Goal: Task Accomplishment & Management: Manage account settings

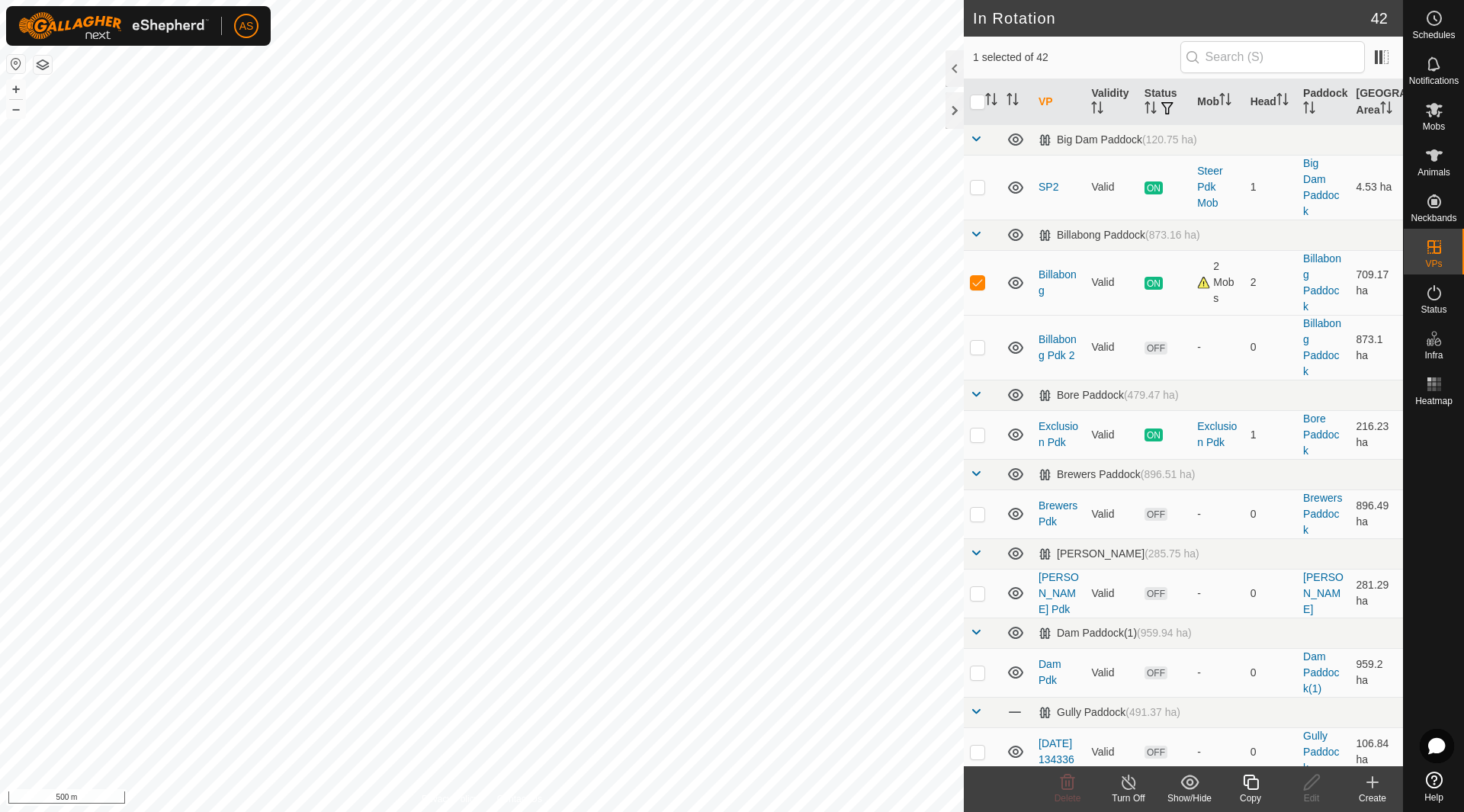
click at [1247, 783] on icon at bounding box center [1250, 781] width 19 height 18
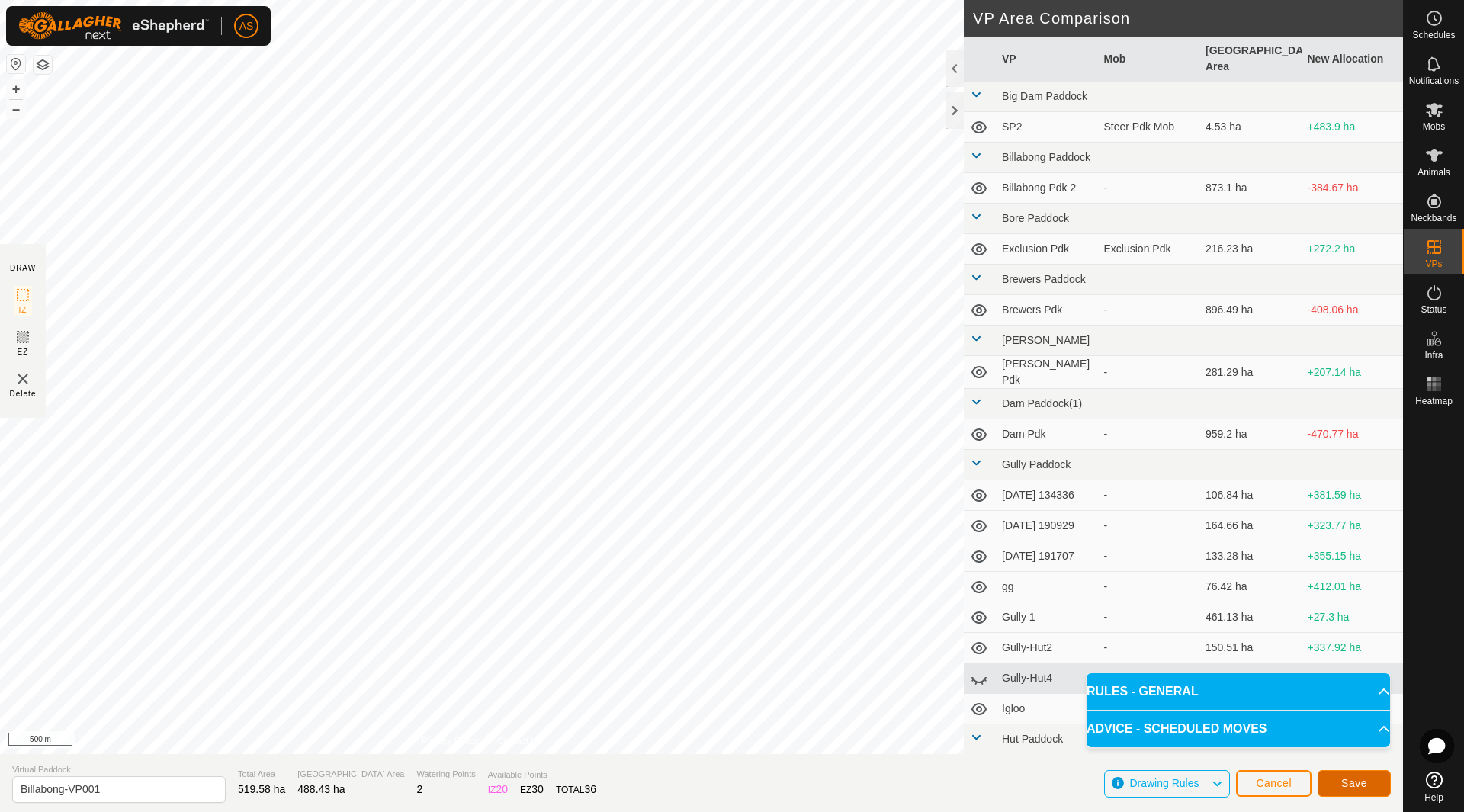
click at [1352, 783] on span "Save" at bounding box center [1354, 783] width 26 height 12
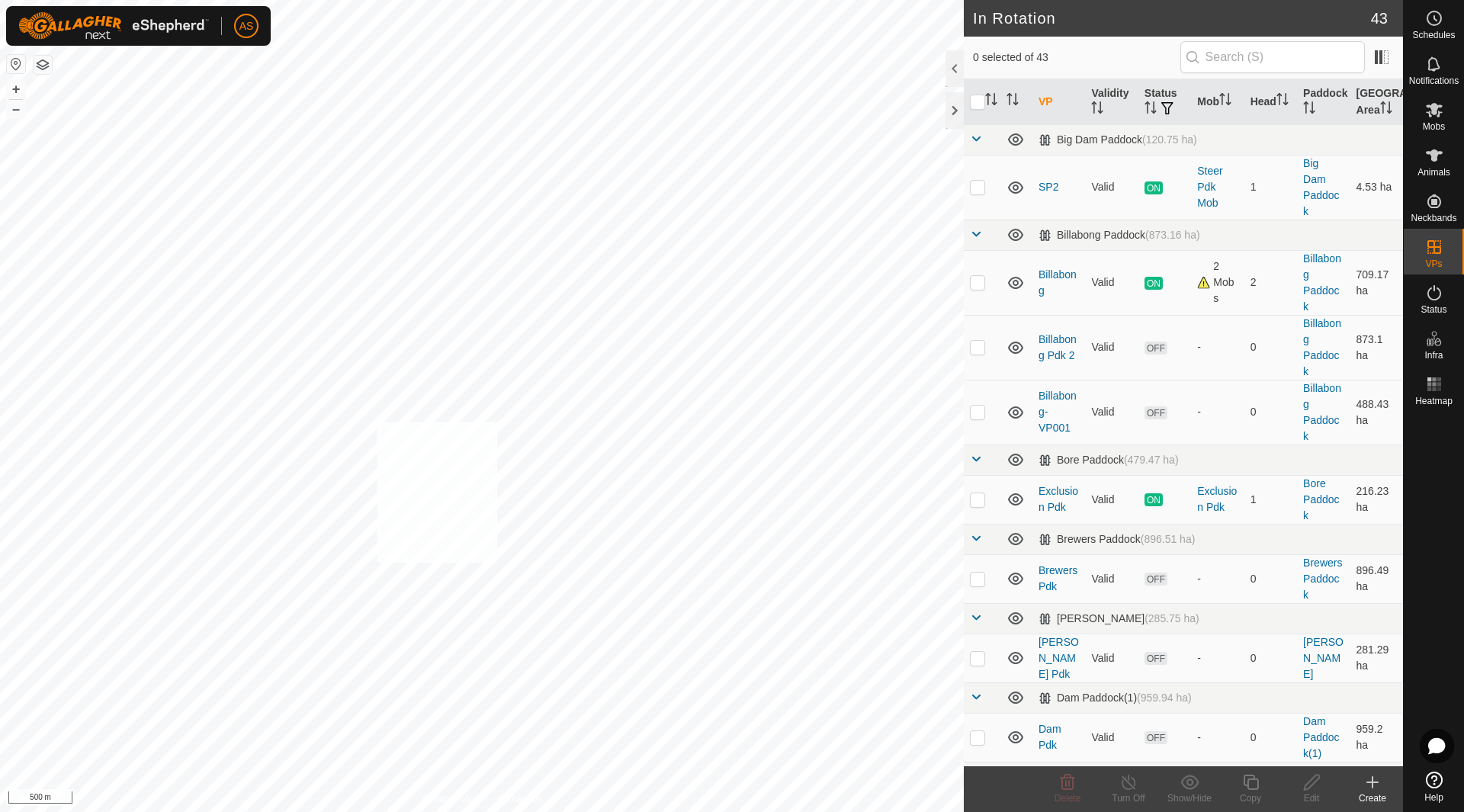
checkbox input "true"
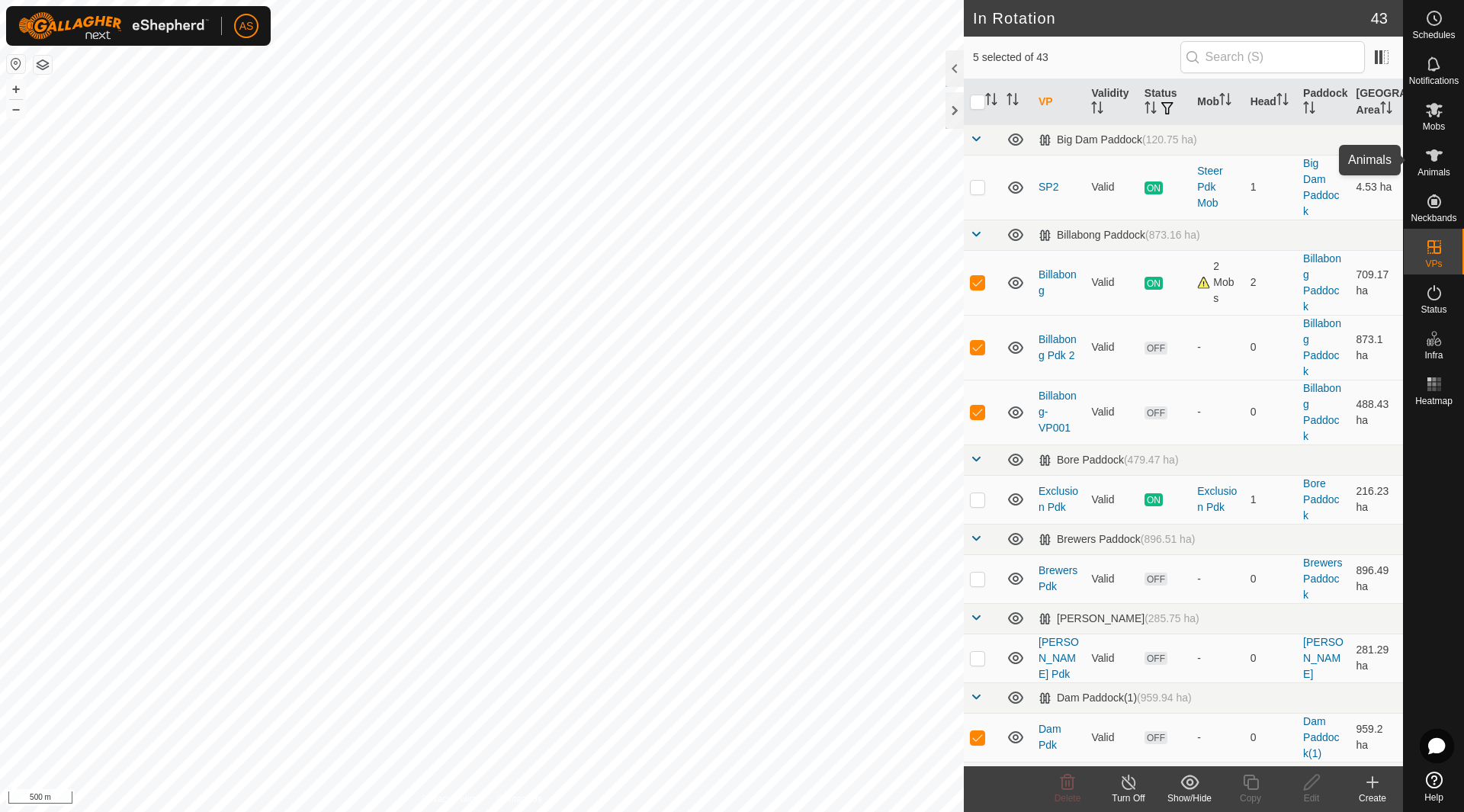
click at [1450, 155] on div "Animals" at bounding box center [1433, 160] width 61 height 46
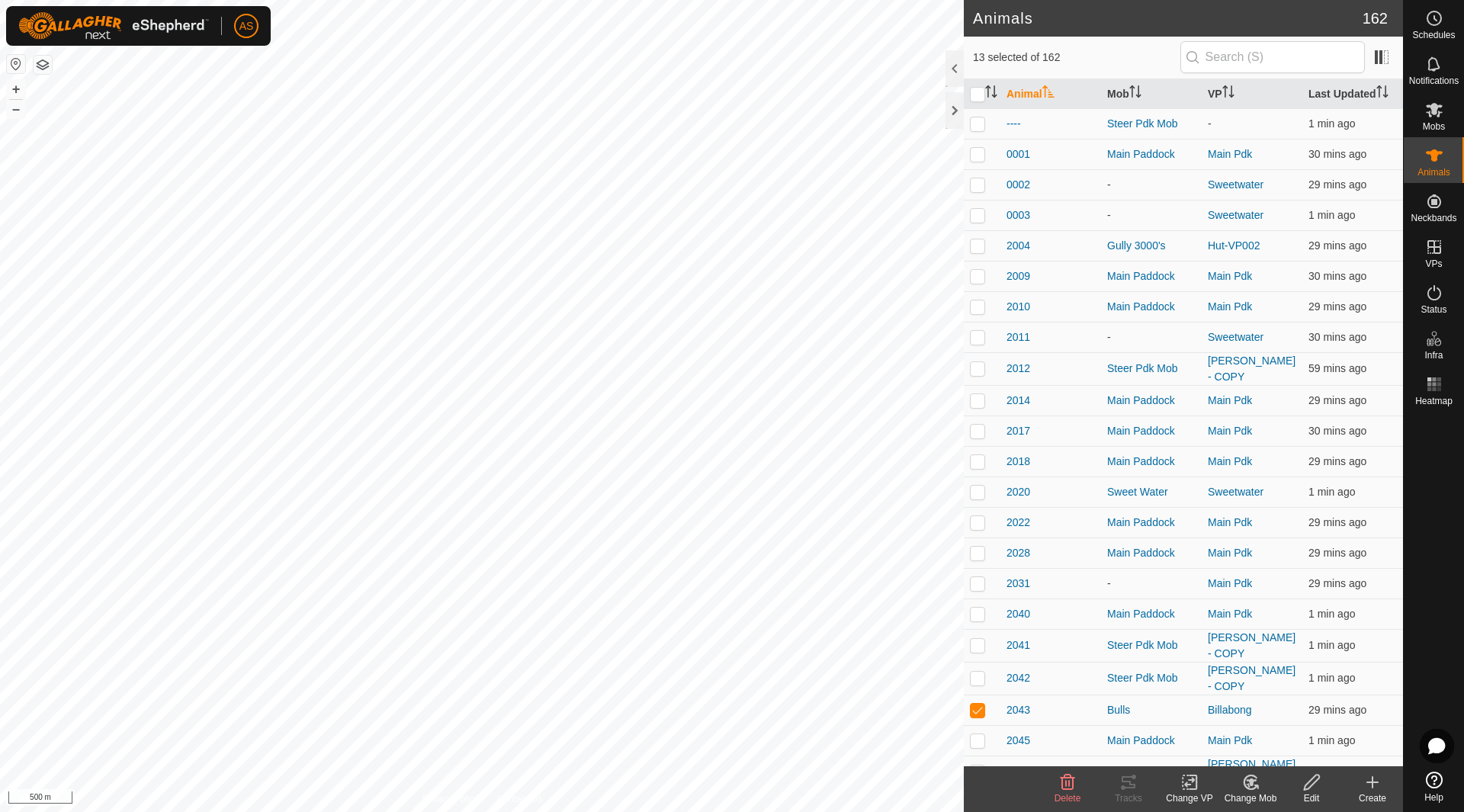
checkbox input "true"
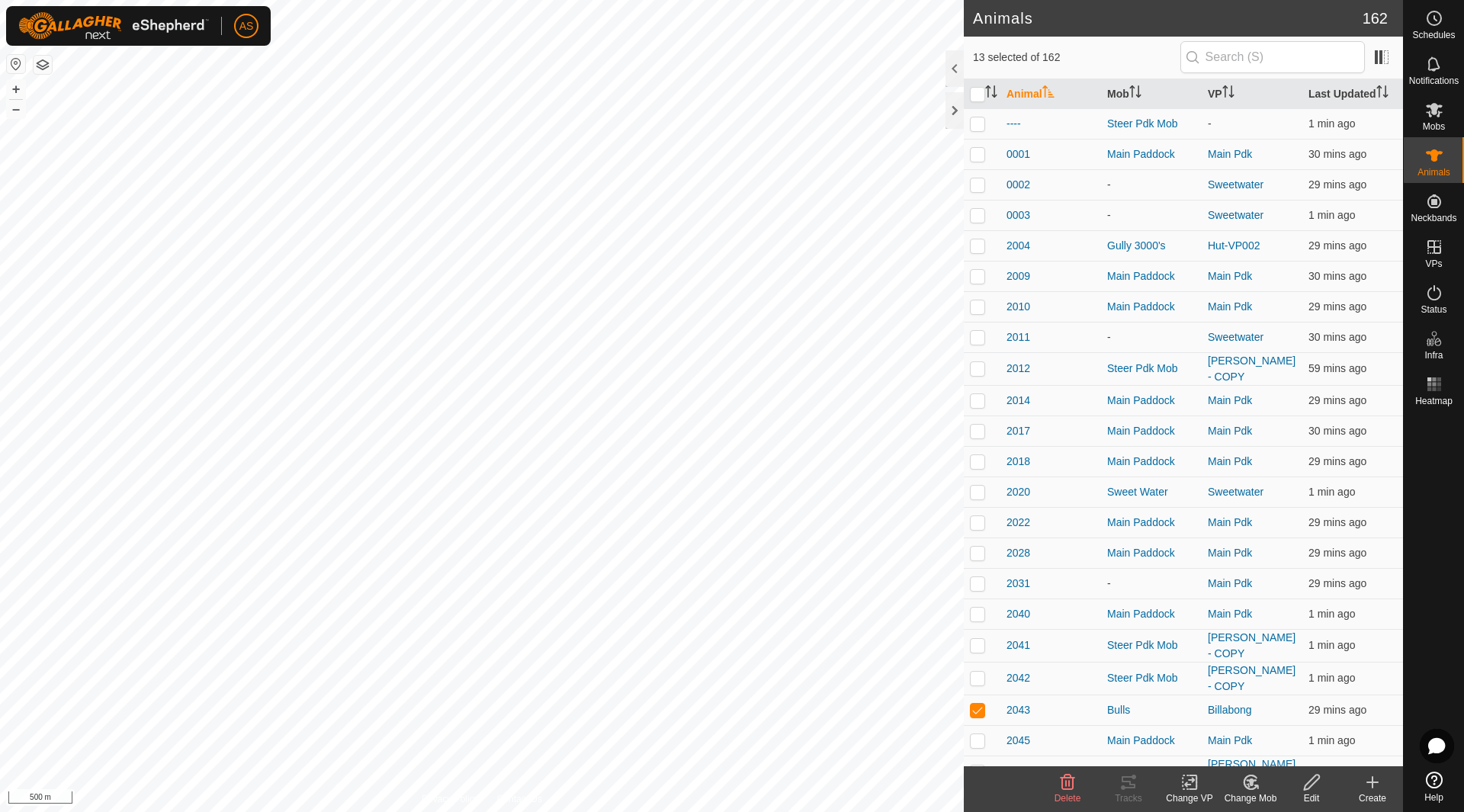
checkbox input "true"
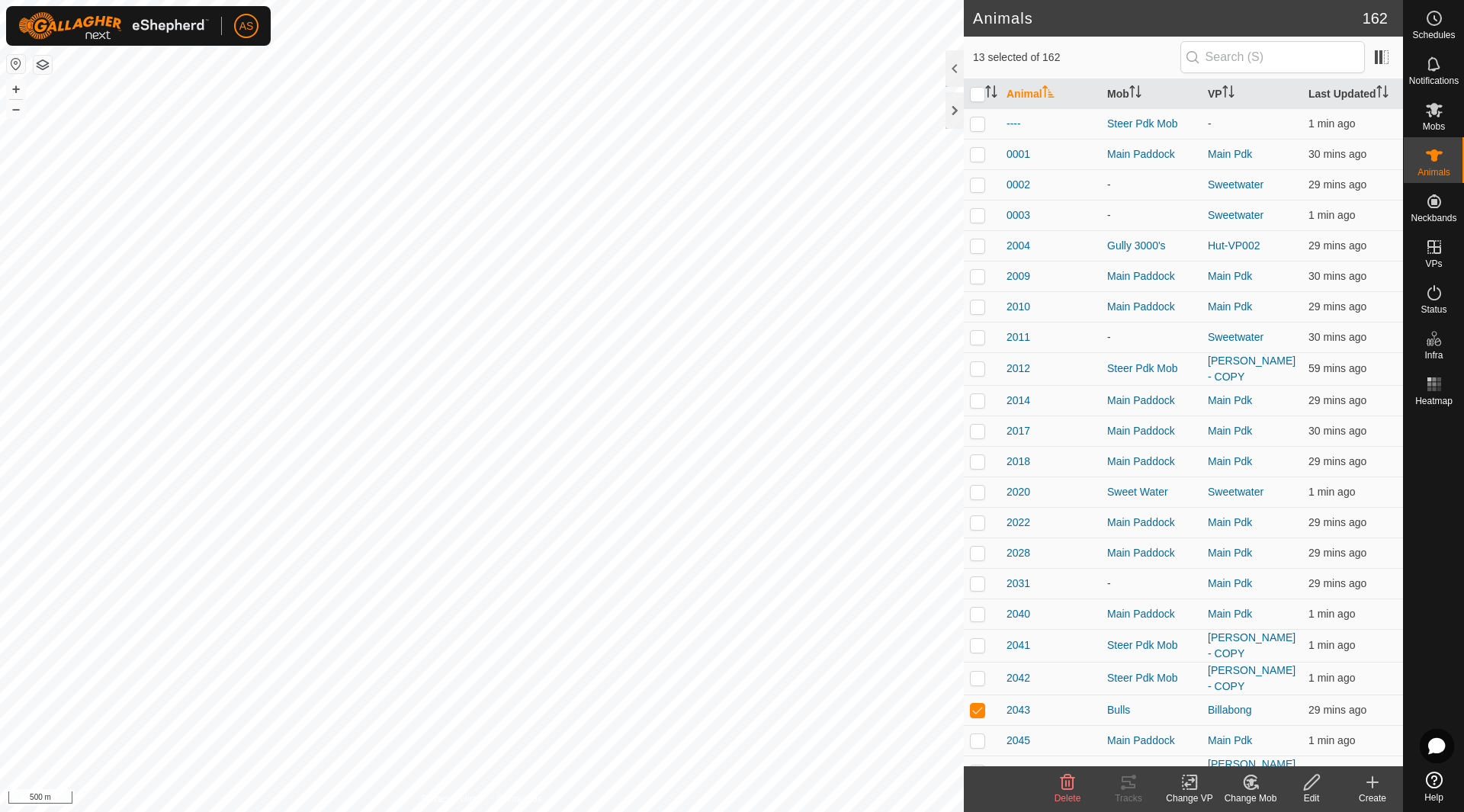
checkbox input "true"
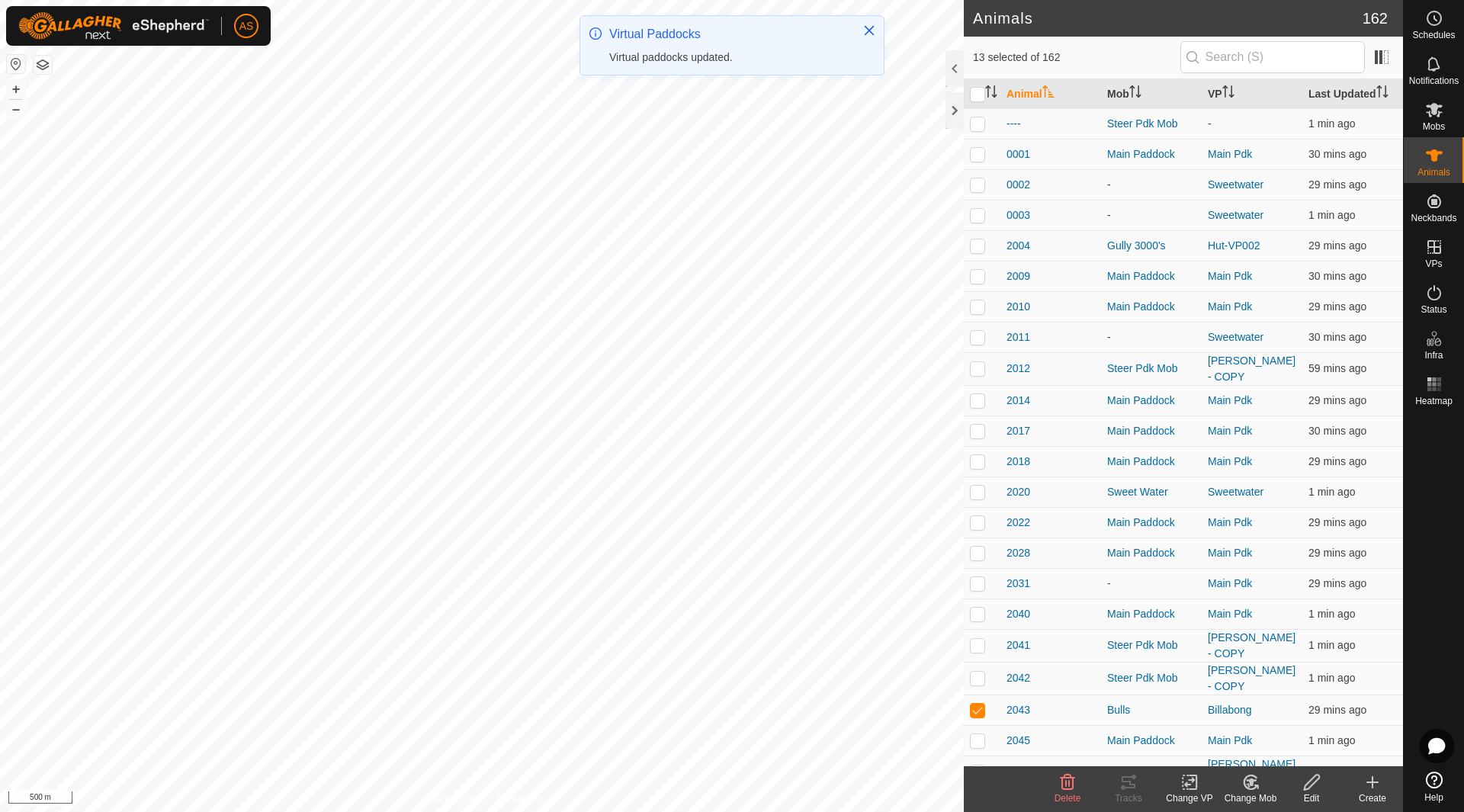
click at [1186, 785] on icon at bounding box center [1189, 782] width 11 height 10
click at [1194, 717] on link "Choose VP..." at bounding box center [1235, 717] width 151 height 31
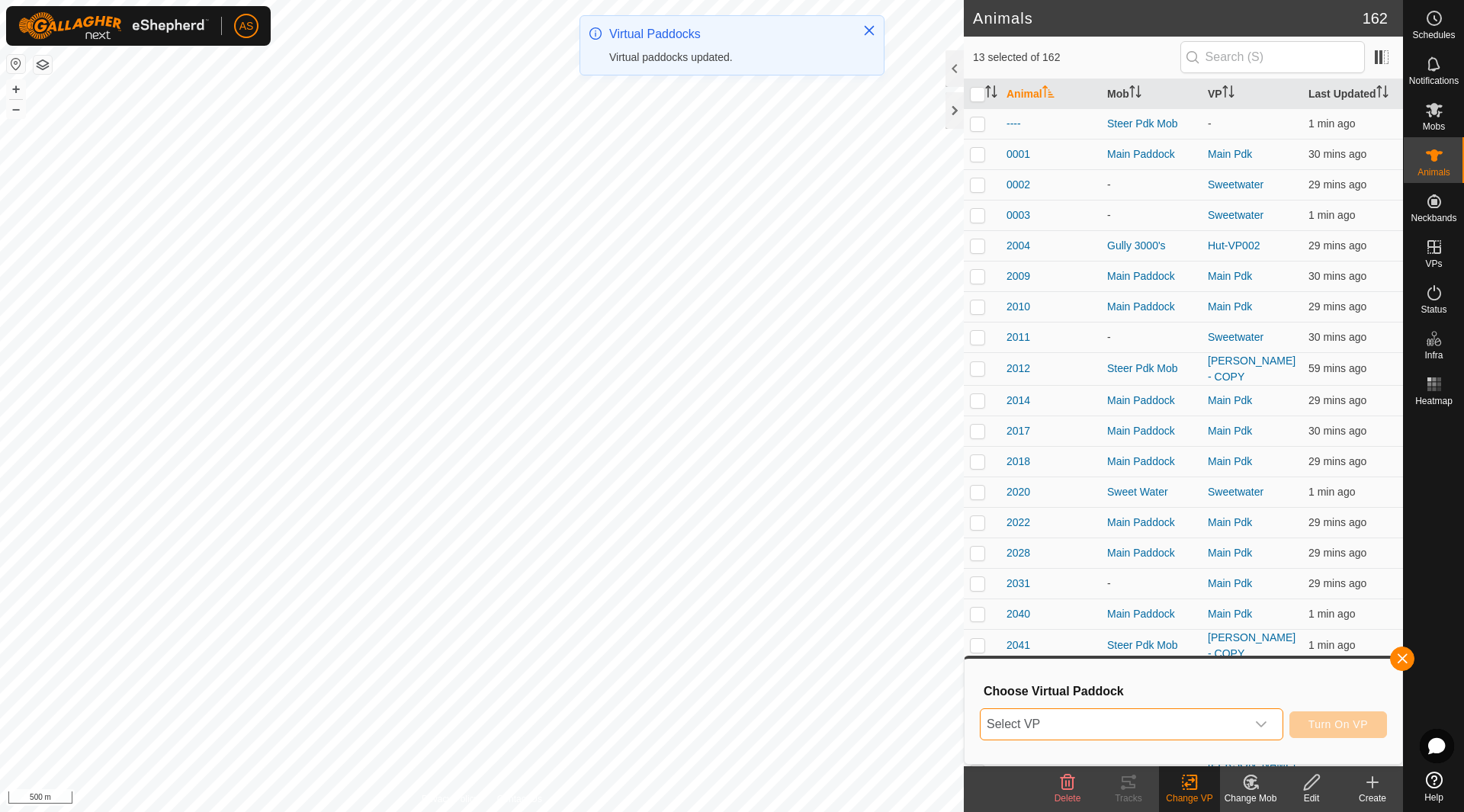
click at [1046, 723] on span "Select VP" at bounding box center [1112, 724] width 265 height 31
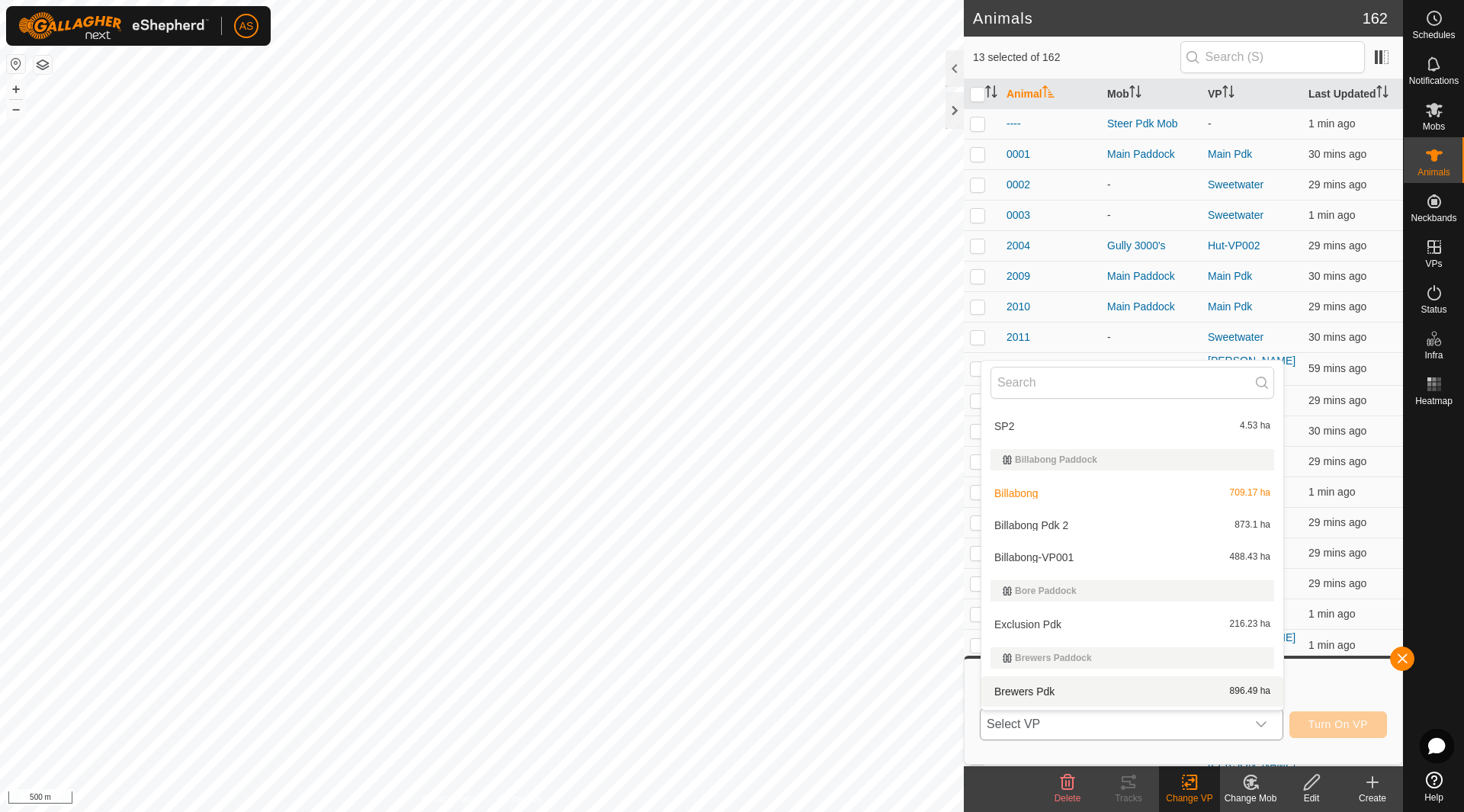
scroll to position [26, 0]
click at [1092, 560] on li "Billabong-VP001 488.43 ha" at bounding box center [1132, 561] width 302 height 31
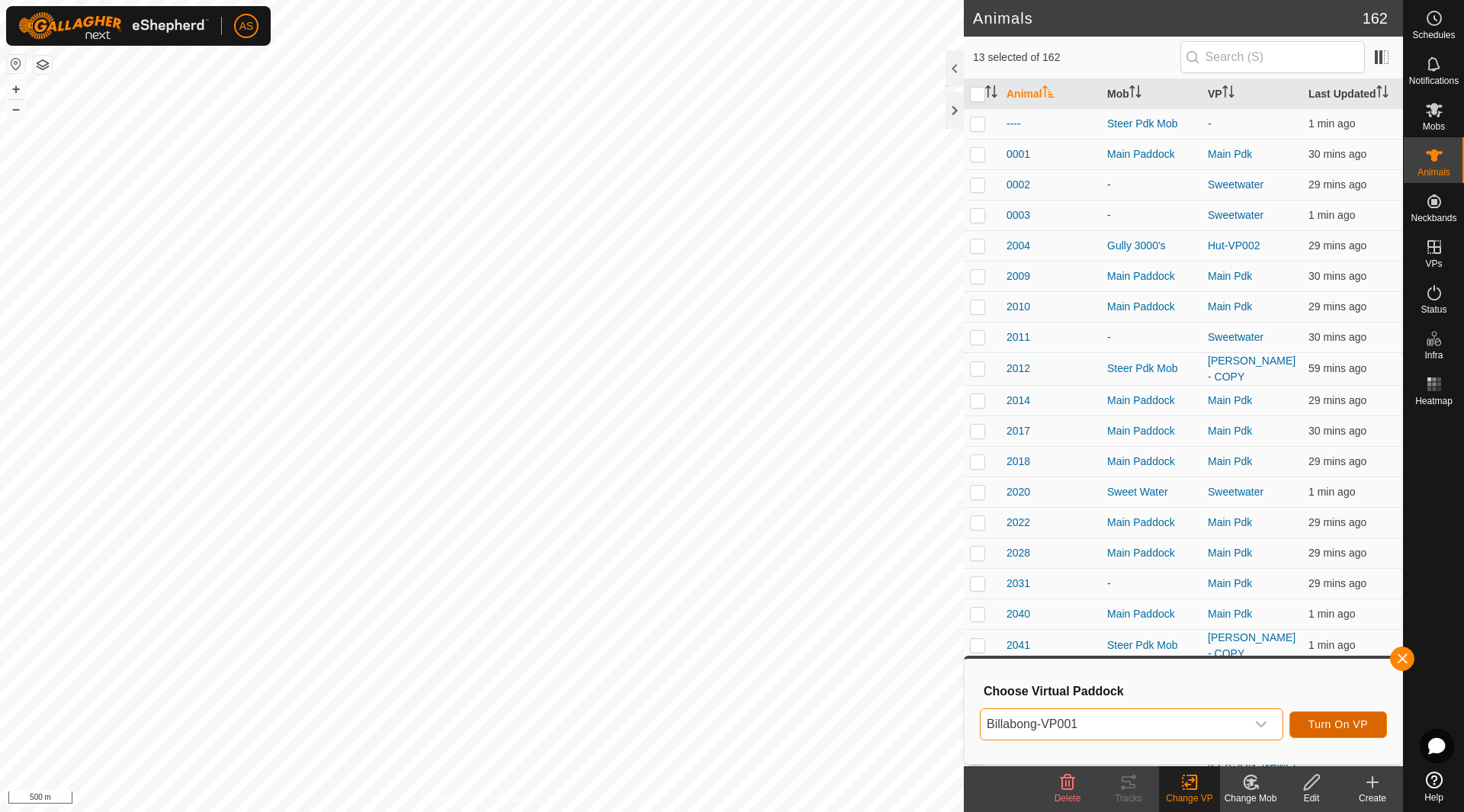
click at [1327, 724] on span "Turn On VP" at bounding box center [1338, 724] width 60 height 12
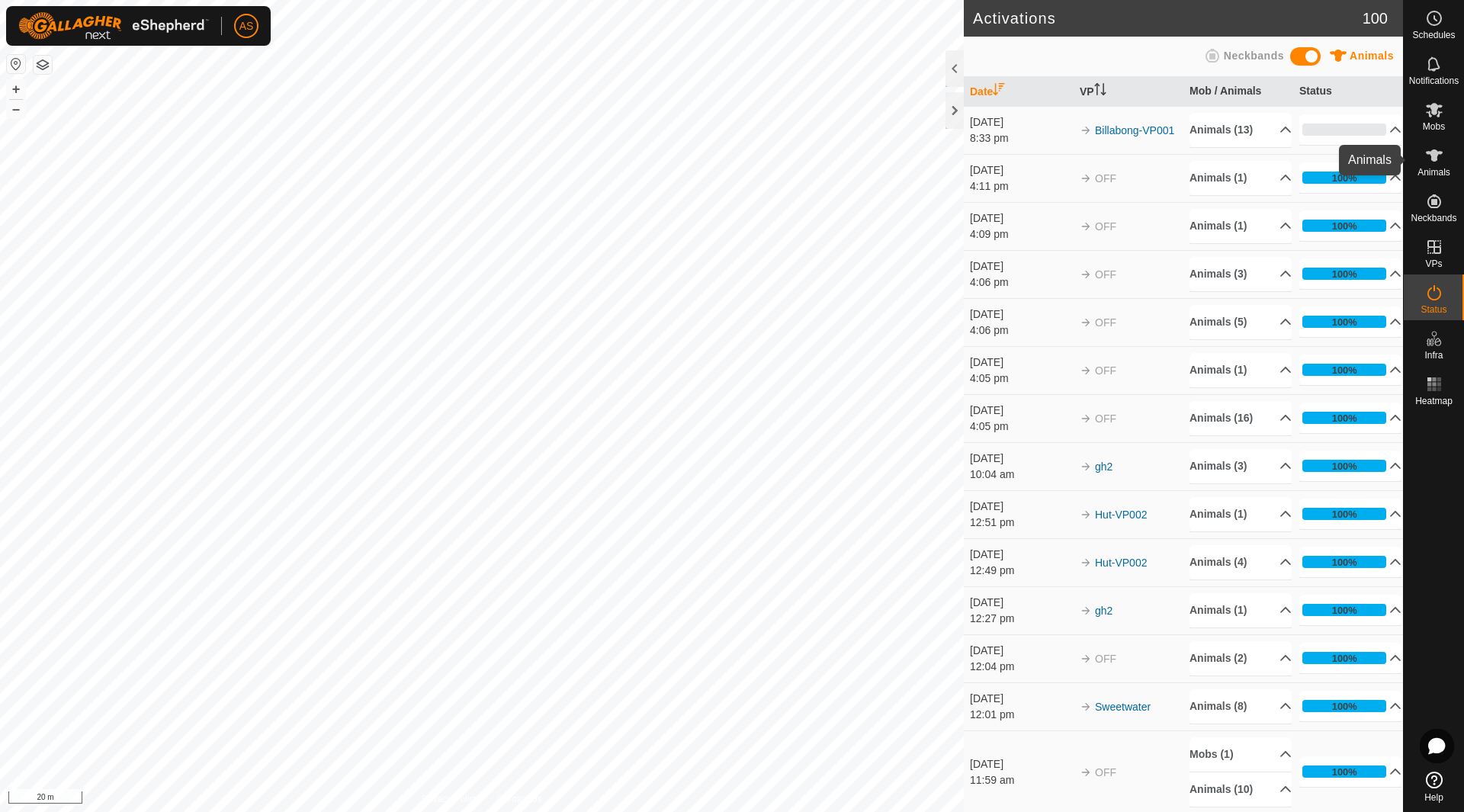
click at [1431, 158] on icon at bounding box center [1434, 155] width 17 height 12
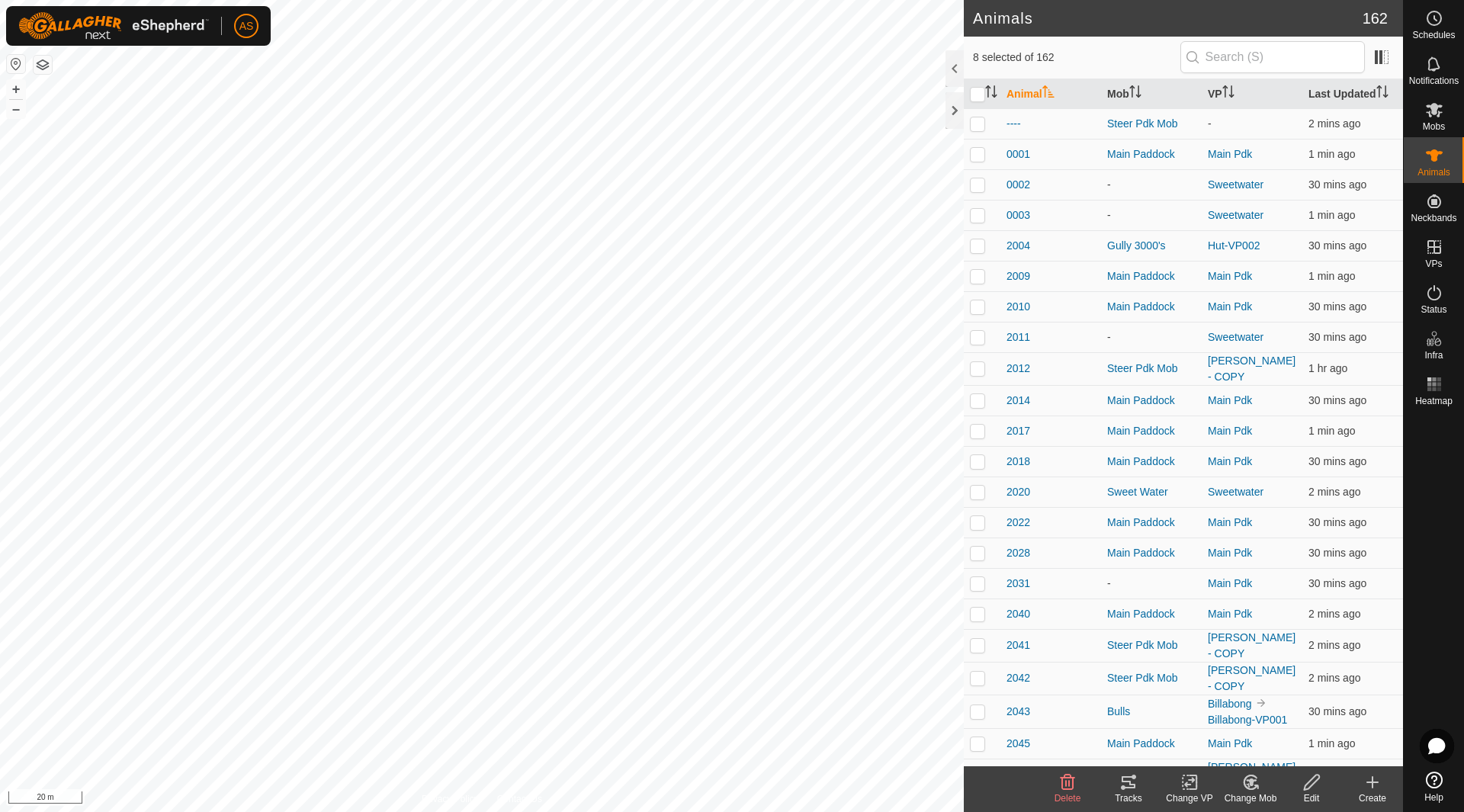
checkbox input "true"
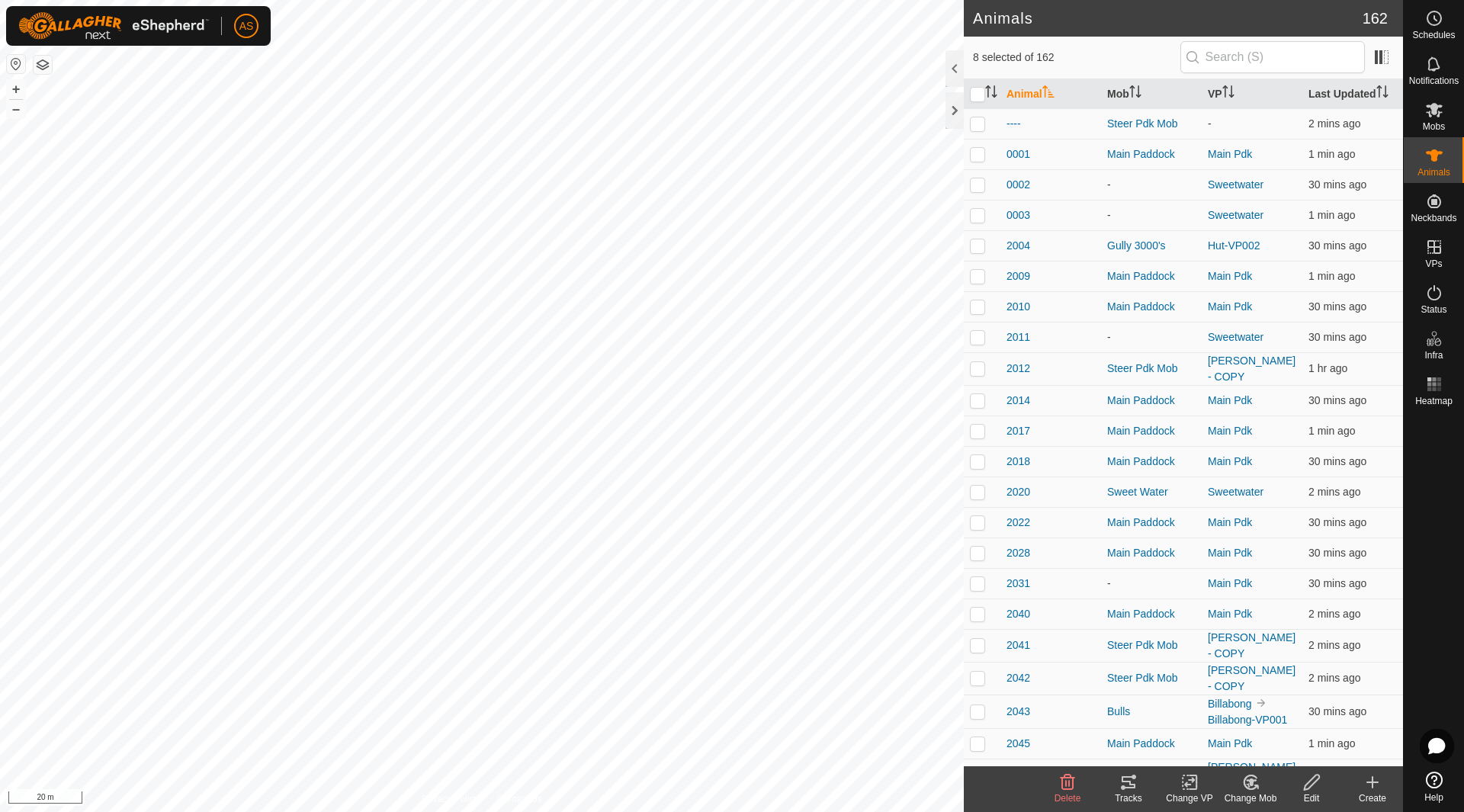
checkbox input "true"
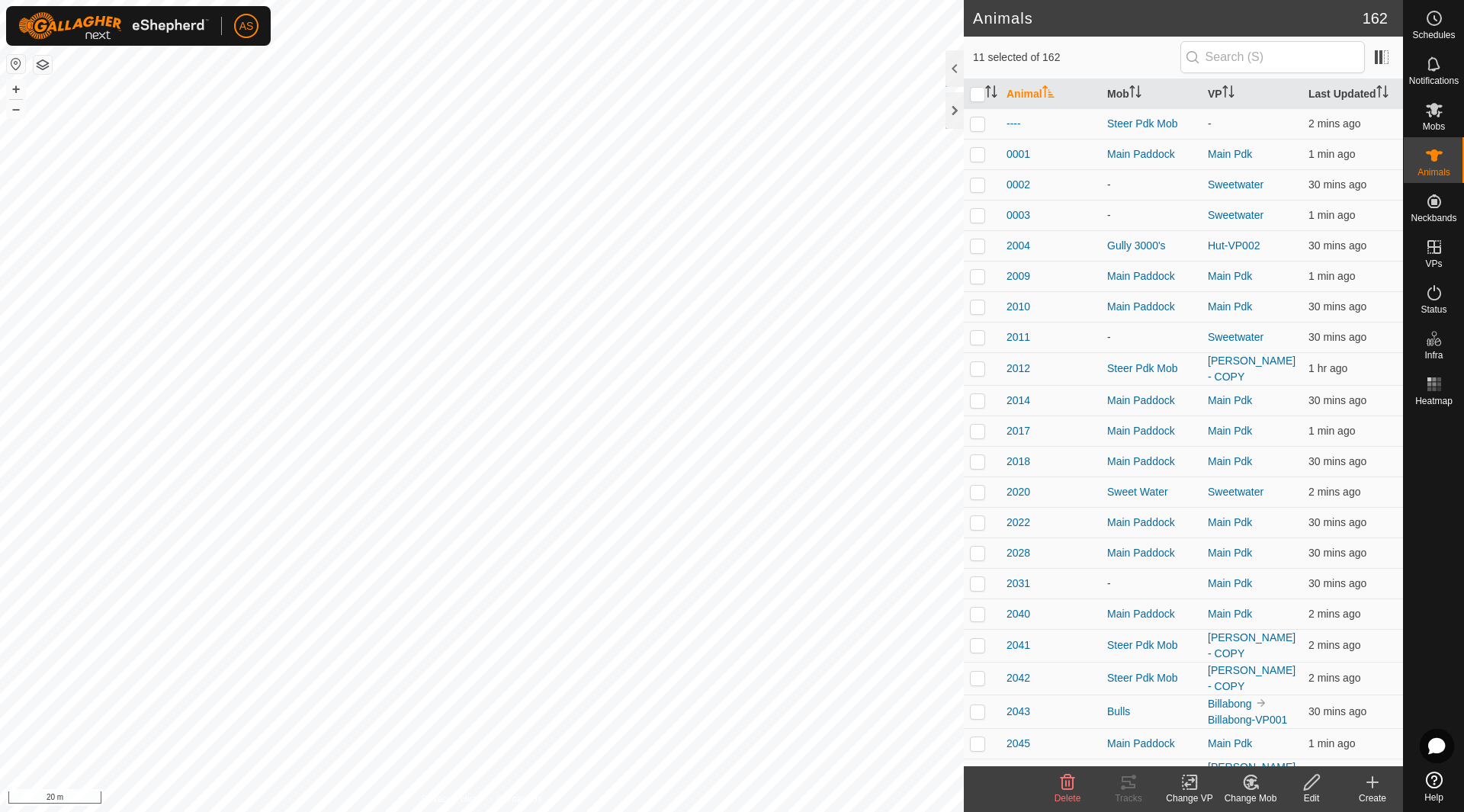
checkbox input "true"
click at [1245, 781] on icon at bounding box center [1250, 781] width 19 height 18
click at [1277, 711] on link "Choose Mob..." at bounding box center [1295, 717] width 151 height 31
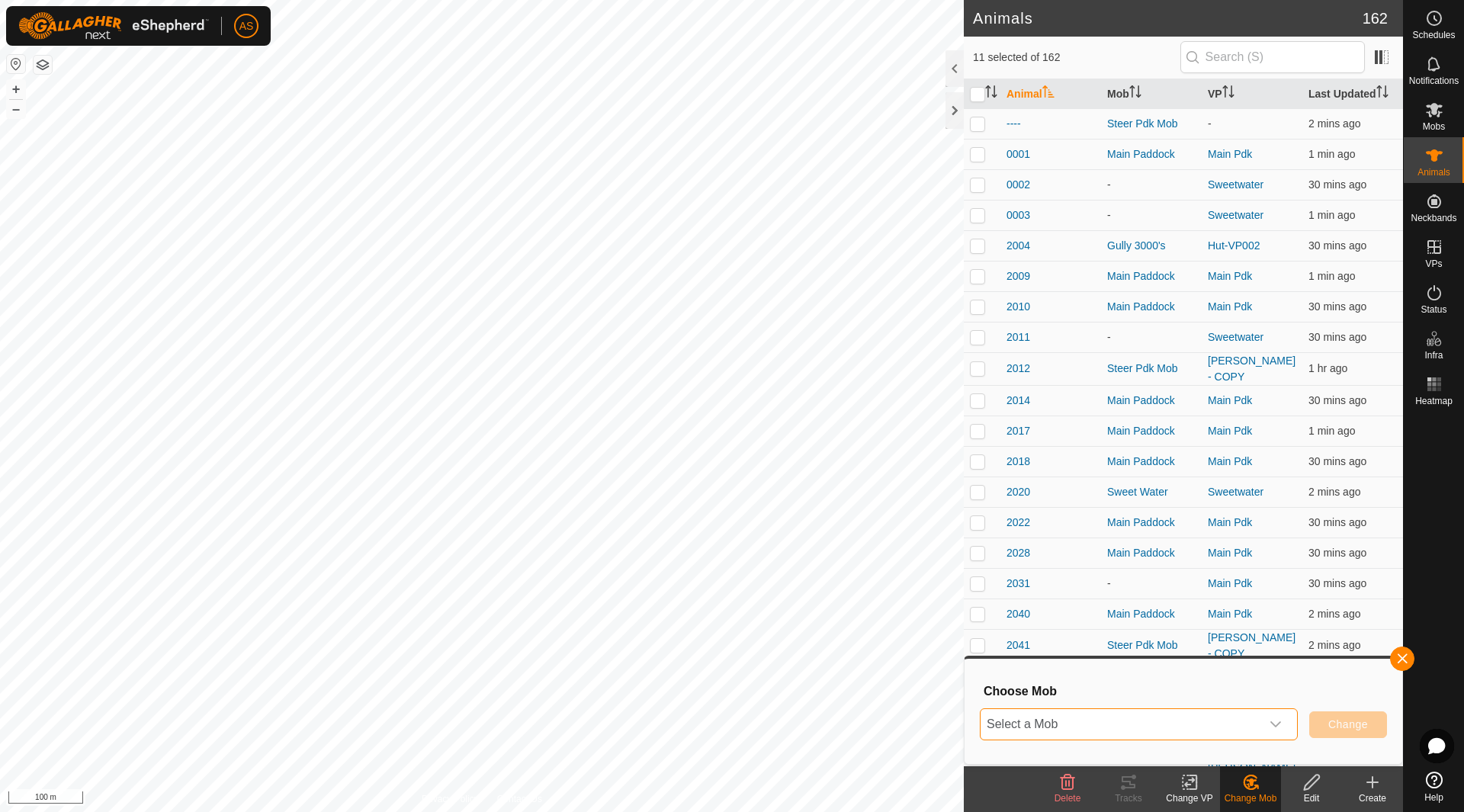
click at [1159, 721] on span "Select a Mob" at bounding box center [1120, 724] width 280 height 31
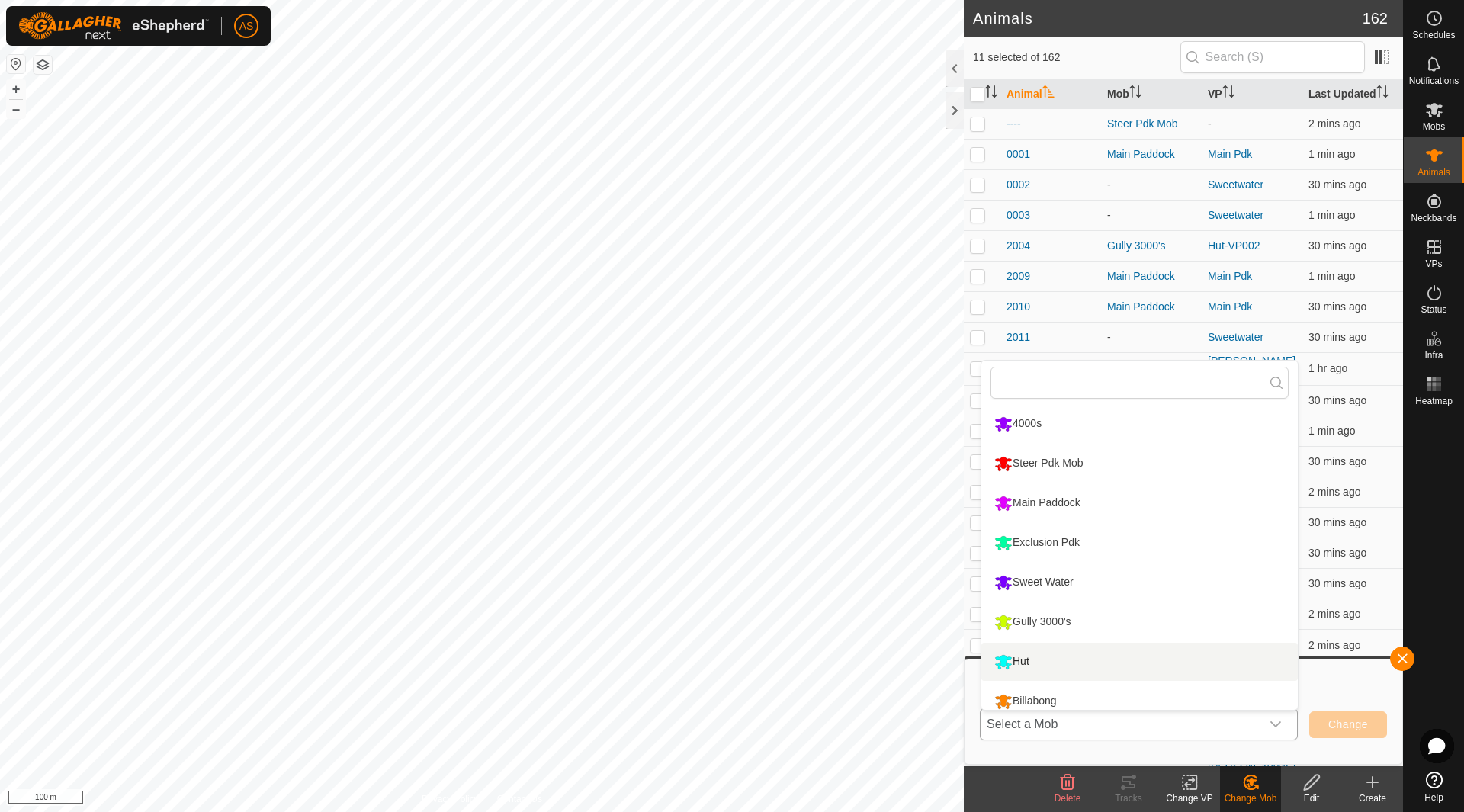
scroll to position [76, 0]
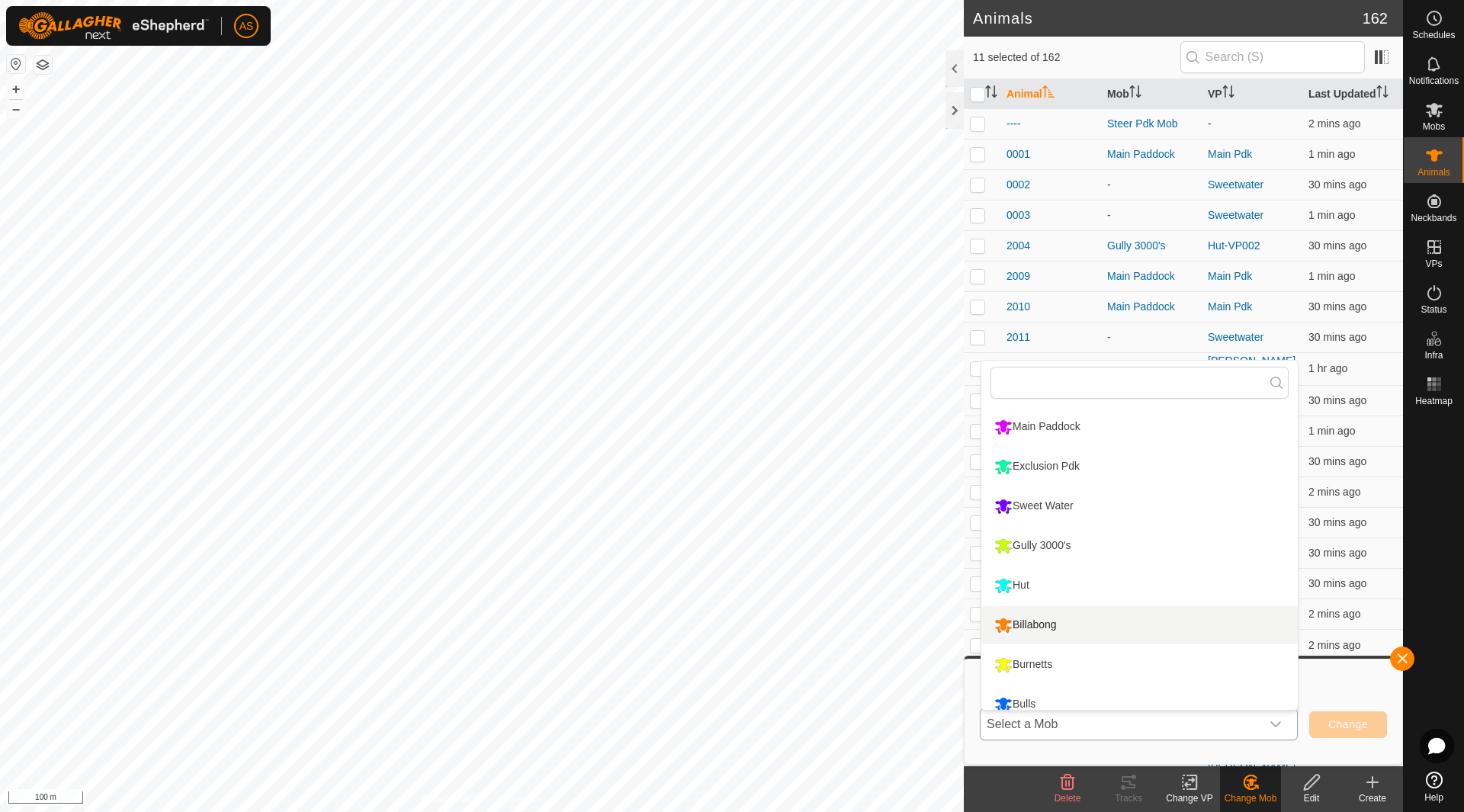
click at [1035, 621] on li "Billabong" at bounding box center [1138, 625] width 316 height 38
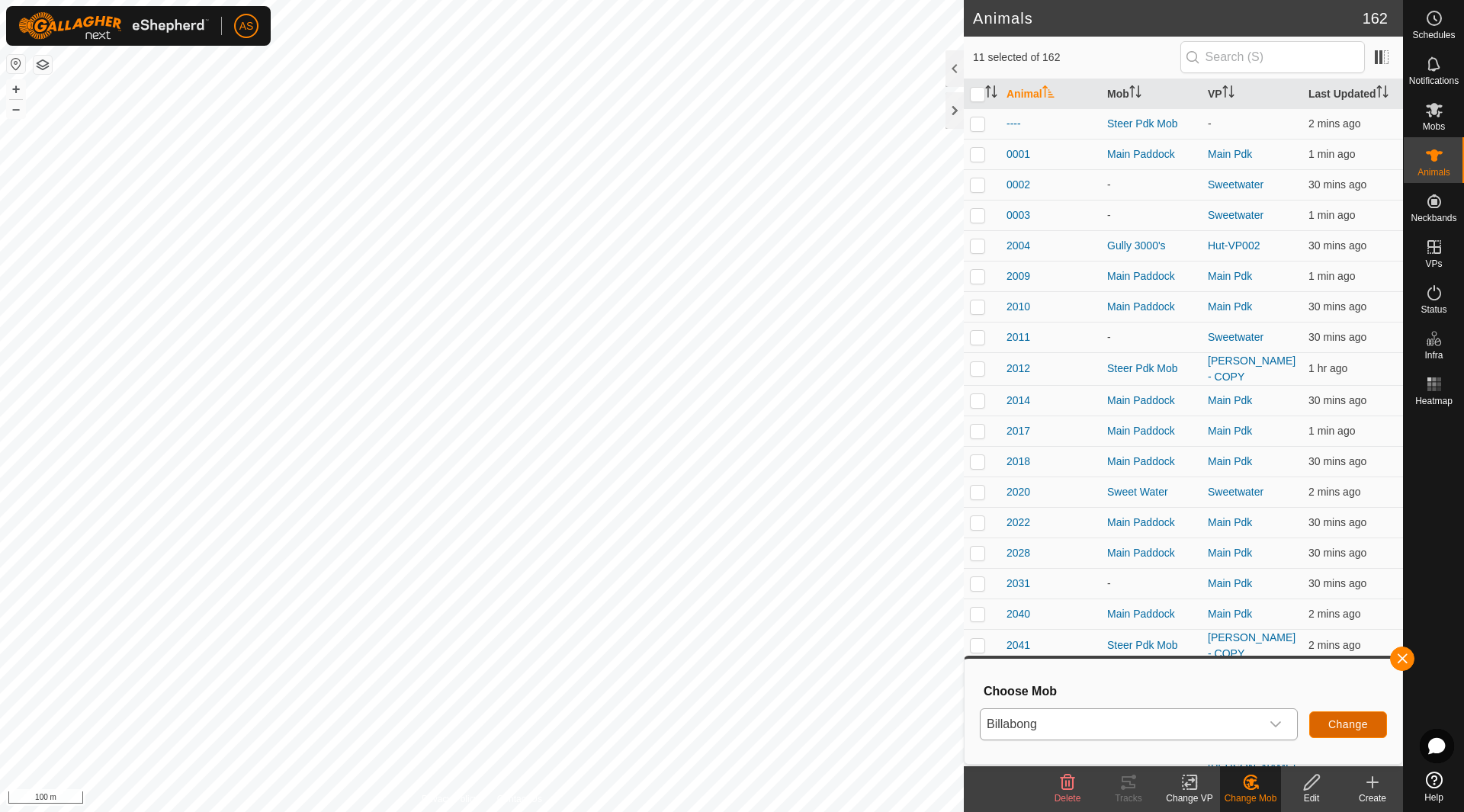
click at [1352, 723] on span "Change" at bounding box center [1347, 724] width 40 height 12
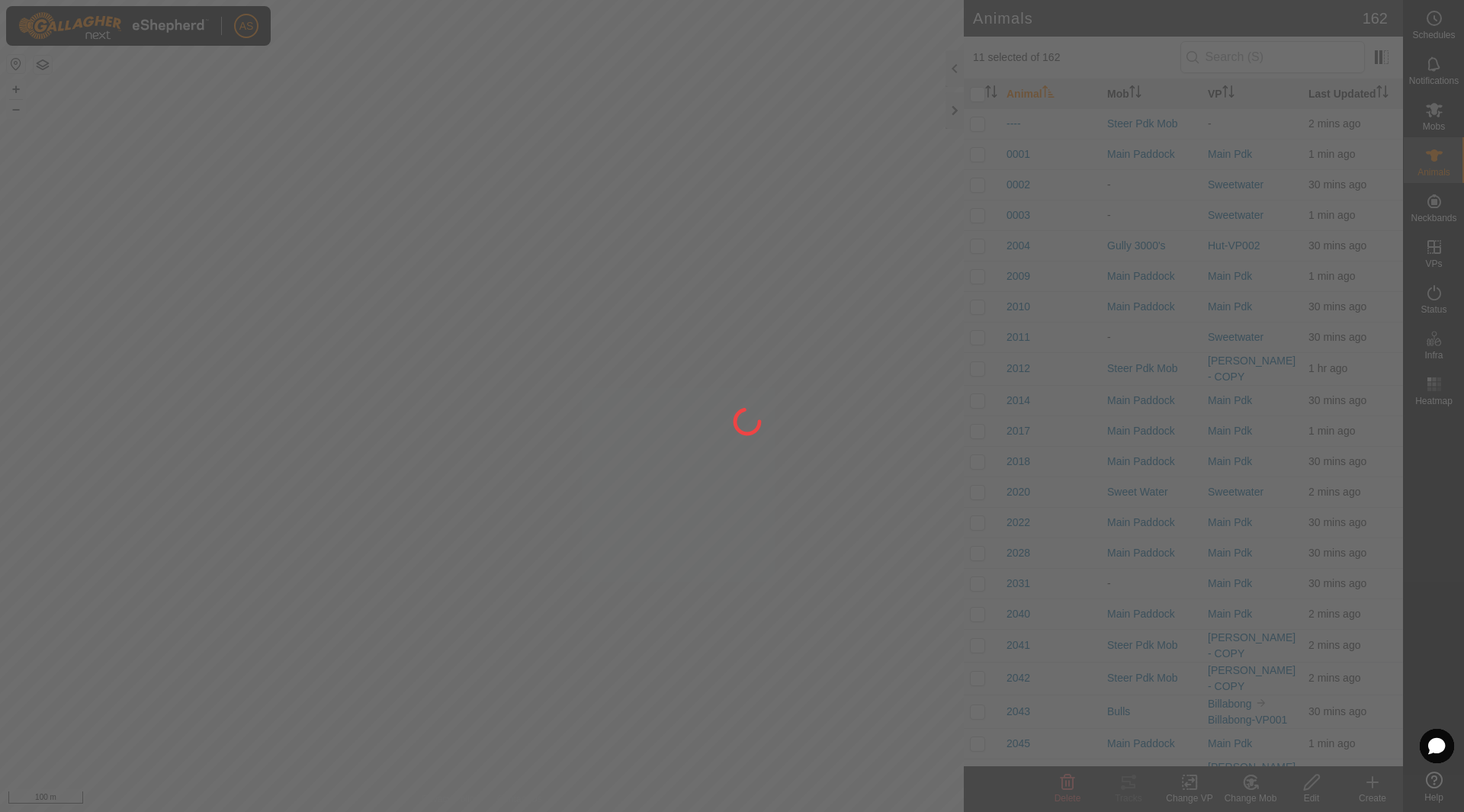
checkbox input "false"
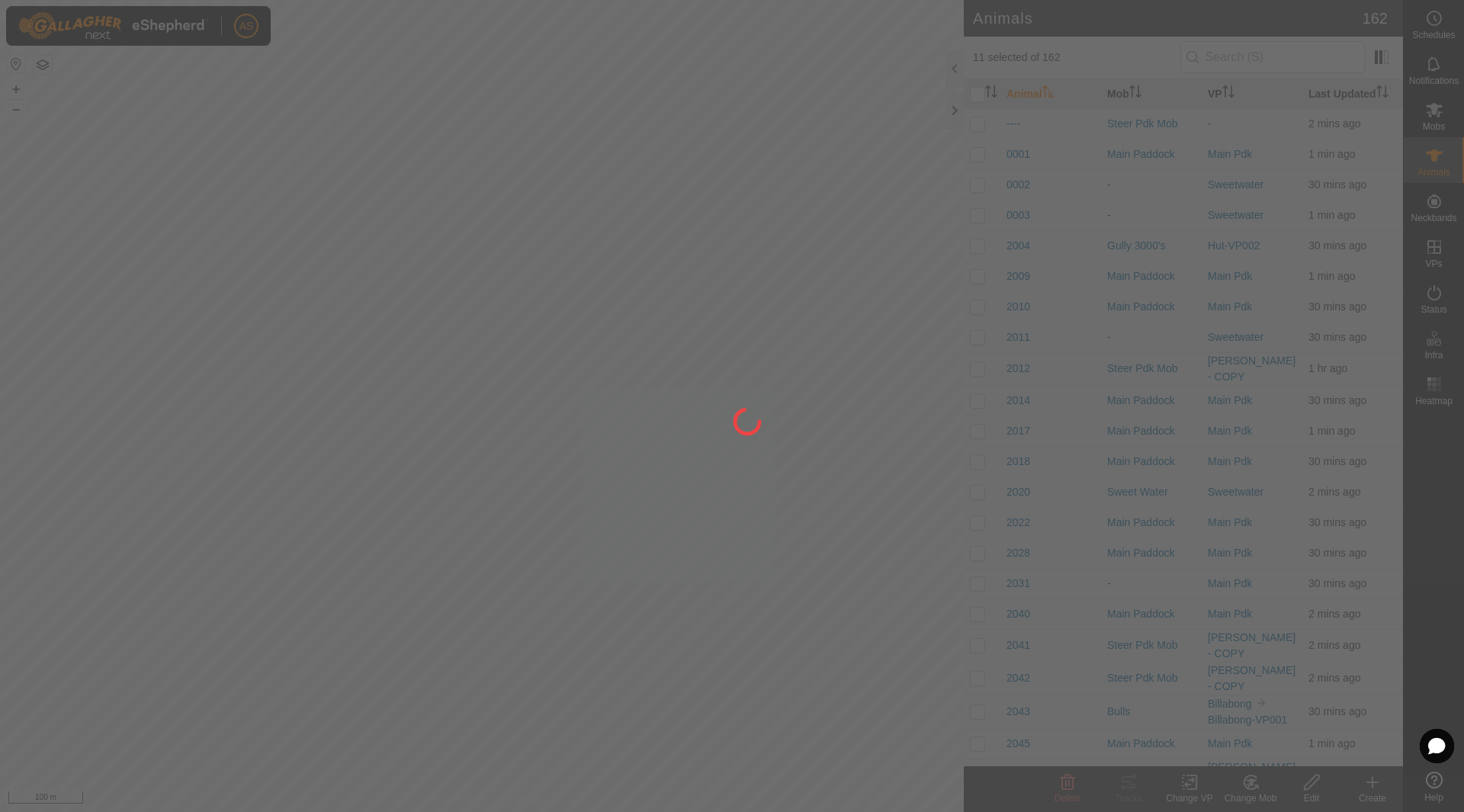
checkbox input "false"
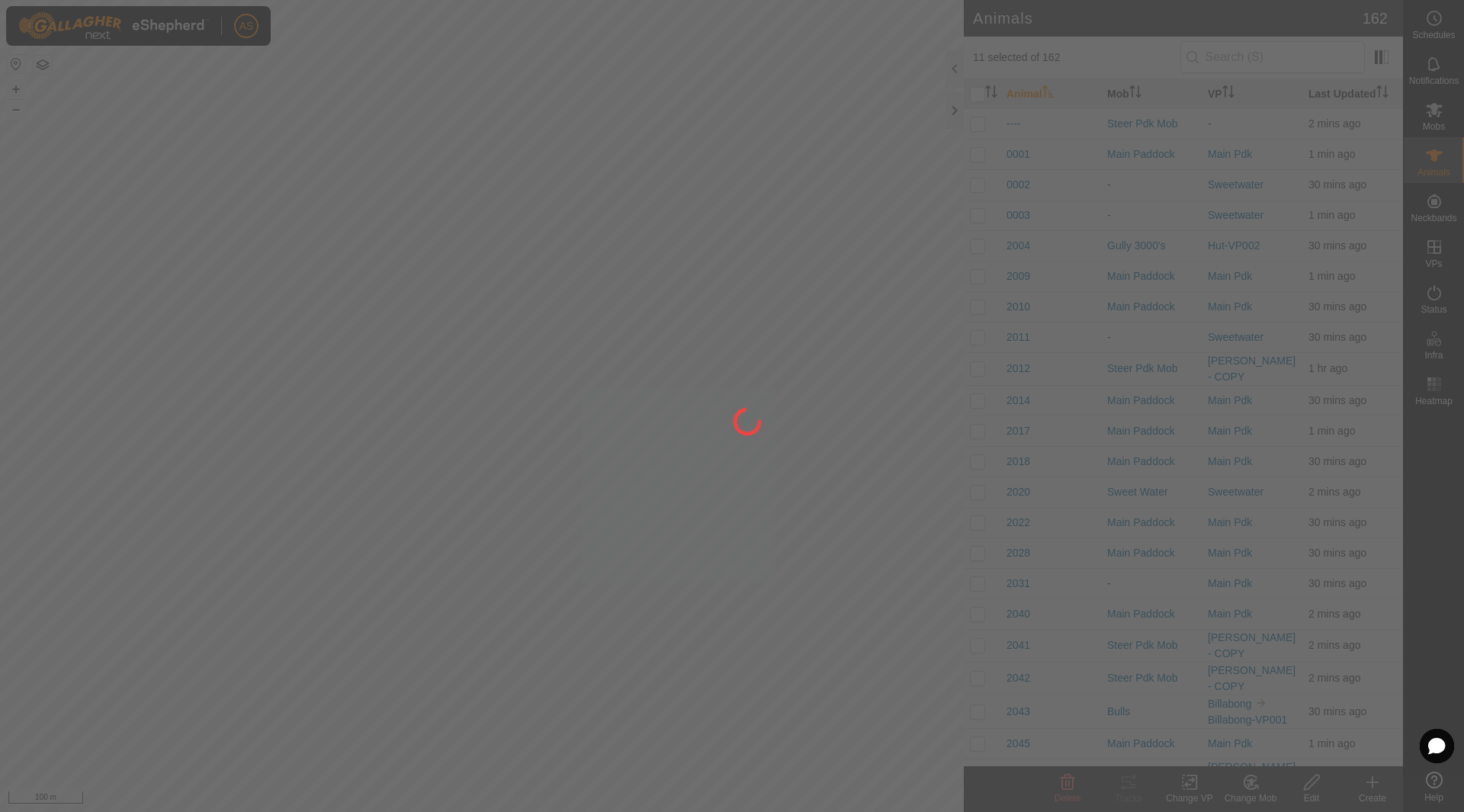
checkbox input "false"
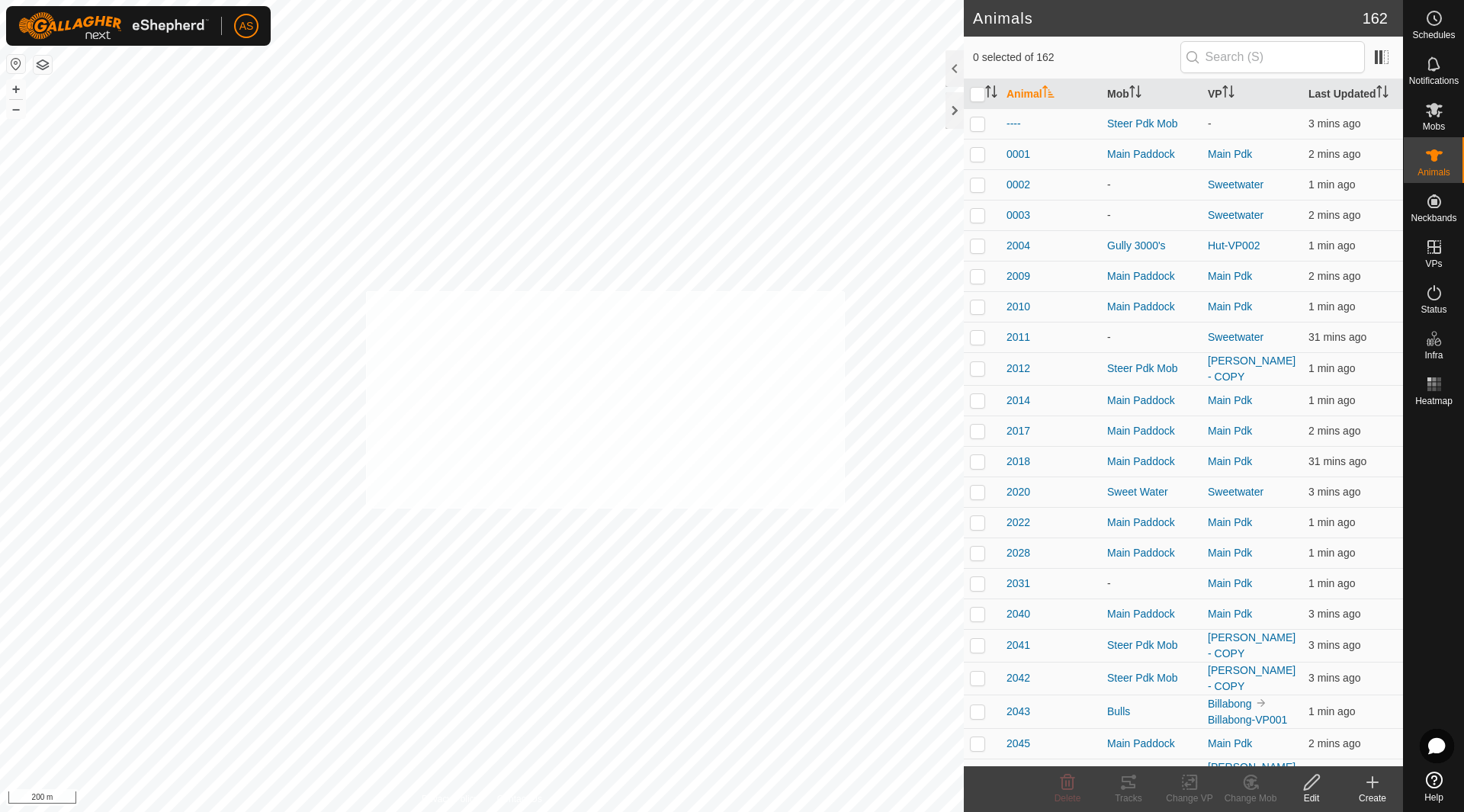
checkbox input "true"
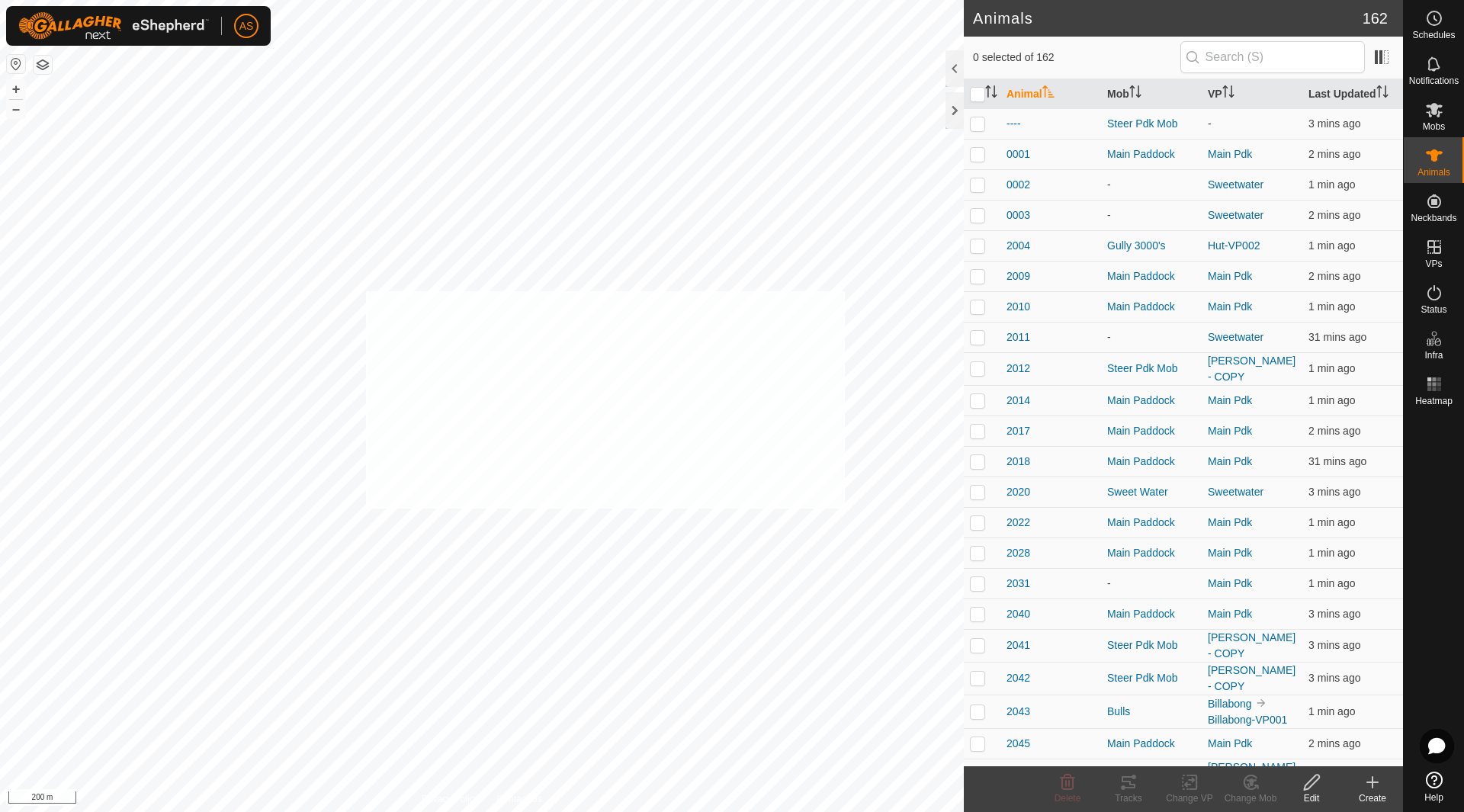
checkbox input "true"
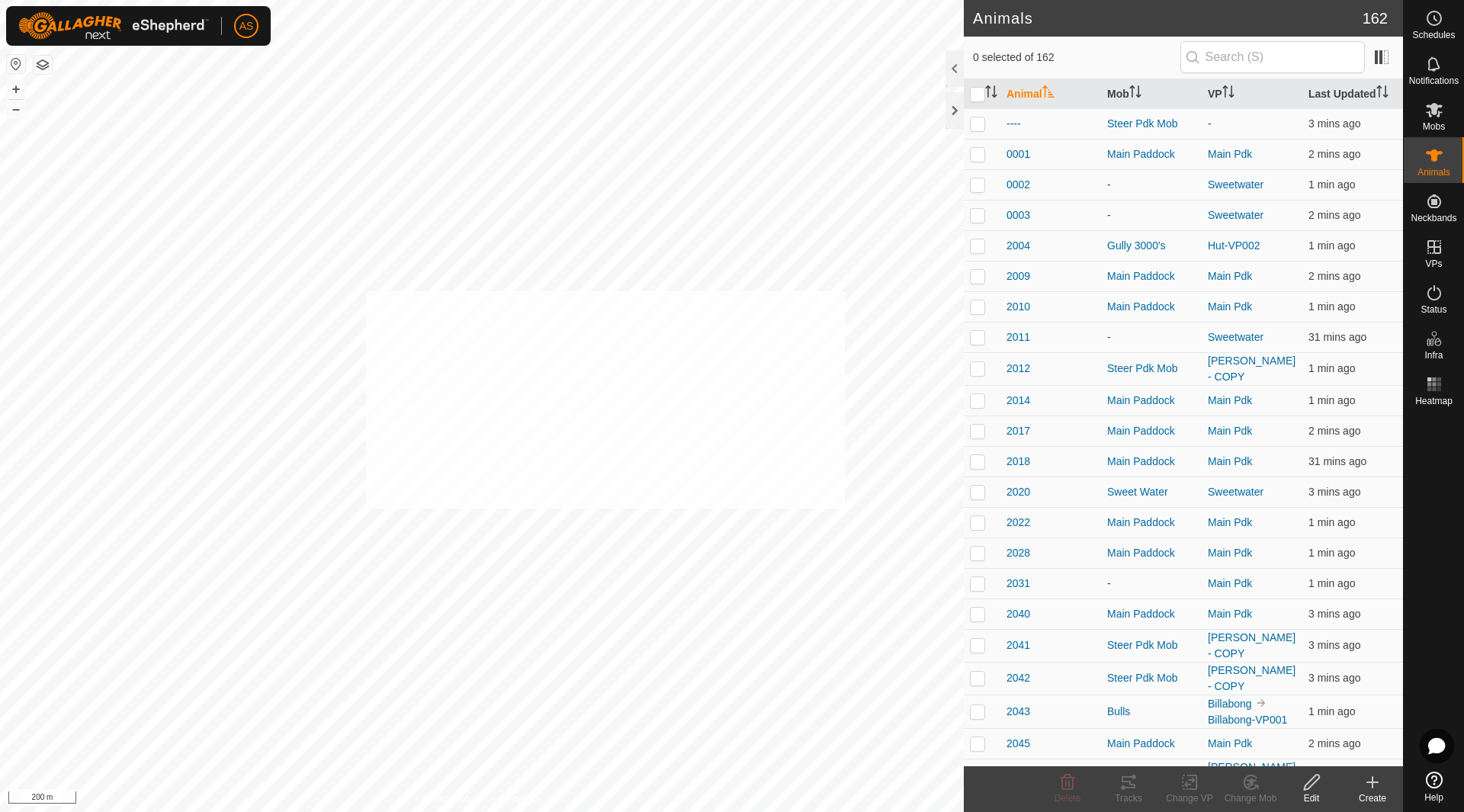
checkbox input "true"
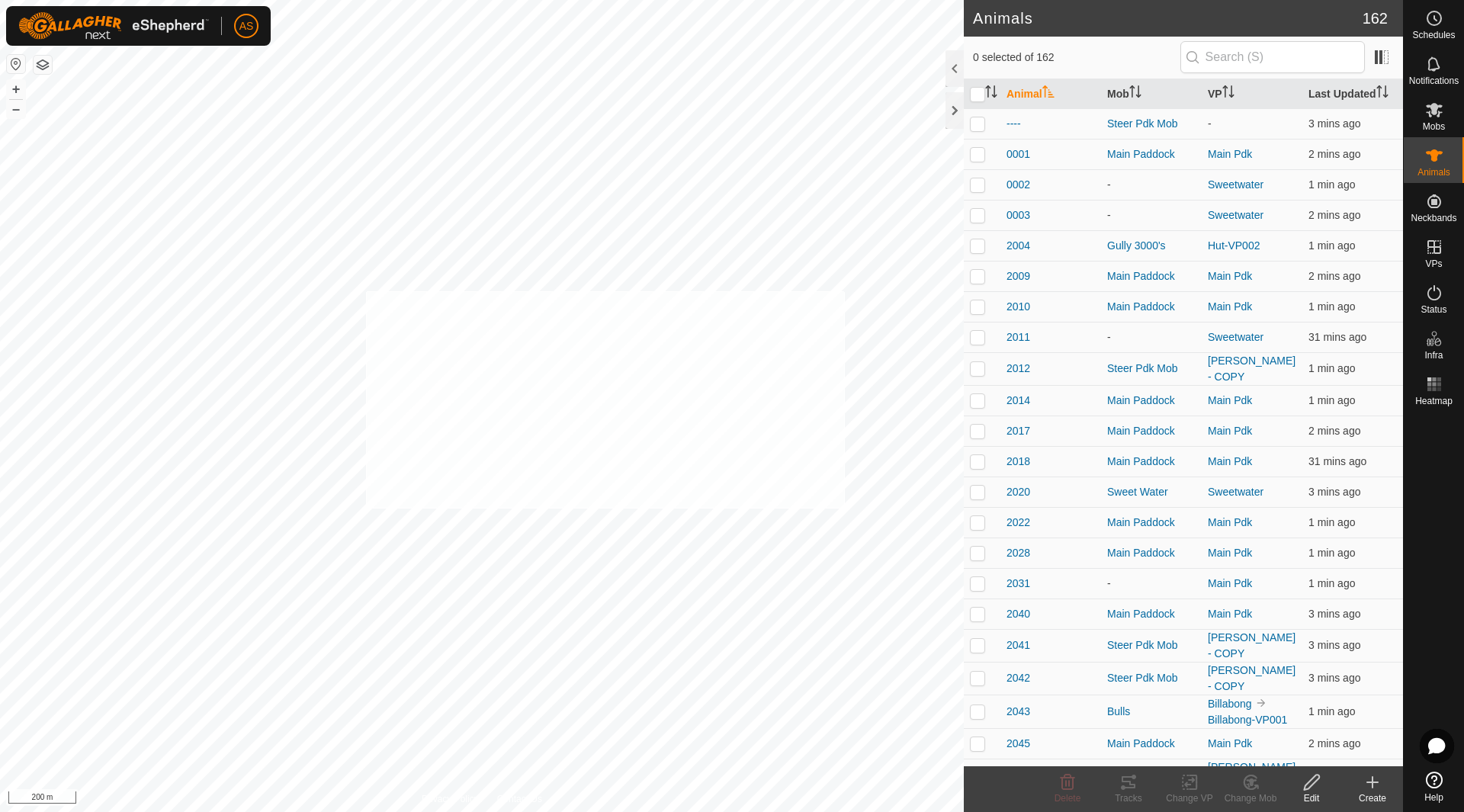
checkbox input "true"
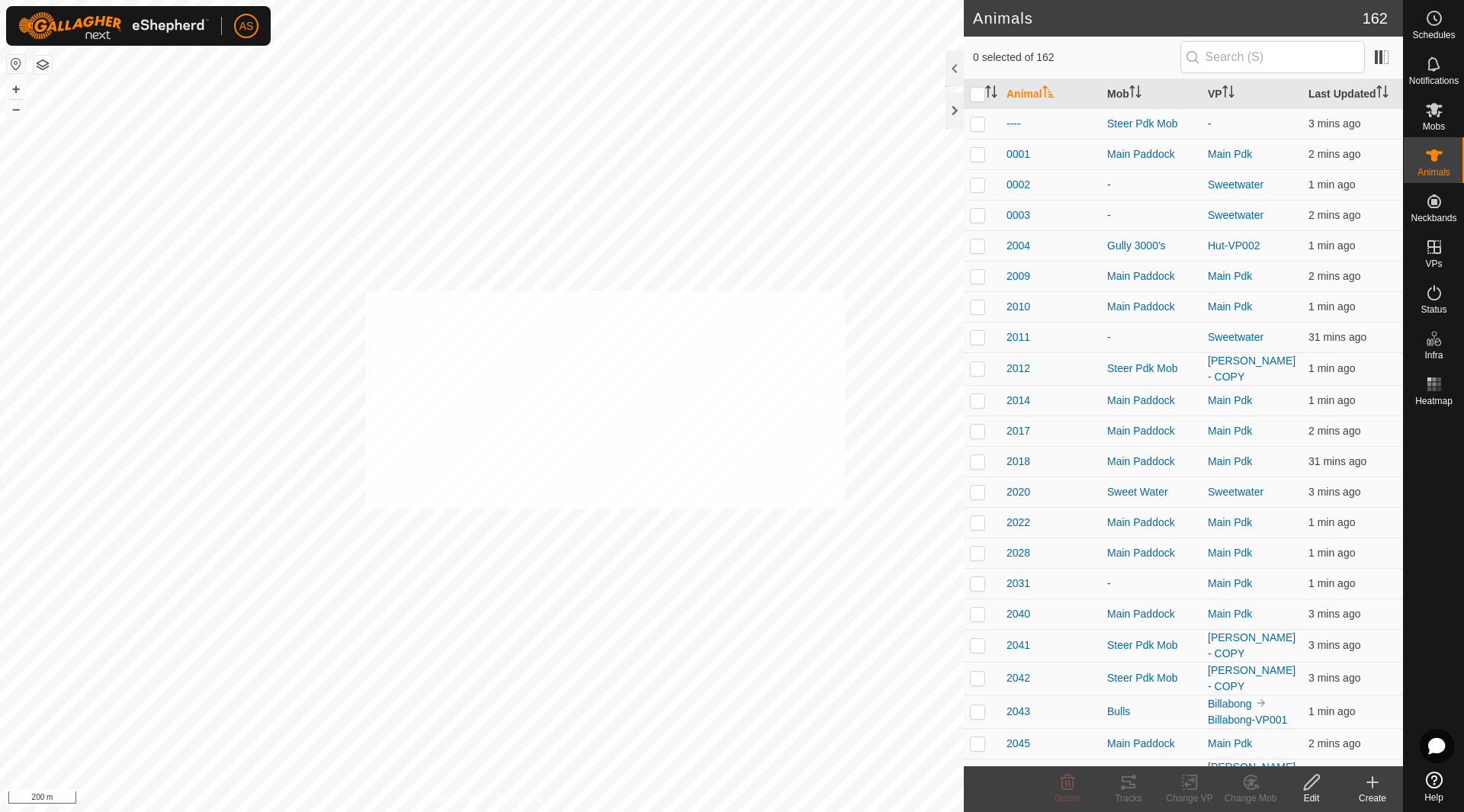
checkbox input "true"
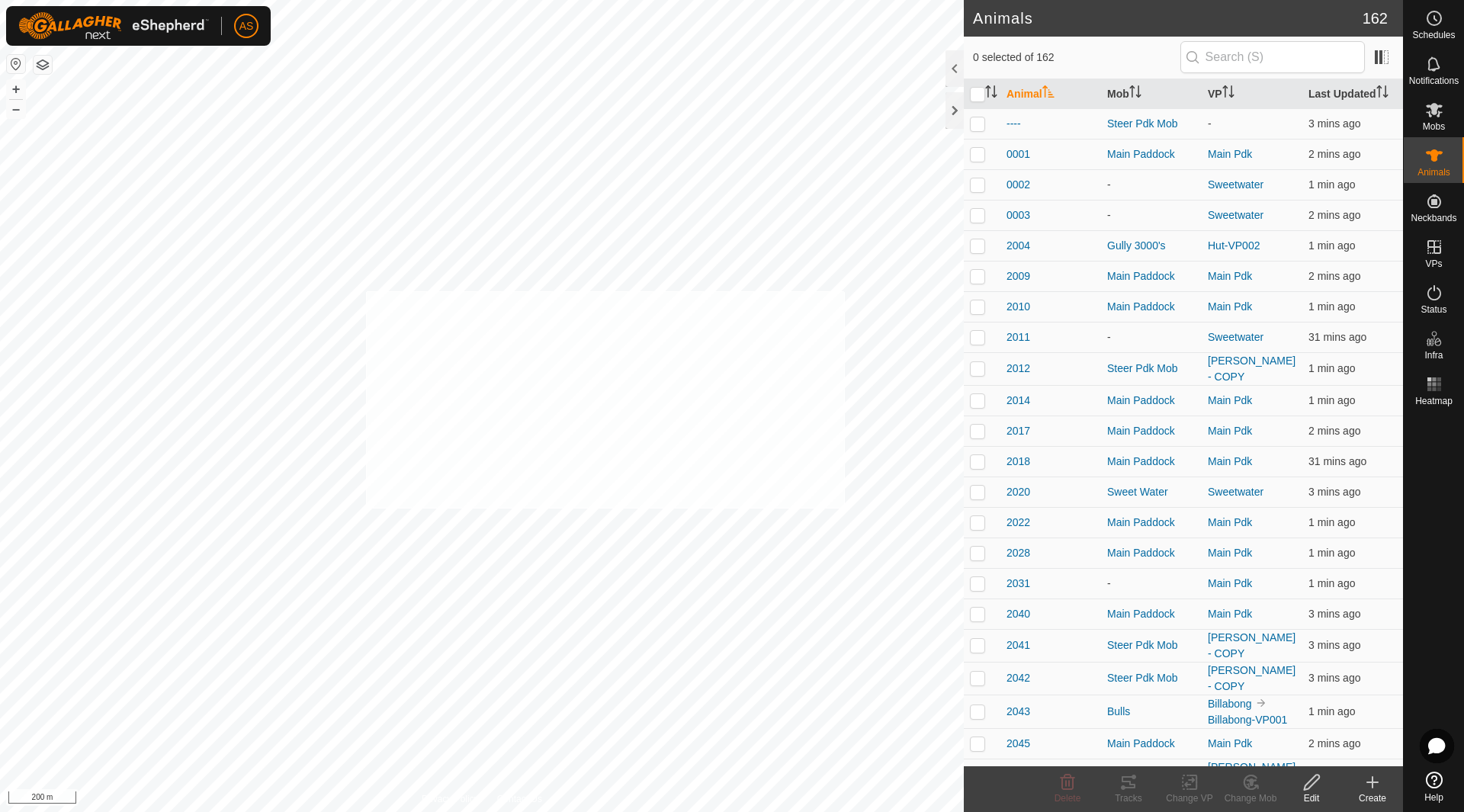
checkbox input "true"
click at [994, 88] on icon "Activate to sort" at bounding box center [994, 91] width 2 height 12
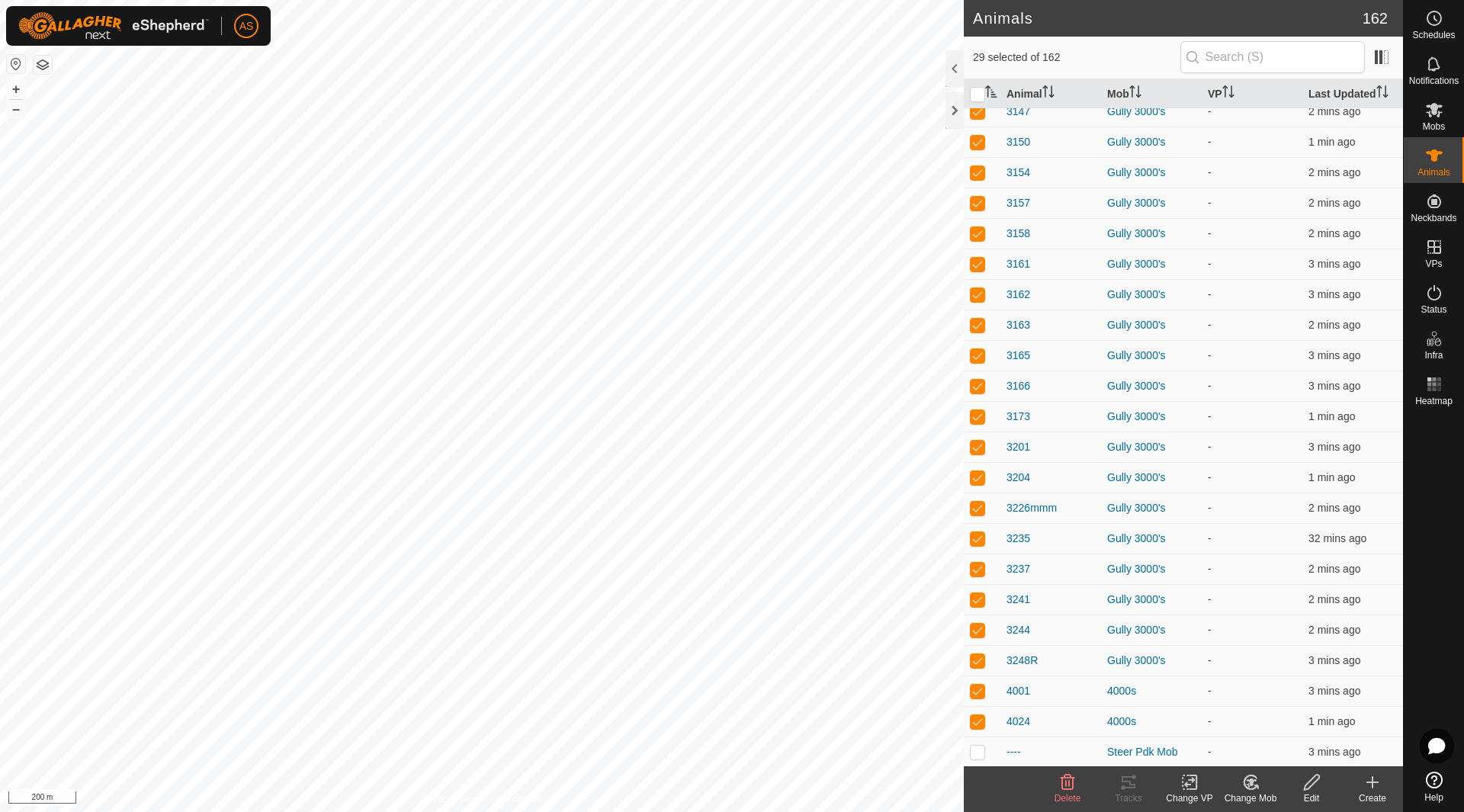
scroll to position [381, 0]
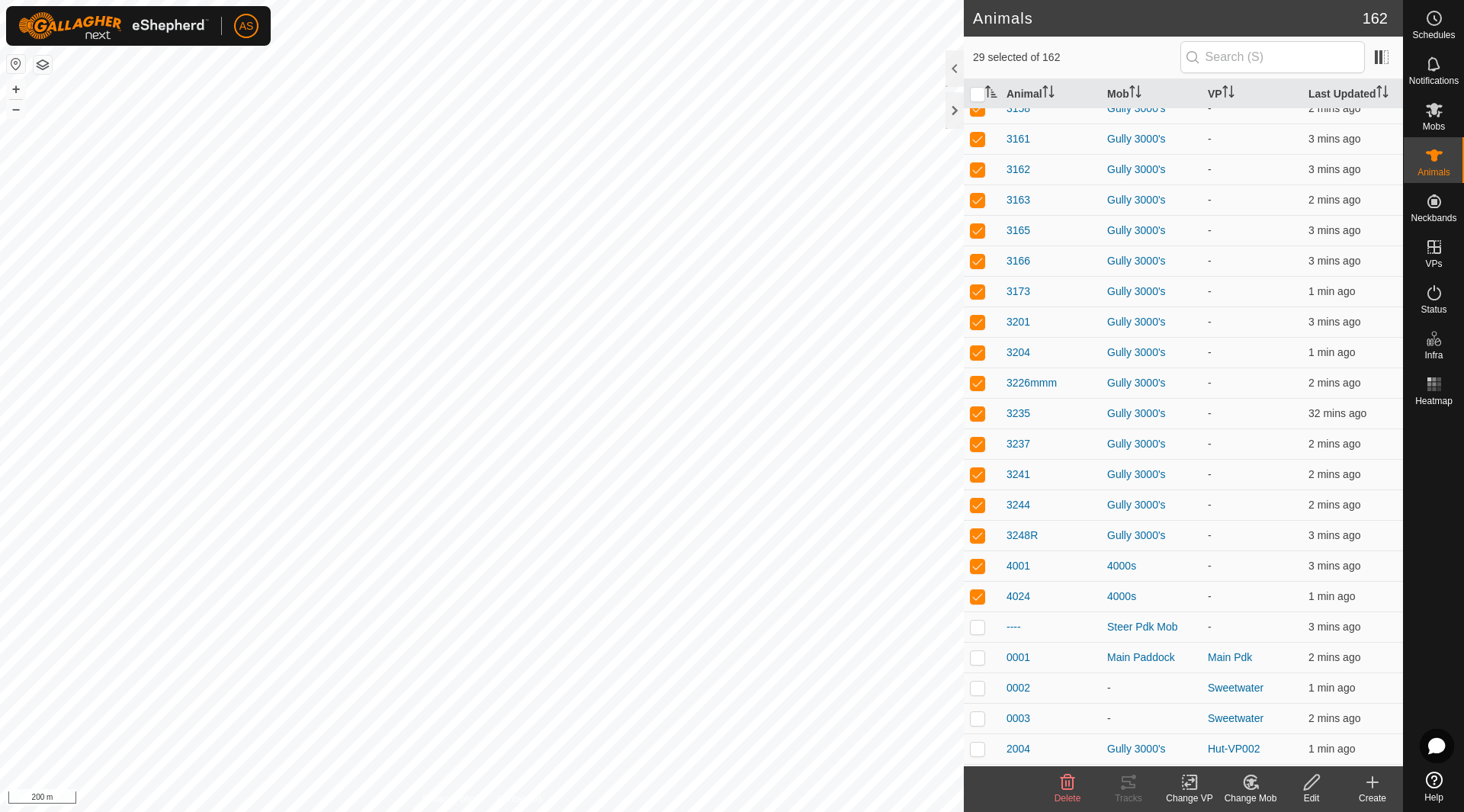
click at [1262, 791] on change-mob-svg-icon at bounding box center [1250, 781] width 61 height 18
click at [1276, 709] on link "Choose Mob..." at bounding box center [1295, 717] width 151 height 31
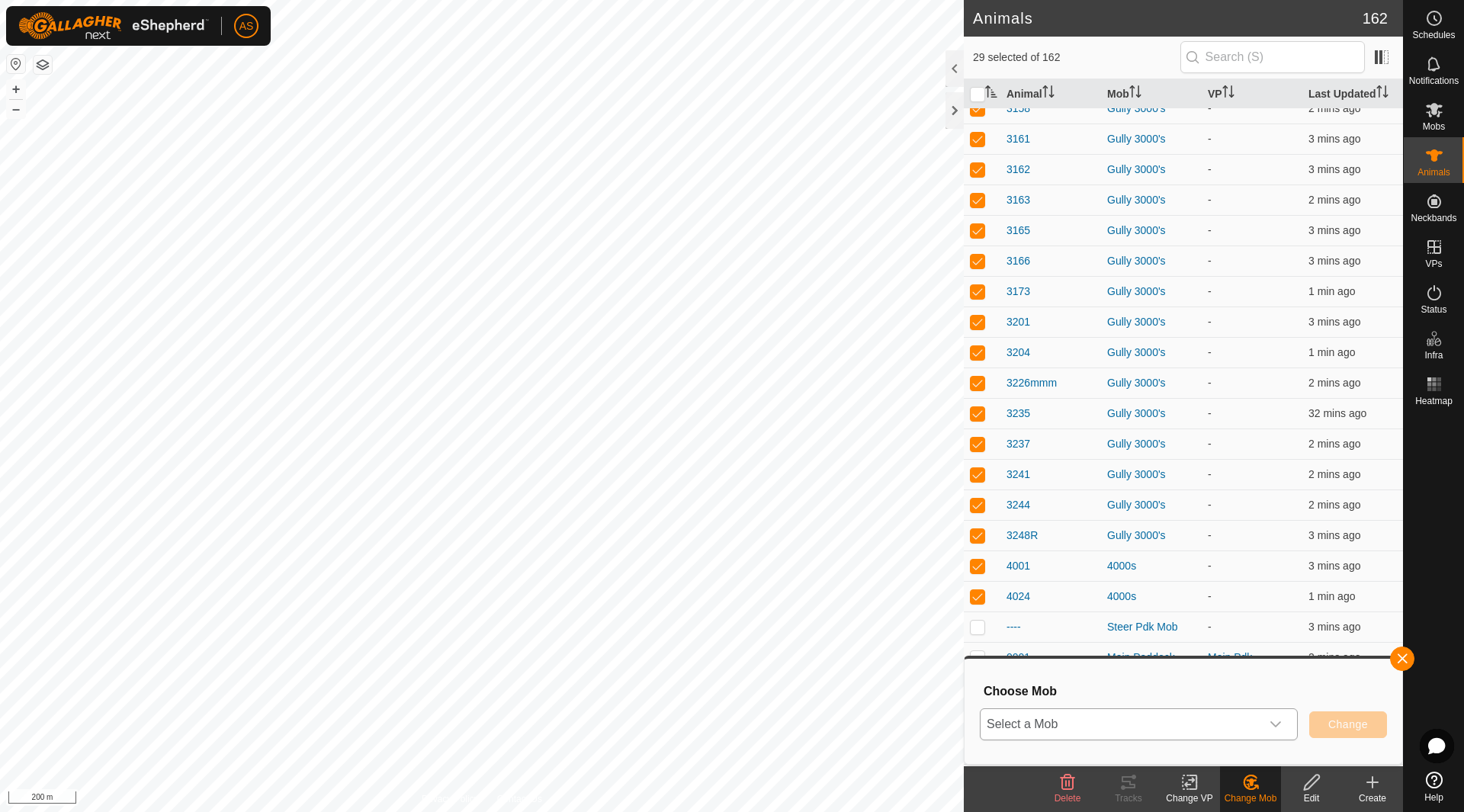
drag, startPoint x: 1063, startPoint y: 731, endPoint x: 1063, endPoint y: 712, distance: 19.0
click at [1063, 729] on span "Select a Mob" at bounding box center [1120, 724] width 280 height 31
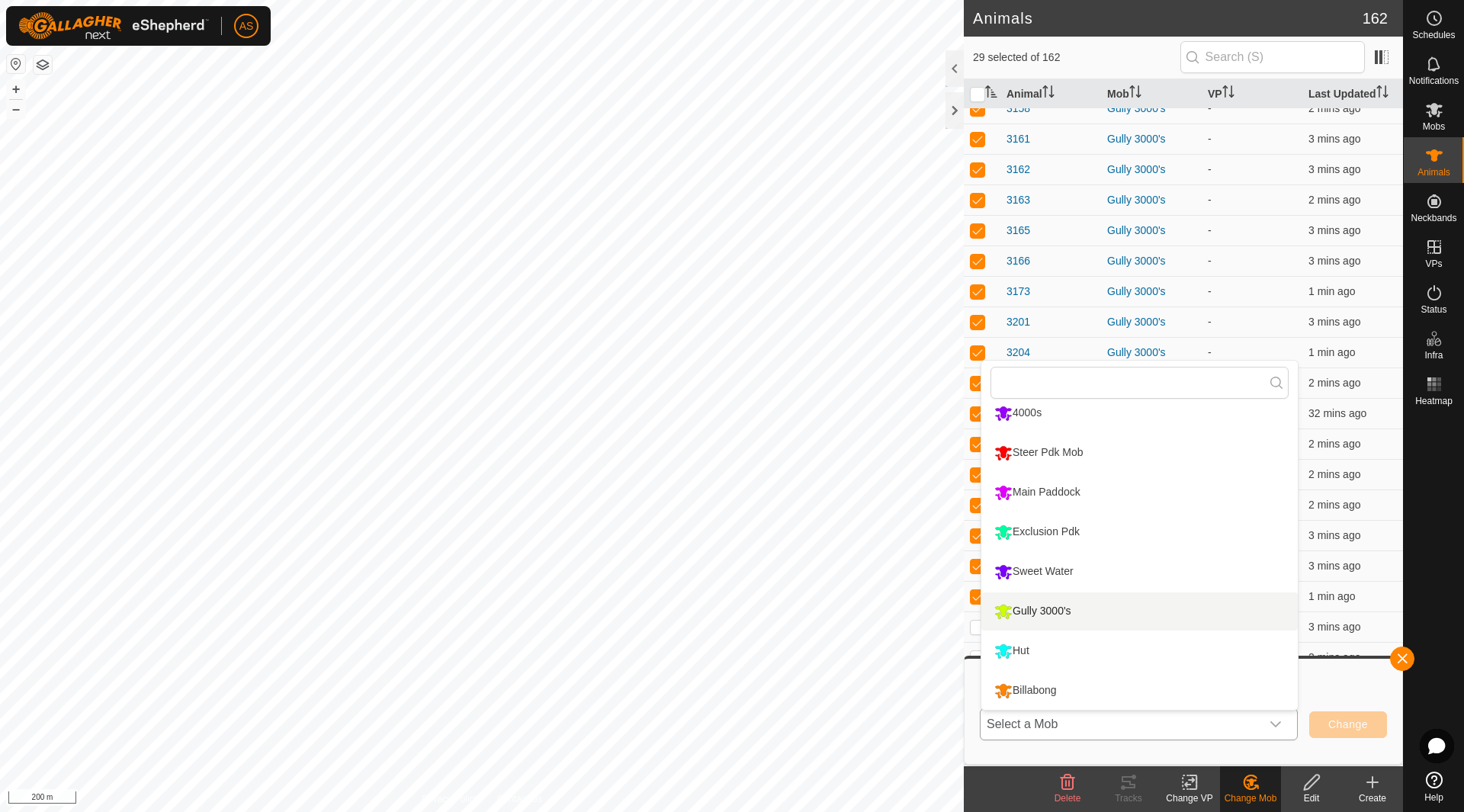
scroll to position [90, 0]
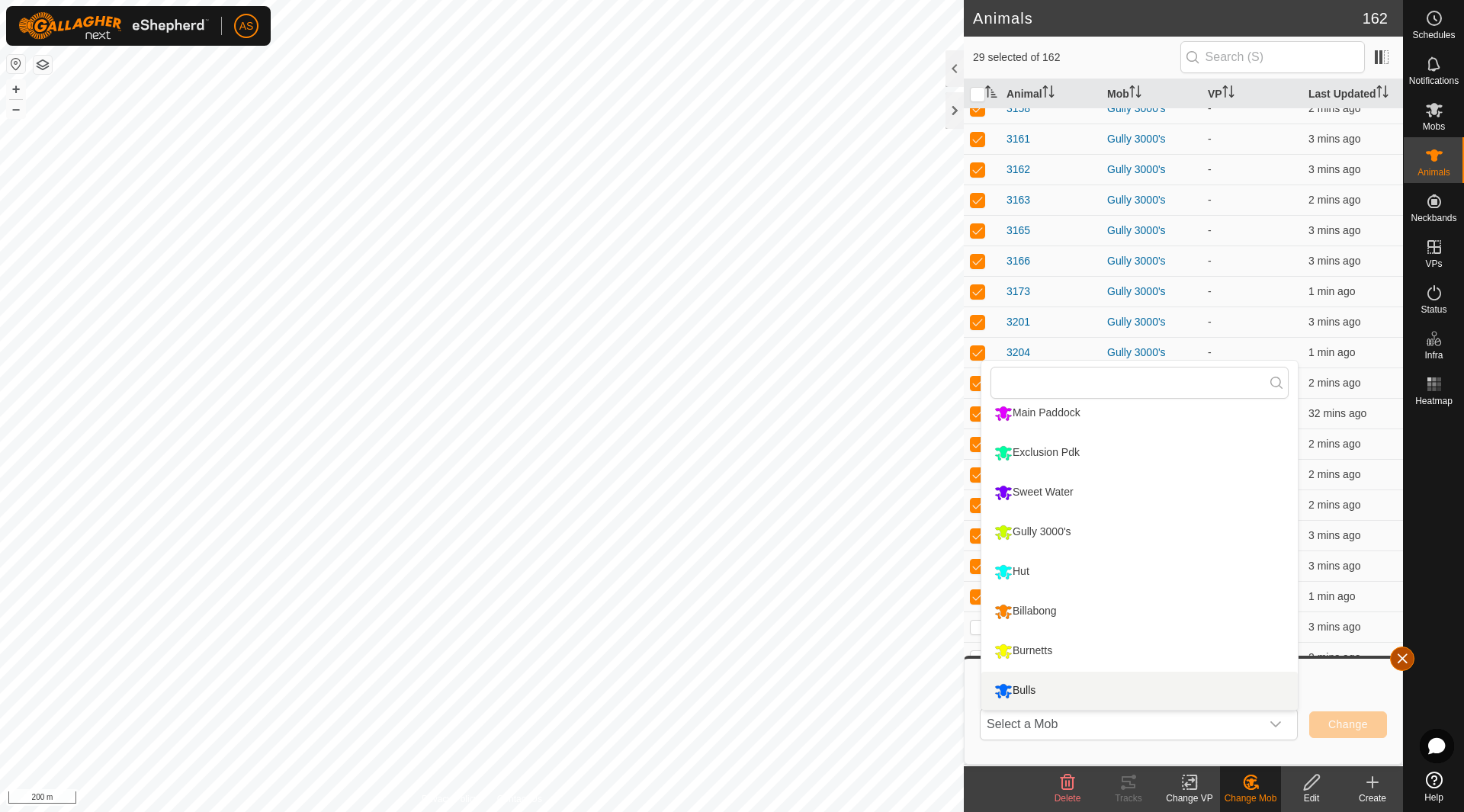
click at [1403, 654] on button "button" at bounding box center [1402, 659] width 25 height 25
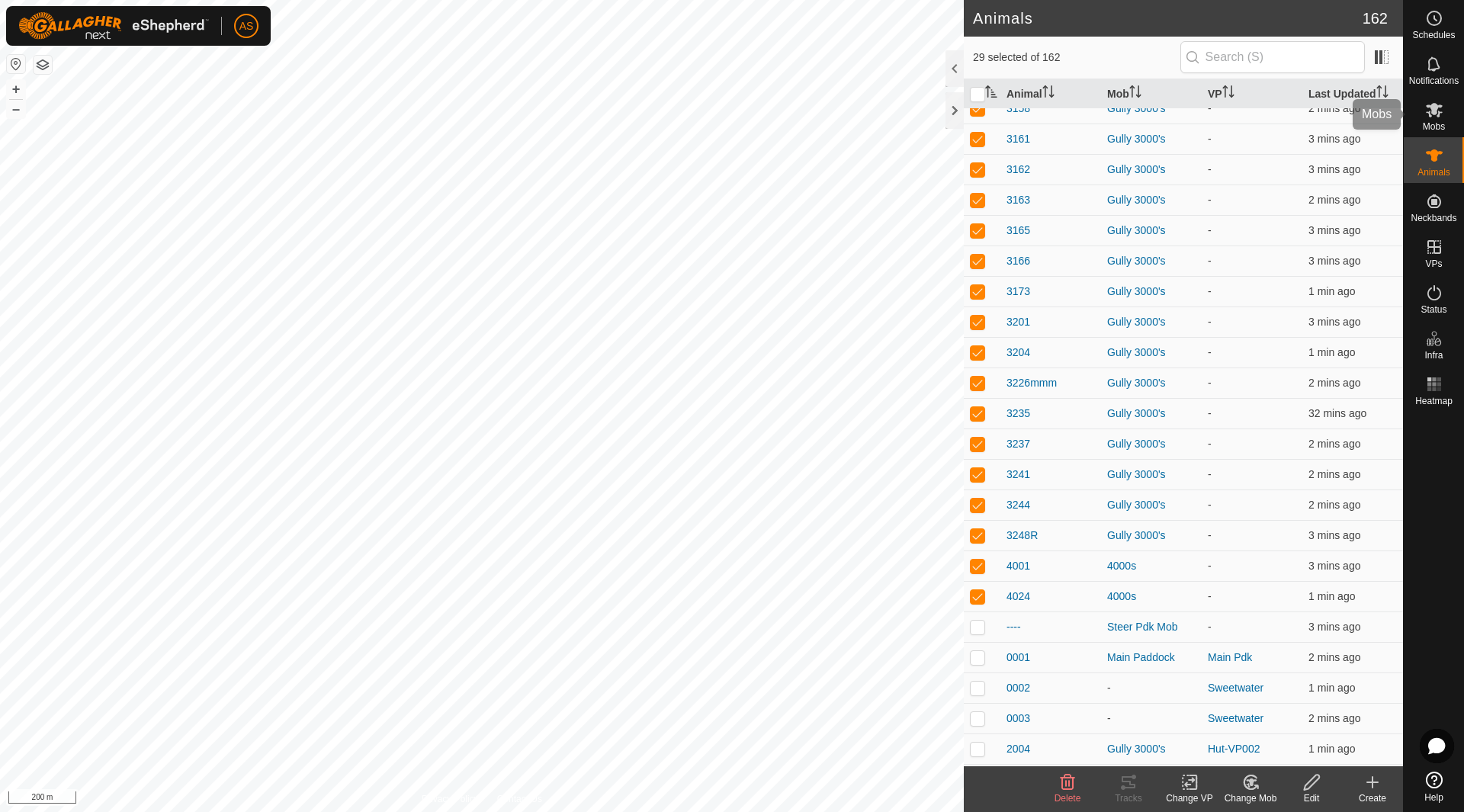
click at [1437, 111] on icon at bounding box center [1433, 109] width 18 height 18
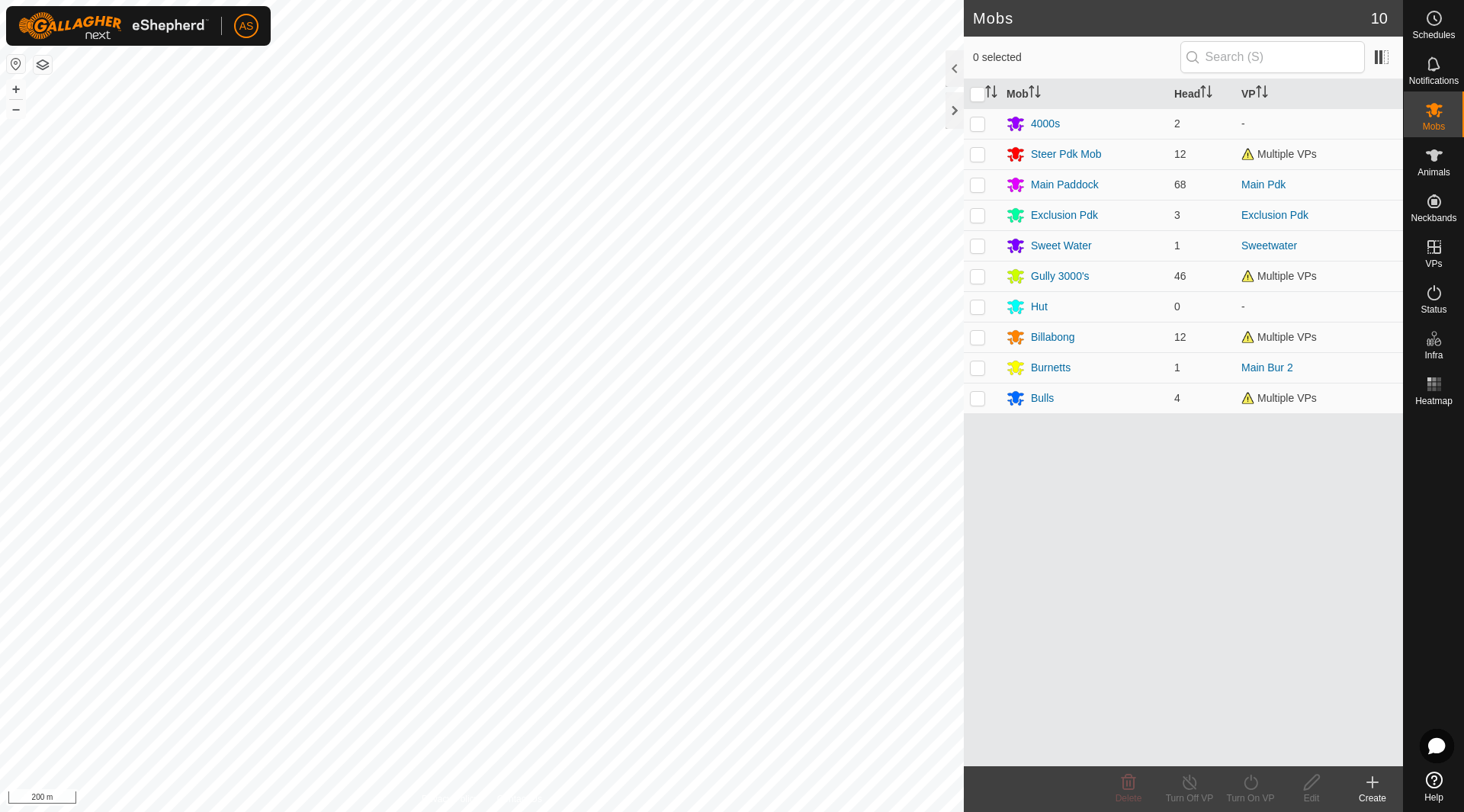
click at [1368, 785] on icon at bounding box center [1371, 781] width 18 height 18
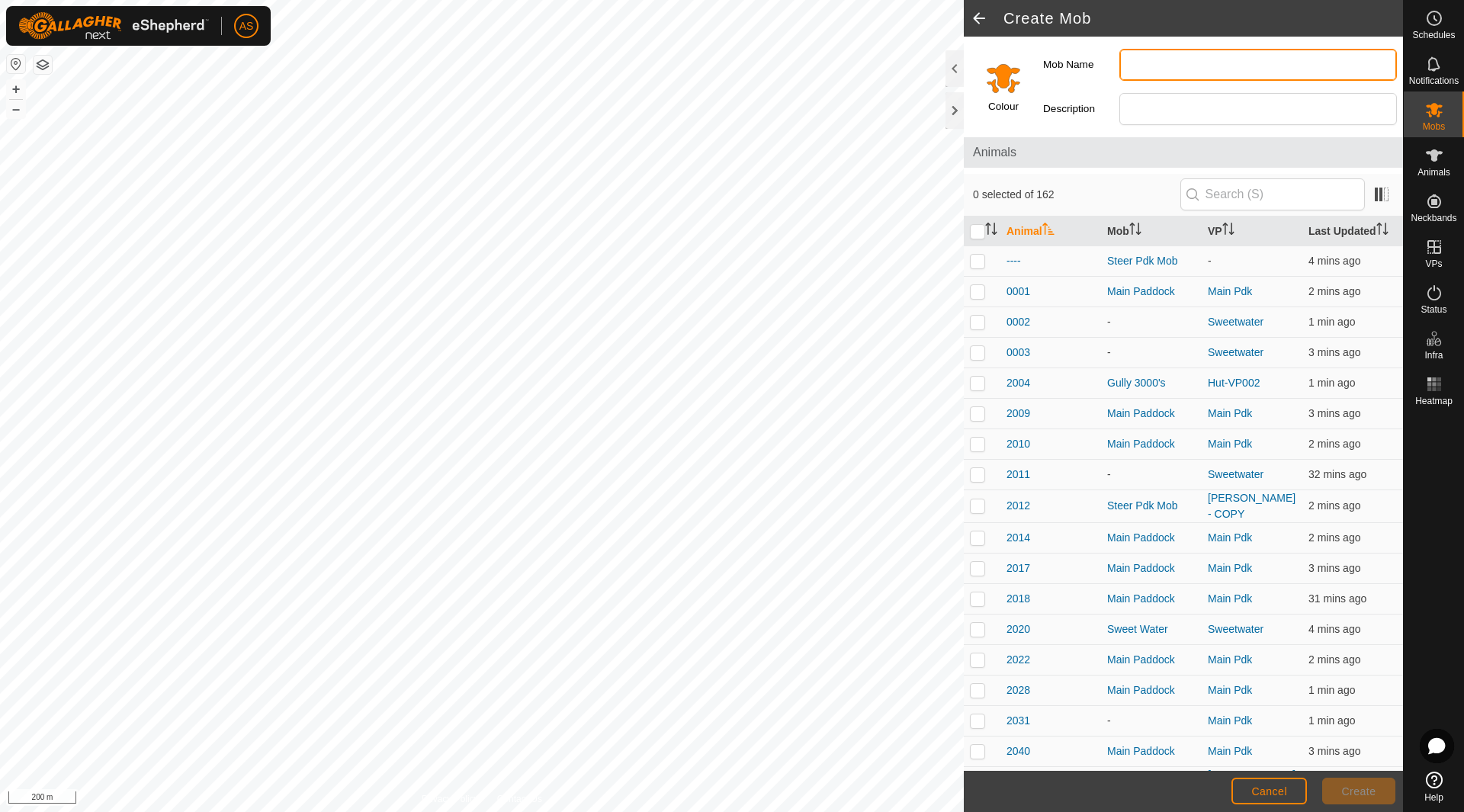
click at [1159, 63] on input "Mob Name" at bounding box center [1258, 65] width 278 height 32
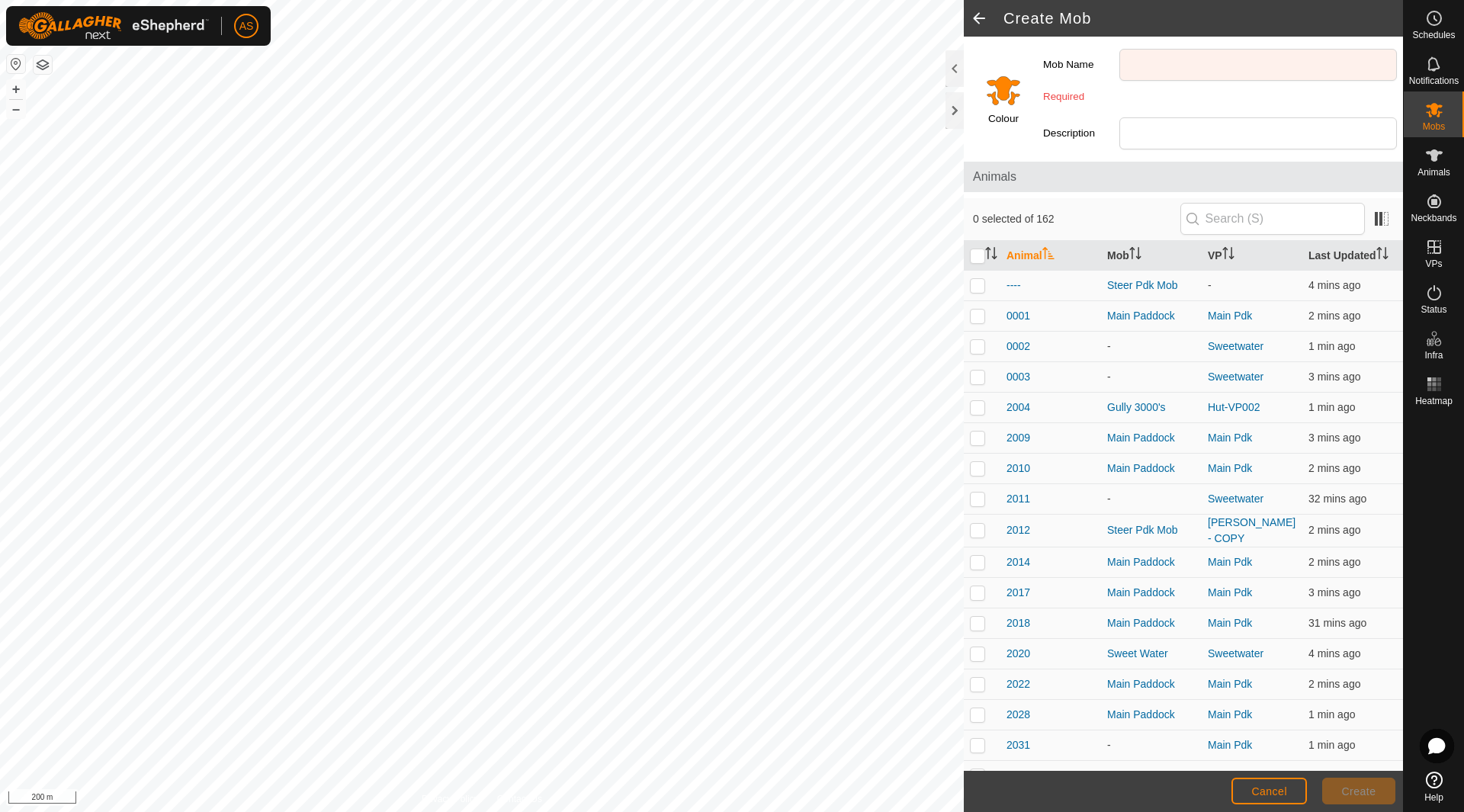
click at [1001, 70] on div "Colour" at bounding box center [1000, 96] width 73 height 119
click at [1006, 105] on input "Select a color" at bounding box center [1003, 89] width 37 height 37
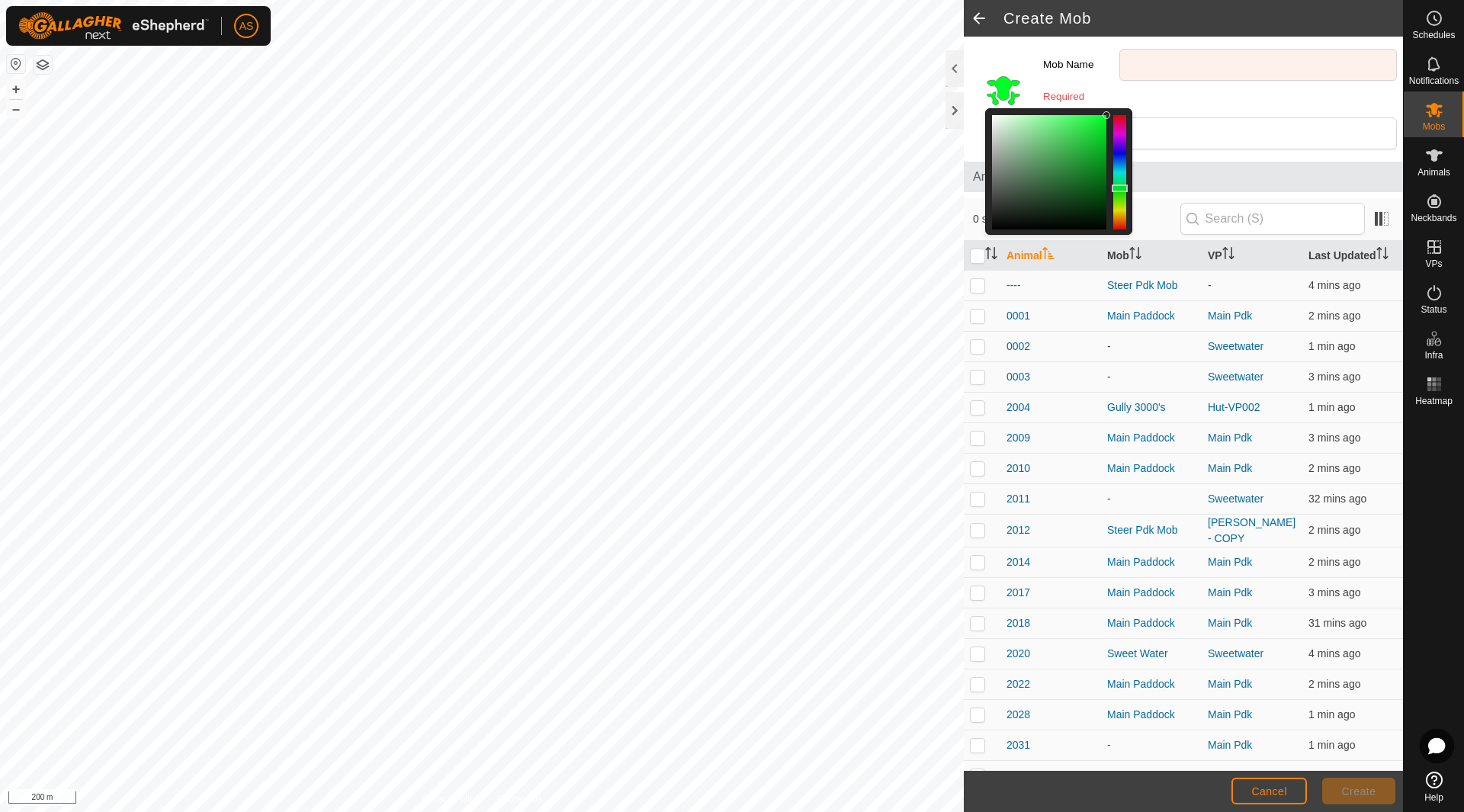
drag, startPoint x: 1123, startPoint y: 210, endPoint x: 1125, endPoint y: 188, distance: 22.1
click at [1125, 188] on div at bounding box center [1119, 187] width 16 height 8
click at [1121, 187] on div at bounding box center [1119, 187] width 16 height 8
drag, startPoint x: 1121, startPoint y: 187, endPoint x: 1117, endPoint y: 151, distance: 36.2
click at [1117, 151] on div at bounding box center [1119, 151] width 16 height 8
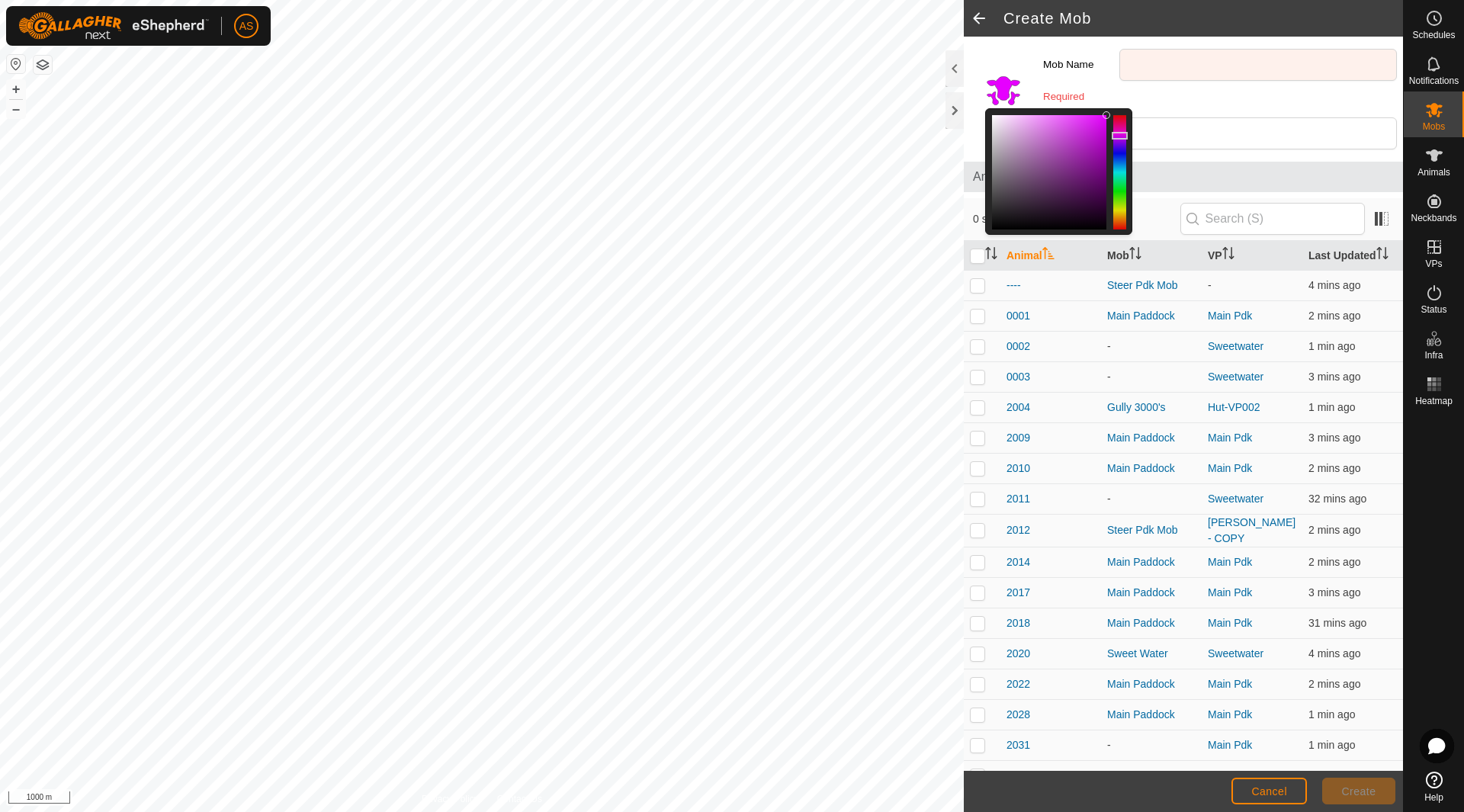
drag, startPoint x: 1117, startPoint y: 151, endPoint x: 1119, endPoint y: 136, distance: 15.1
click at [1119, 136] on div at bounding box center [1119, 135] width 16 height 8
drag, startPoint x: 1104, startPoint y: 115, endPoint x: 1140, endPoint y: 256, distance: 145.5
click at [1141, 256] on div "Colour Mob Name Required Description Animals 0 selected of 162 Animal Mob VP La…" at bounding box center [1183, 403] width 439 height 734
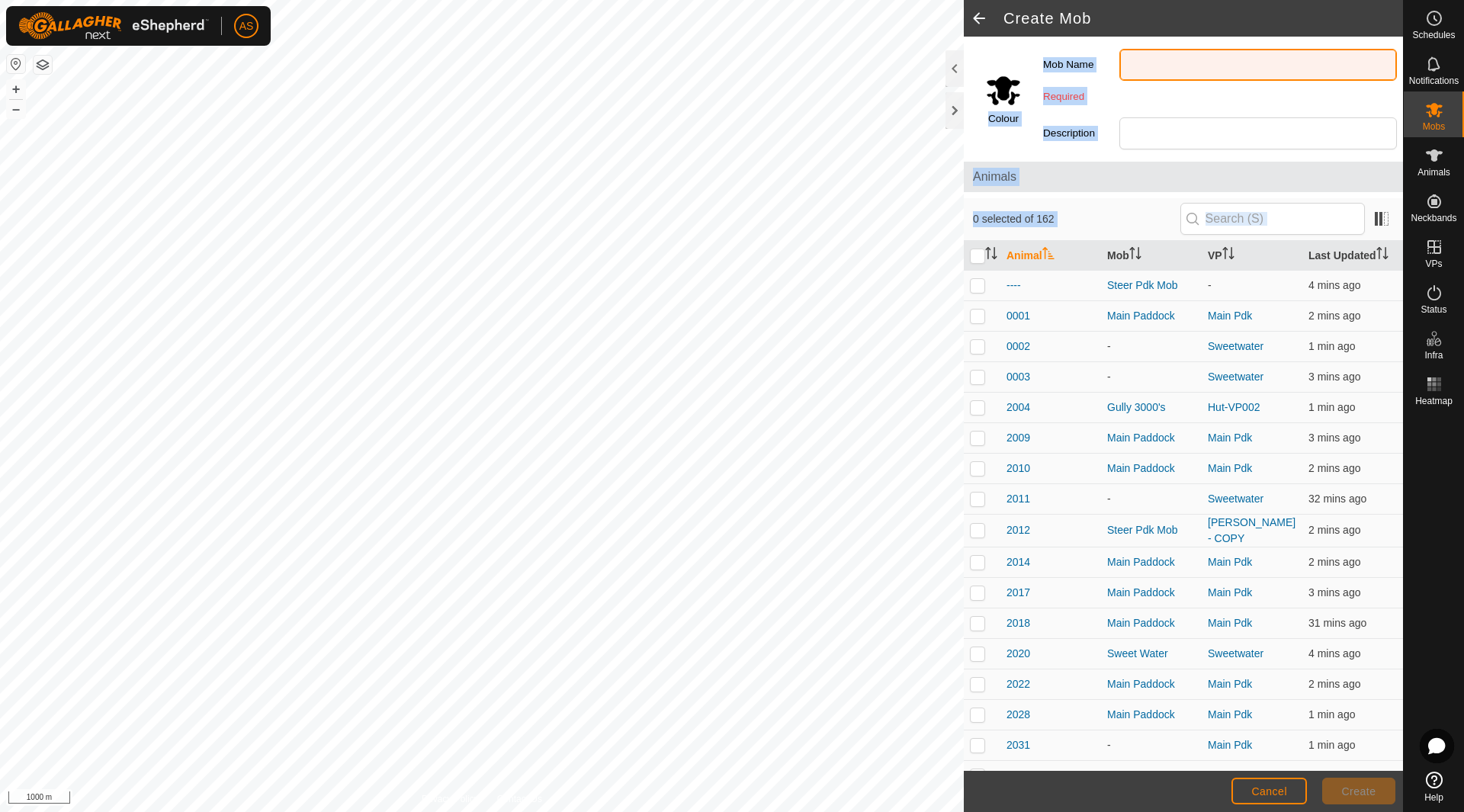
click at [1167, 70] on input "Mob Name" at bounding box center [1258, 65] width 278 height 32
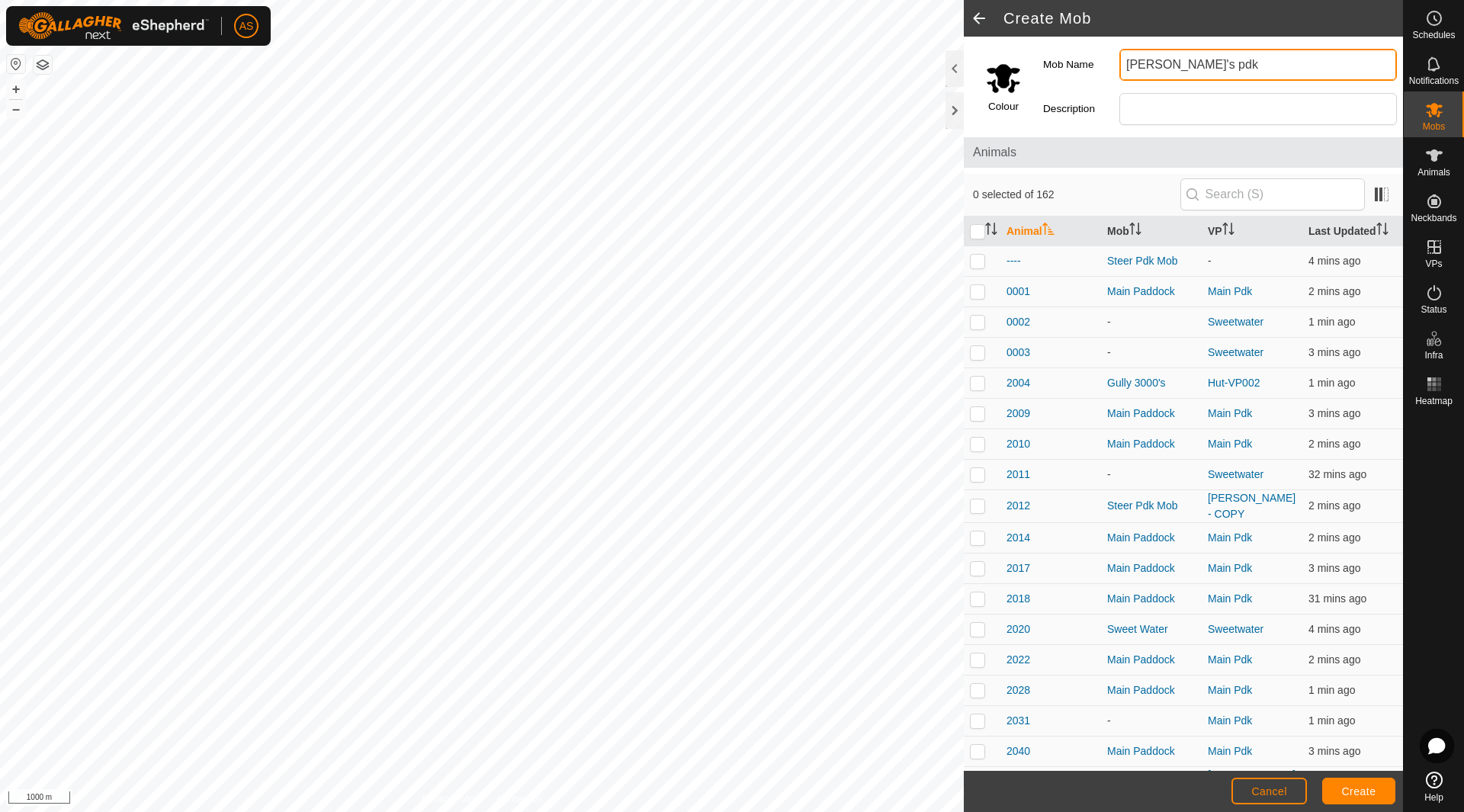
type input "Ken's pdk"
click at [1356, 793] on span "Create" at bounding box center [1358, 791] width 34 height 12
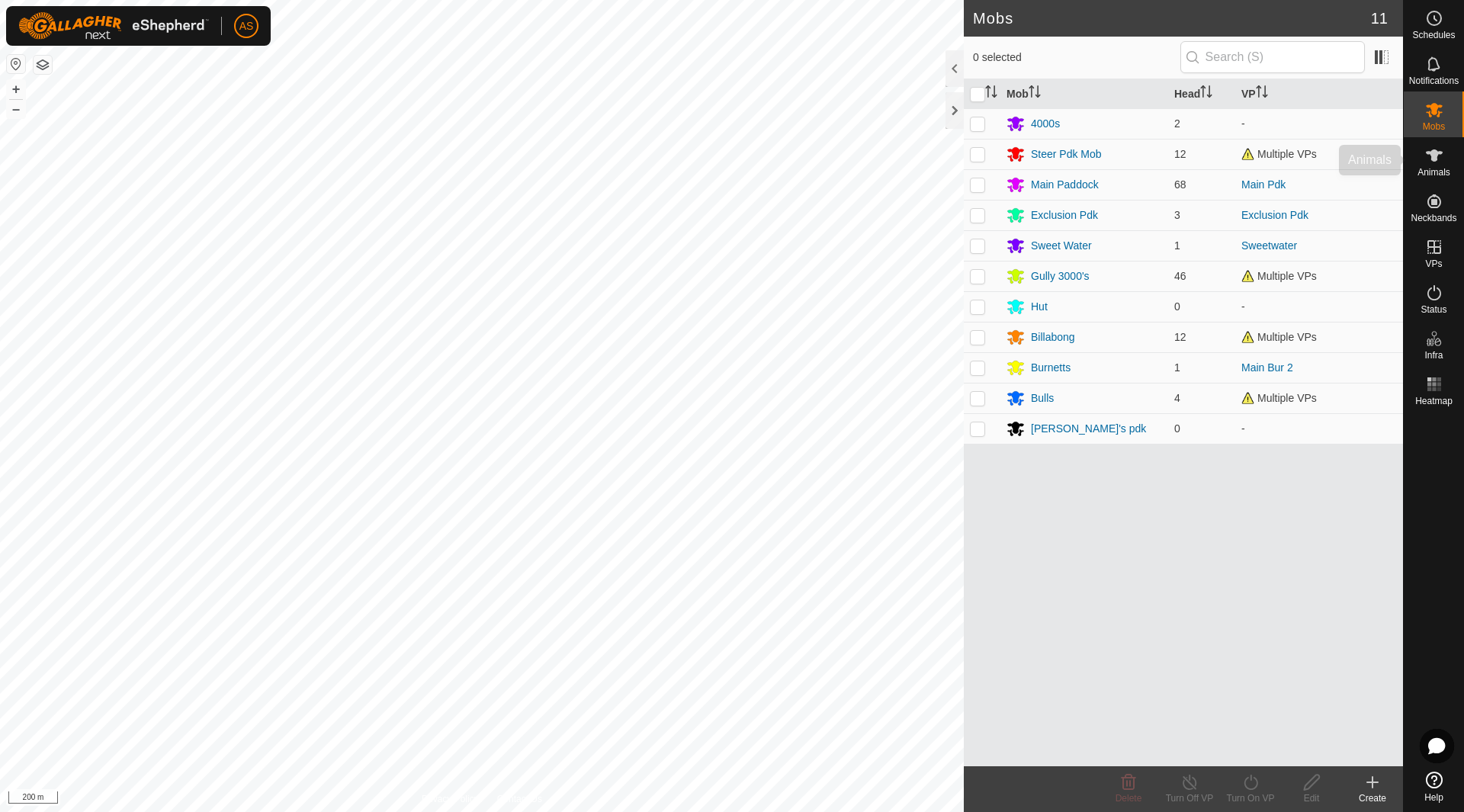
click at [1439, 160] on icon at bounding box center [1433, 155] width 18 height 18
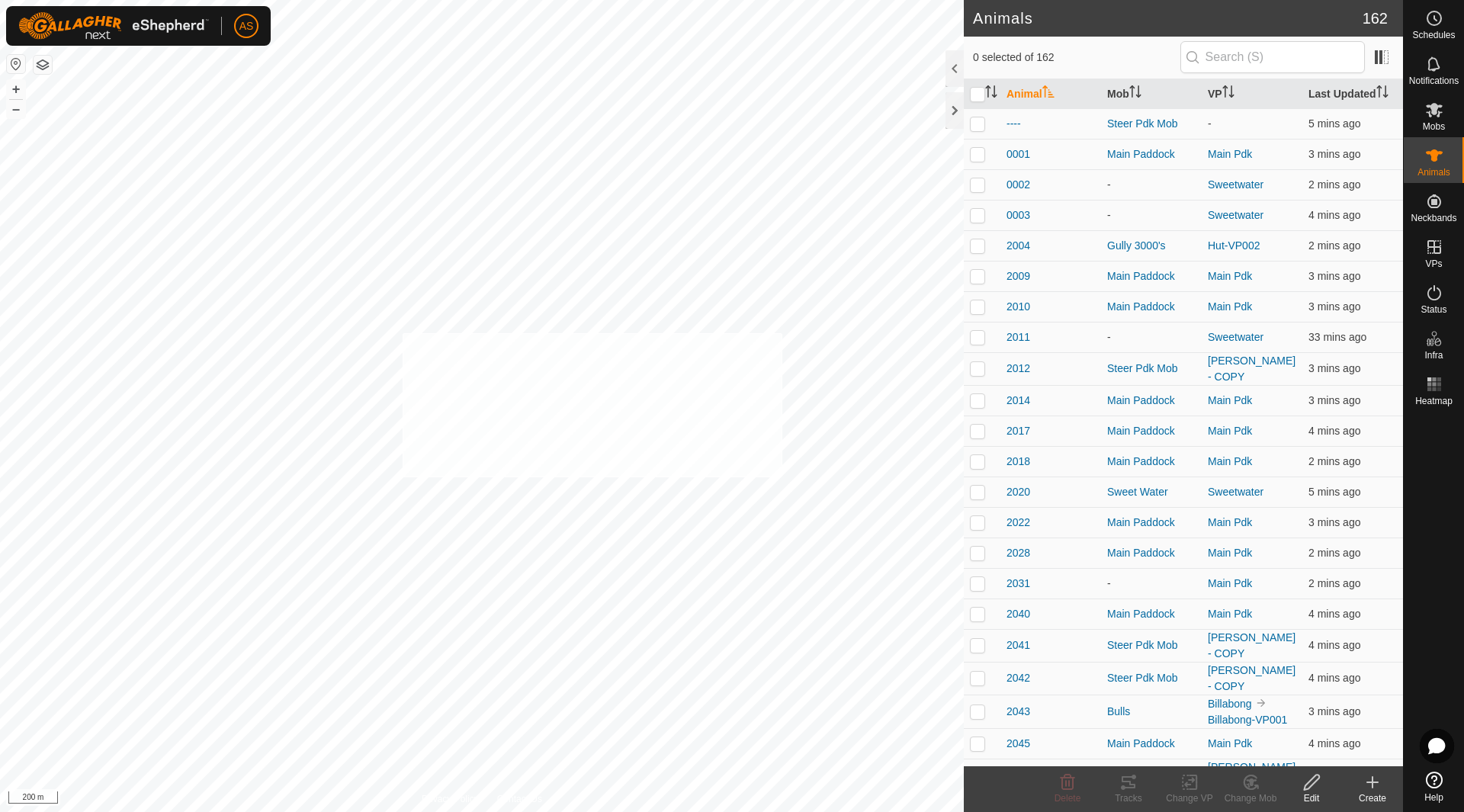
checkbox input "true"
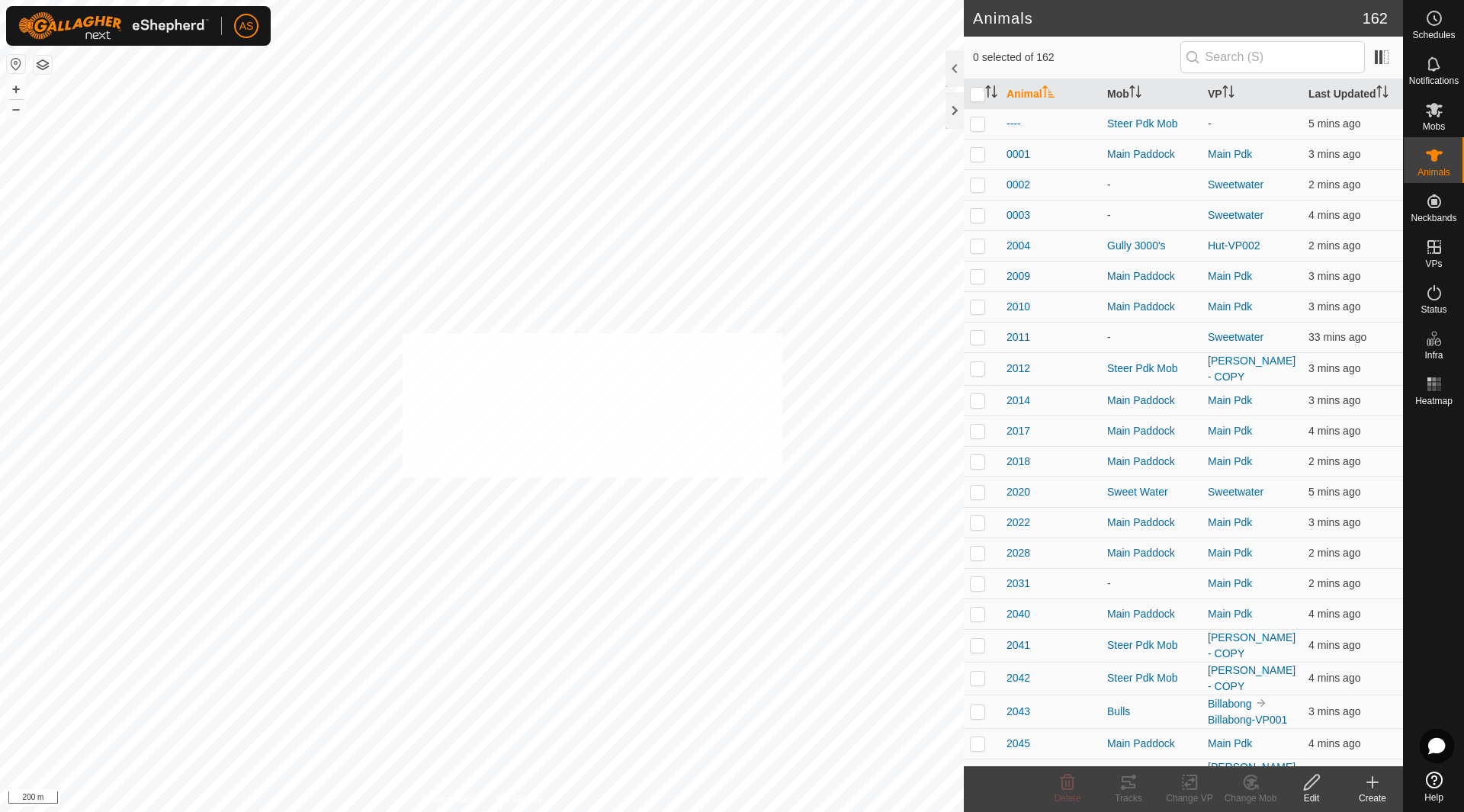
checkbox input "true"
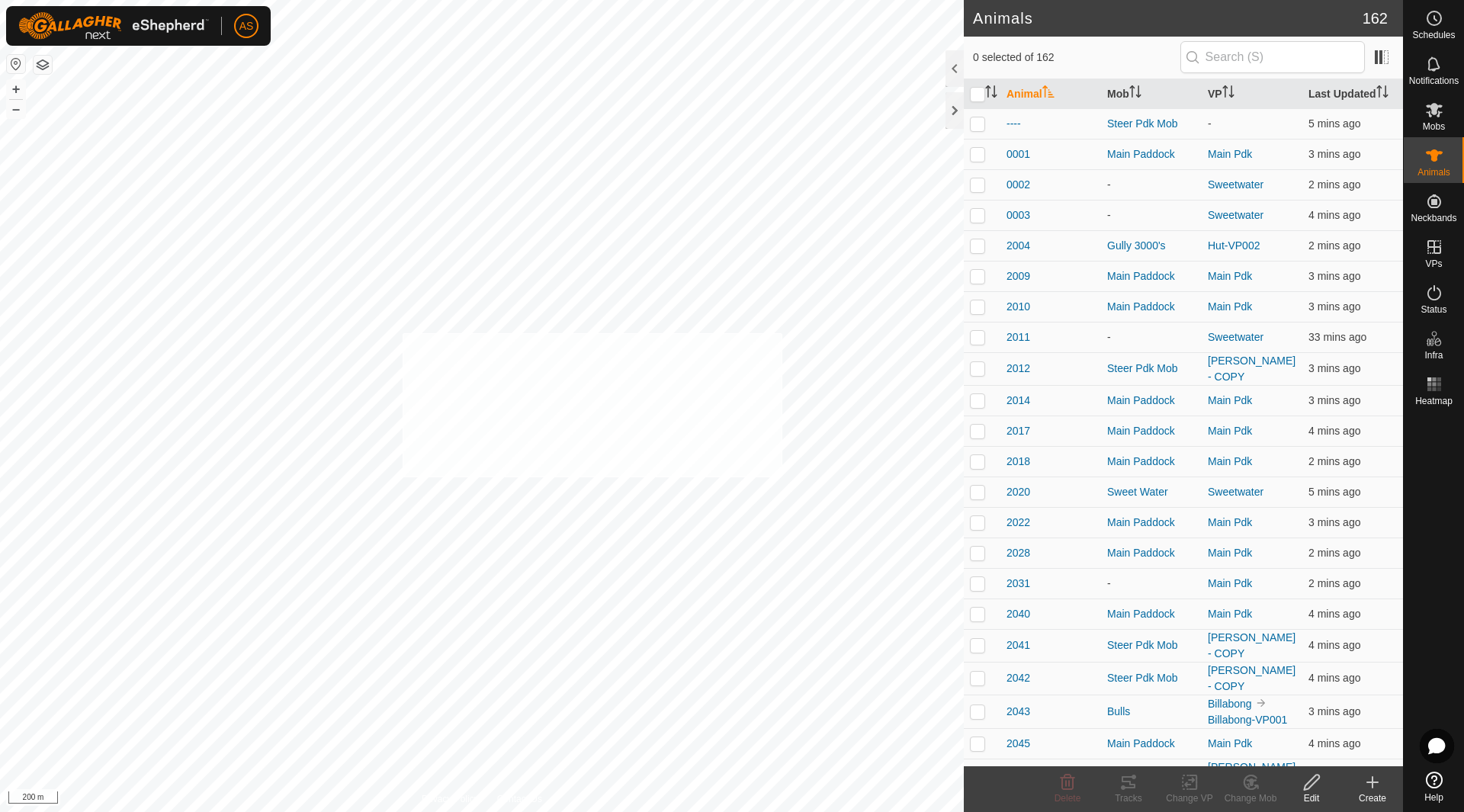
checkbox input "true"
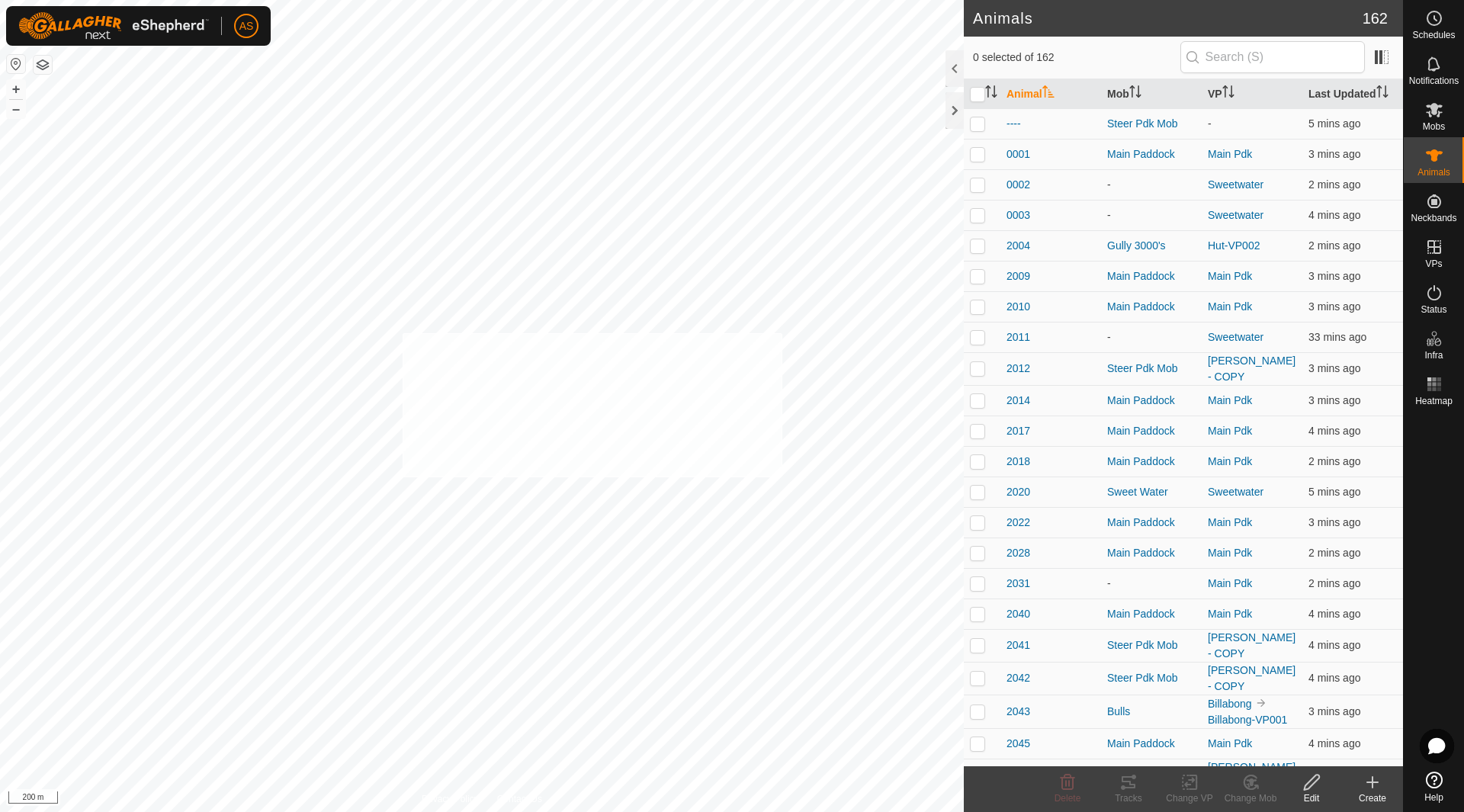
checkbox input "true"
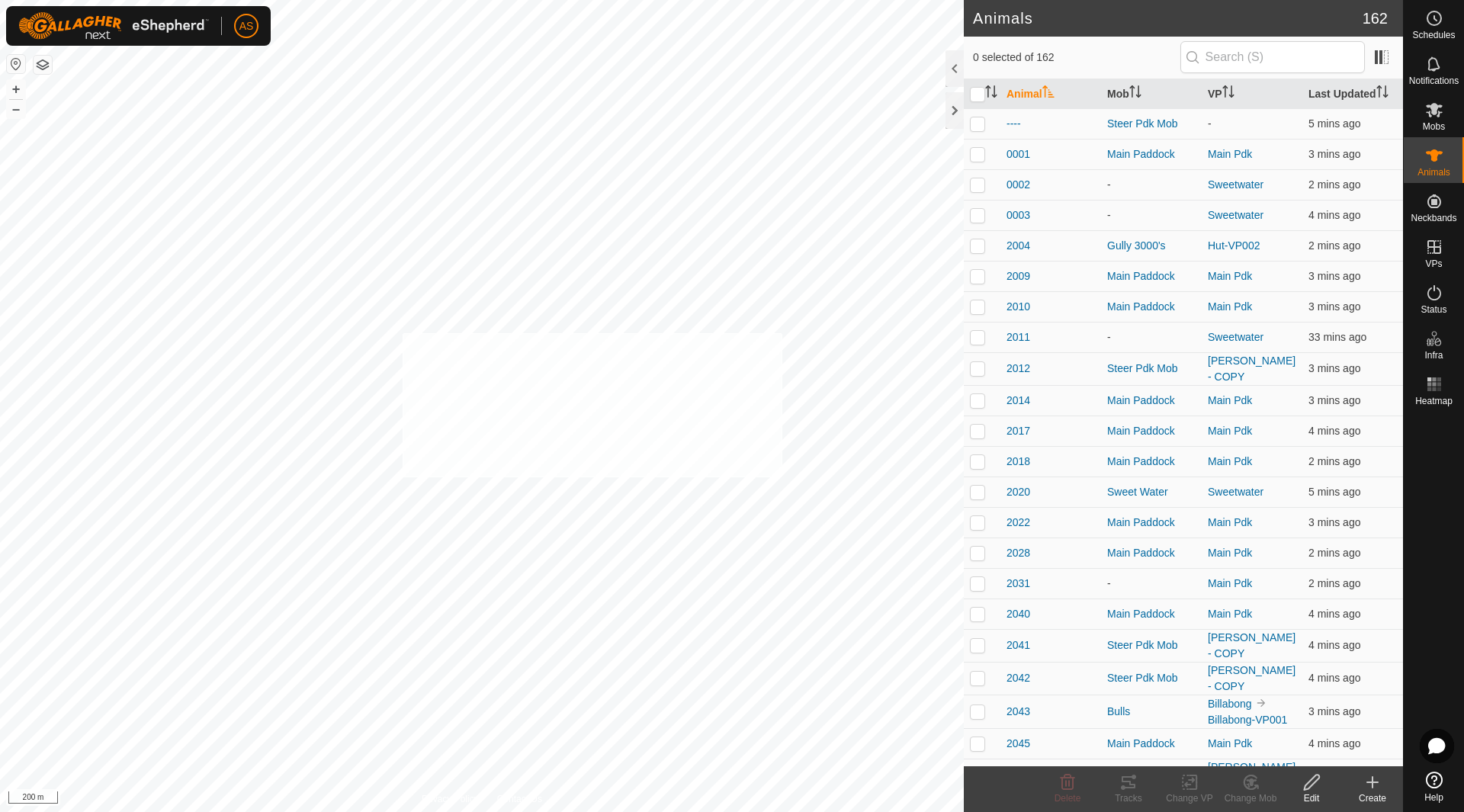
checkbox input "true"
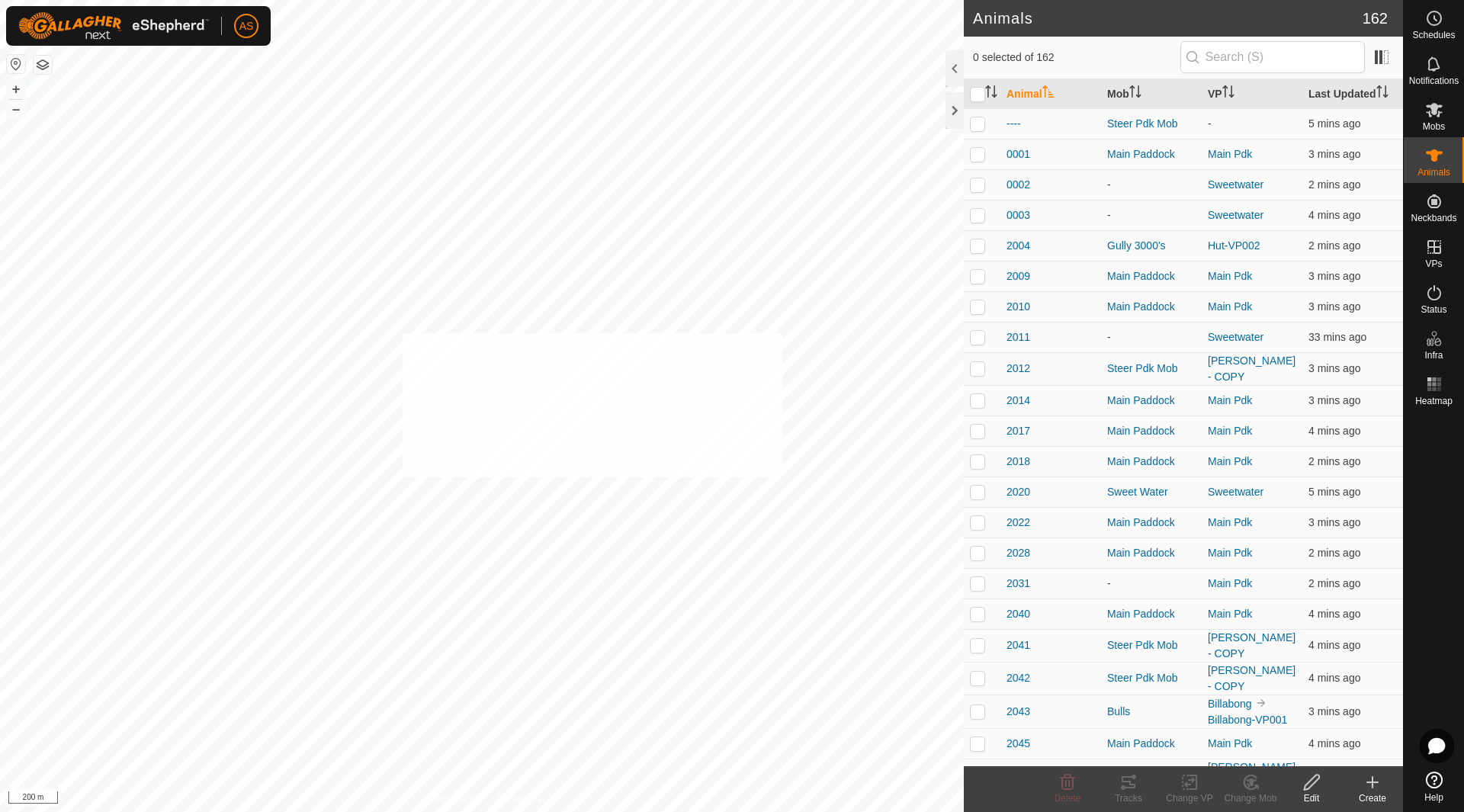
checkbox input "true"
click at [1190, 786] on icon at bounding box center [1190, 781] width 19 height 18
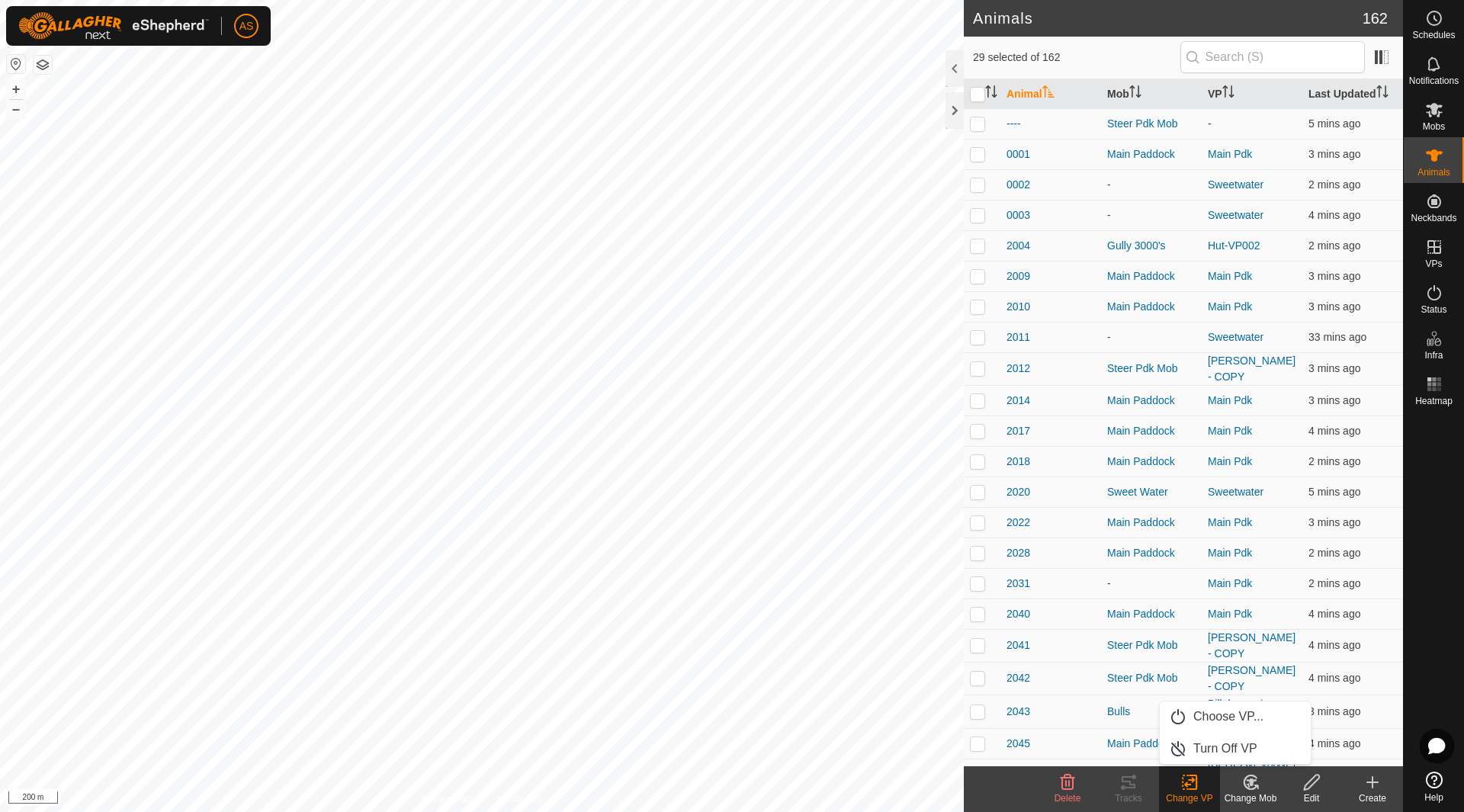
click at [1248, 786] on icon at bounding box center [1248, 785] width 3 height 4
click at [1261, 715] on link "Choose Mob..." at bounding box center [1295, 717] width 151 height 31
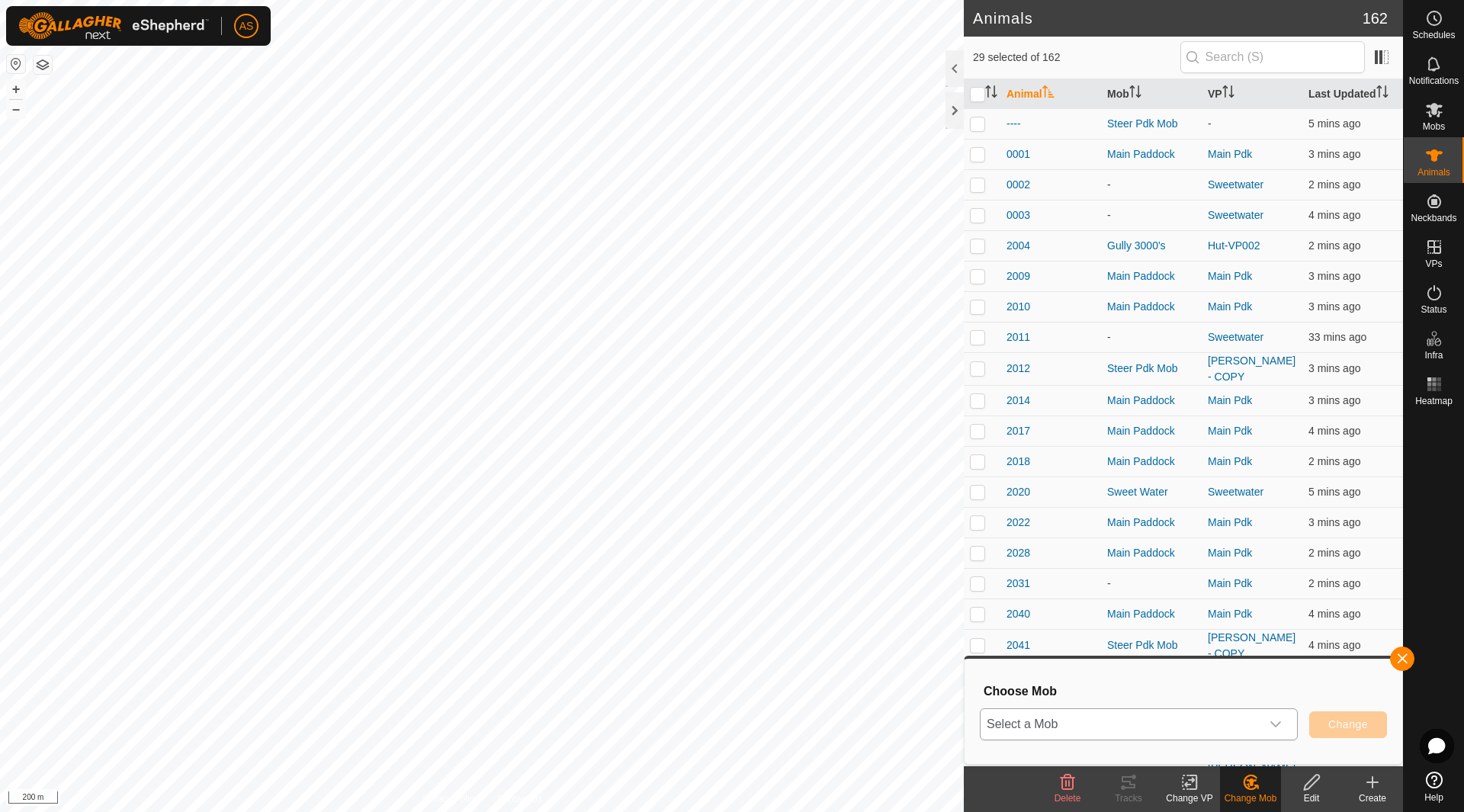
click at [1163, 722] on span "Select a Mob" at bounding box center [1120, 724] width 280 height 31
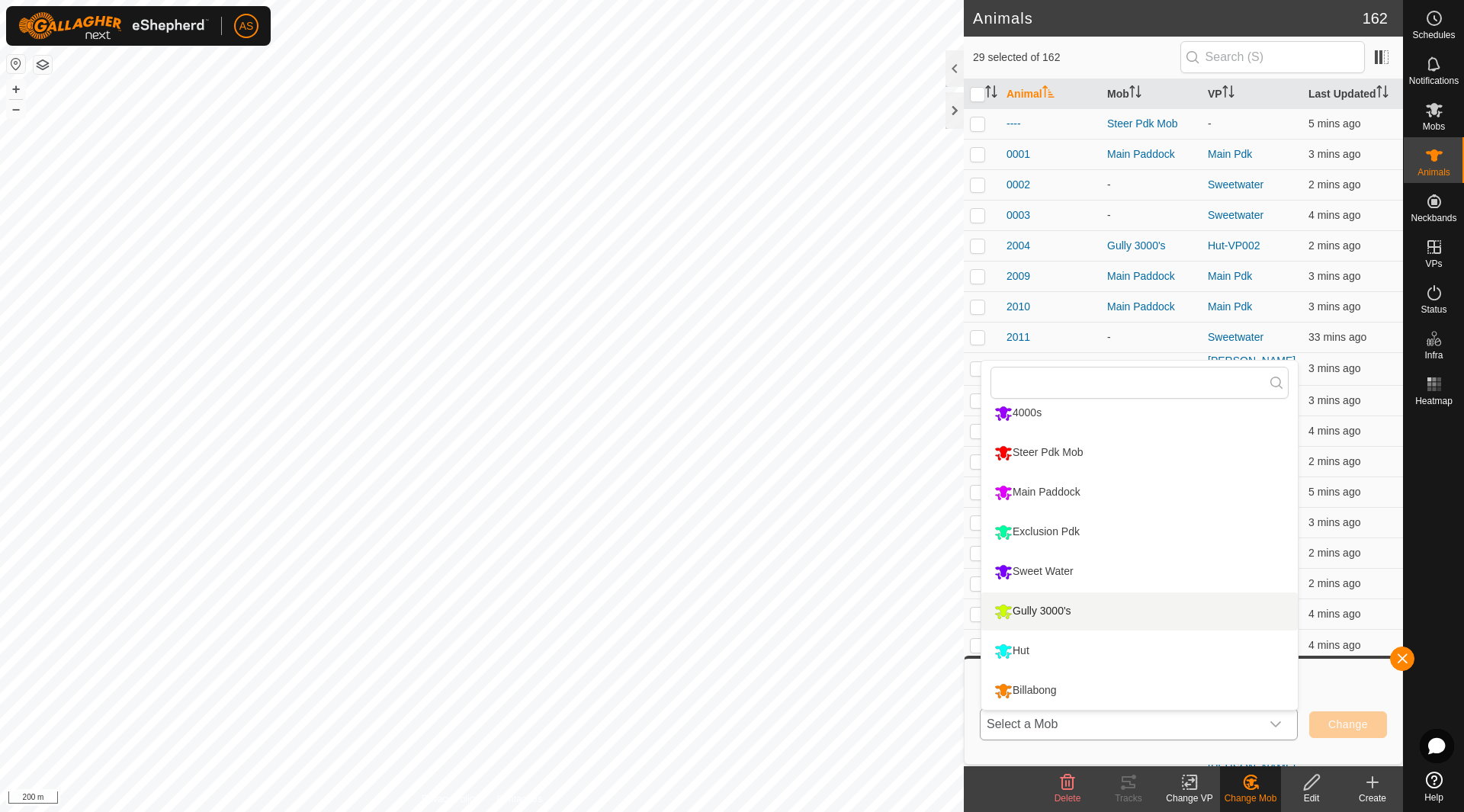
scroll to position [130, 0]
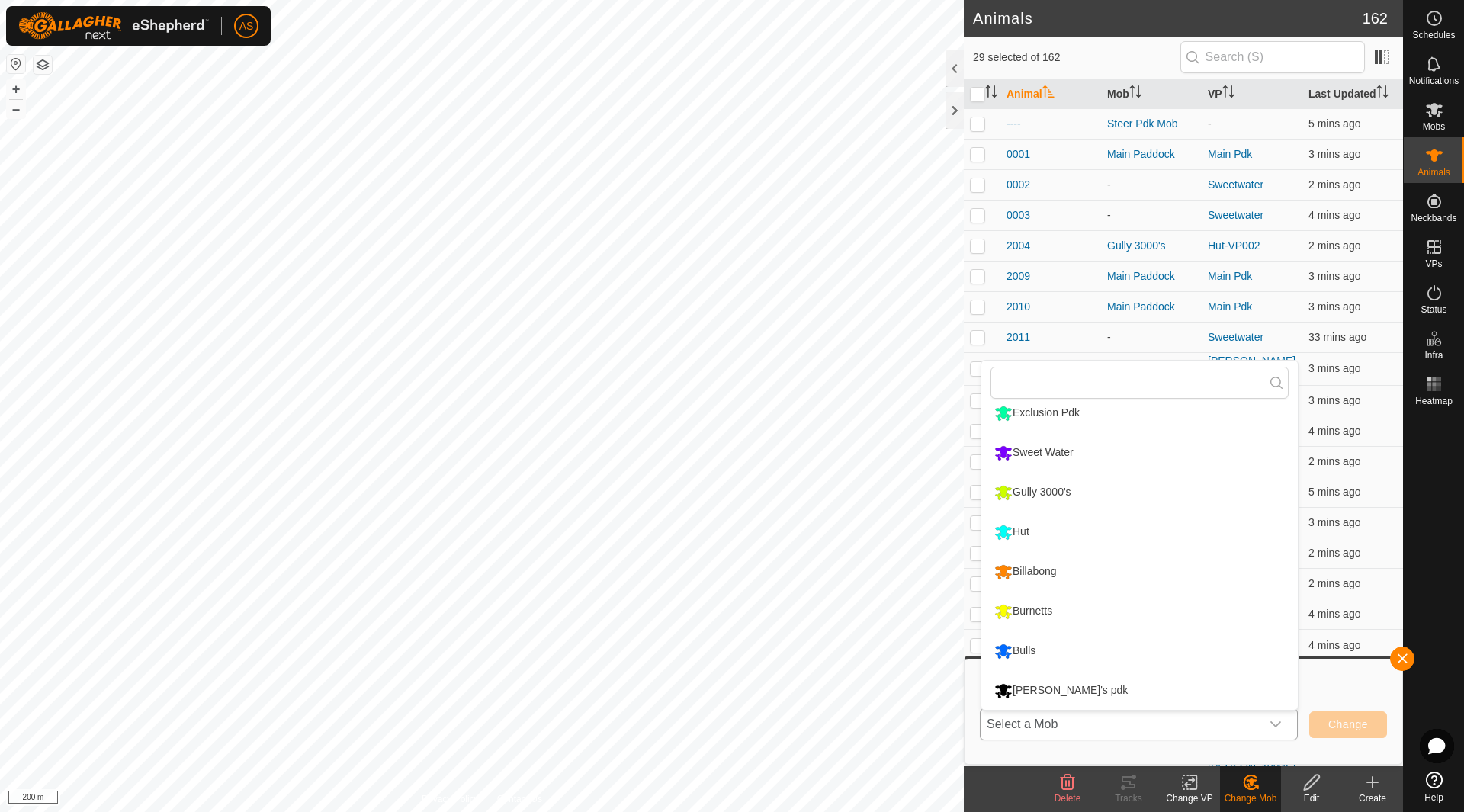
click at [1037, 681] on li "Ken's pdk" at bounding box center [1138, 690] width 316 height 38
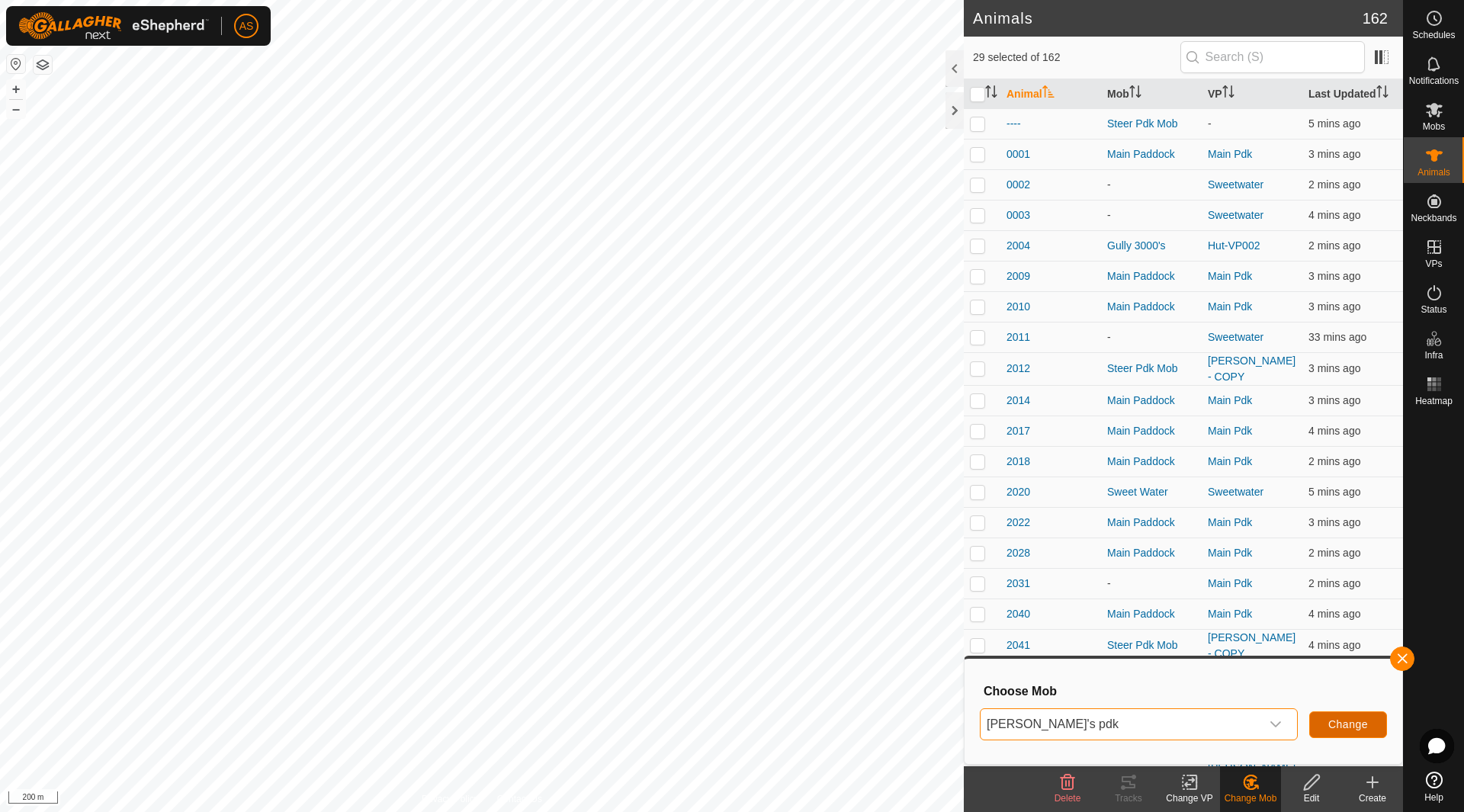
click at [1334, 727] on span "Change" at bounding box center [1347, 724] width 40 height 12
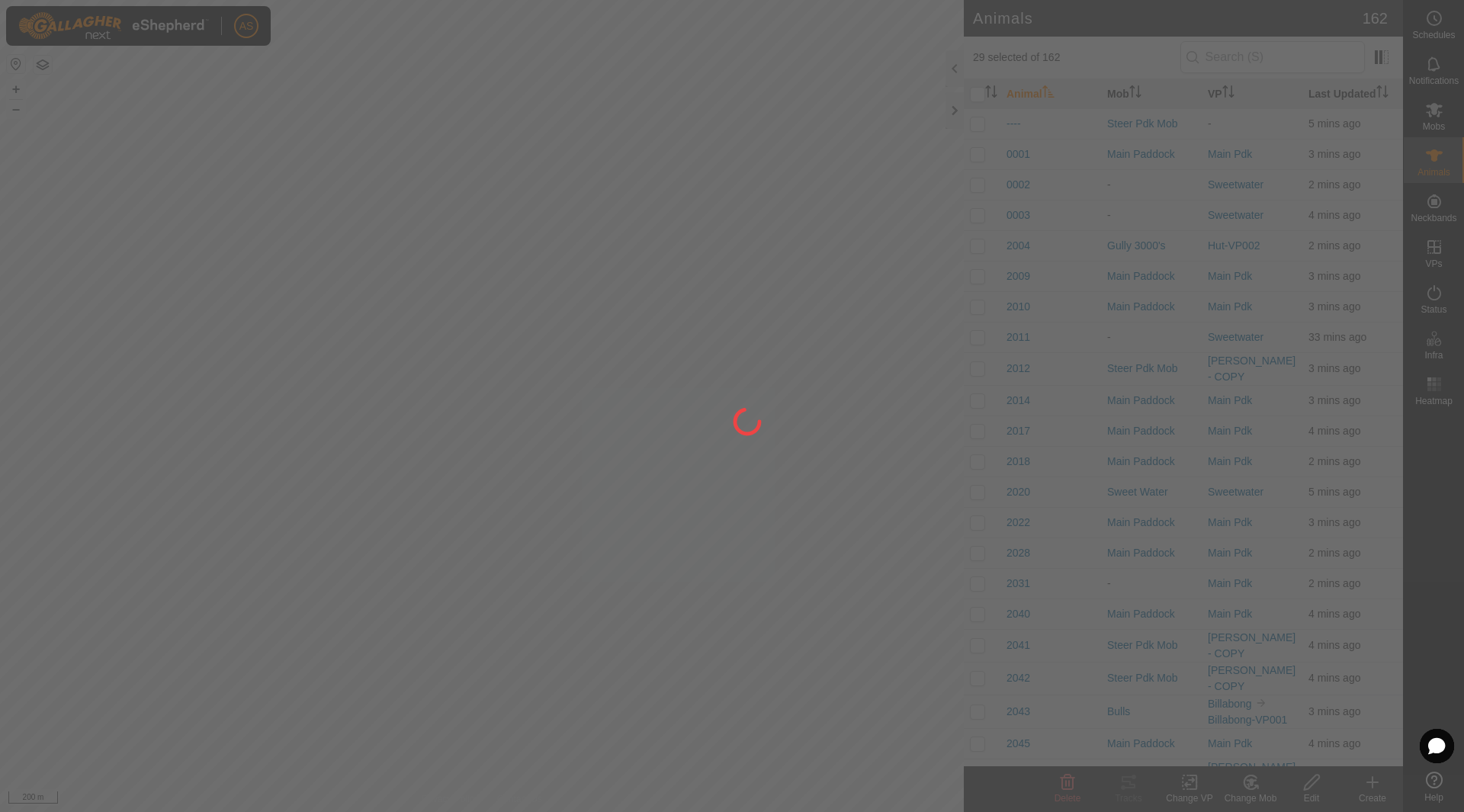
checkbox input "false"
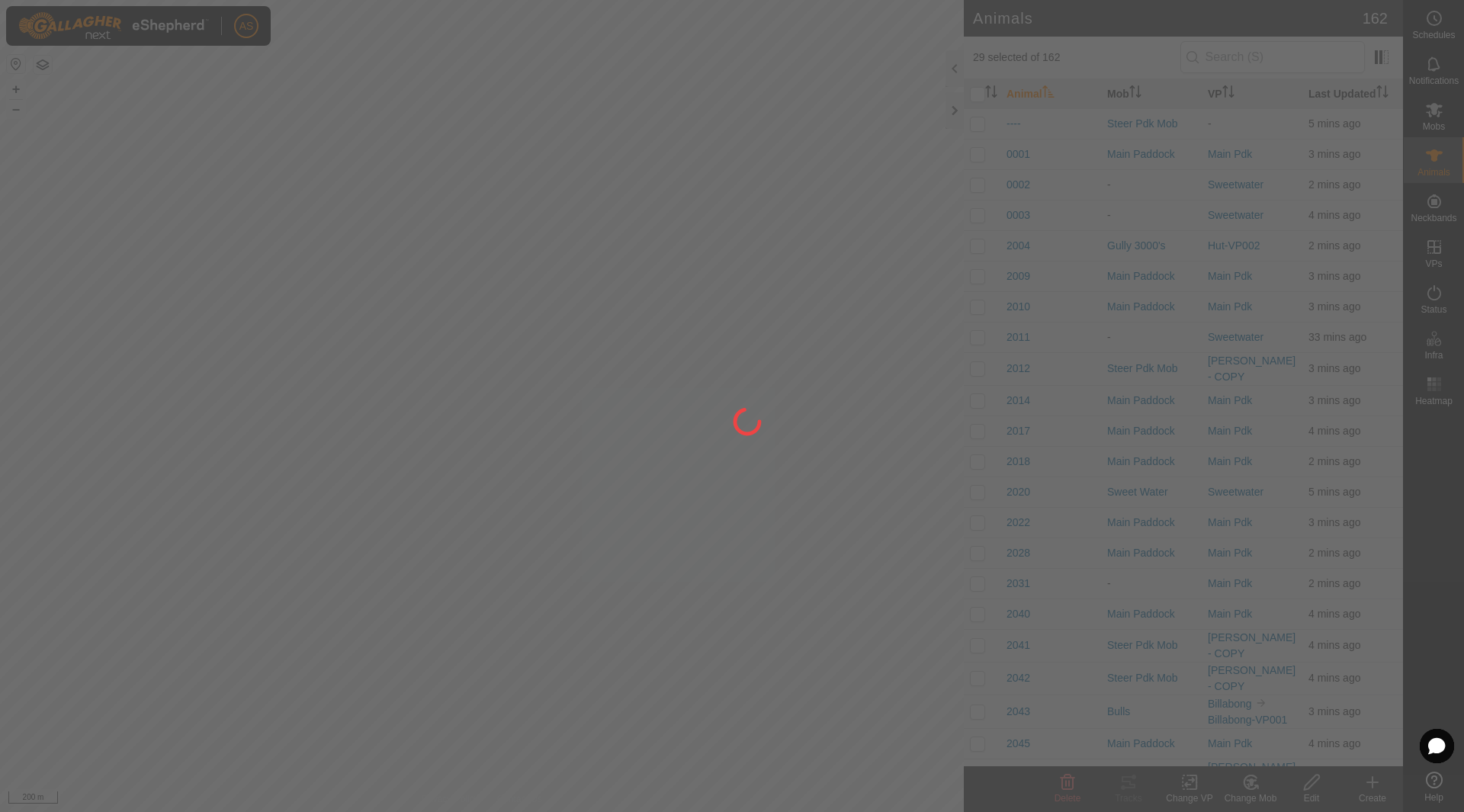
checkbox input "false"
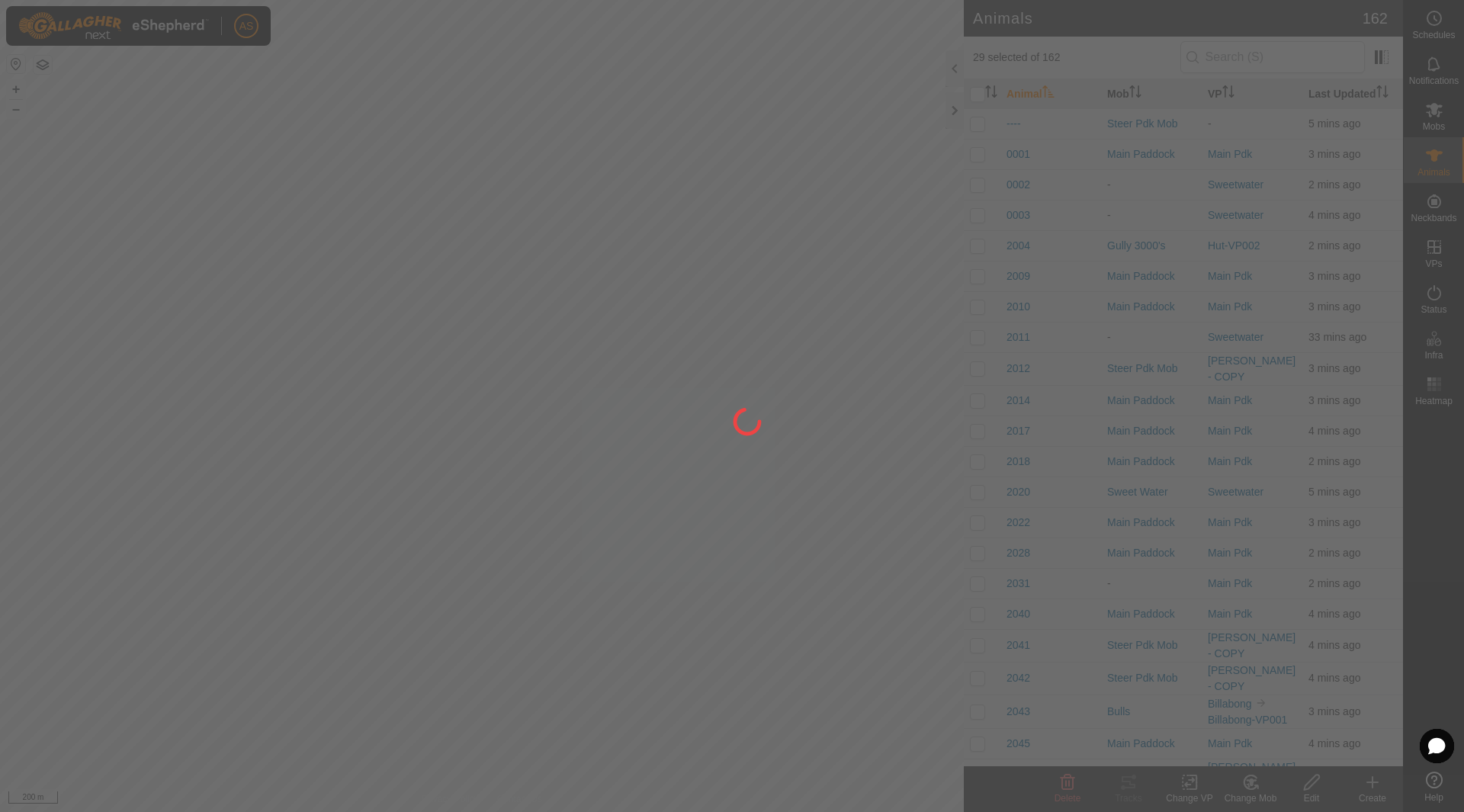
checkbox input "false"
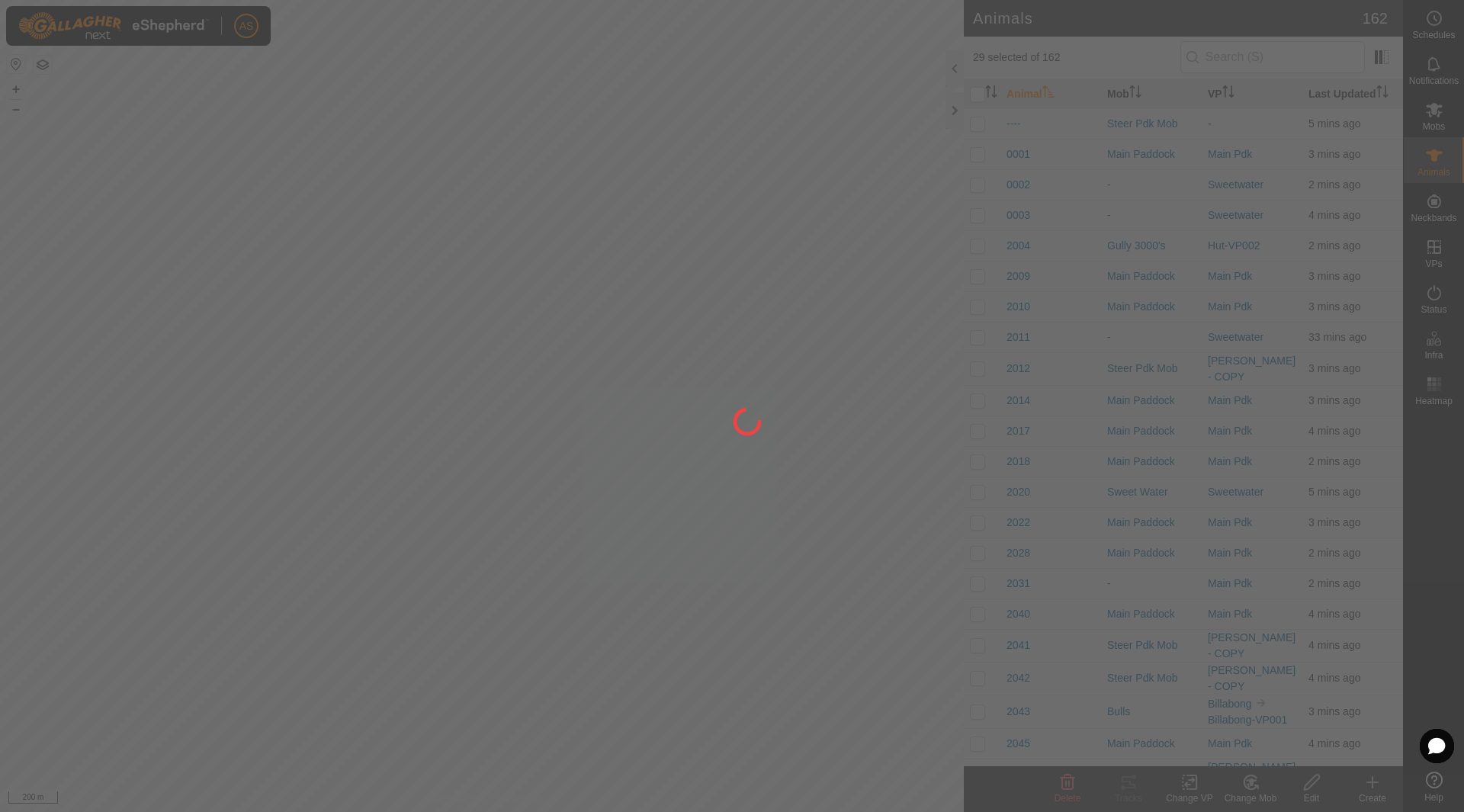
checkbox input "false"
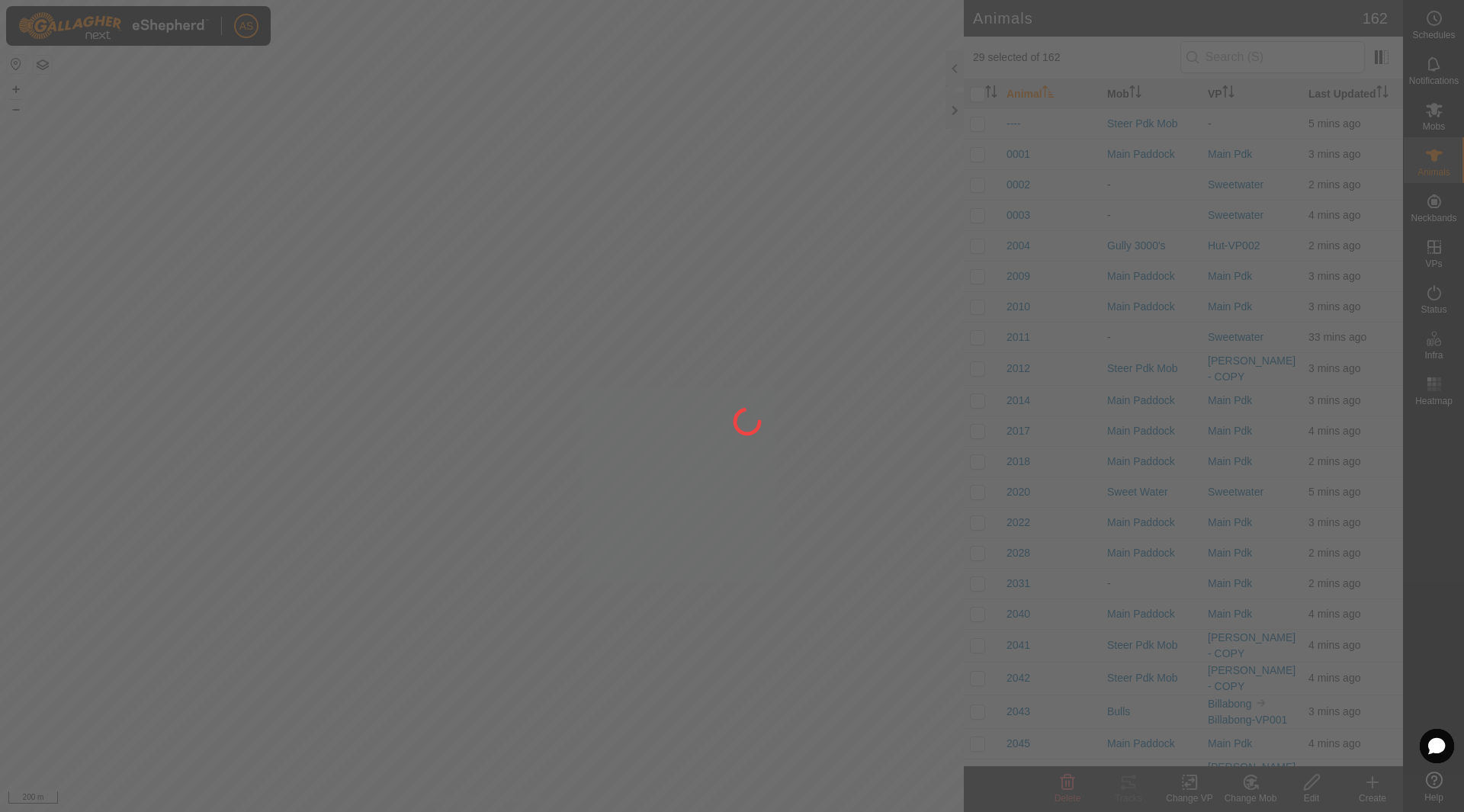
checkbox input "false"
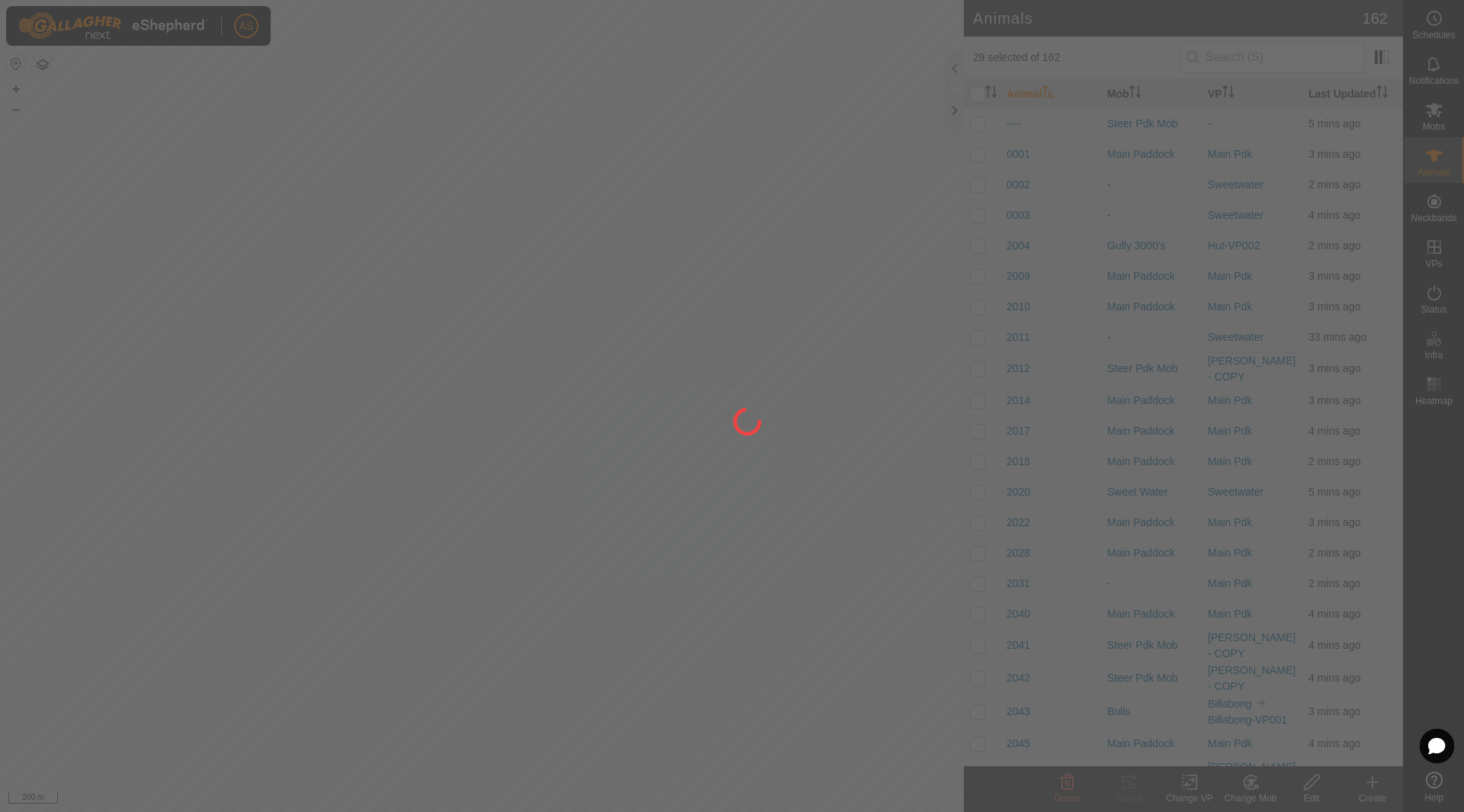
checkbox input "false"
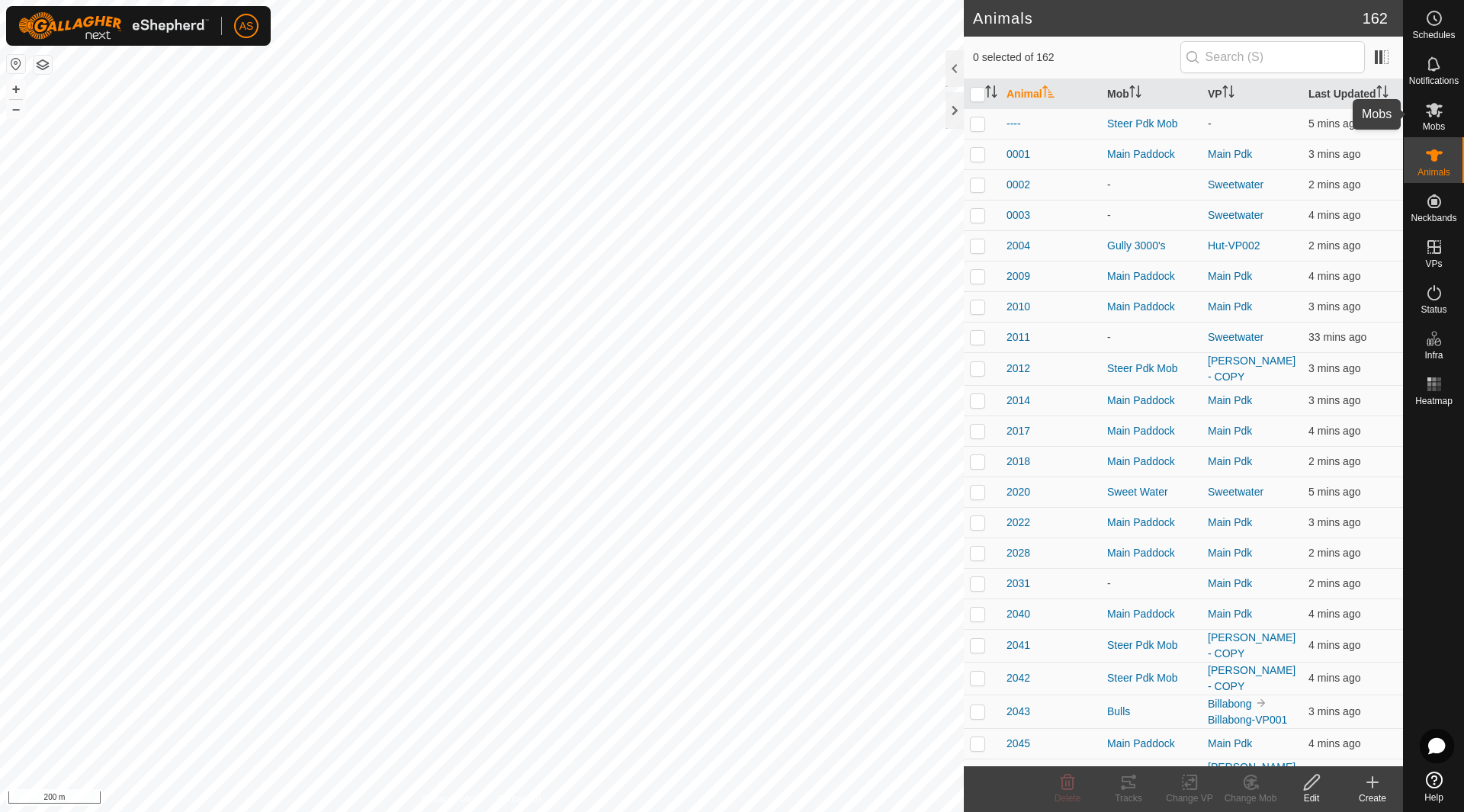
click at [1435, 122] on span "Mobs" at bounding box center [1433, 126] width 22 height 9
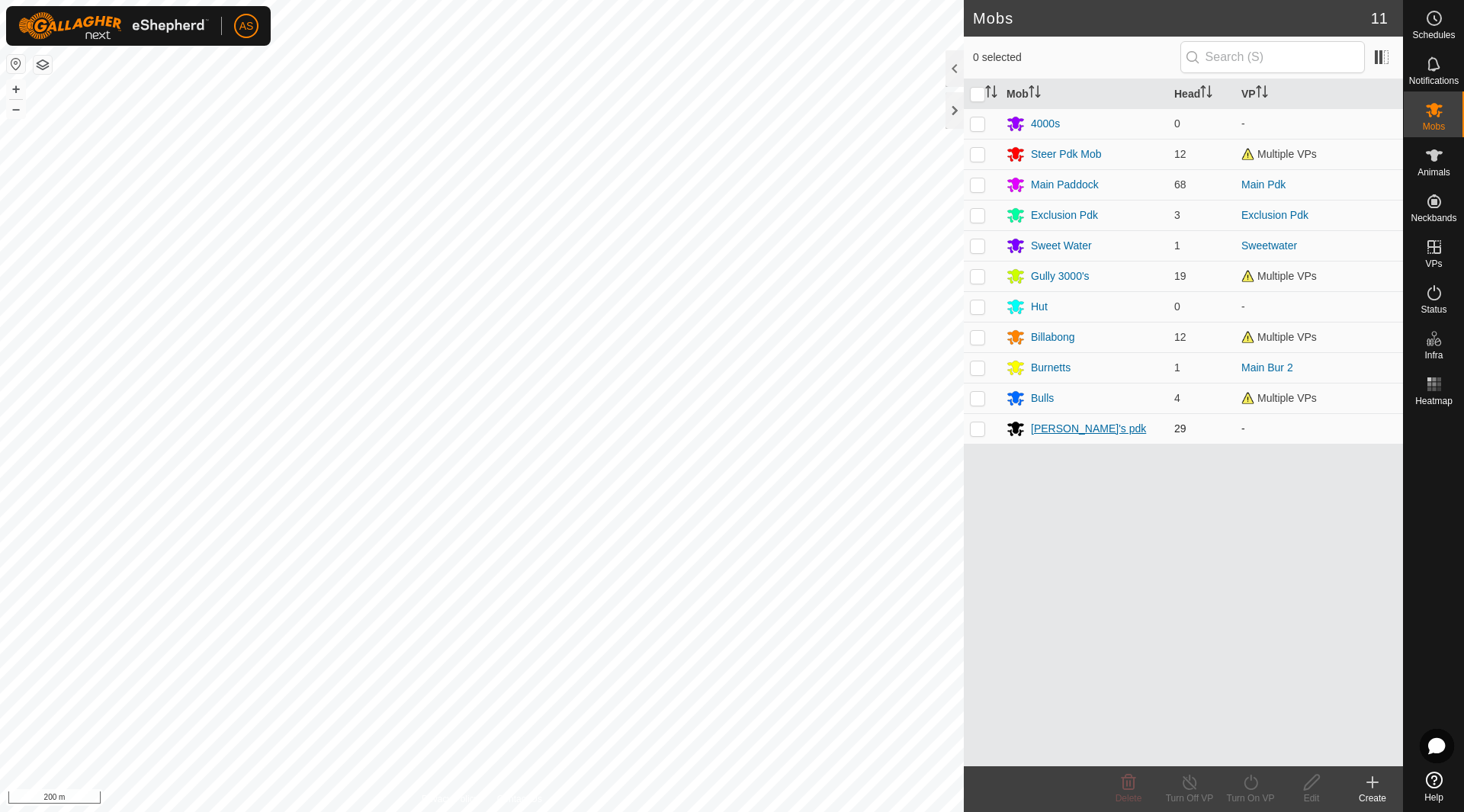
click at [1067, 426] on div "Ken's pdk" at bounding box center [1087, 429] width 115 height 16
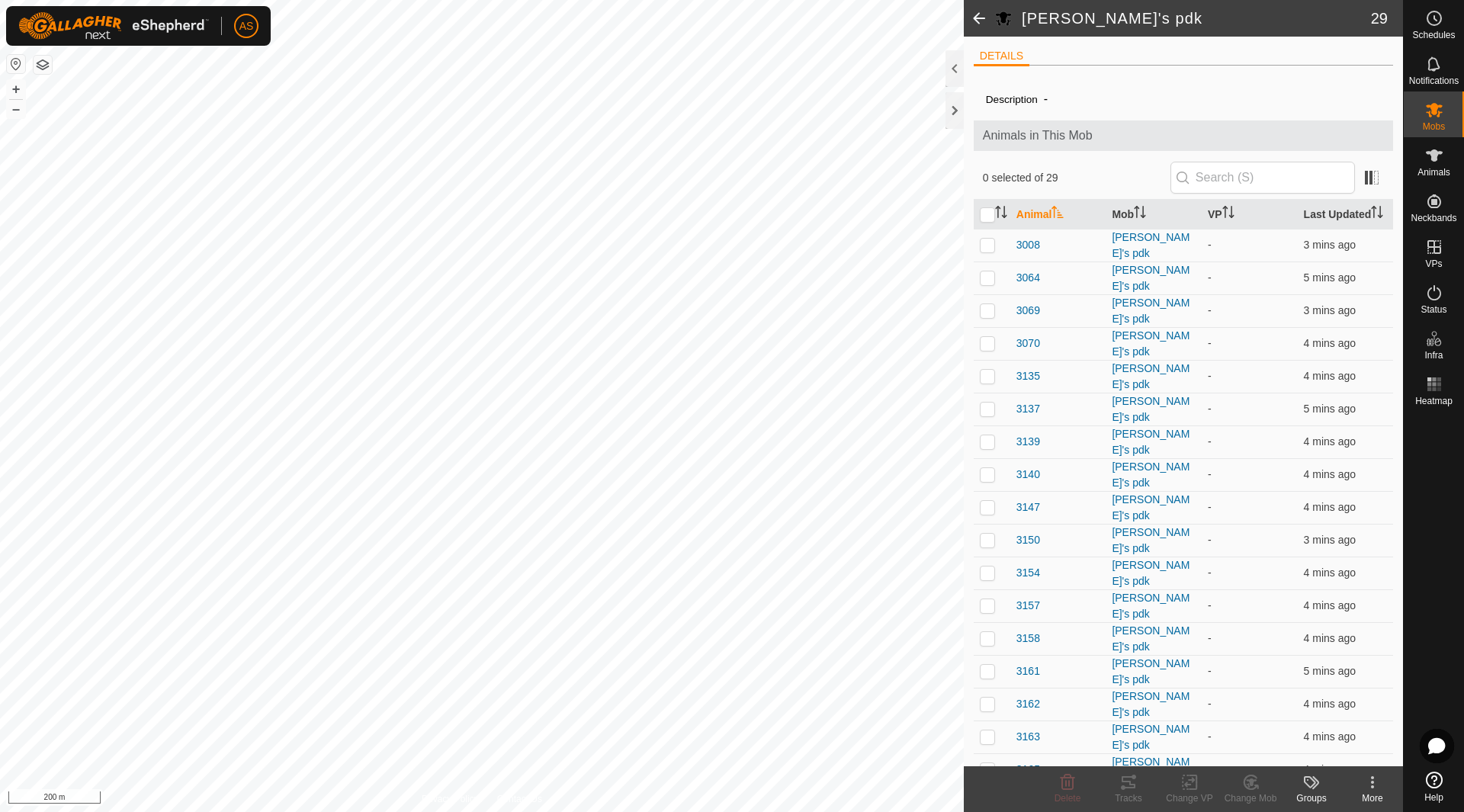
click at [1030, 17] on h2 "Ken's pdk" at bounding box center [1196, 18] width 349 height 18
click at [1004, 20] on icon at bounding box center [1003, 19] width 17 height 14
click at [1046, 15] on h2 "Ken's pdk" at bounding box center [1196, 18] width 349 height 18
click at [1373, 789] on icon at bounding box center [1371, 781] width 18 height 18
click at [1305, 749] on link "Edit Mob Detail" at bounding box center [1326, 749] width 151 height 31
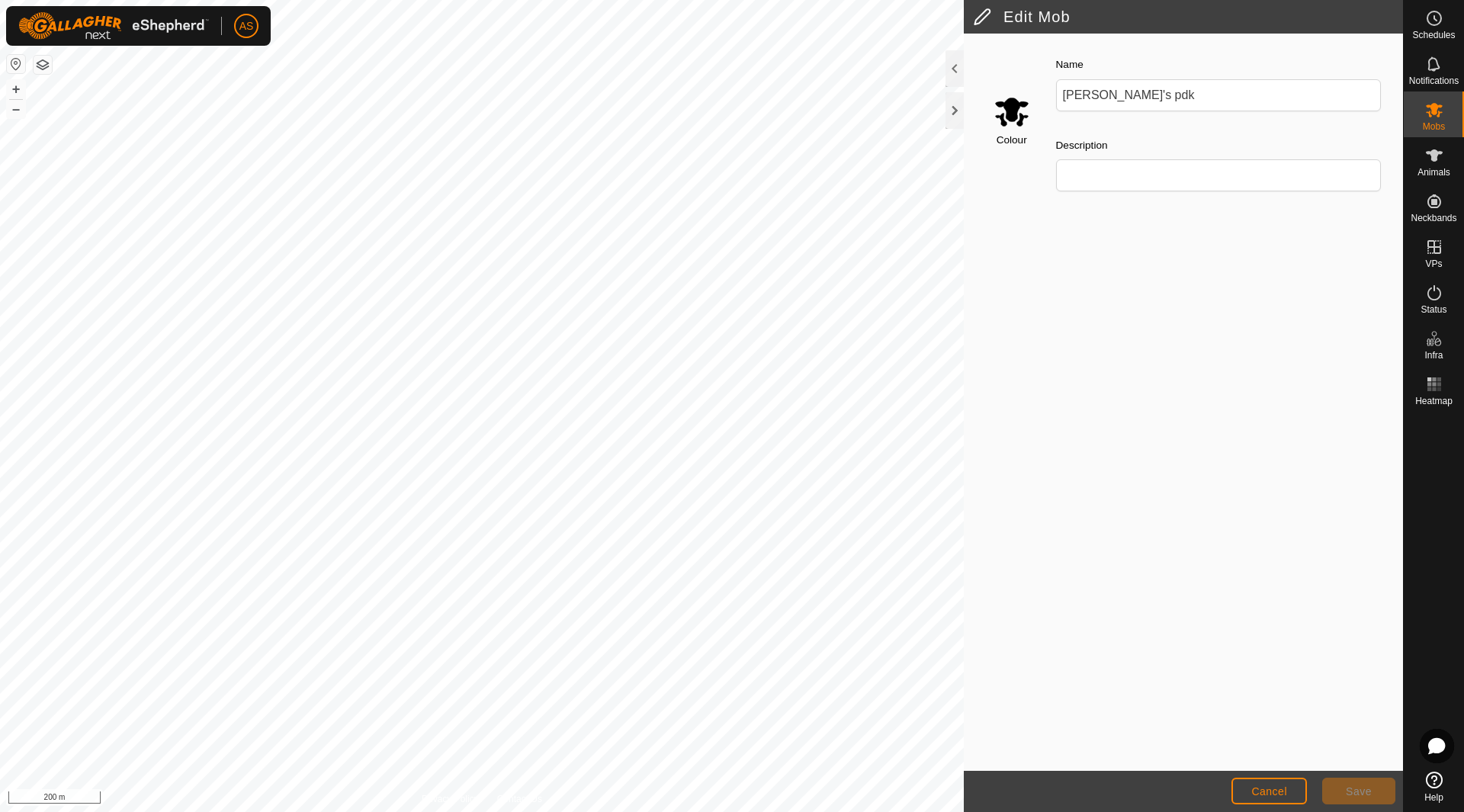
click at [1009, 130] on div "Colour" at bounding box center [1008, 123] width 70 height 161
click at [1009, 107] on input "Select a color" at bounding box center [1012, 111] width 37 height 37
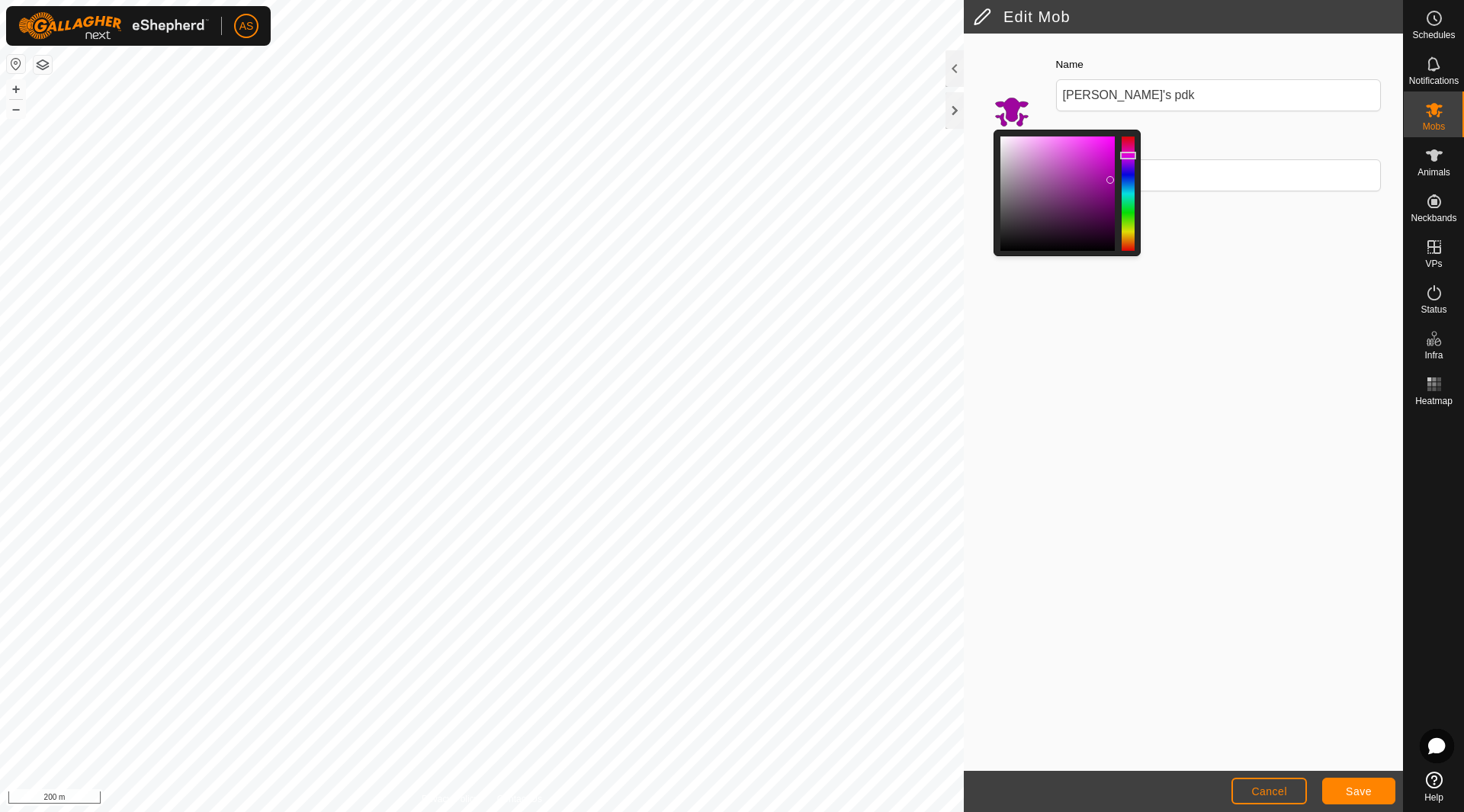
click at [1110, 179] on div at bounding box center [1058, 193] width 114 height 114
drag, startPoint x: 1110, startPoint y: 177, endPoint x: 1039, endPoint y: 142, distance: 79.2
click at [1039, 142] on div at bounding box center [1039, 143] width 8 height 8
drag, startPoint x: 1039, startPoint y: 142, endPoint x: 1023, endPoint y: 137, distance: 16.8
click at [1023, 137] on div at bounding box center [1021, 137] width 8 height 8
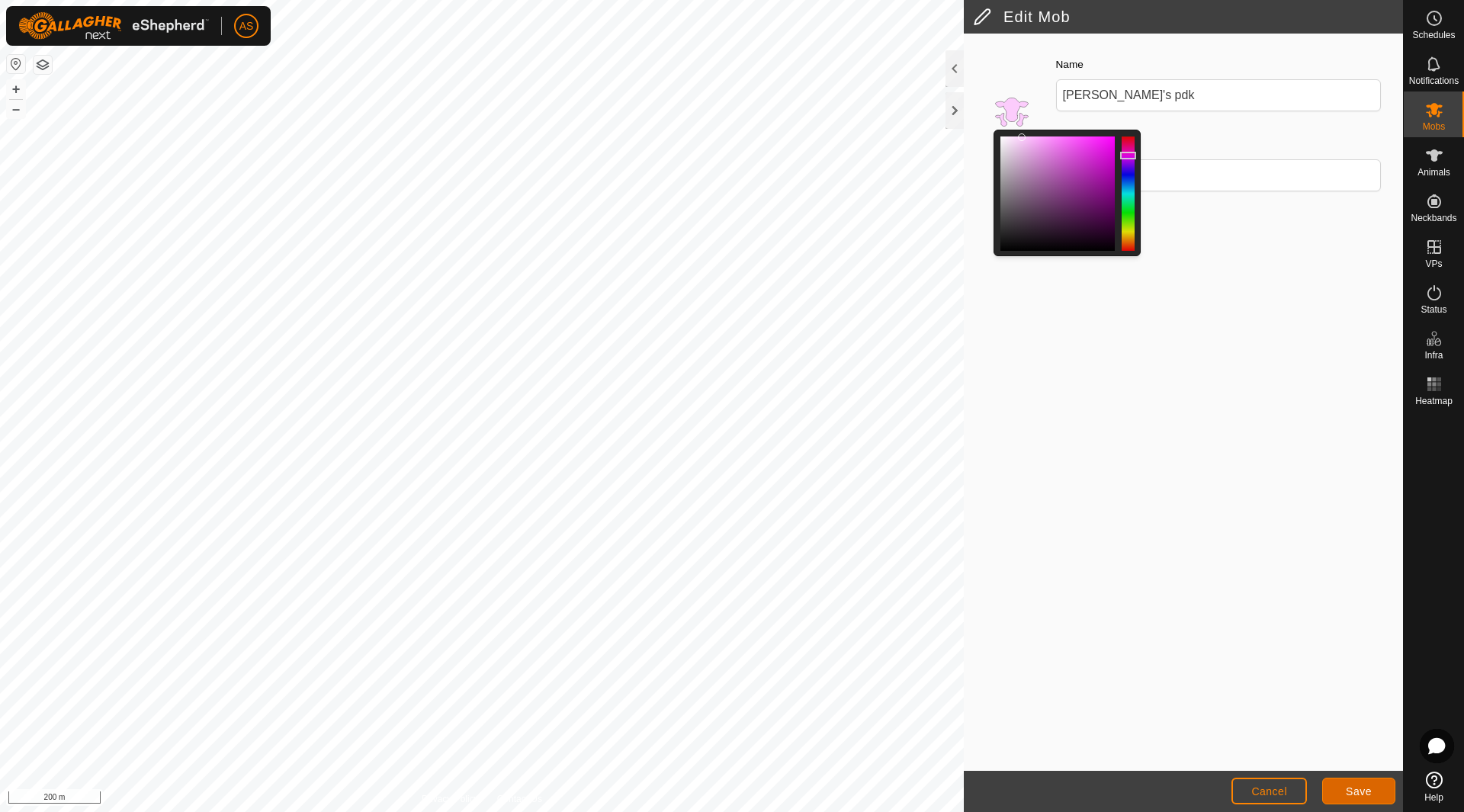
click at [1357, 779] on button "Save" at bounding box center [1358, 790] width 73 height 26
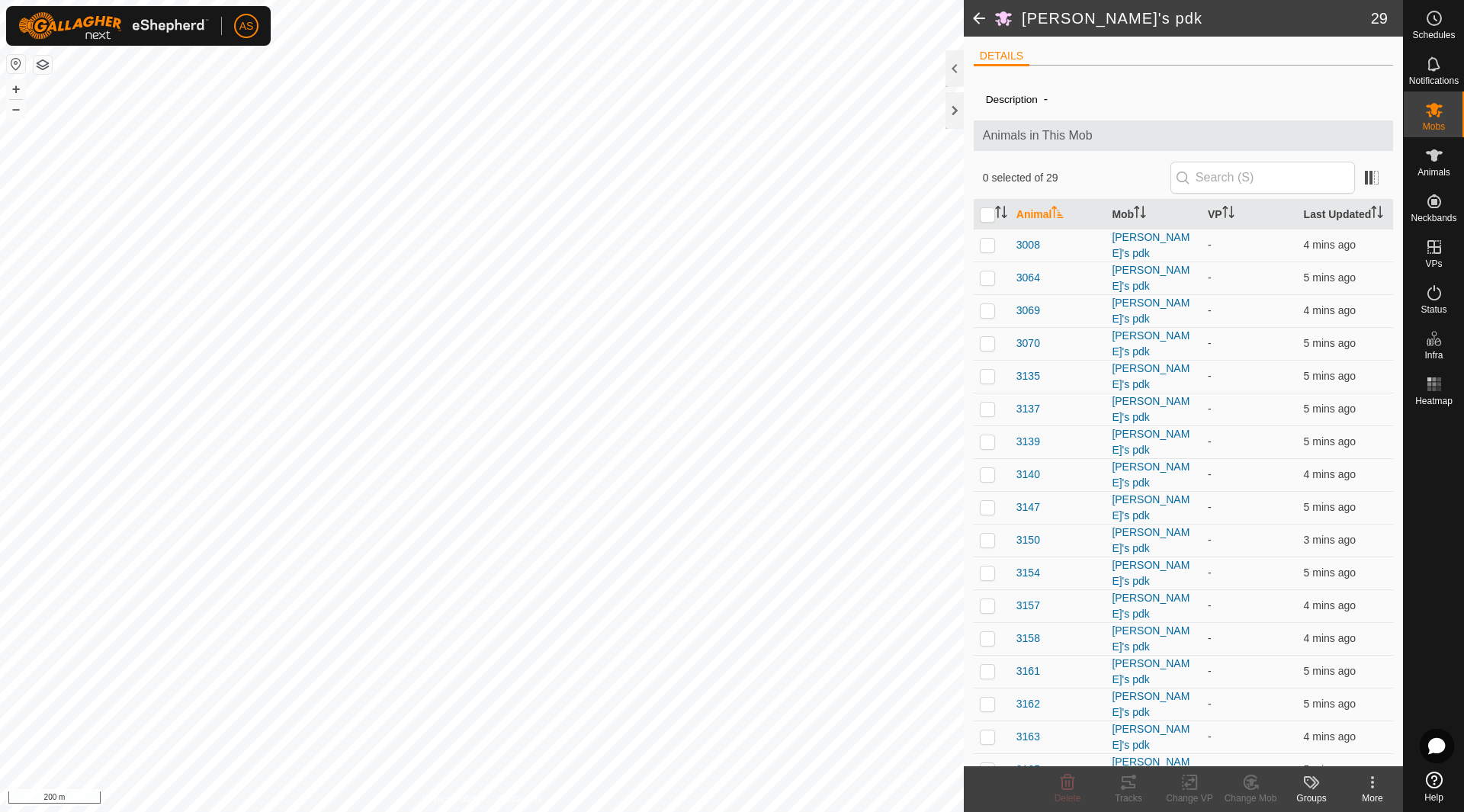
click at [977, 17] on span at bounding box center [979, 18] width 31 height 37
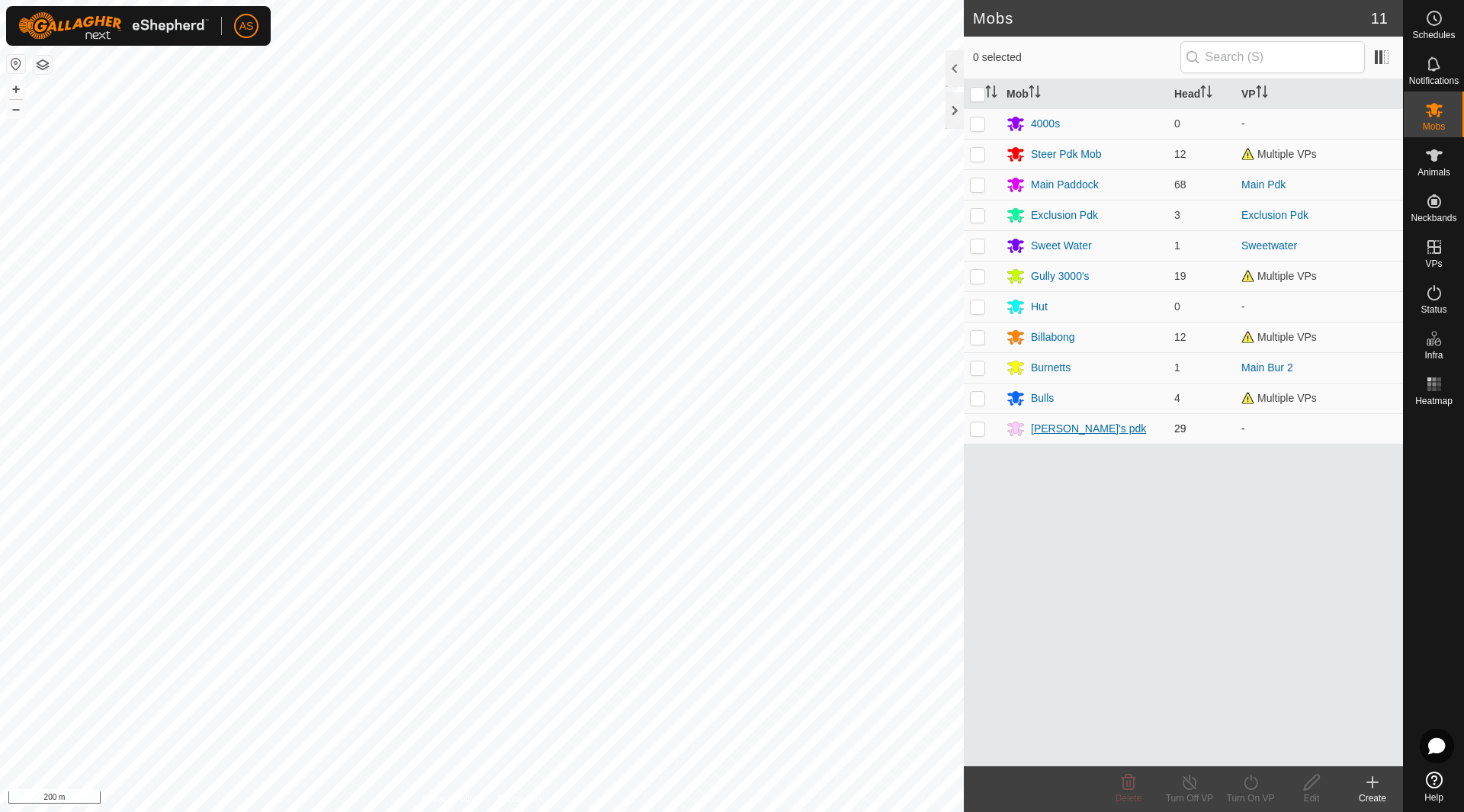
click at [1050, 432] on div "Ken's pdk" at bounding box center [1087, 429] width 115 height 16
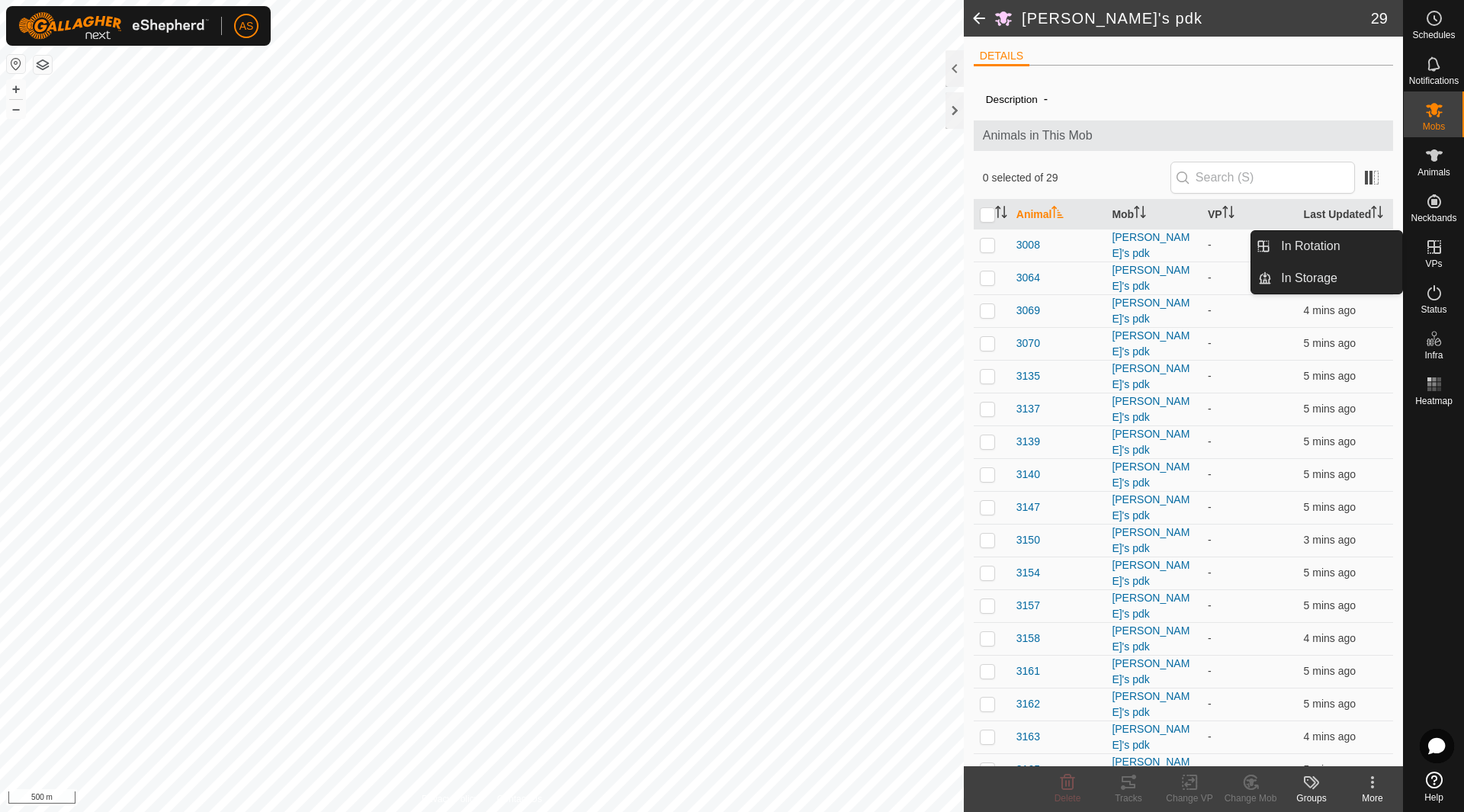
click at [1433, 255] on icon at bounding box center [1433, 246] width 18 height 18
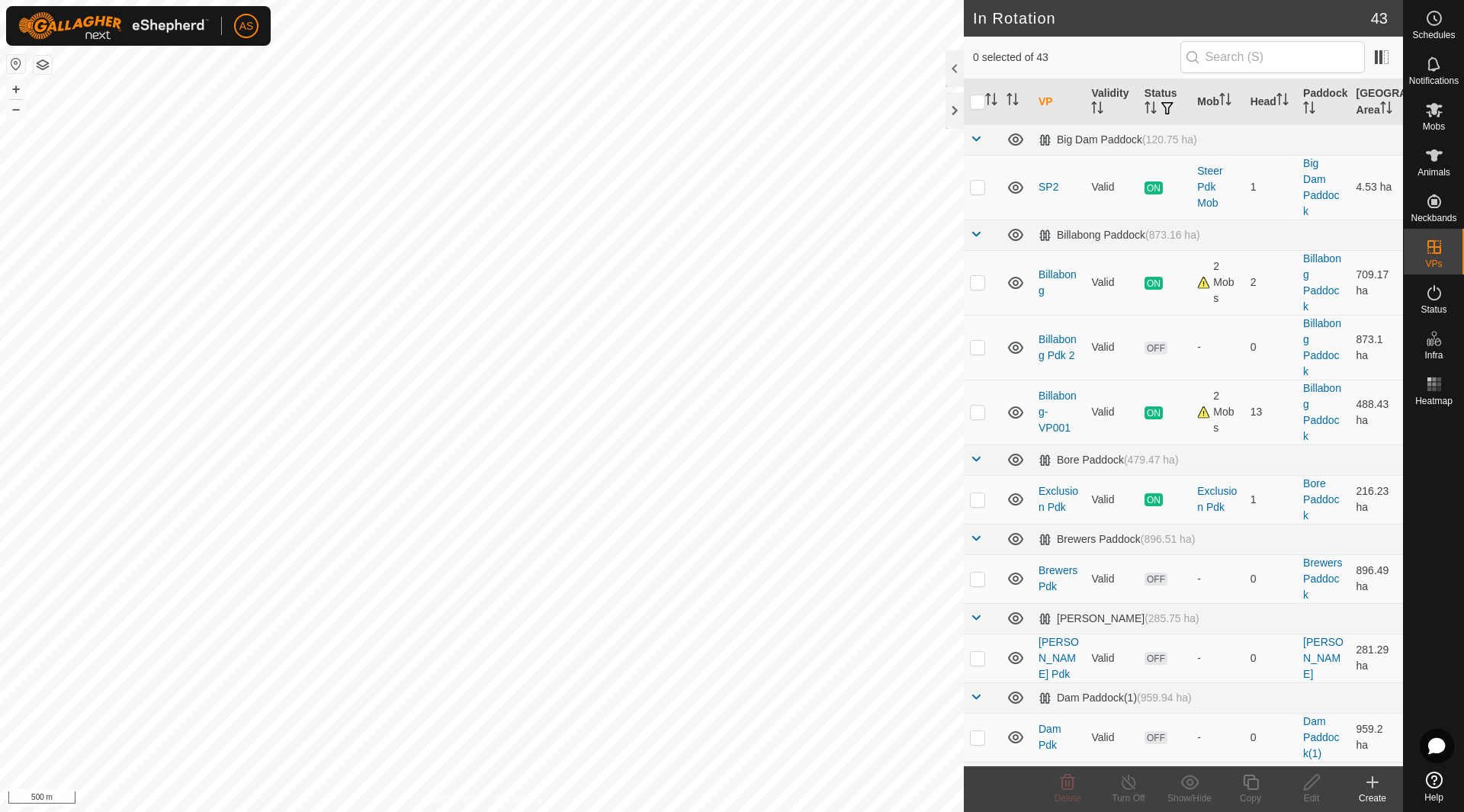
click at [1372, 787] on icon at bounding box center [1372, 782] width 0 height 11
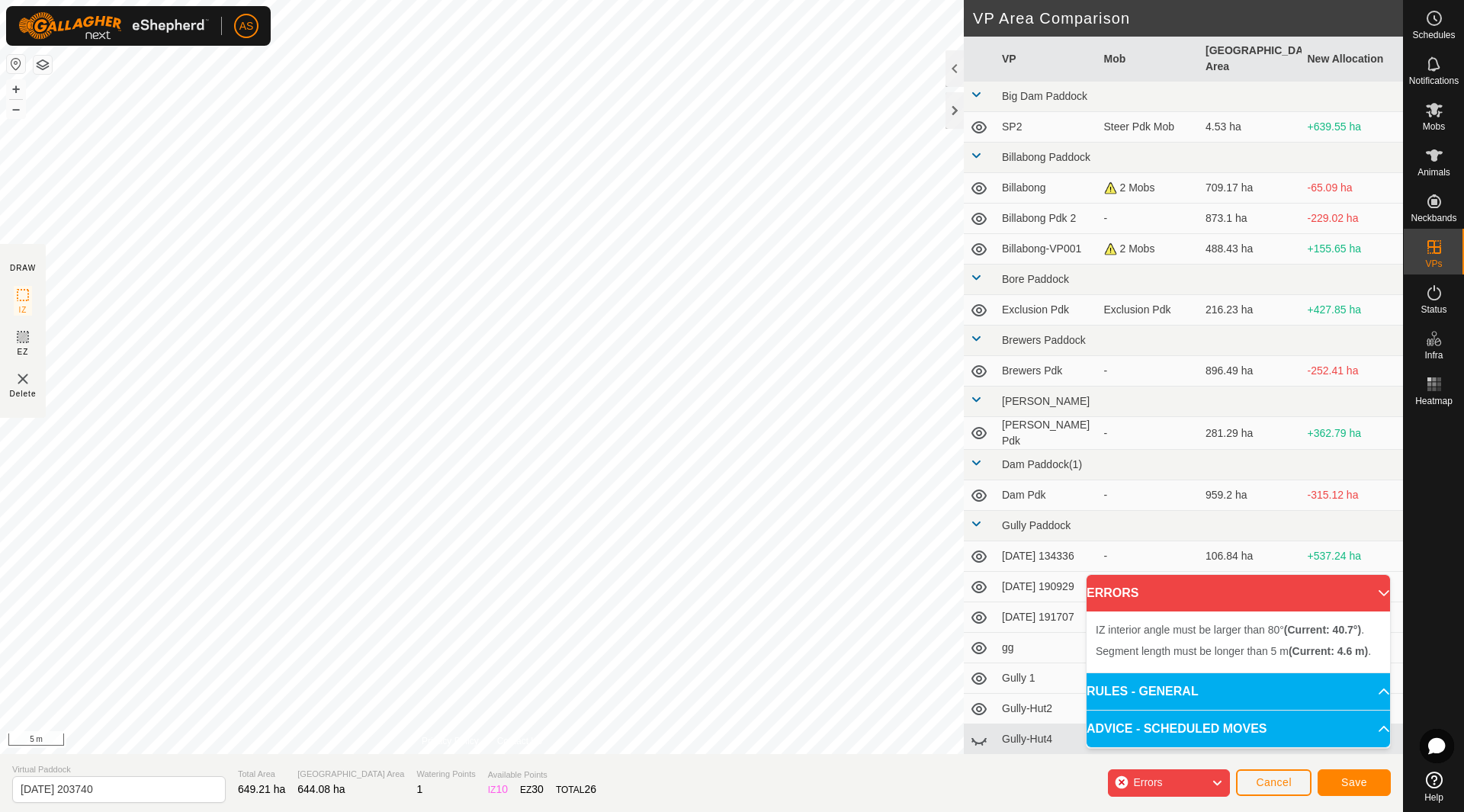
click at [592, 348] on div "Segment length must be longer than 5 m (Current: 4.6 m) . + – ⇧ i 5 m" at bounding box center [481, 377] width 964 height 754
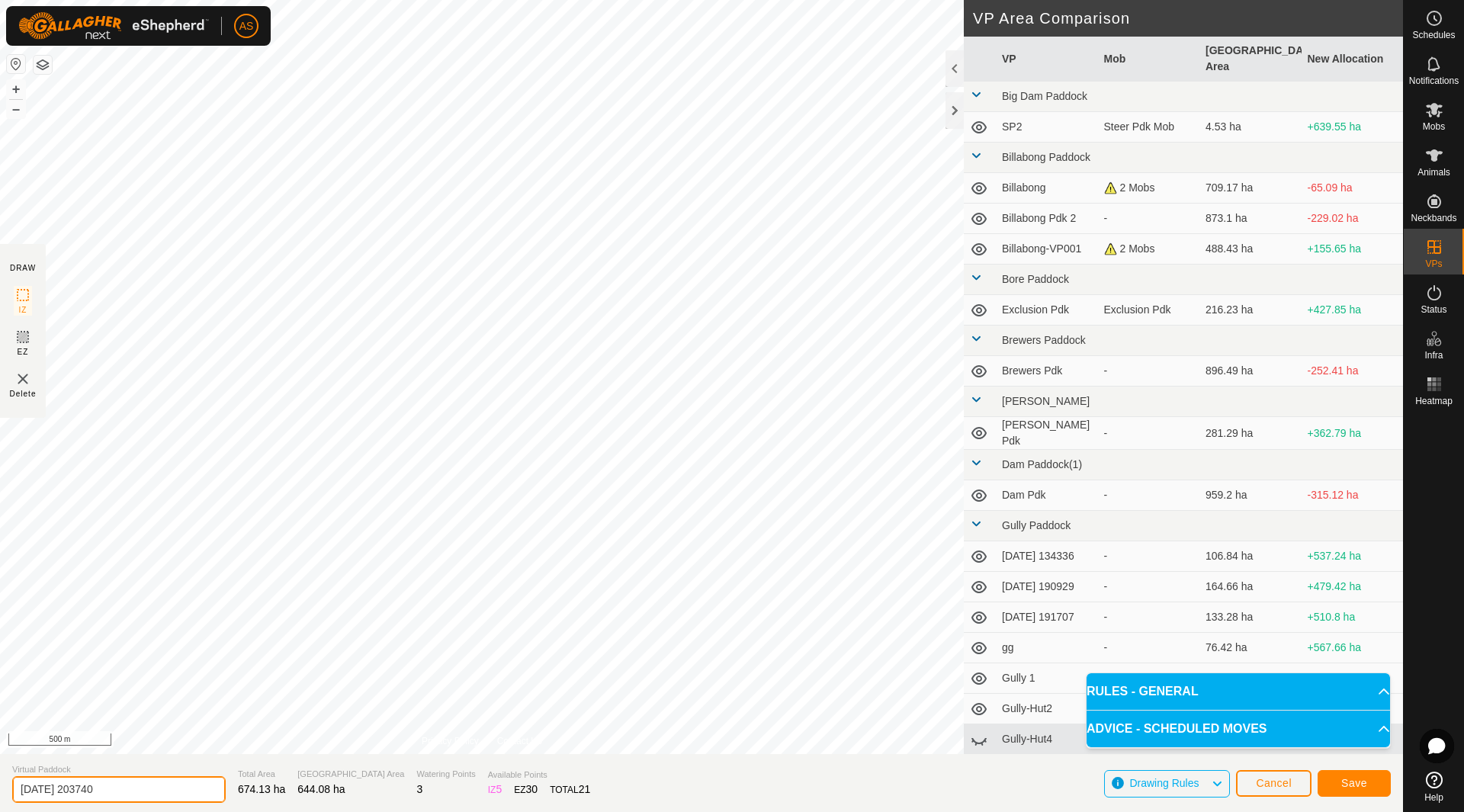
click at [0, 798] on section "Virtual Paddock 2025-08-16 203740 Total Area 674.13 ha Grazing Area 644.08 ha W…" at bounding box center [701, 783] width 1403 height 58
type input "[PERSON_NAME]'s Forest"
click at [1374, 782] on button "Save" at bounding box center [1354, 783] width 73 height 26
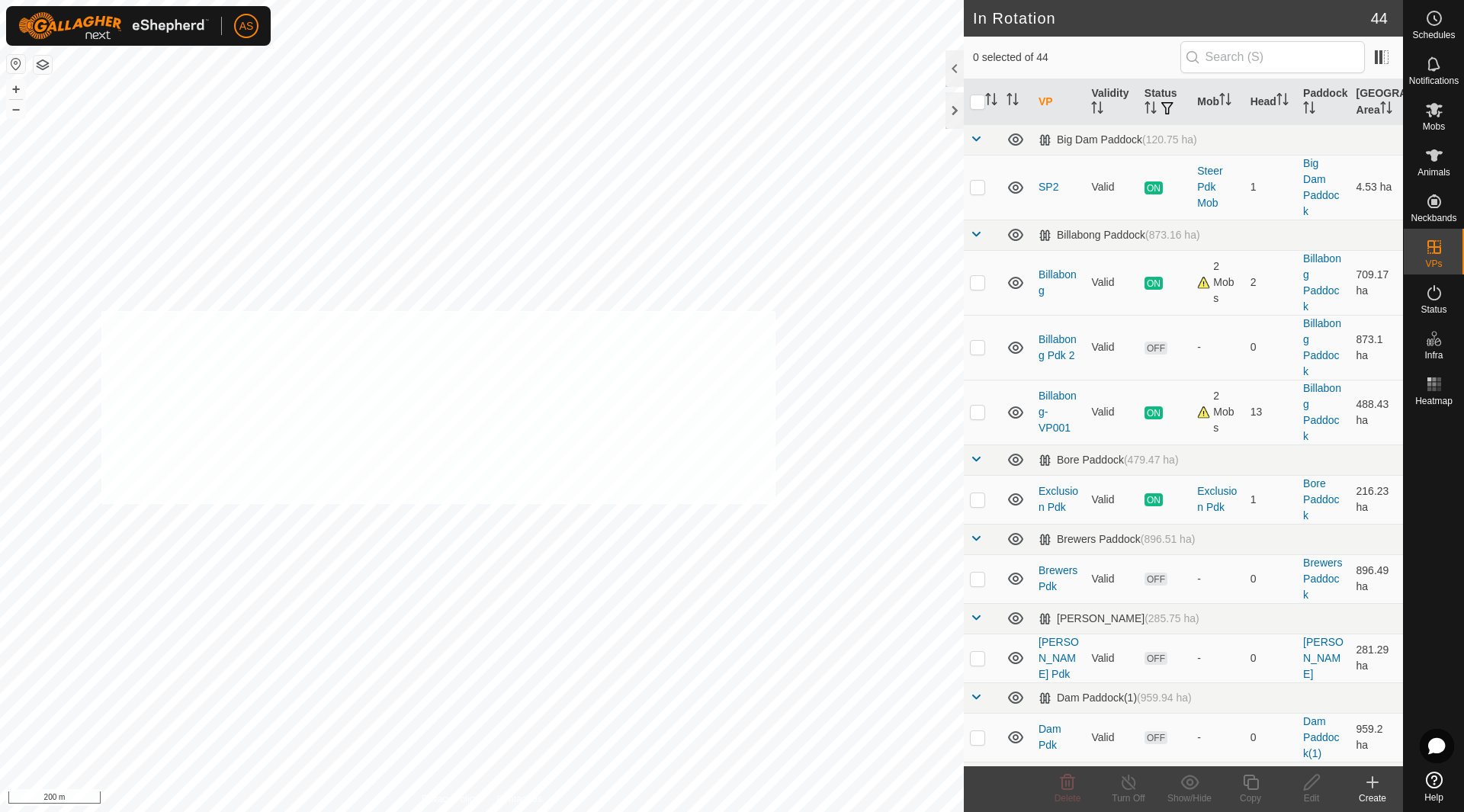
checkbox input "true"
click at [1432, 153] on icon at bounding box center [1434, 155] width 17 height 12
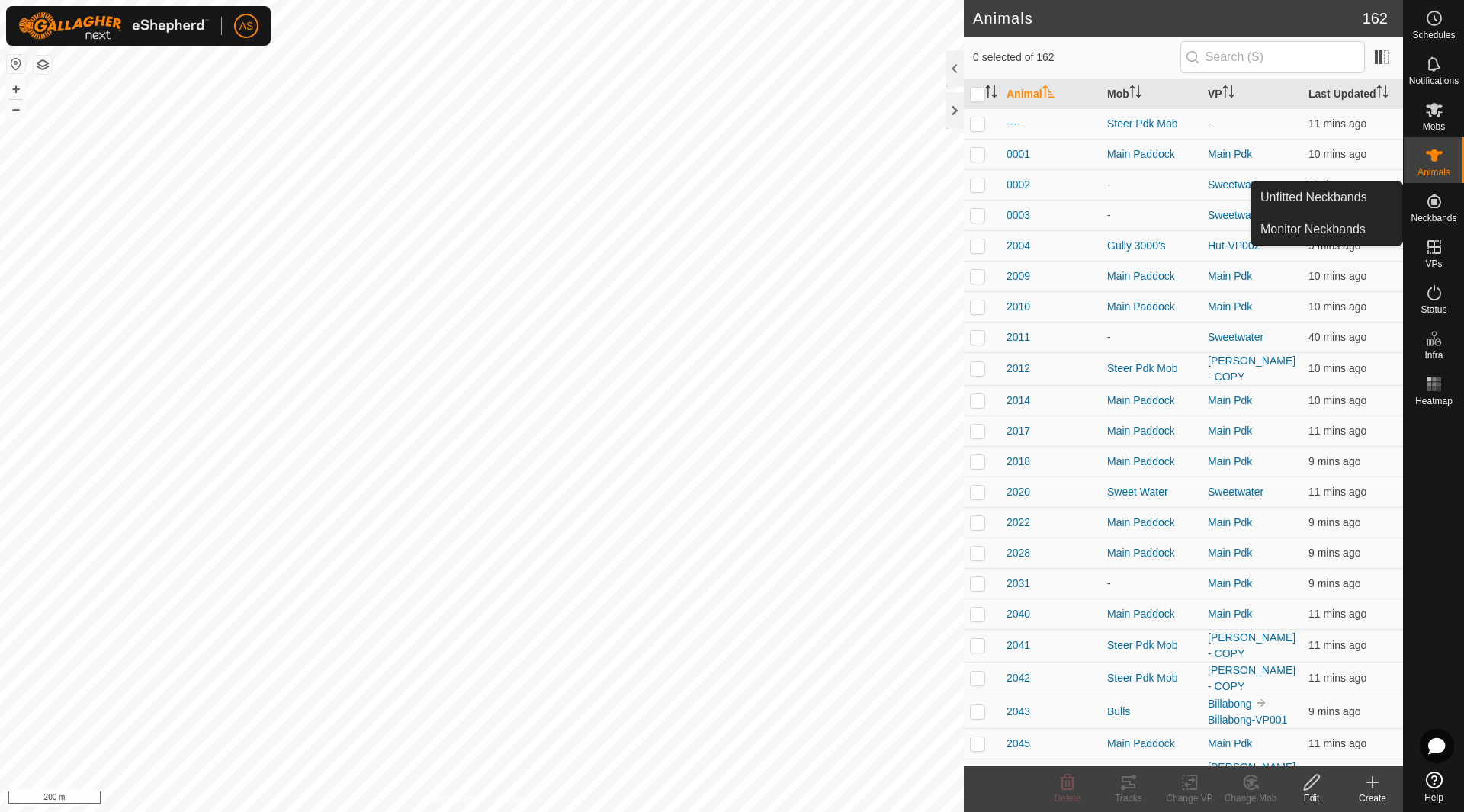
click at [1446, 209] on es-neckbands-svg-icon at bounding box center [1434, 201] width 27 height 25
click at [1357, 196] on link "Unfitted Neckbands" at bounding box center [1326, 198] width 151 height 31
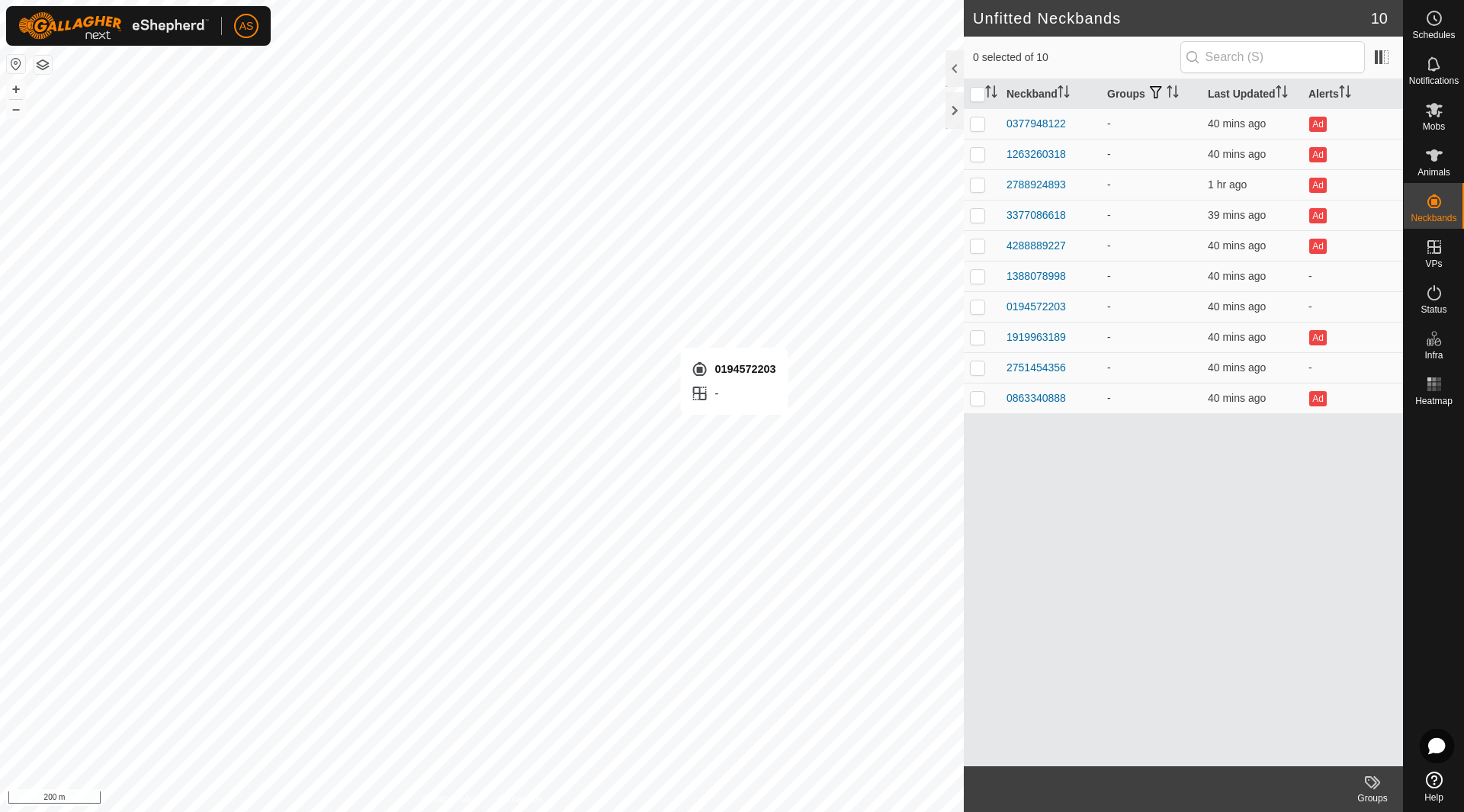
checkbox input "true"
click at [1055, 304] on div "0194572203" at bounding box center [1036, 307] width 60 height 16
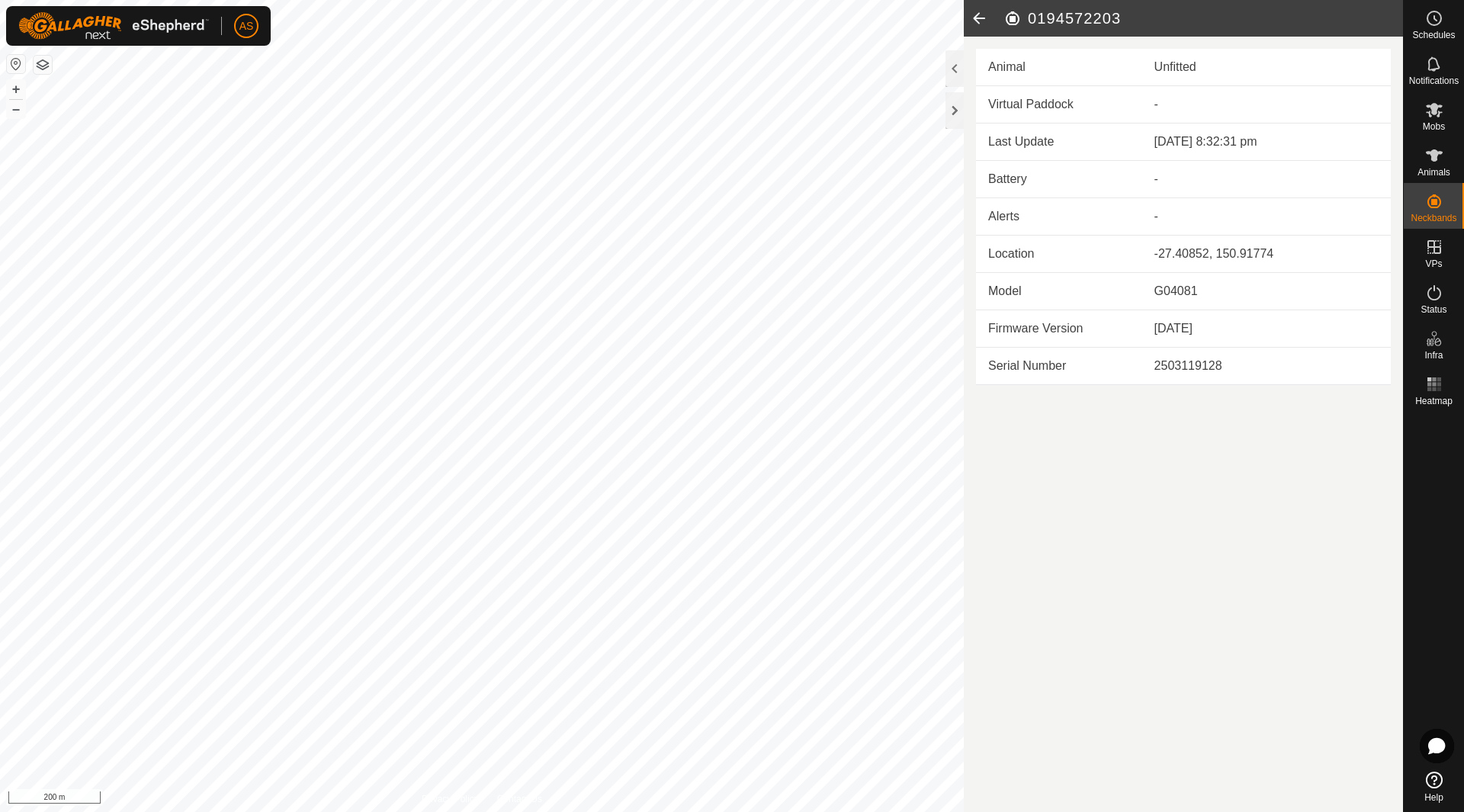
click at [978, 14] on icon at bounding box center [979, 18] width 31 height 37
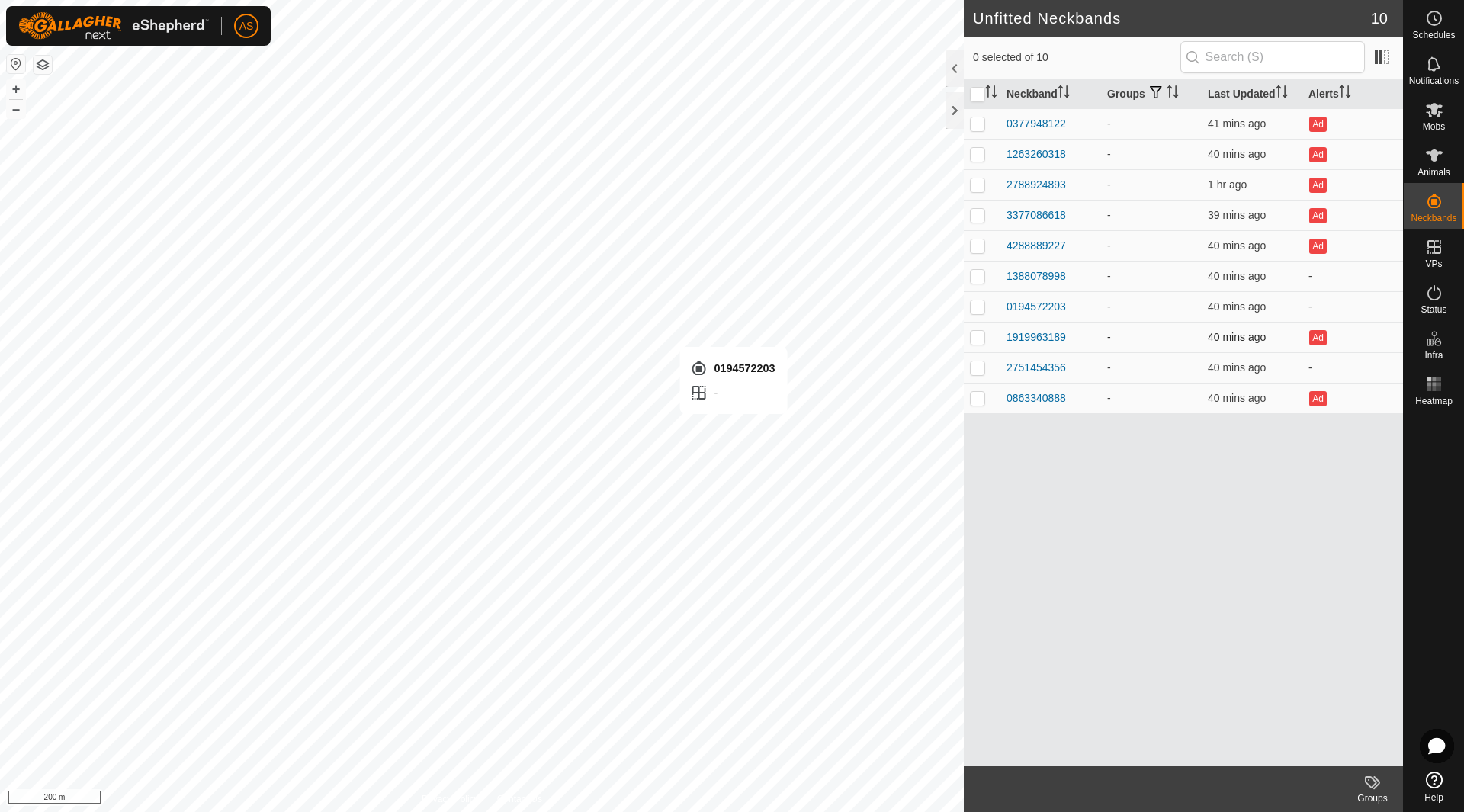
checkbox input "true"
drag, startPoint x: 1030, startPoint y: 308, endPoint x: 999, endPoint y: 502, distance: 196.5
click at [999, 502] on div "Neckband Groups Last Updated Alerts 0377948122 - 41 mins ago Ad 1263260318 - 40…" at bounding box center [1183, 423] width 439 height 687
drag, startPoint x: 1436, startPoint y: 149, endPoint x: 1403, endPoint y: 248, distance: 104.4
click at [1436, 149] on icon at bounding box center [1433, 155] width 18 height 18
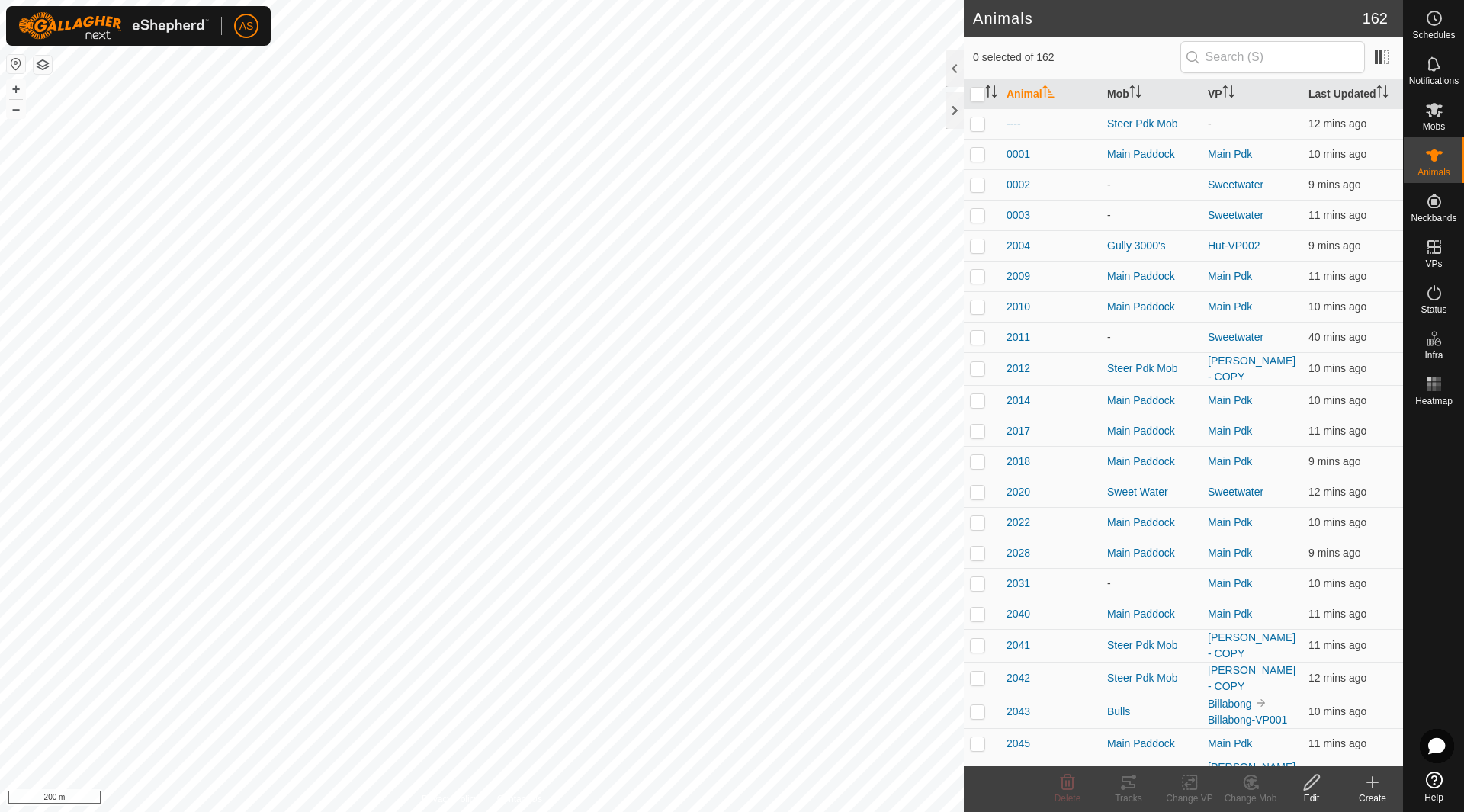
click at [1372, 784] on icon at bounding box center [1372, 782] width 0 height 11
click at [1275, 742] on link "Create Single Animal" at bounding box center [1305, 749] width 194 height 31
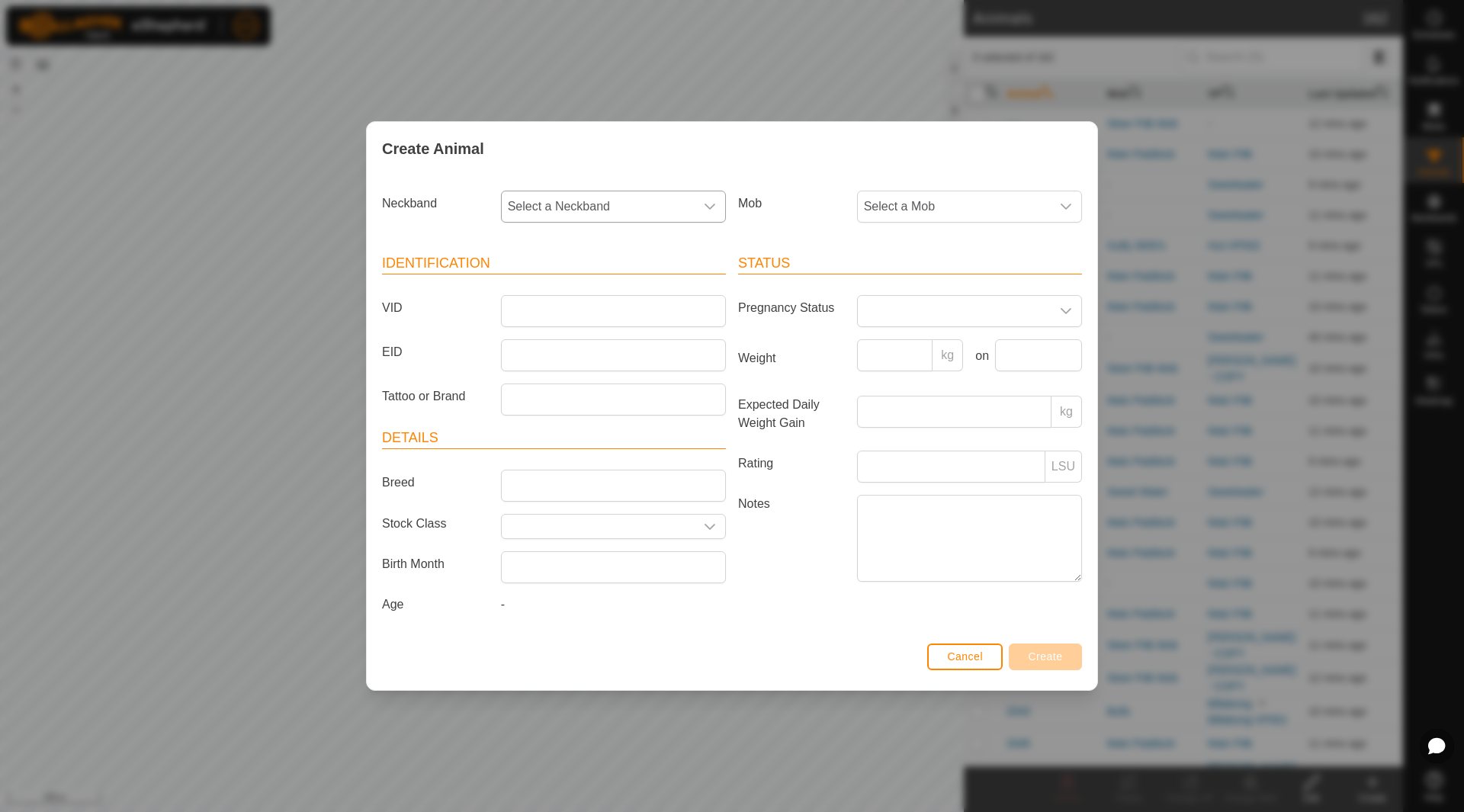
click at [572, 199] on span "Select a Neckband" at bounding box center [598, 207] width 193 height 31
type input "019"
click at [550, 272] on li "0194572203" at bounding box center [614, 285] width 223 height 31
click at [545, 318] on input "VID" at bounding box center [614, 311] width 225 height 32
type input "2002"
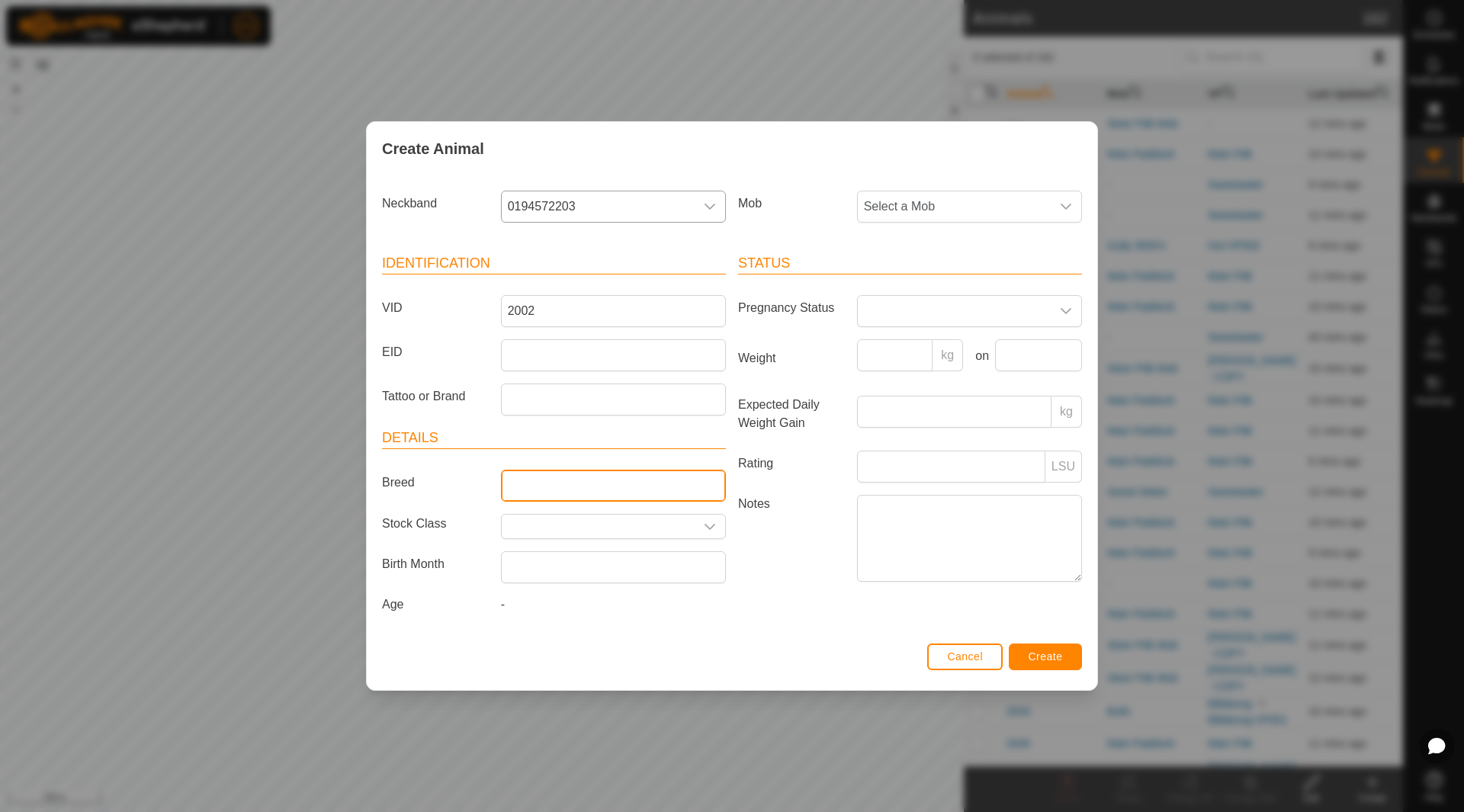
click at [542, 489] on input "Breed" at bounding box center [614, 486] width 225 height 32
type input "Angus x"
click at [544, 533] on input "text" at bounding box center [598, 527] width 193 height 24
click at [546, 531] on input "text" at bounding box center [598, 527] width 193 height 24
click at [712, 527] on div "dropdown trigger" at bounding box center [710, 527] width 31 height 24
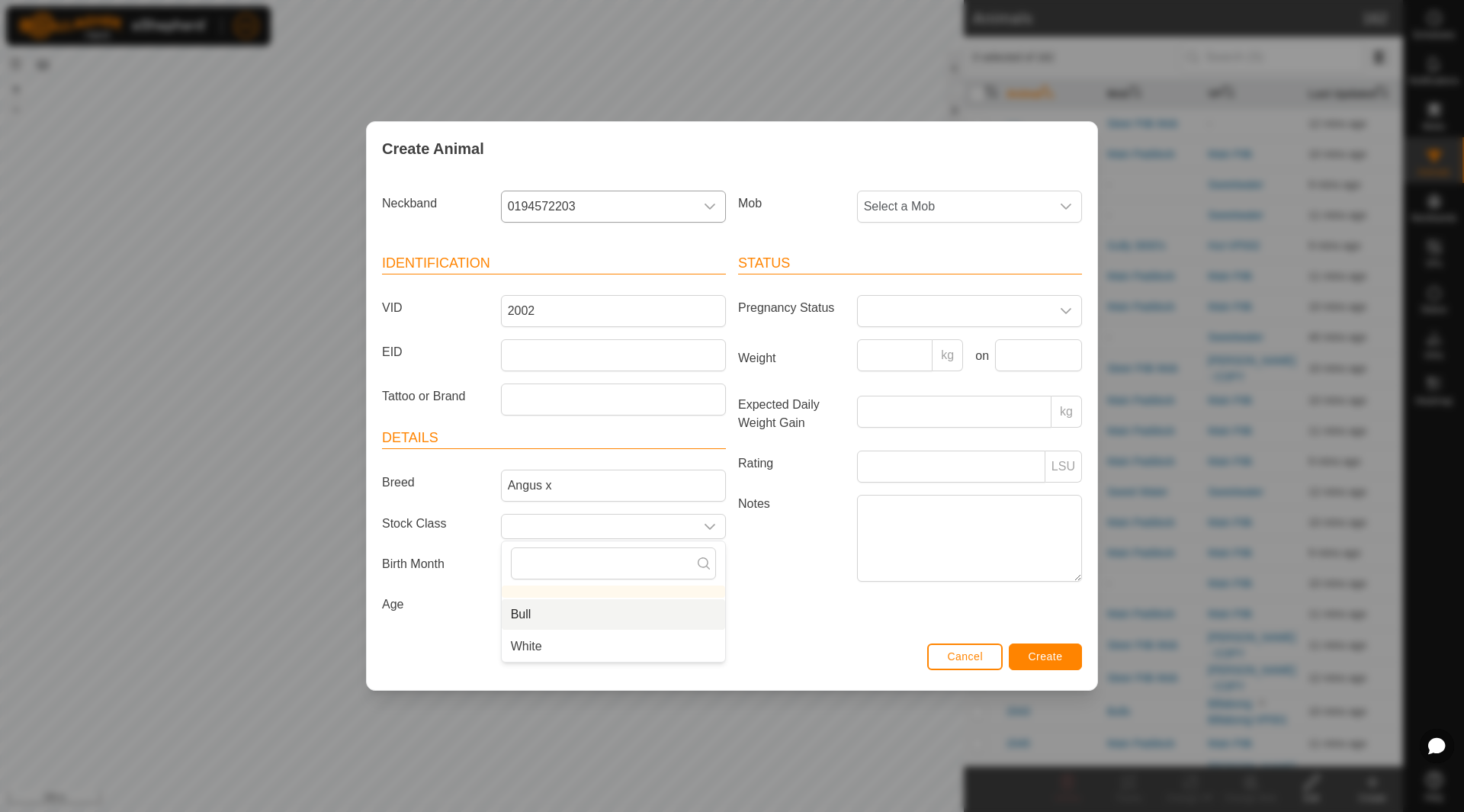
click at [551, 619] on li "Bull" at bounding box center [614, 614] width 223 height 31
type input "Bull"
click at [893, 213] on span "Select a Mob" at bounding box center [954, 207] width 193 height 31
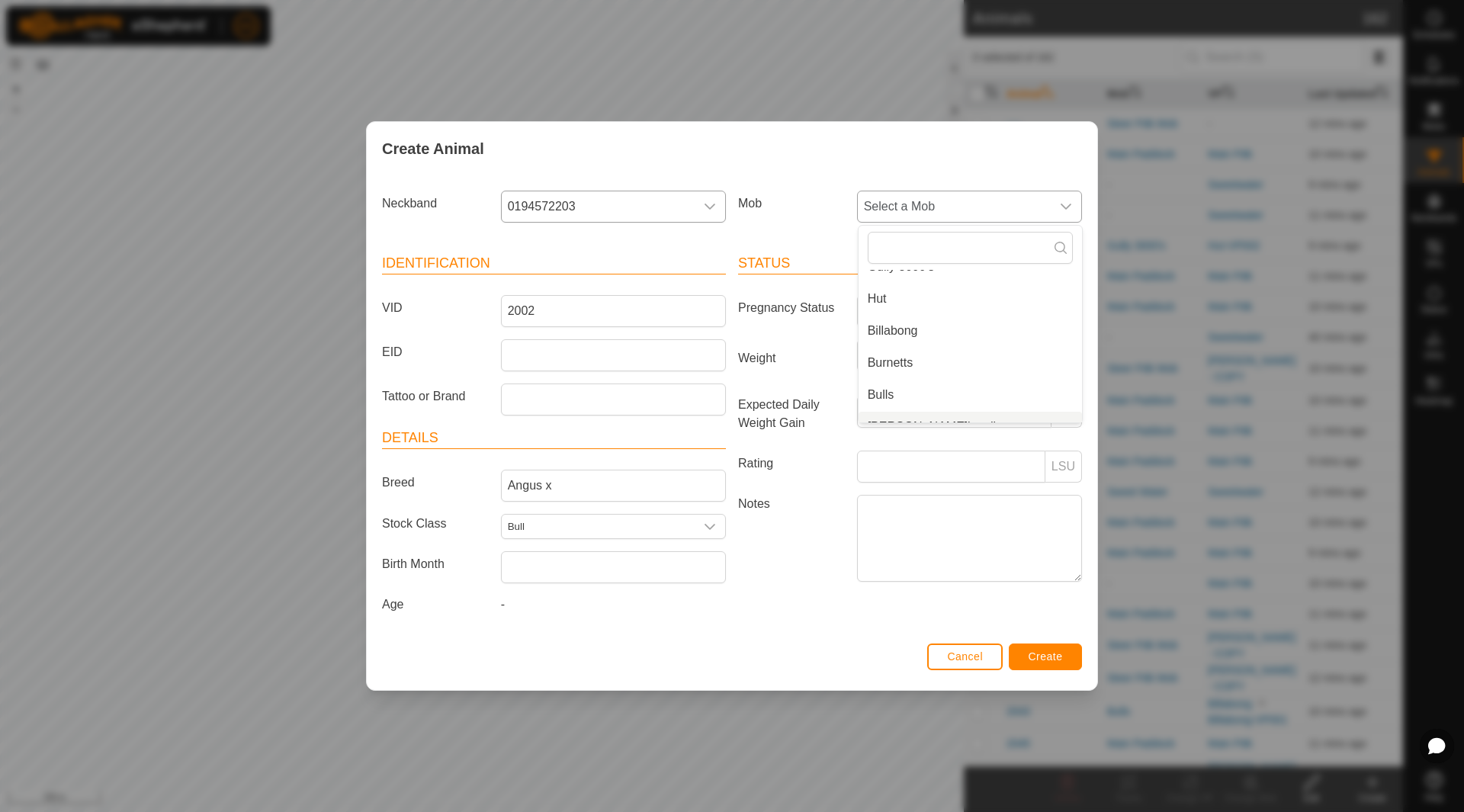
scroll to position [230, 0]
click at [885, 371] on li "Bulls" at bounding box center [970, 375] width 223 height 31
click at [1023, 648] on button "Create" at bounding box center [1046, 656] width 73 height 26
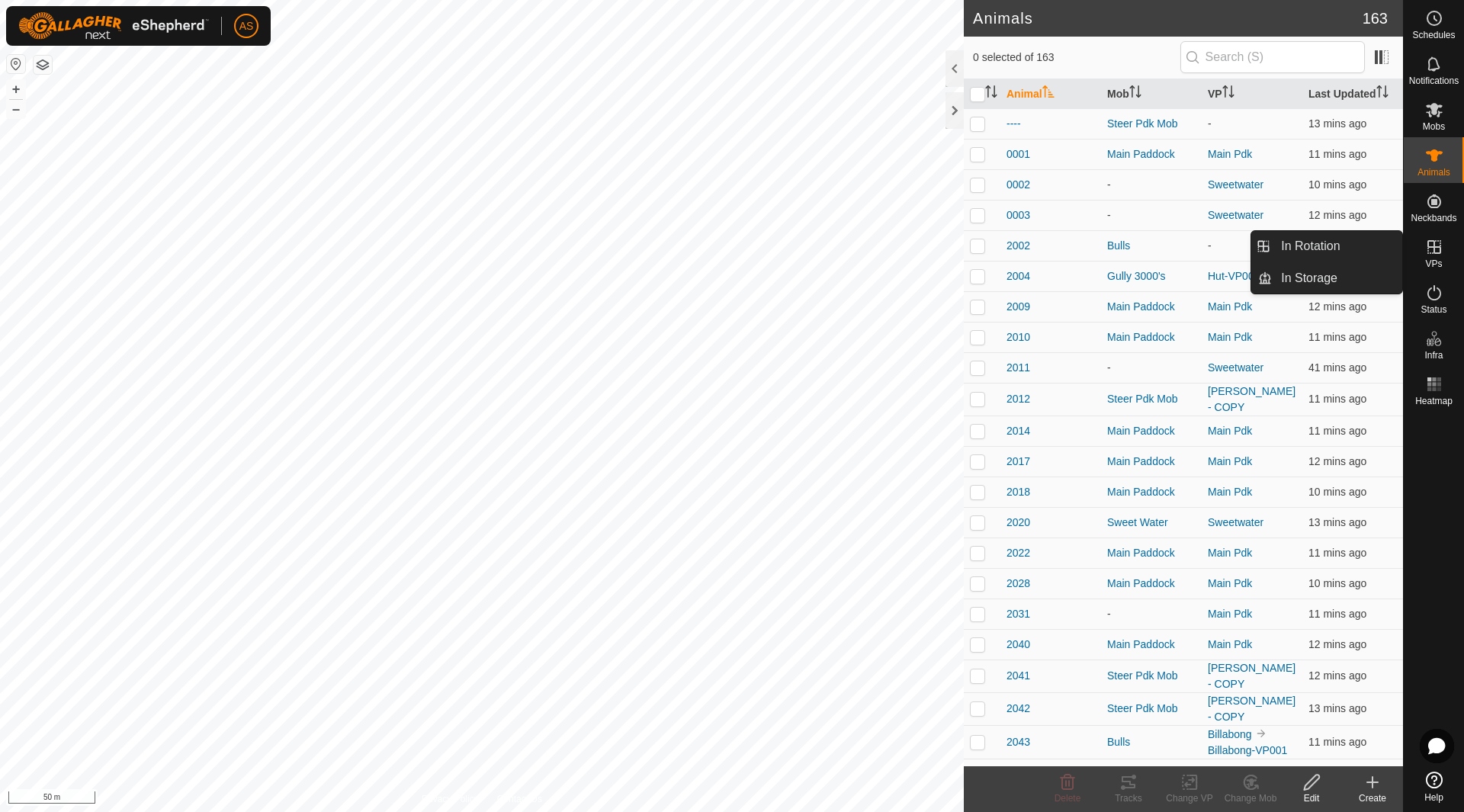
click at [1428, 255] on icon at bounding box center [1433, 246] width 18 height 18
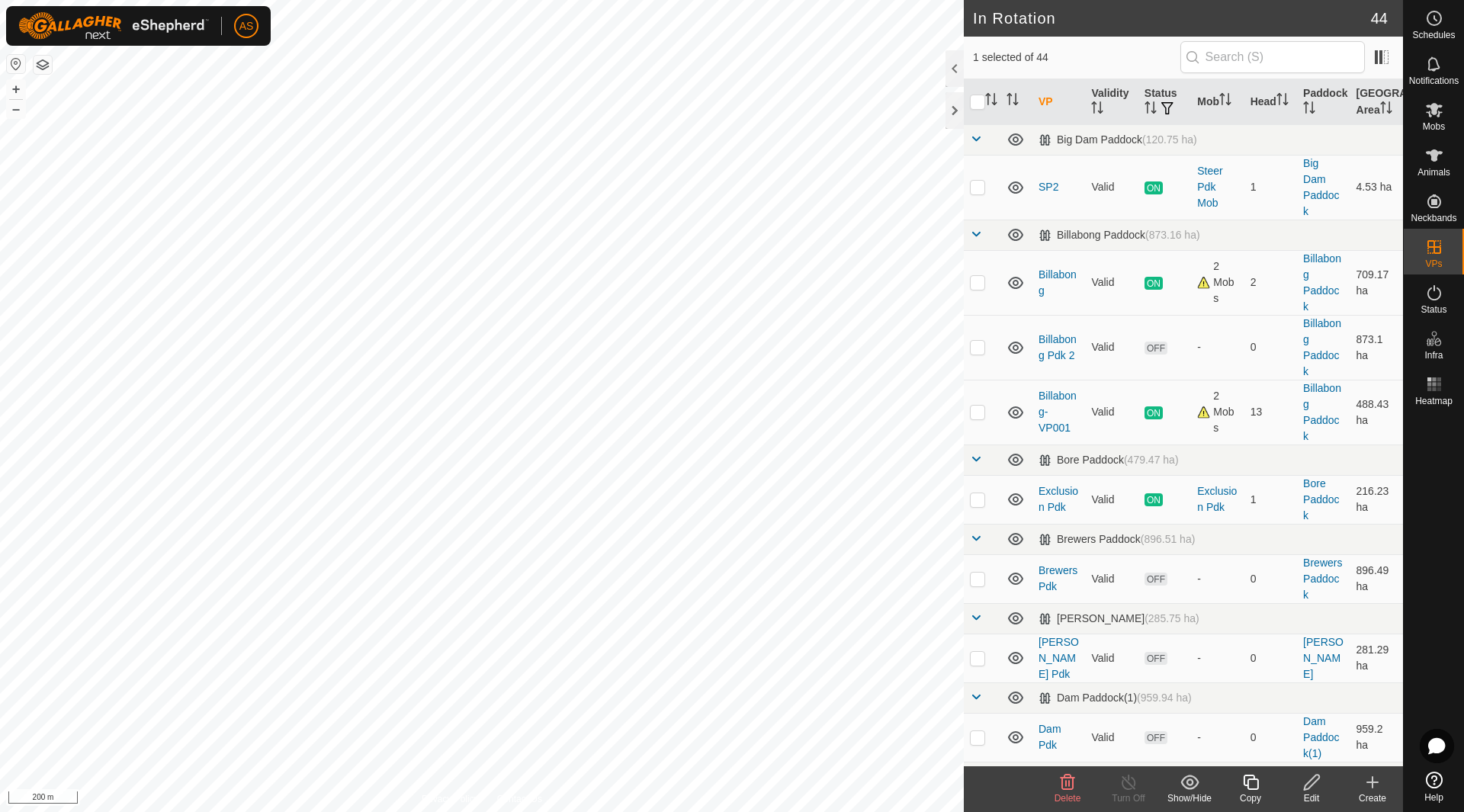
click at [1322, 780] on edit-svg-icon at bounding box center [1311, 781] width 61 height 18
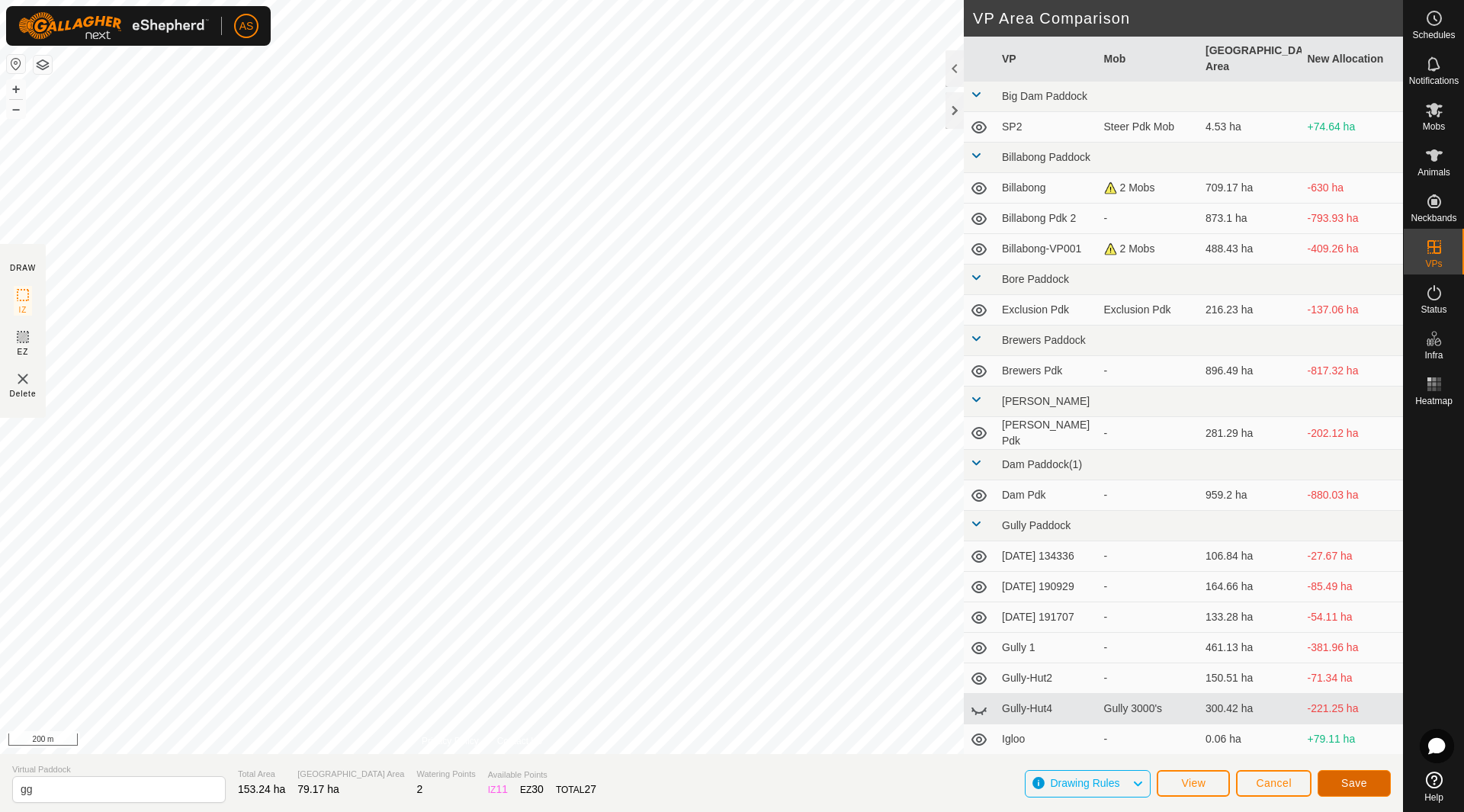
click at [1338, 781] on button "Save" at bounding box center [1354, 783] width 73 height 26
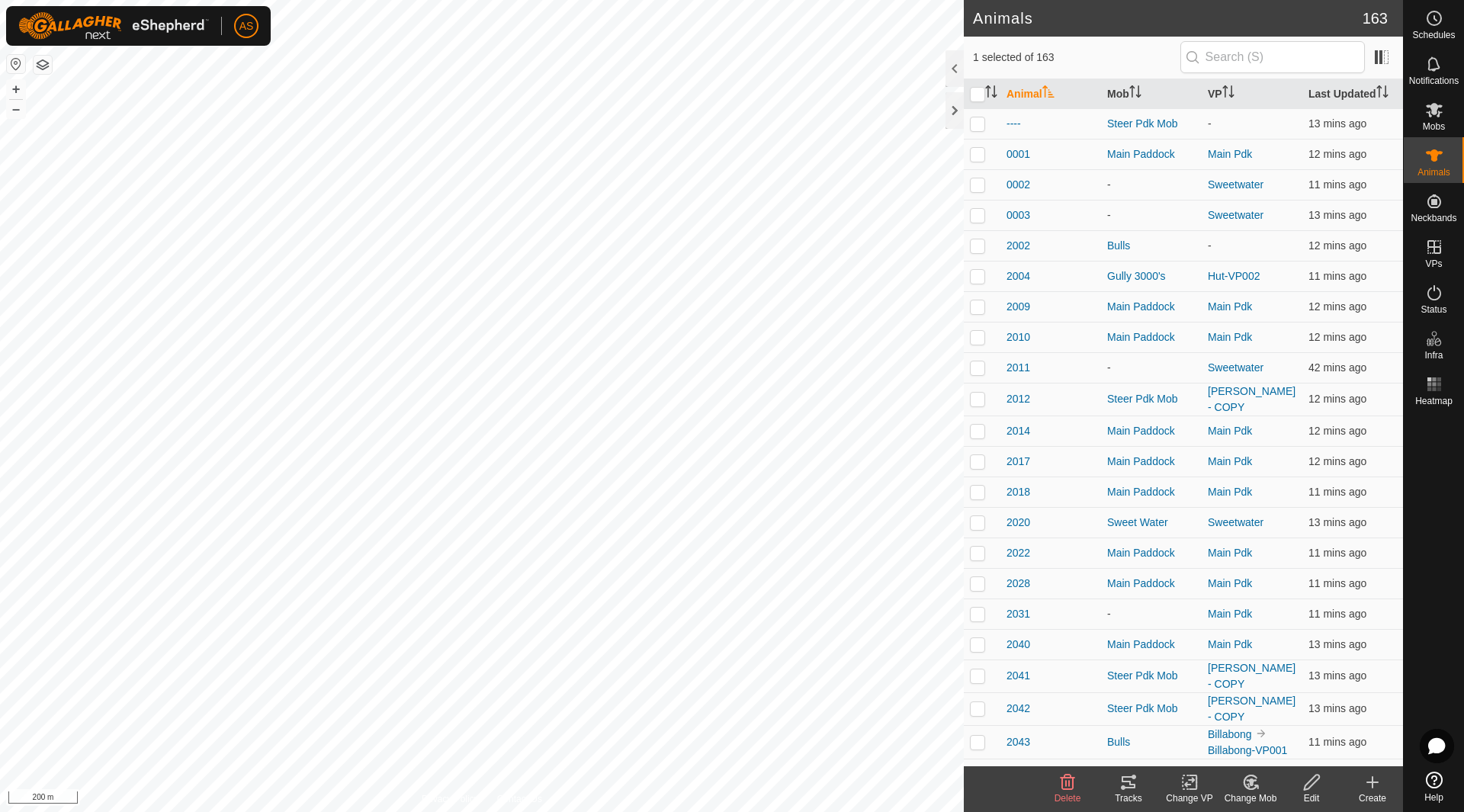
click at [1185, 788] on icon at bounding box center [1190, 781] width 19 height 18
click at [1204, 722] on link "Choose VP..." at bounding box center [1235, 717] width 151 height 31
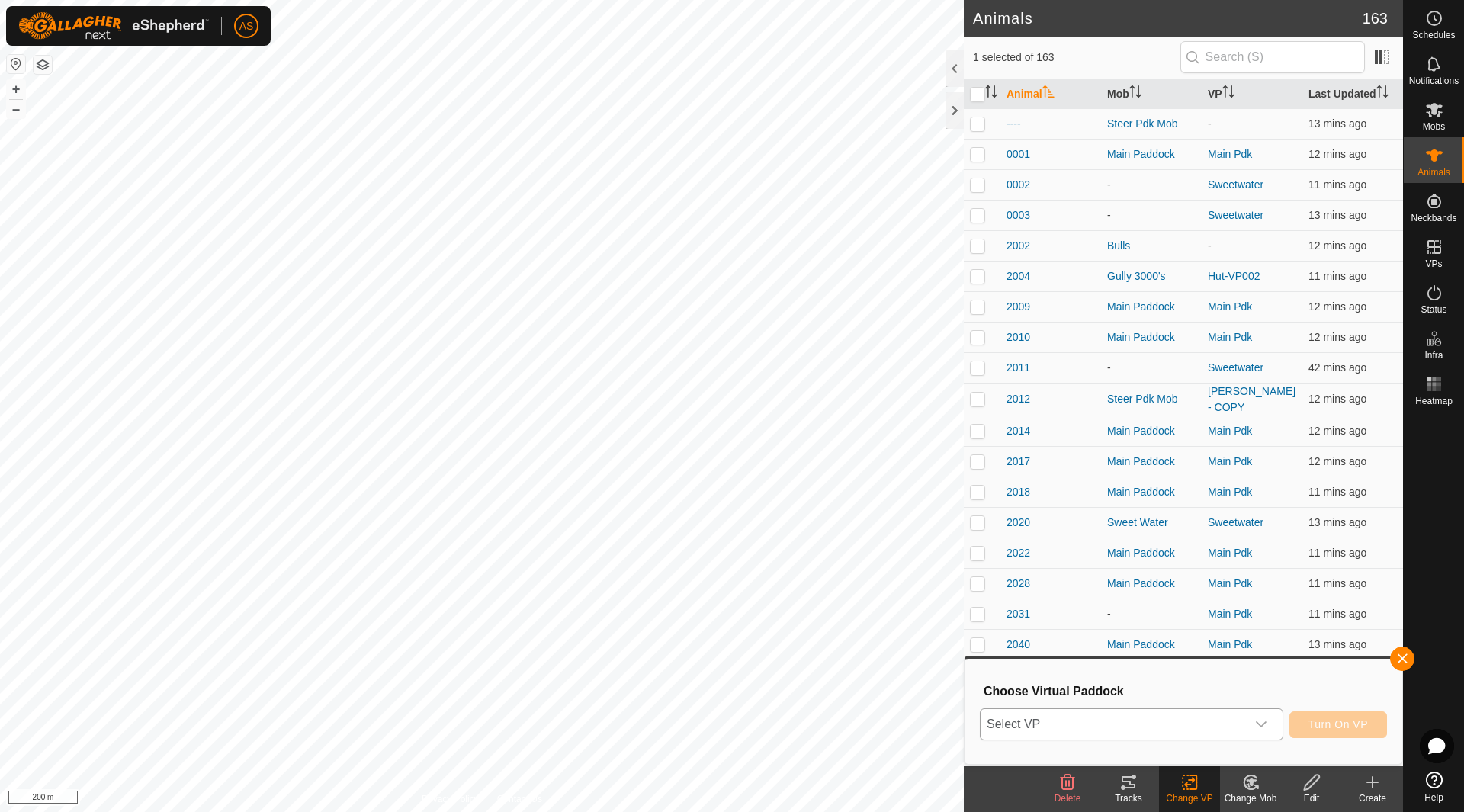
click at [1275, 734] on div "dropdown trigger" at bounding box center [1261, 724] width 31 height 31
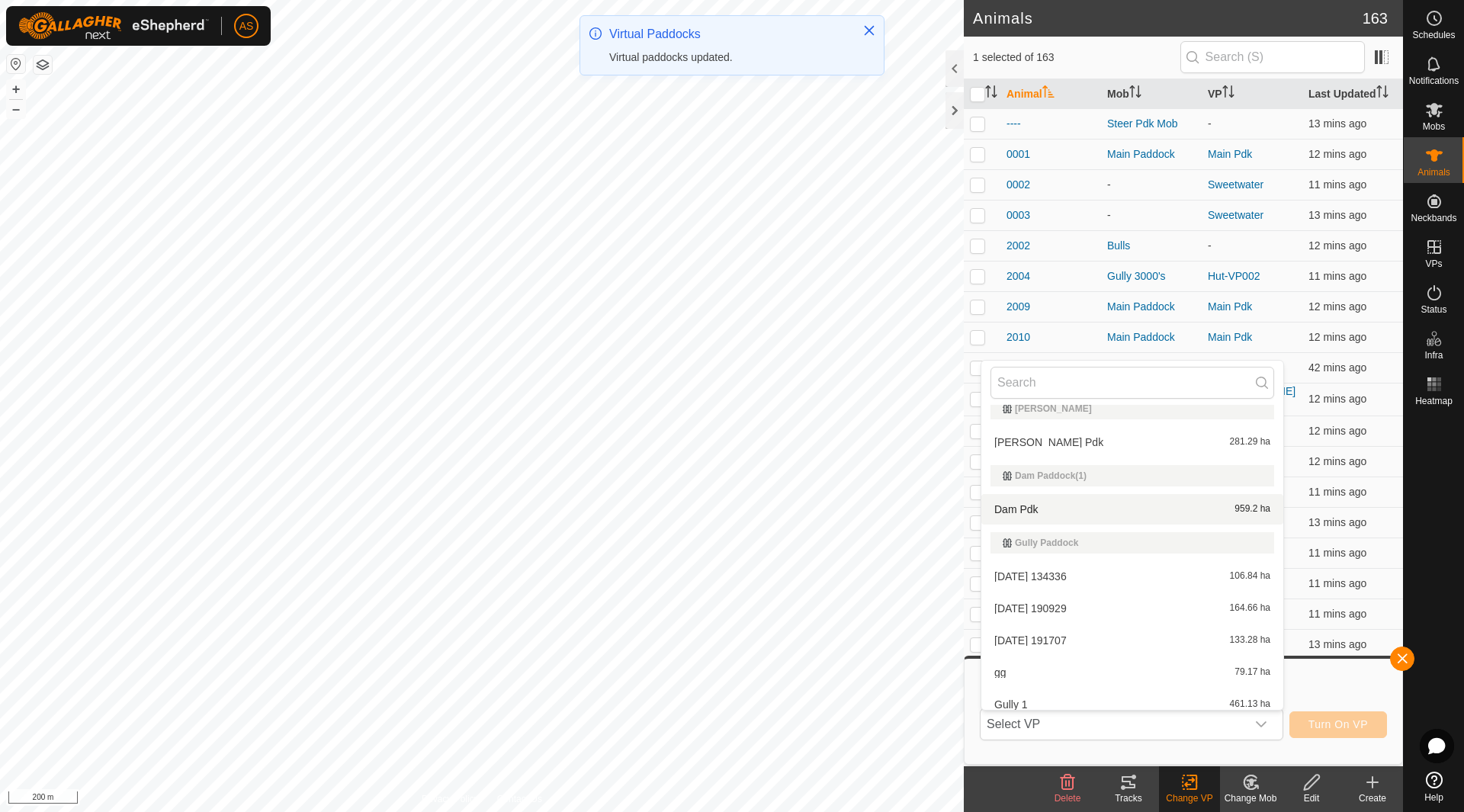
scroll to position [381, 0]
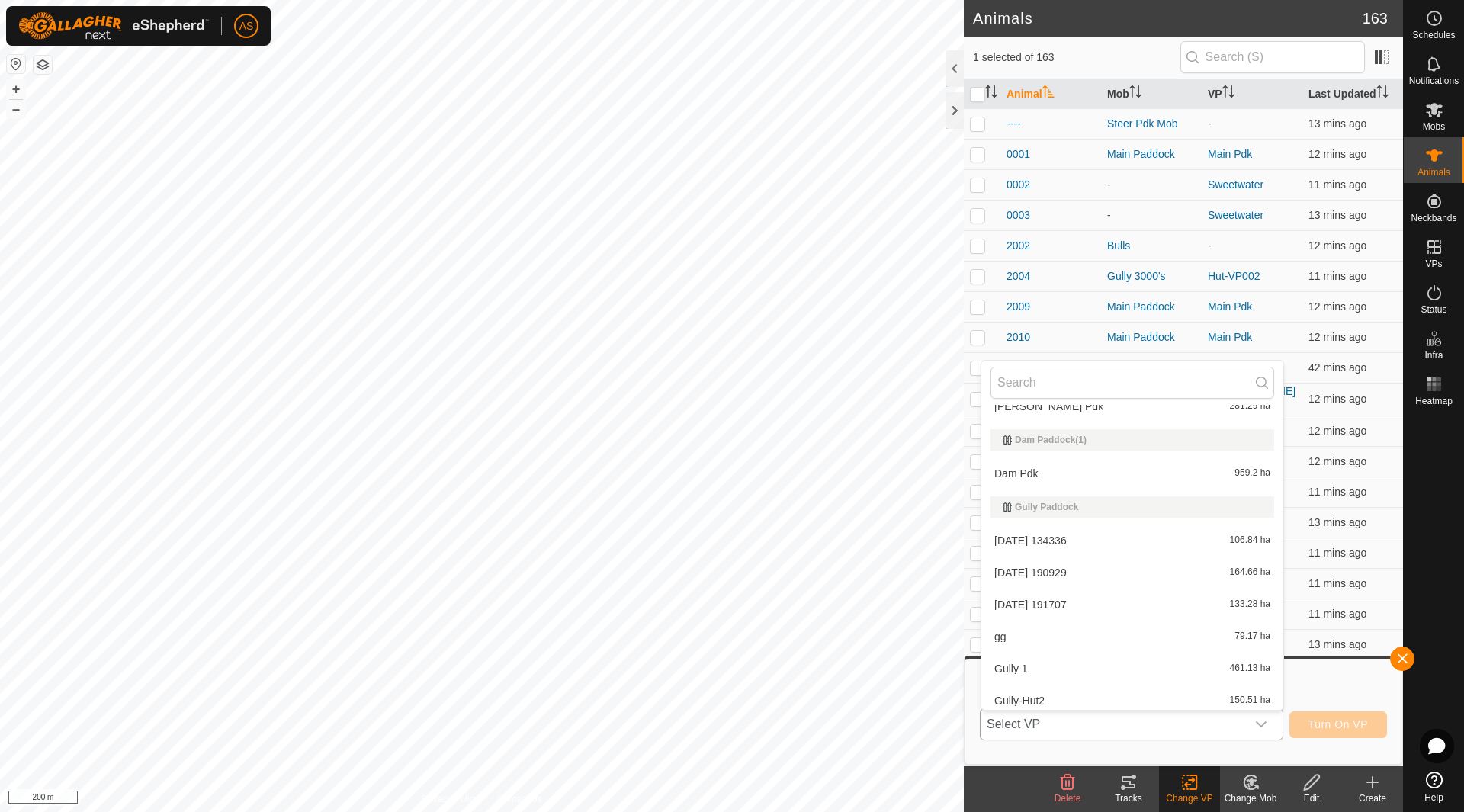
click at [1027, 635] on li "gg 79.17 ha" at bounding box center [1132, 636] width 302 height 31
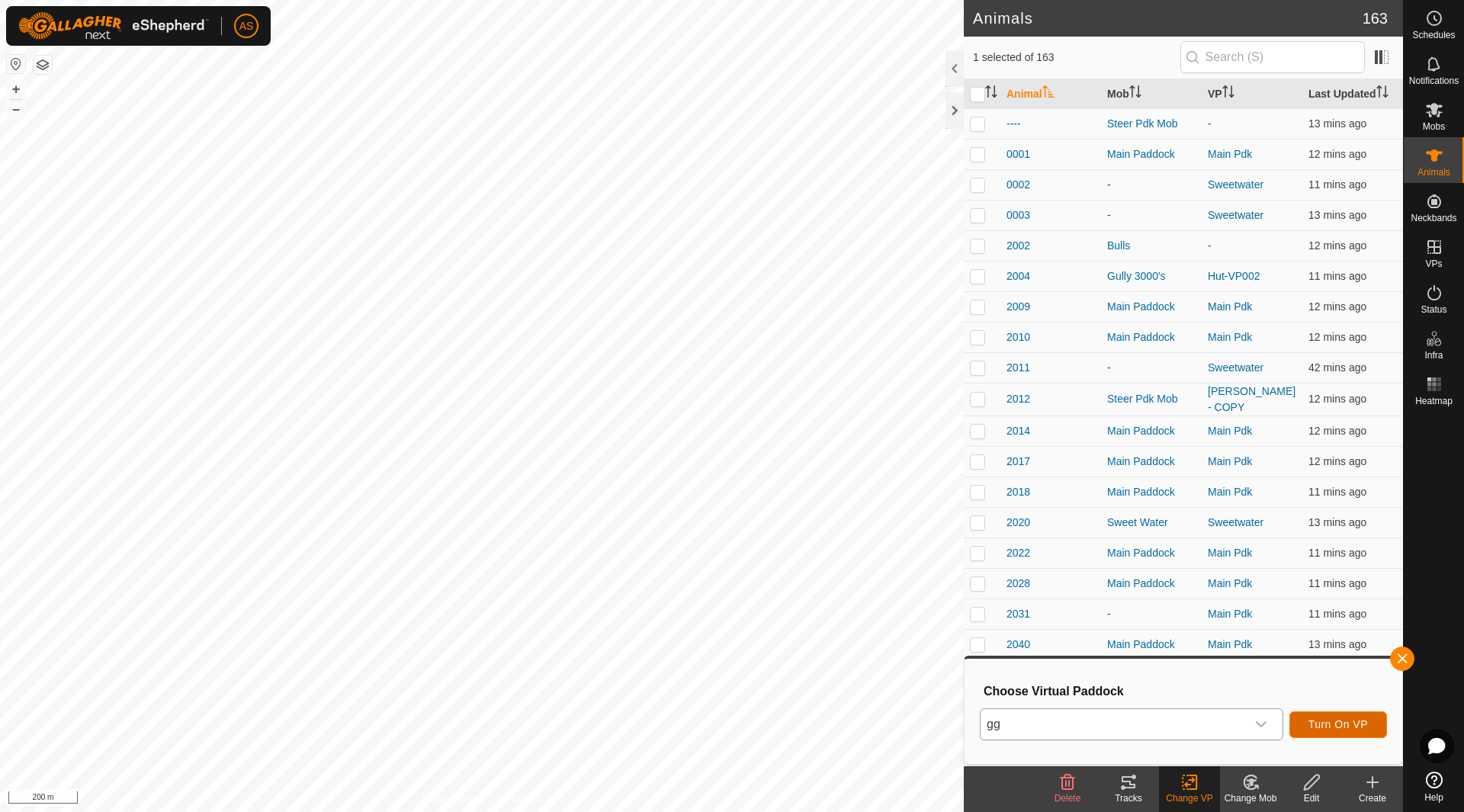
click at [1324, 724] on span "Turn On VP" at bounding box center [1338, 724] width 60 height 12
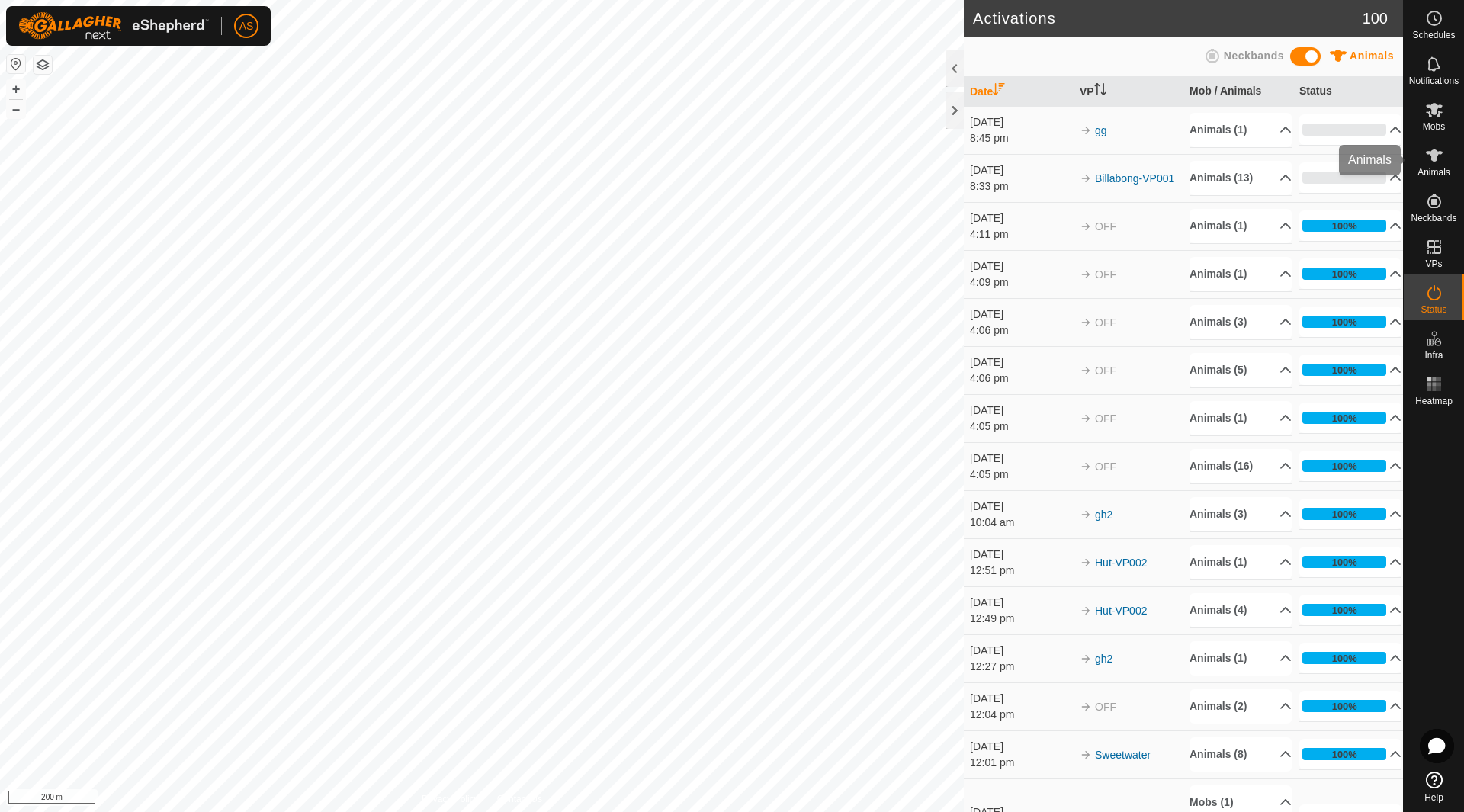
click at [1432, 173] on span "Animals" at bounding box center [1433, 172] width 32 height 9
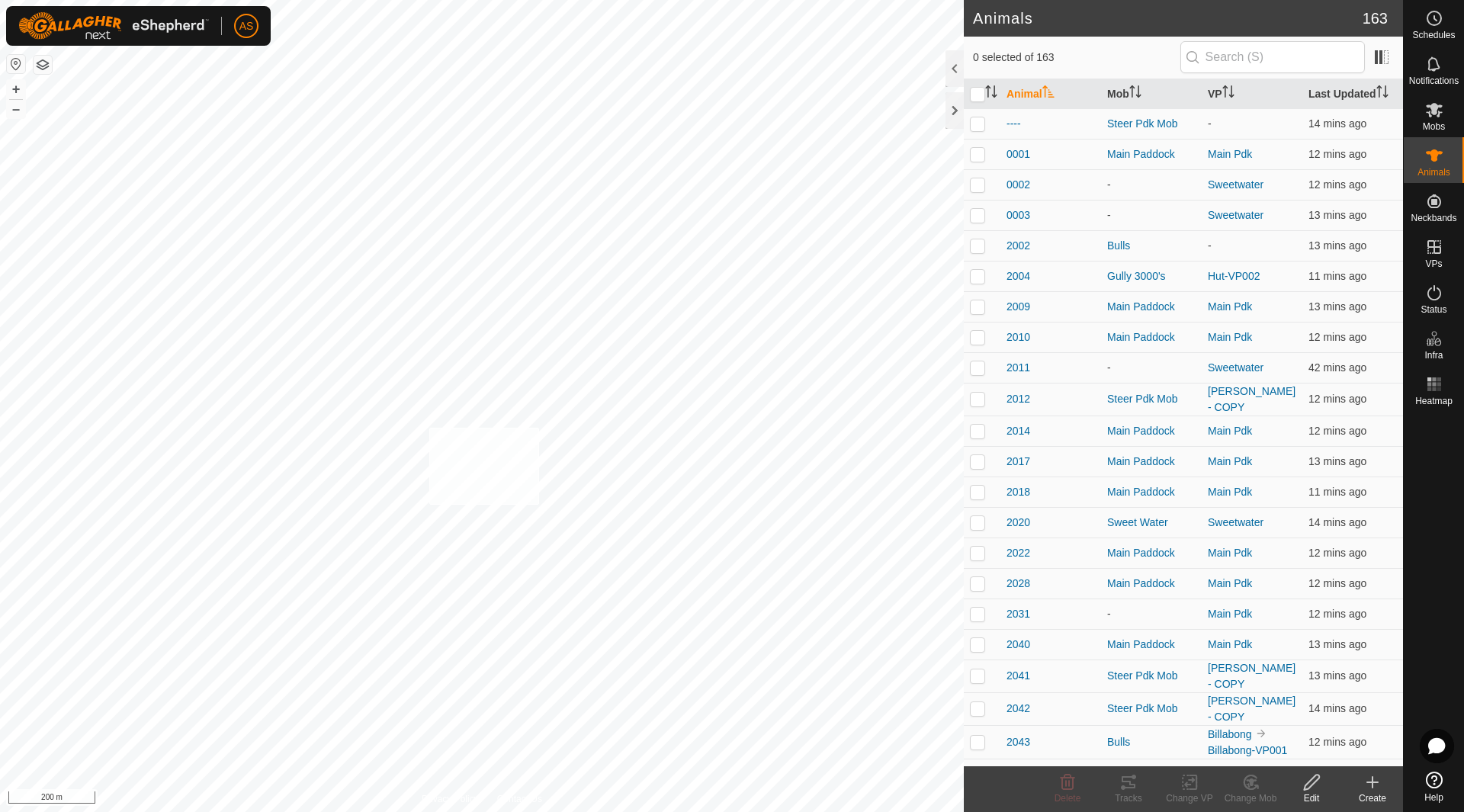
checkbox input "true"
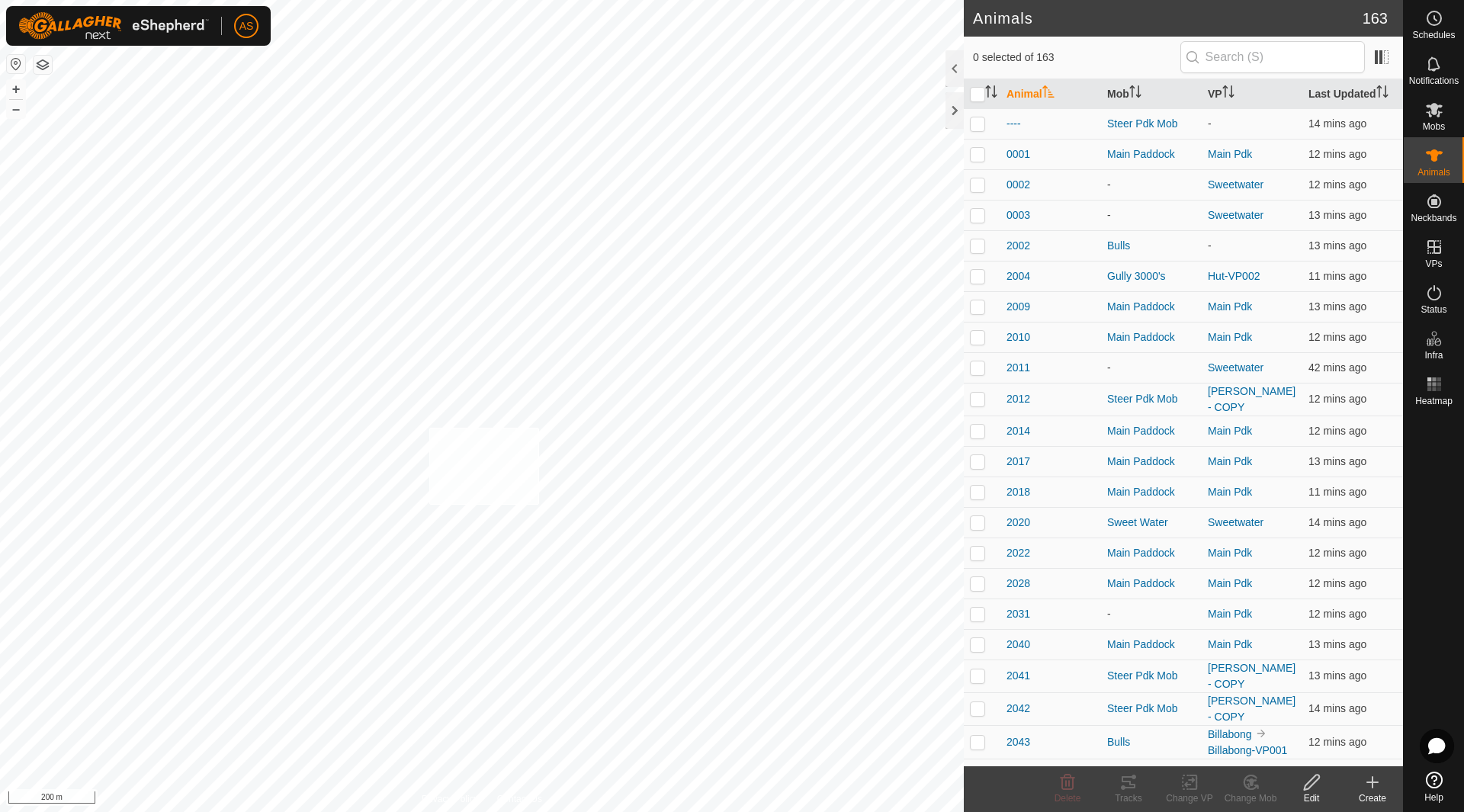
checkbox input "true"
click at [1190, 786] on icon at bounding box center [1190, 781] width 19 height 18
click at [1199, 714] on link "Choose VP..." at bounding box center [1235, 717] width 151 height 31
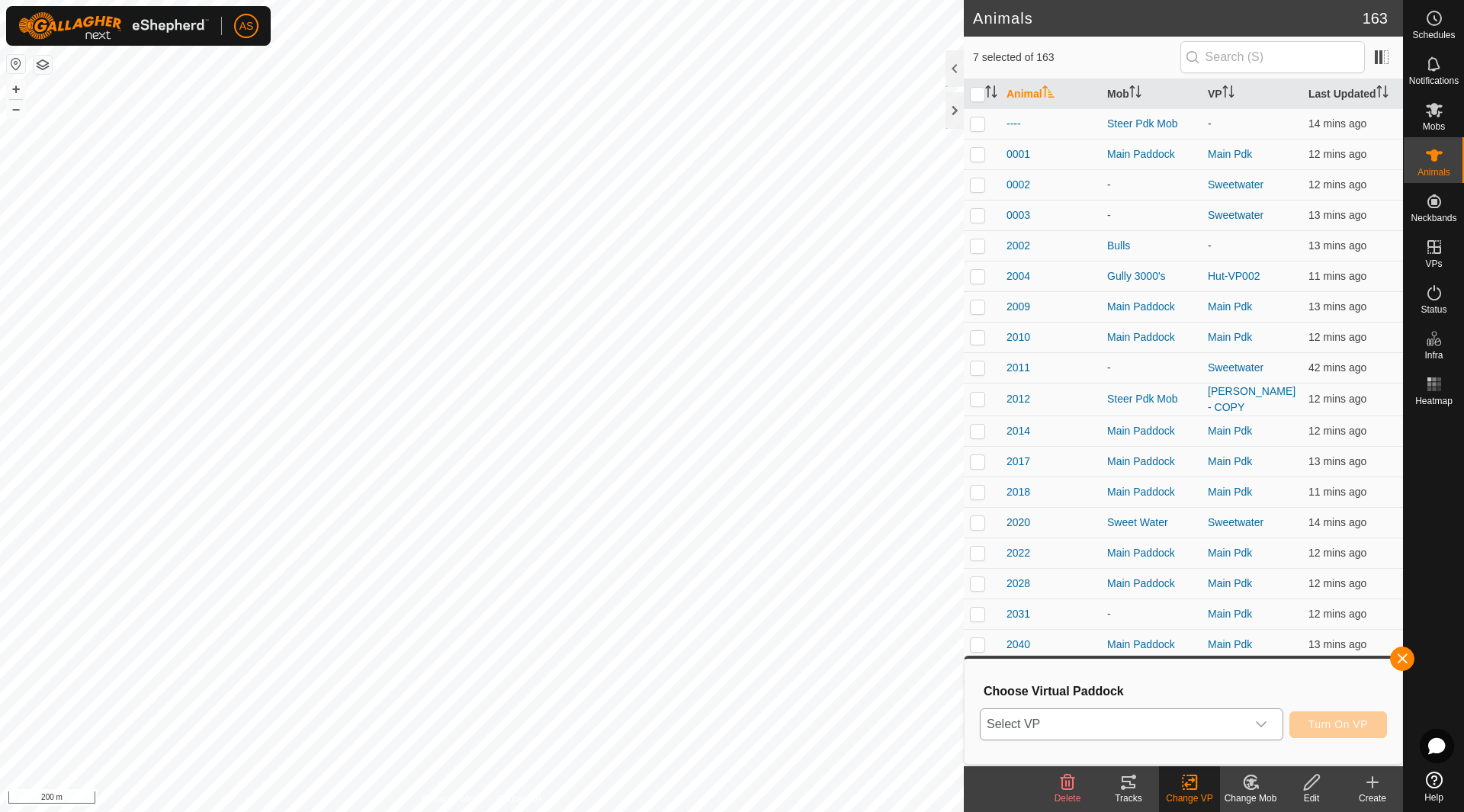
drag, startPoint x: 1057, startPoint y: 726, endPoint x: 1072, endPoint y: 731, distance: 15.8
click at [1057, 727] on span "Select VP" at bounding box center [1112, 724] width 265 height 31
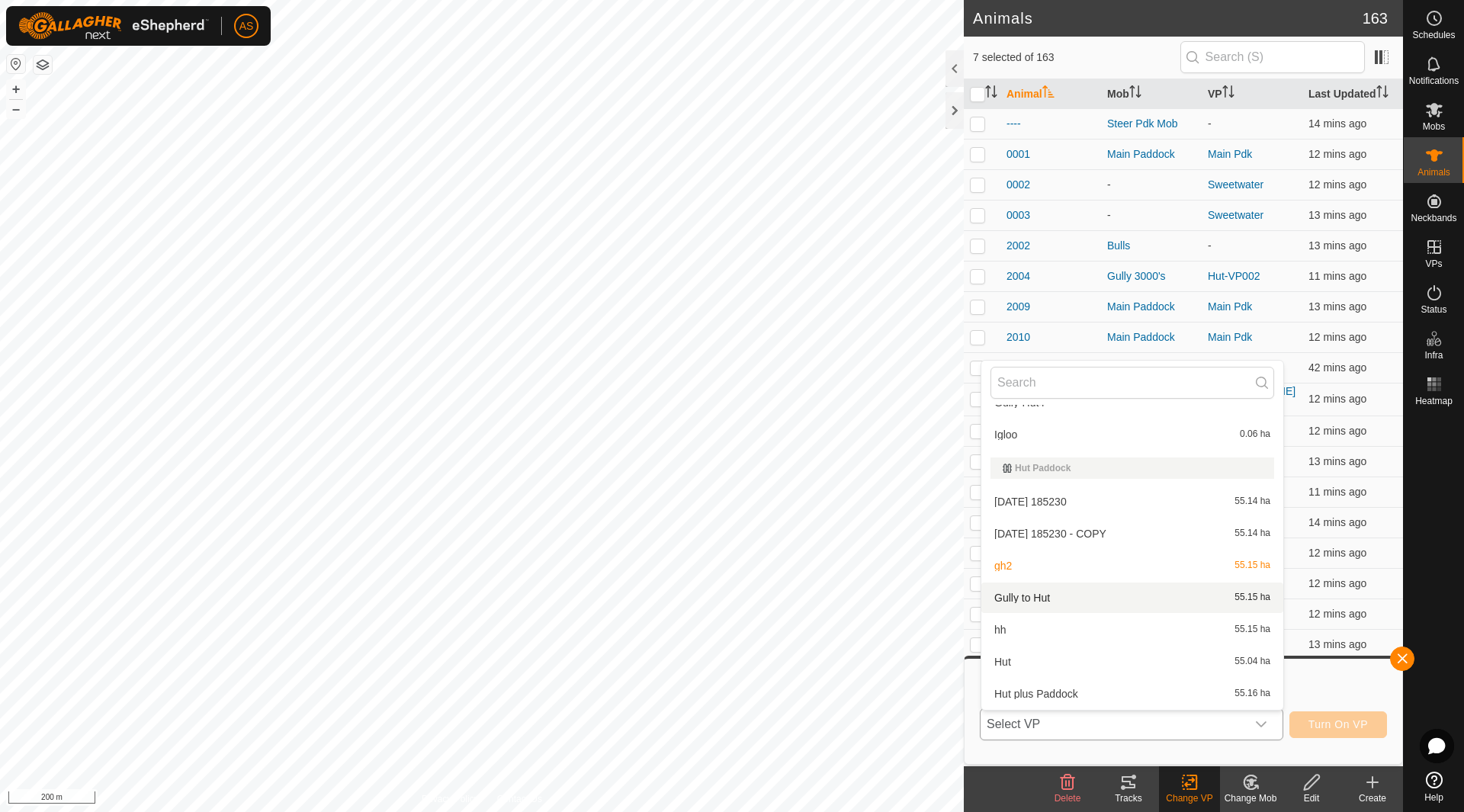
scroll to position [712, 0]
click at [1012, 691] on li "Hut plus Paddock 55.16 ha" at bounding box center [1132, 693] width 302 height 31
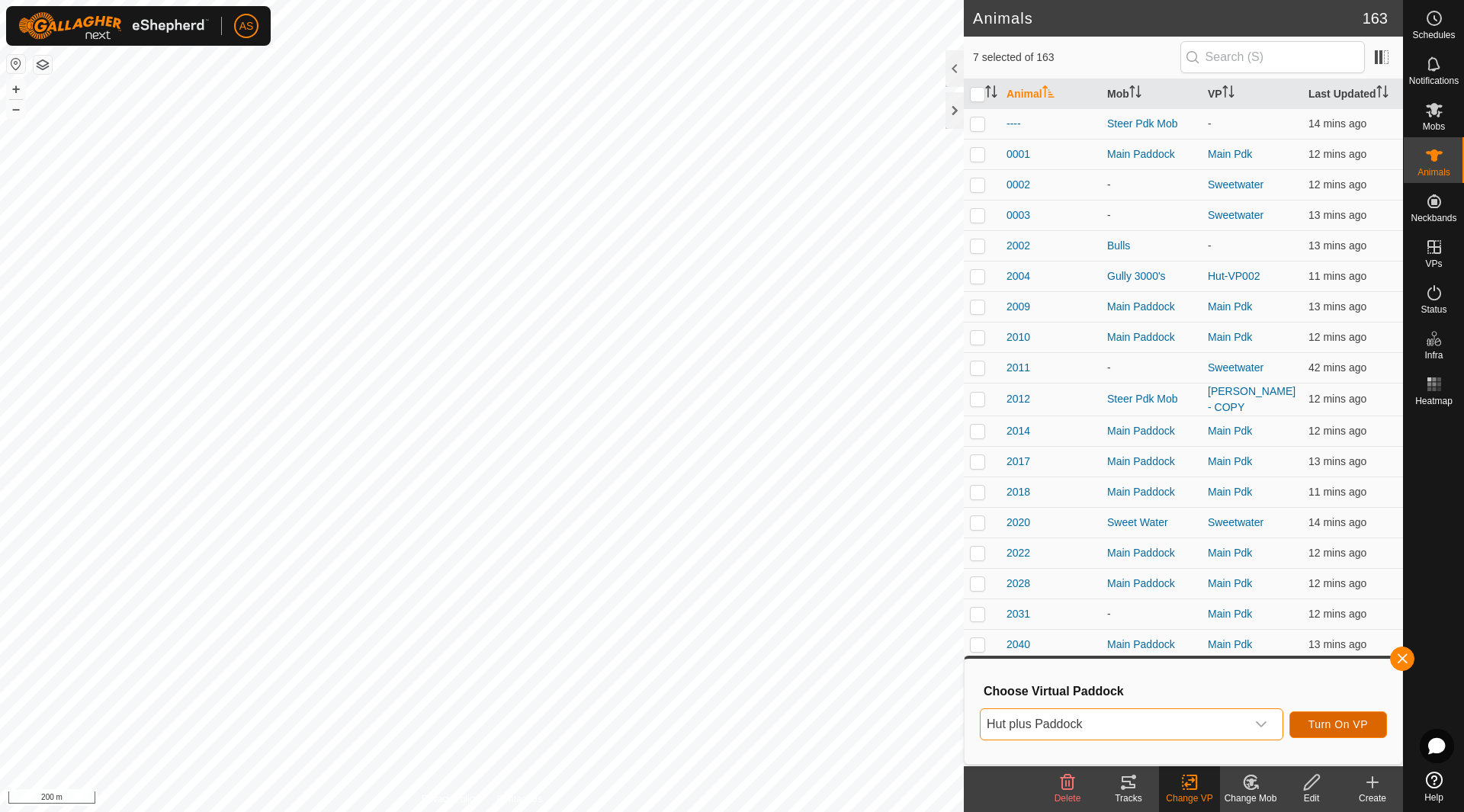
click at [1327, 720] on span "Turn On VP" at bounding box center [1338, 724] width 60 height 12
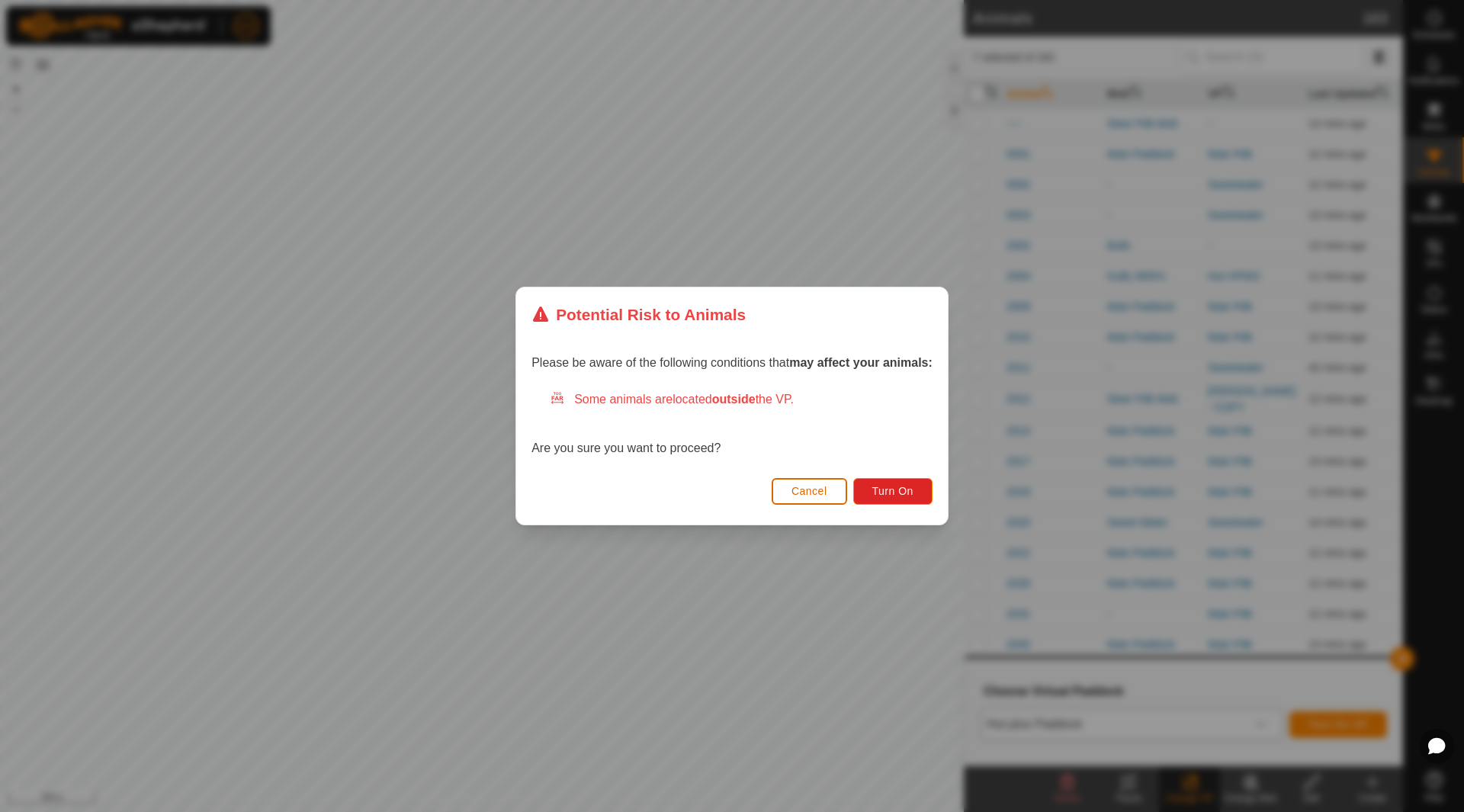
click at [802, 495] on span "Cancel" at bounding box center [810, 491] width 36 height 12
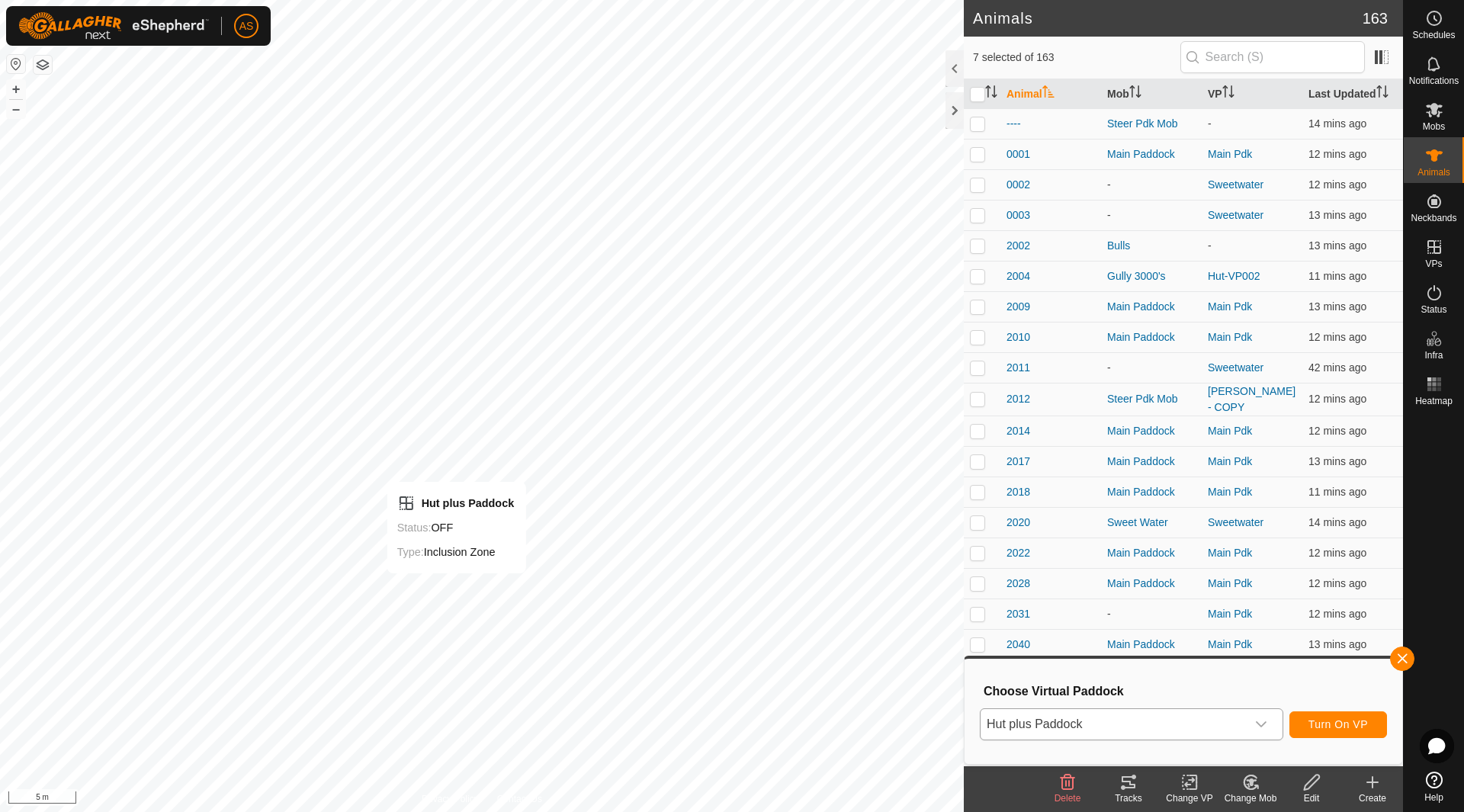
checkbox input "false"
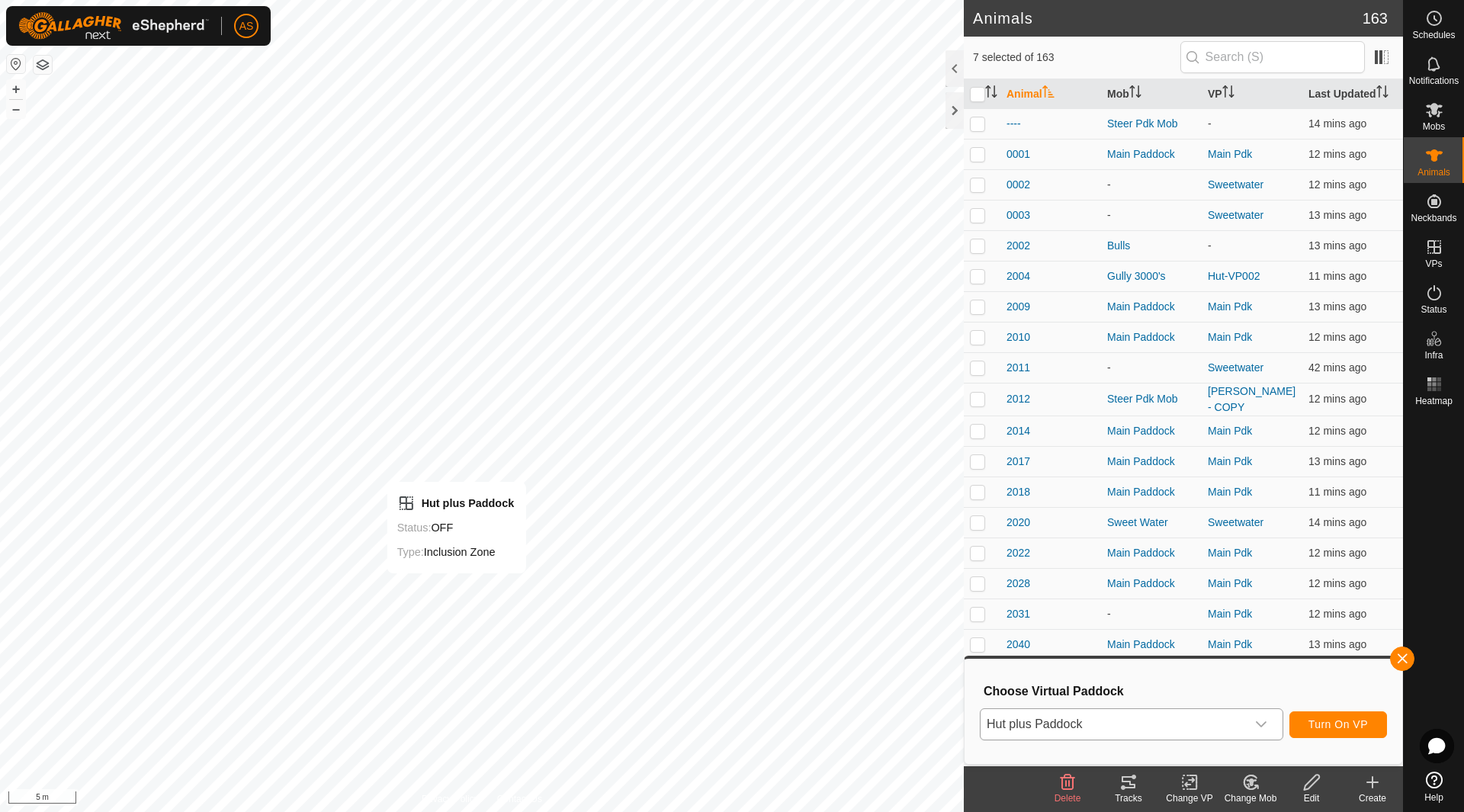
checkbox input "false"
click at [1131, 782] on icon at bounding box center [1128, 782] width 14 height 12
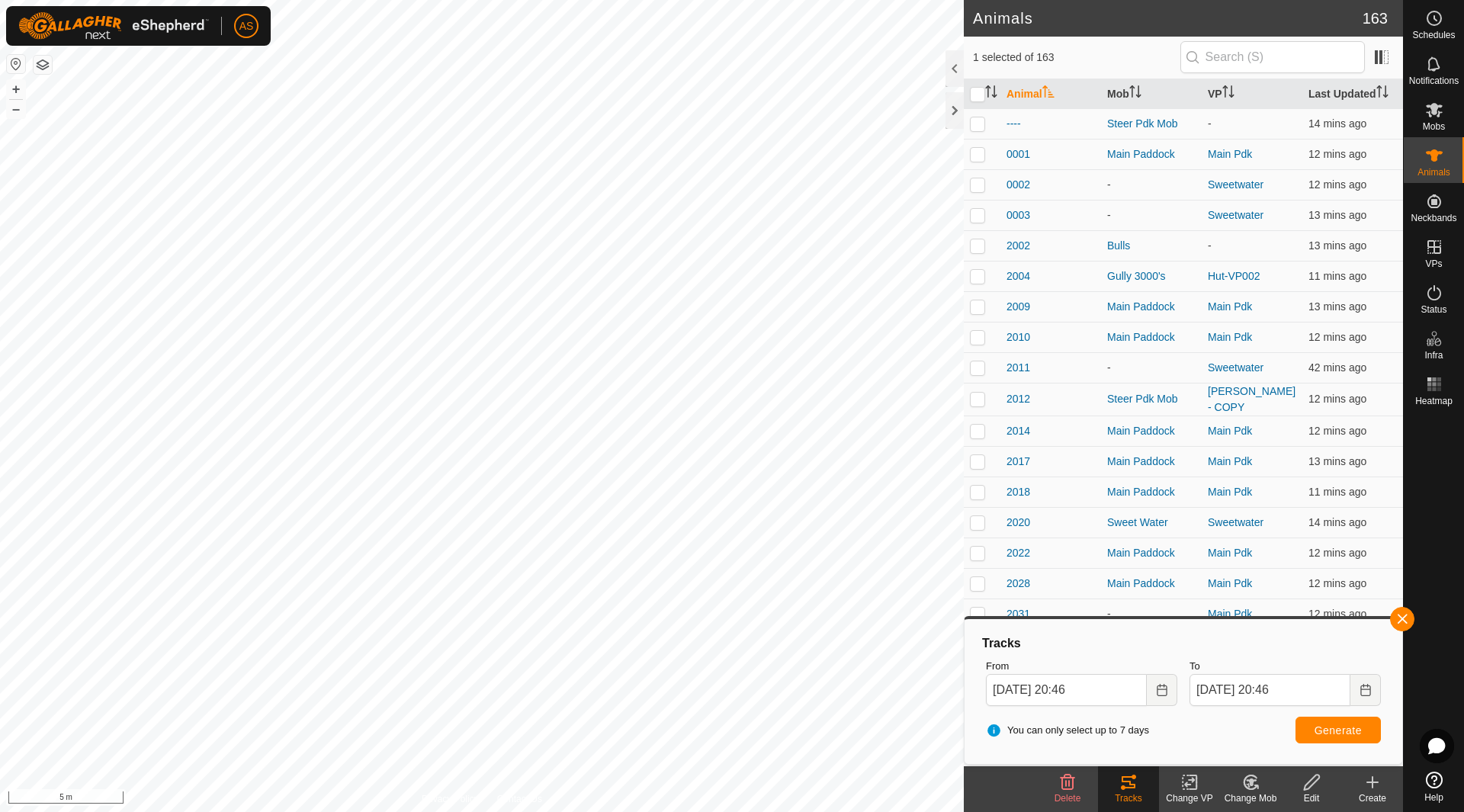
checkbox input "false"
checkbox input "true"
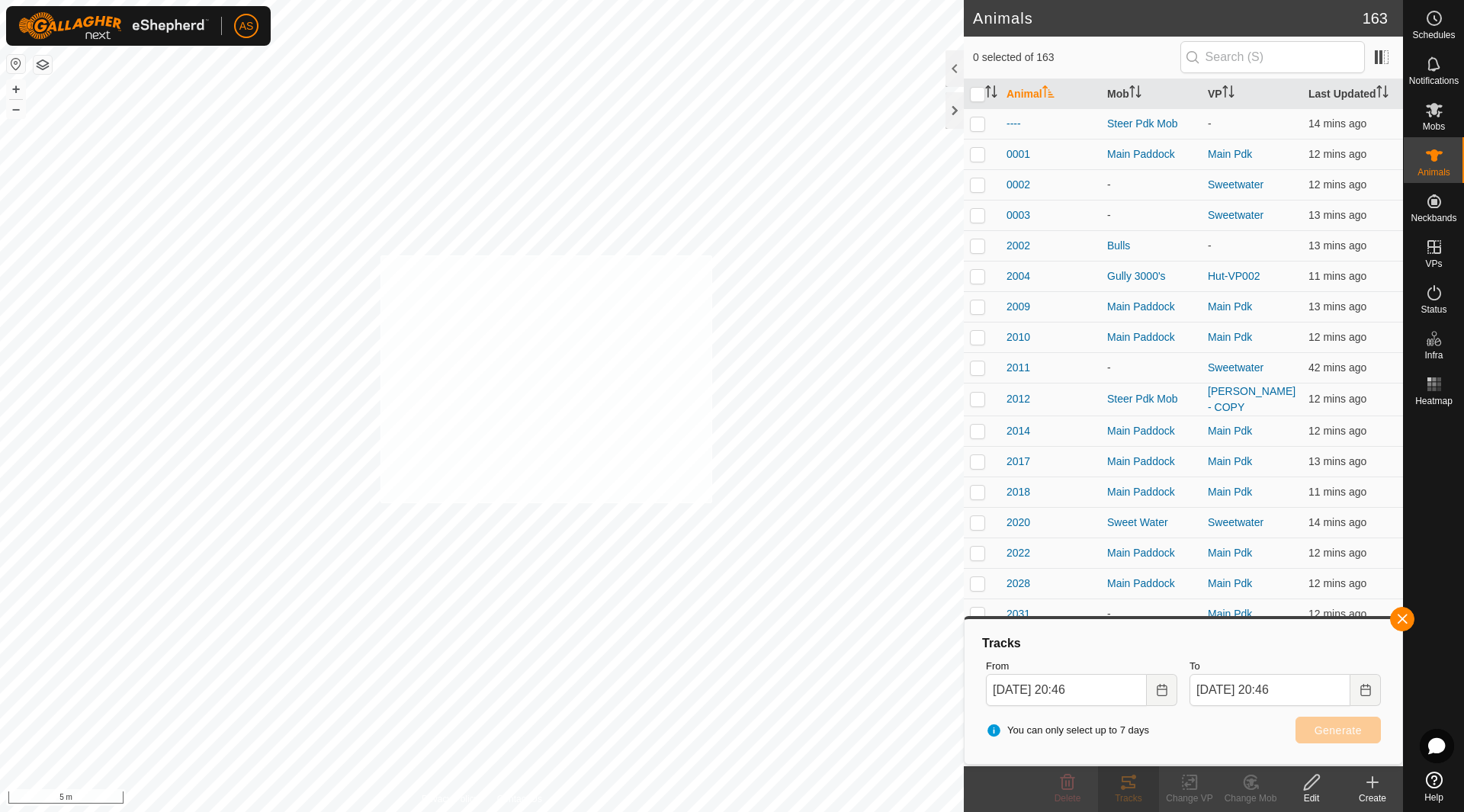
checkbox input "true"
click at [1398, 624] on button "button" at bounding box center [1402, 619] width 25 height 25
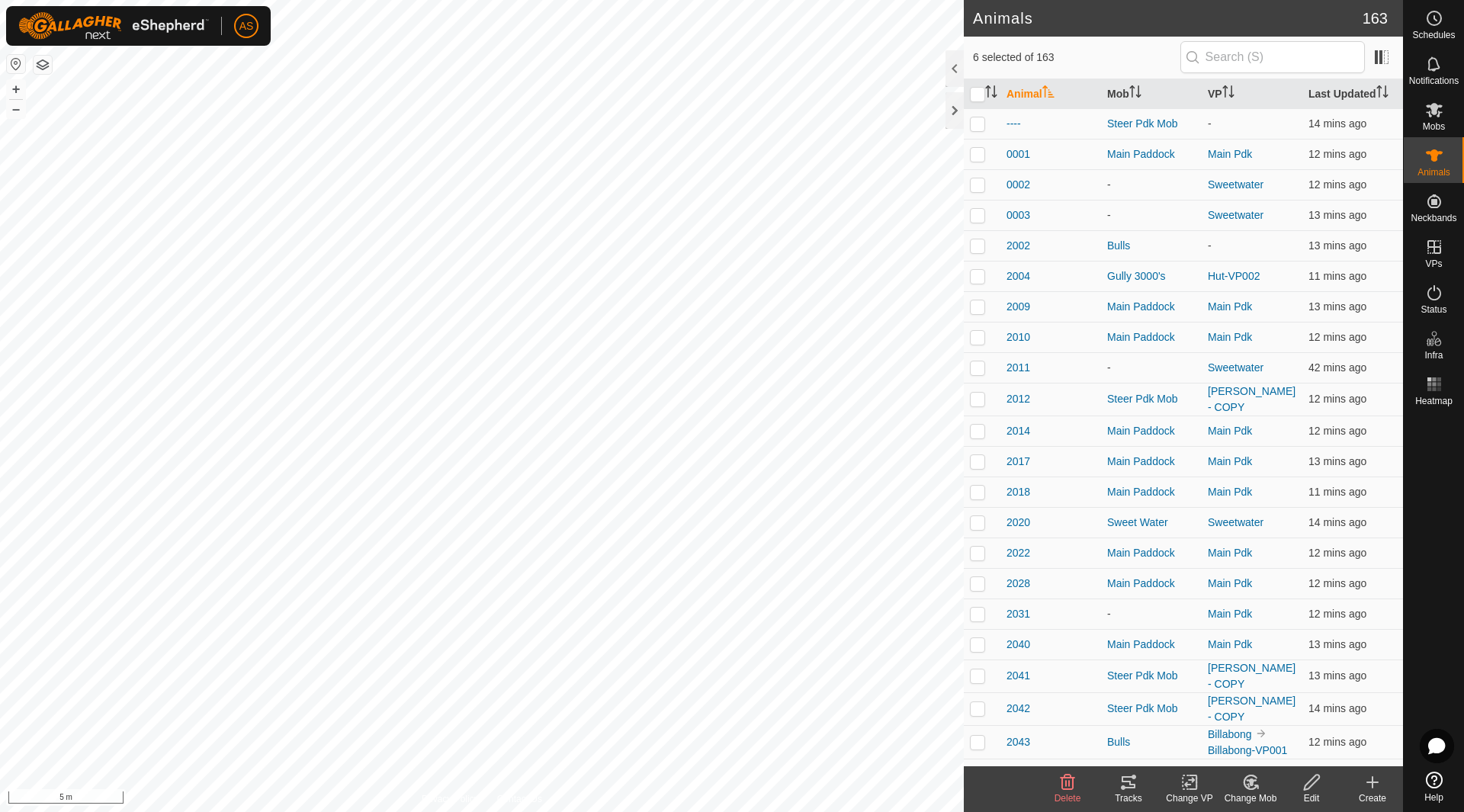
click at [1190, 782] on icon at bounding box center [1190, 781] width 19 height 18
click at [1213, 719] on link "Choose VP..." at bounding box center [1235, 717] width 151 height 31
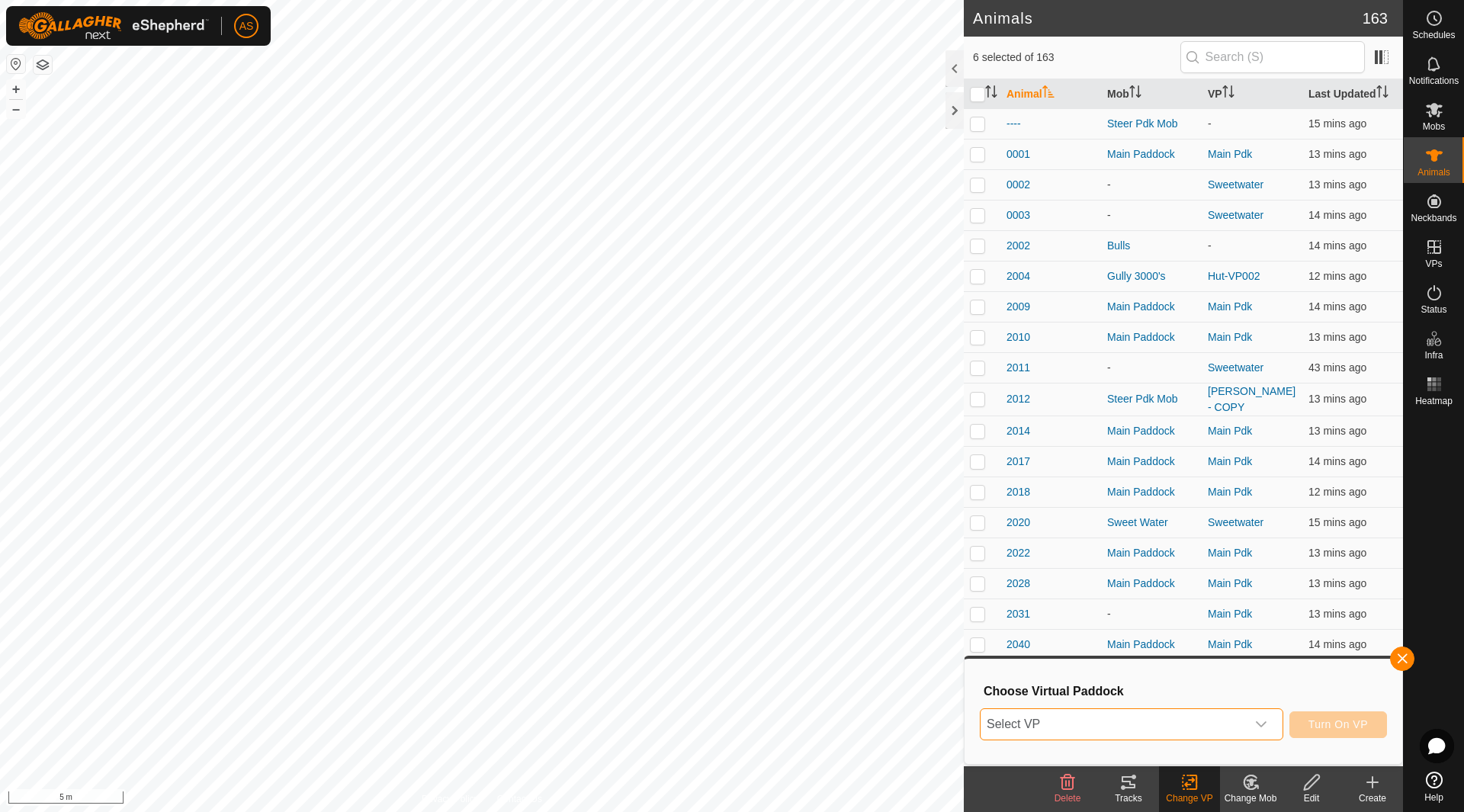
click at [1179, 725] on span "Select VP" at bounding box center [1112, 724] width 265 height 31
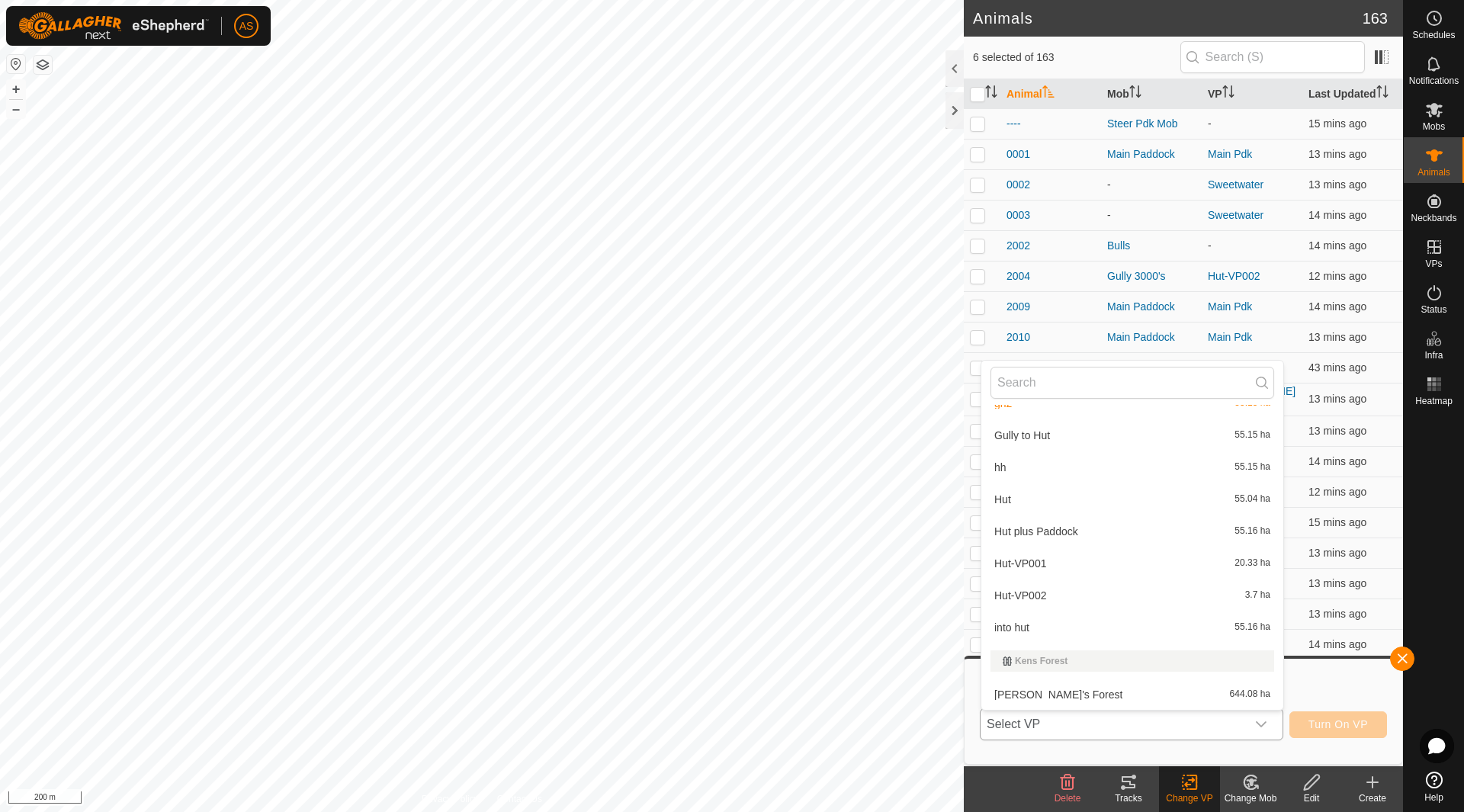
scroll to position [831, 0]
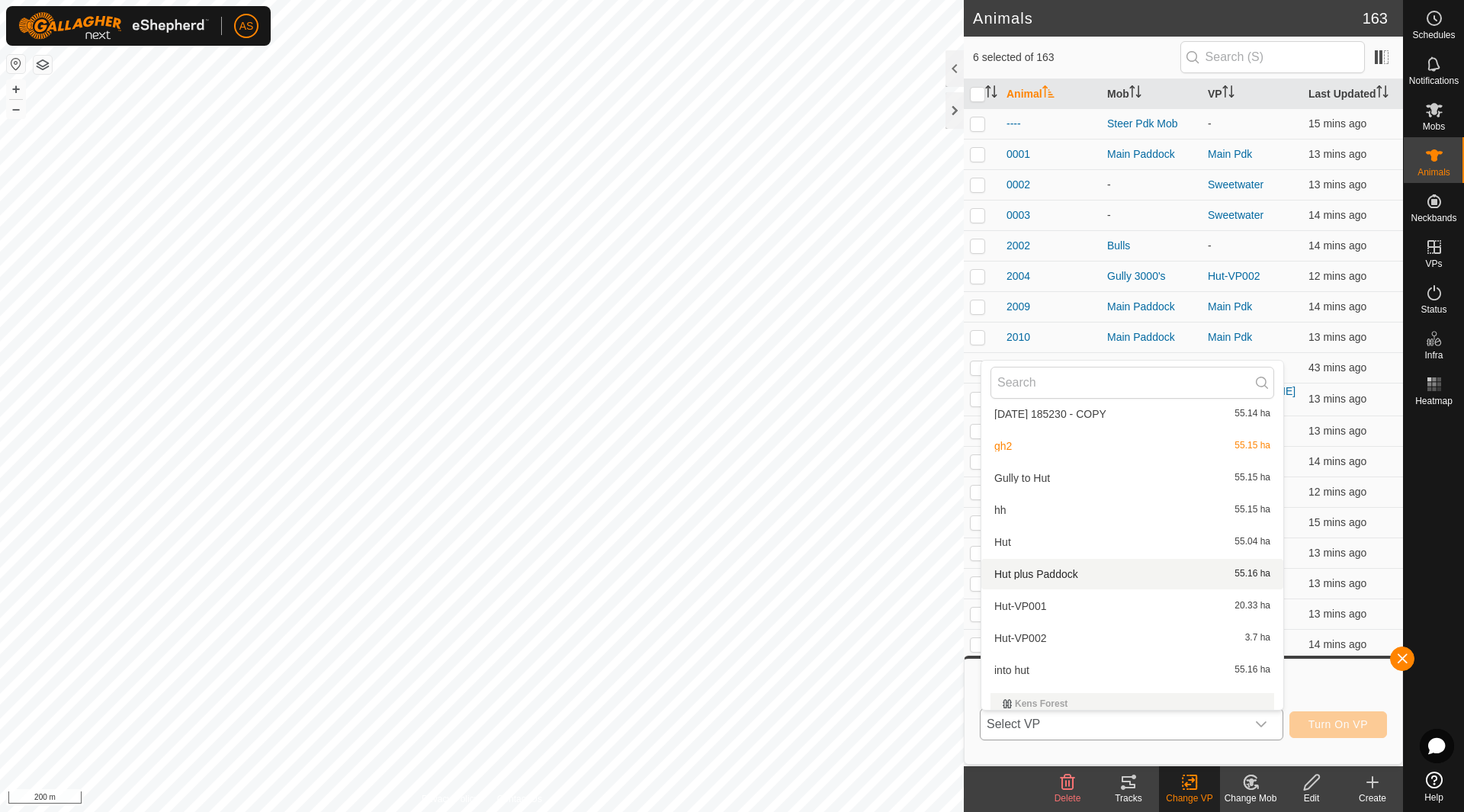
click at [1019, 573] on li "Hut plus Paddock 55.16 ha" at bounding box center [1132, 574] width 302 height 31
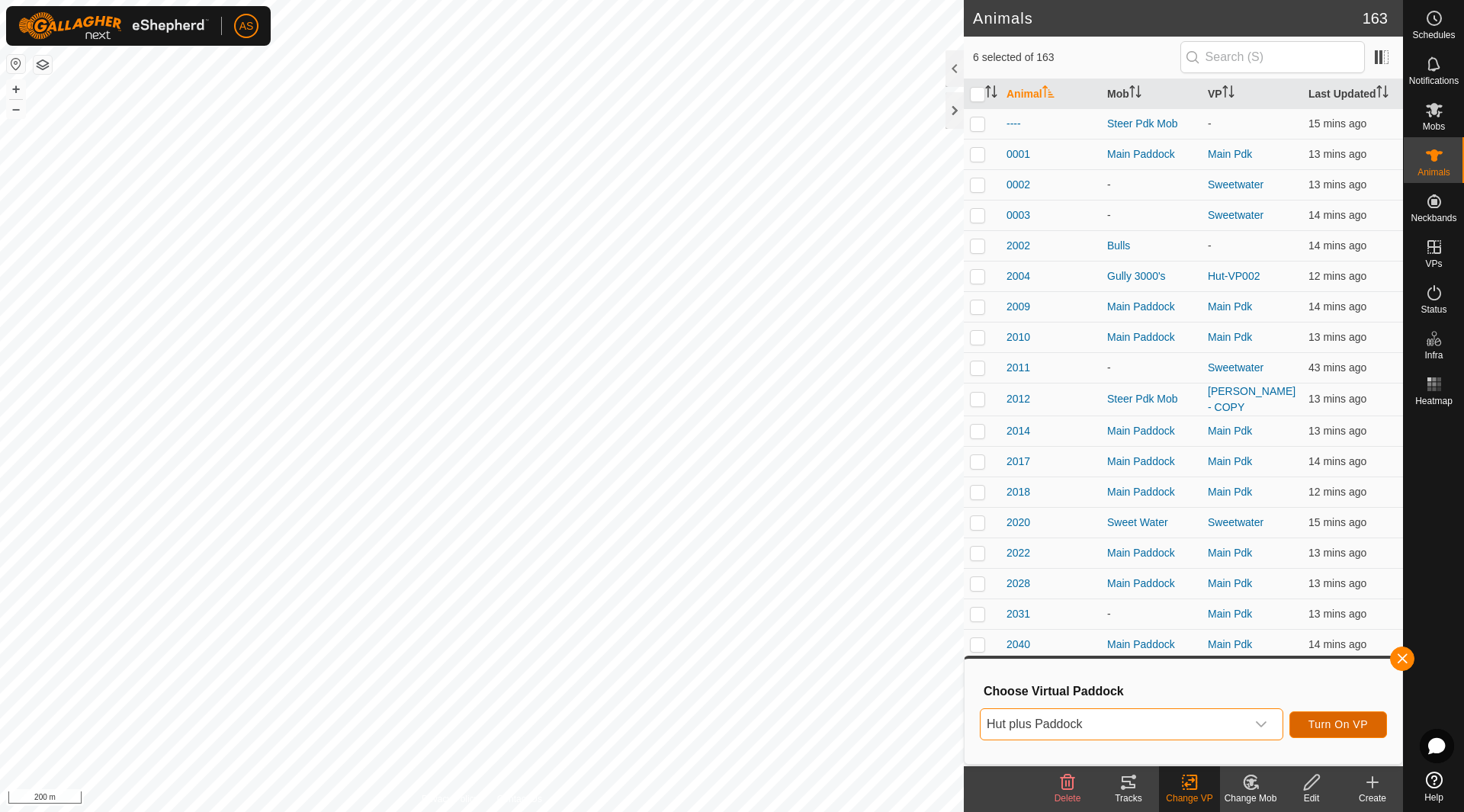
click at [1317, 727] on span "Turn On VP" at bounding box center [1338, 724] width 60 height 12
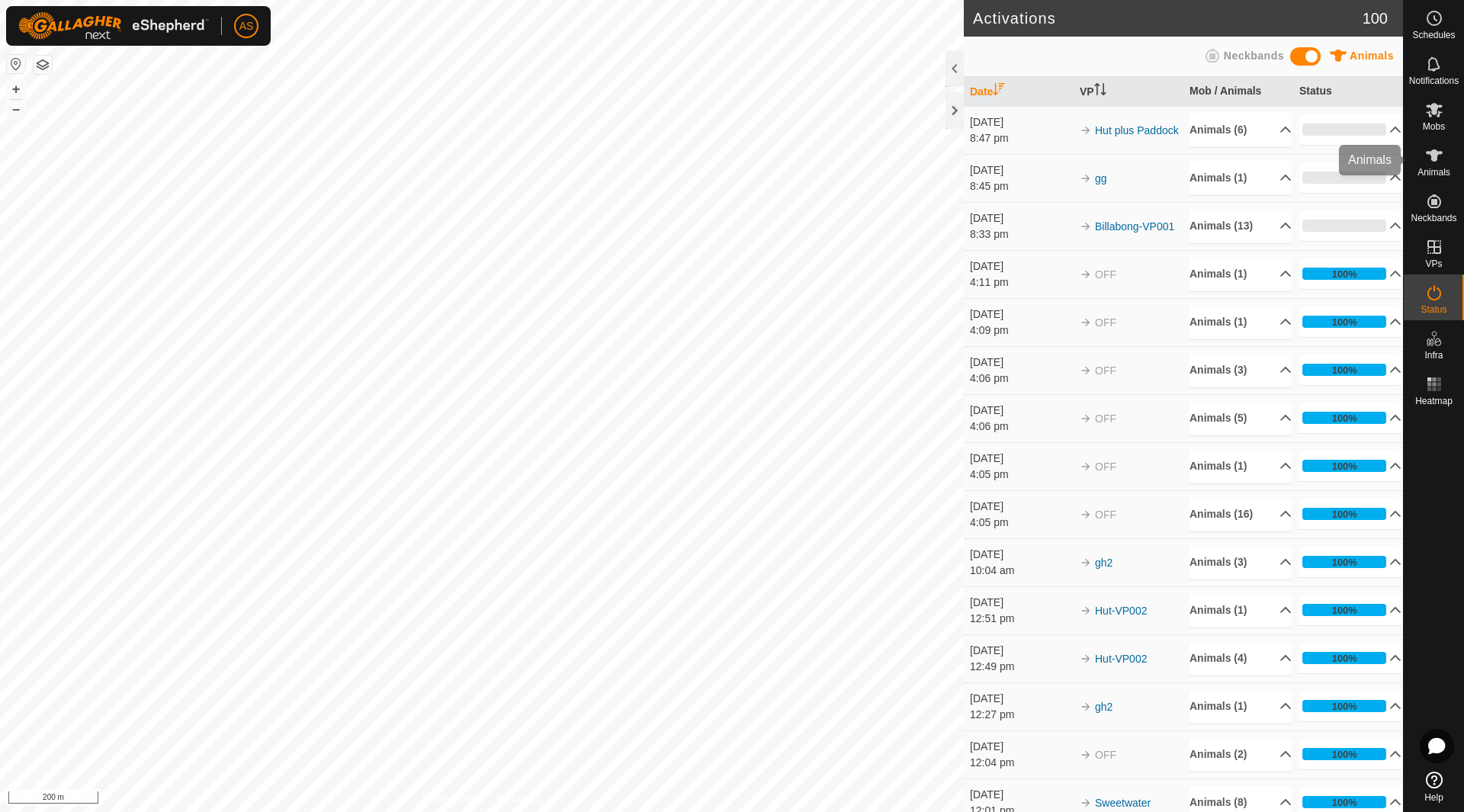
click at [1441, 165] on es-animals-svg-icon at bounding box center [1434, 155] width 27 height 25
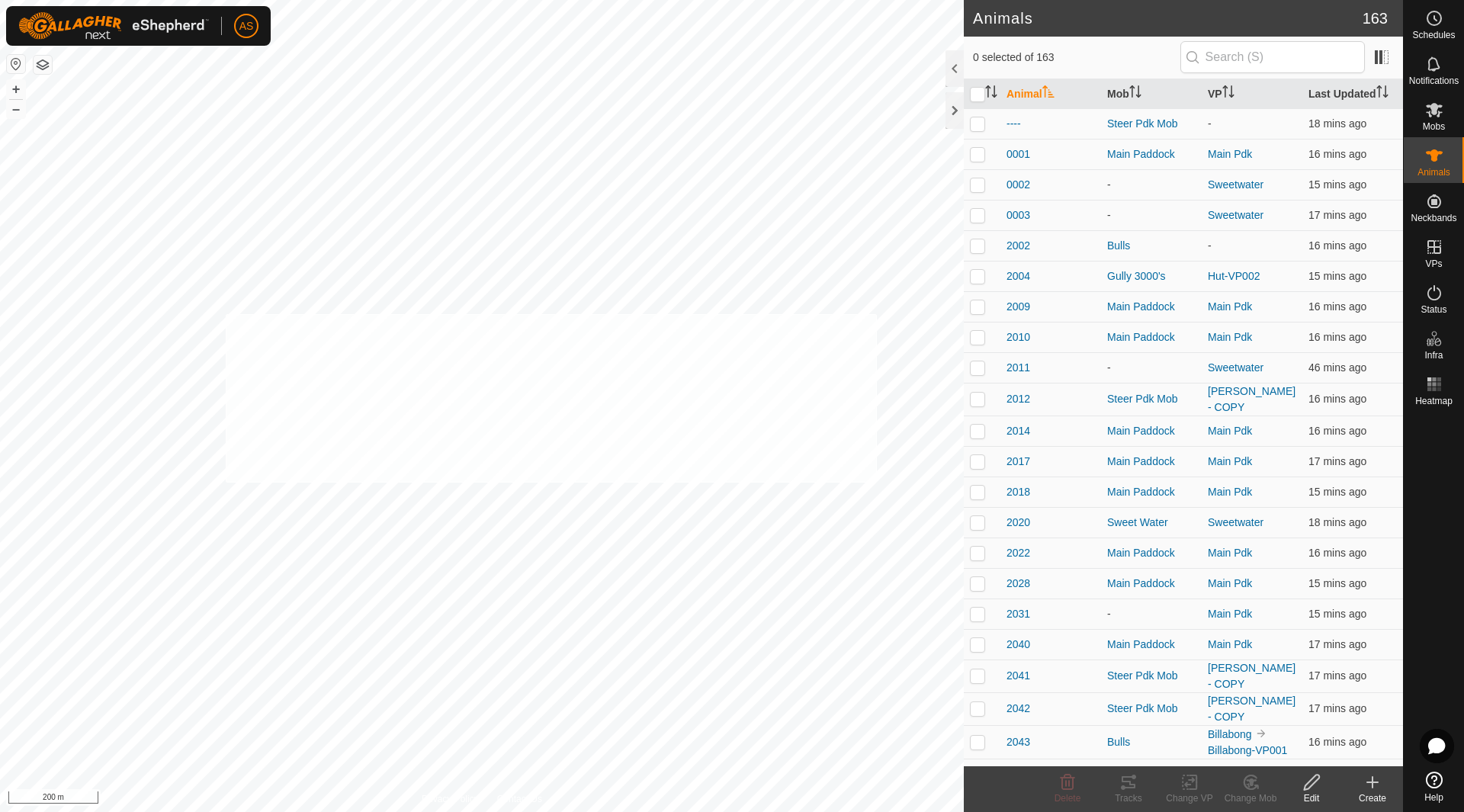
checkbox input "true"
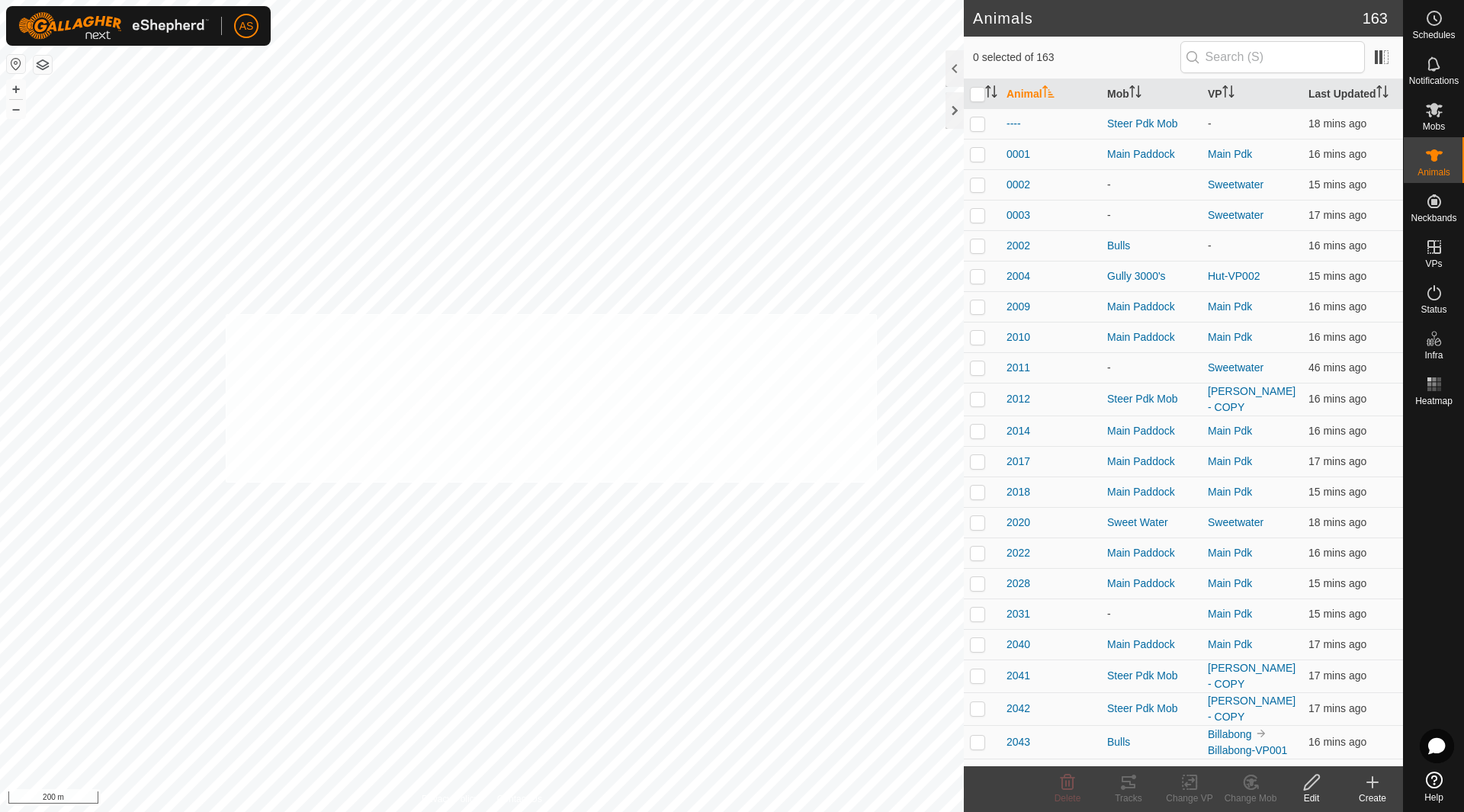
checkbox input "true"
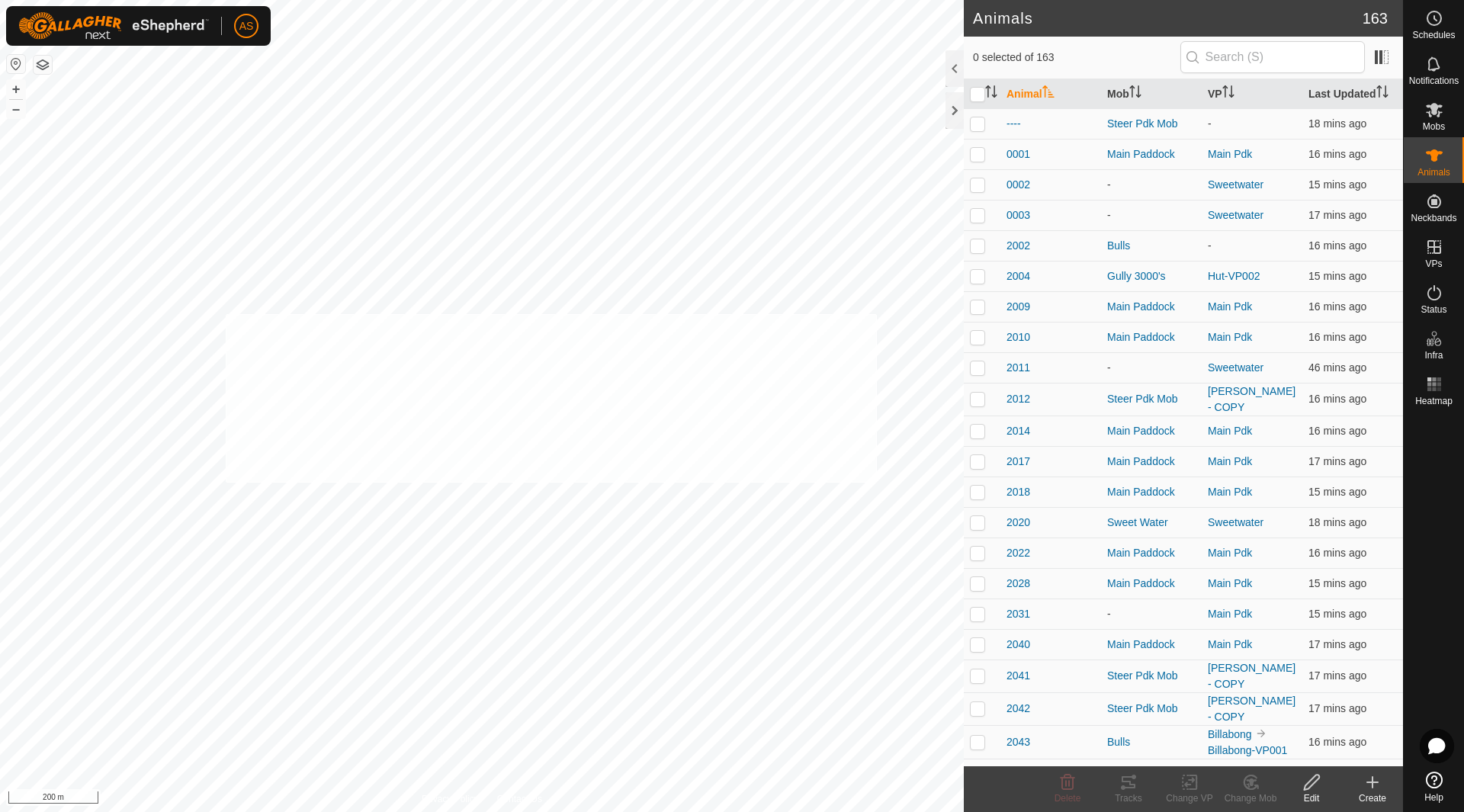
checkbox input "true"
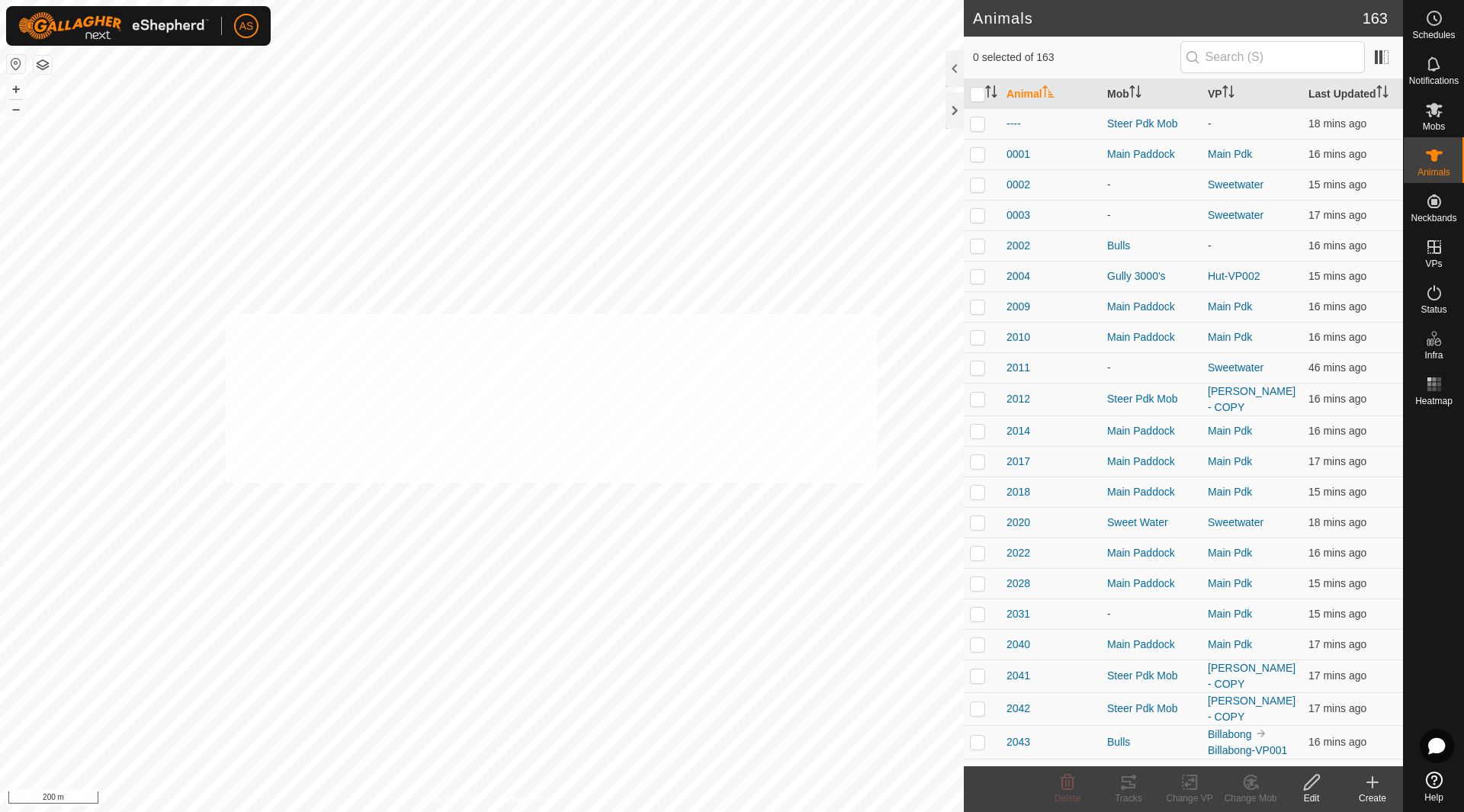
checkbox input "true"
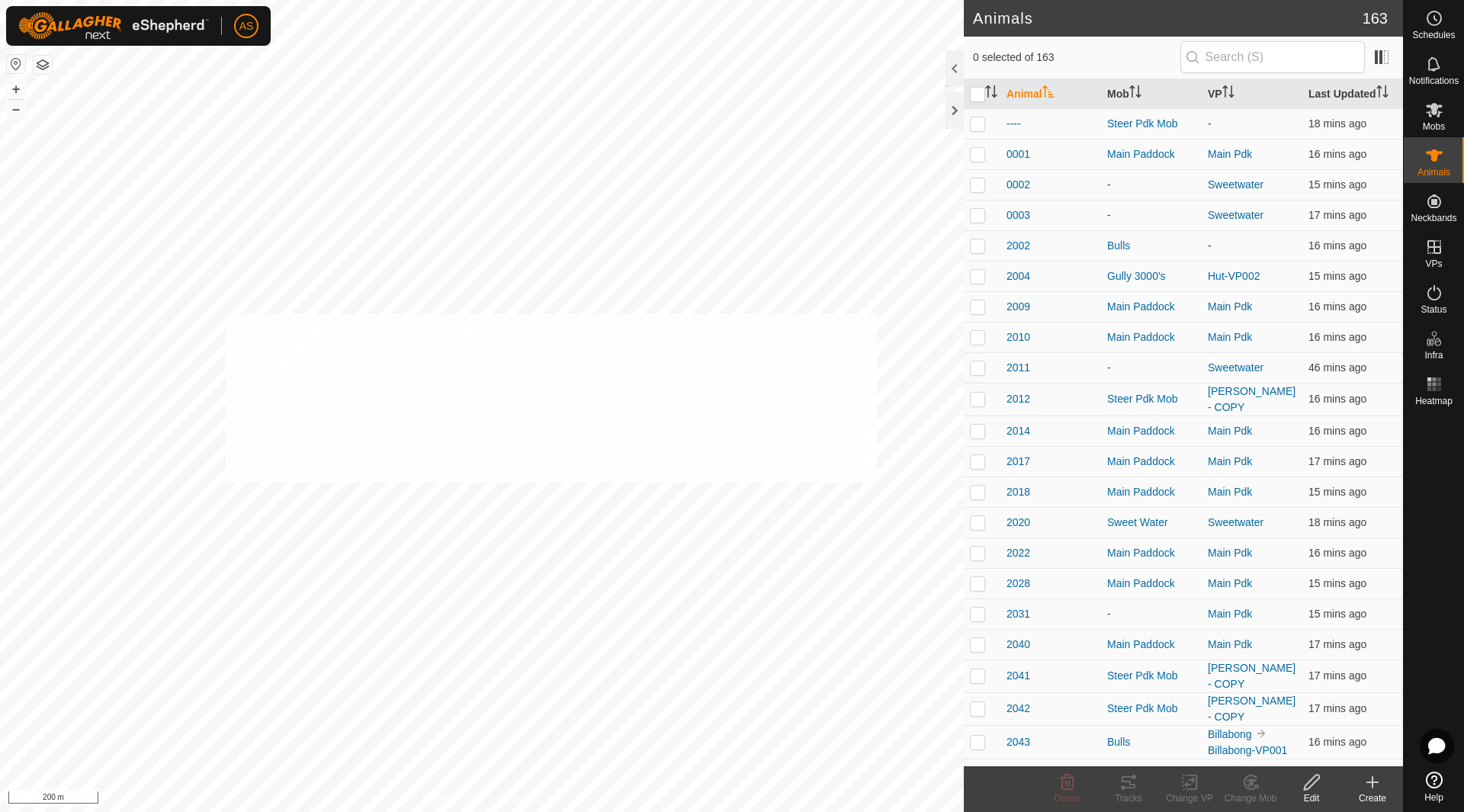
checkbox input "true"
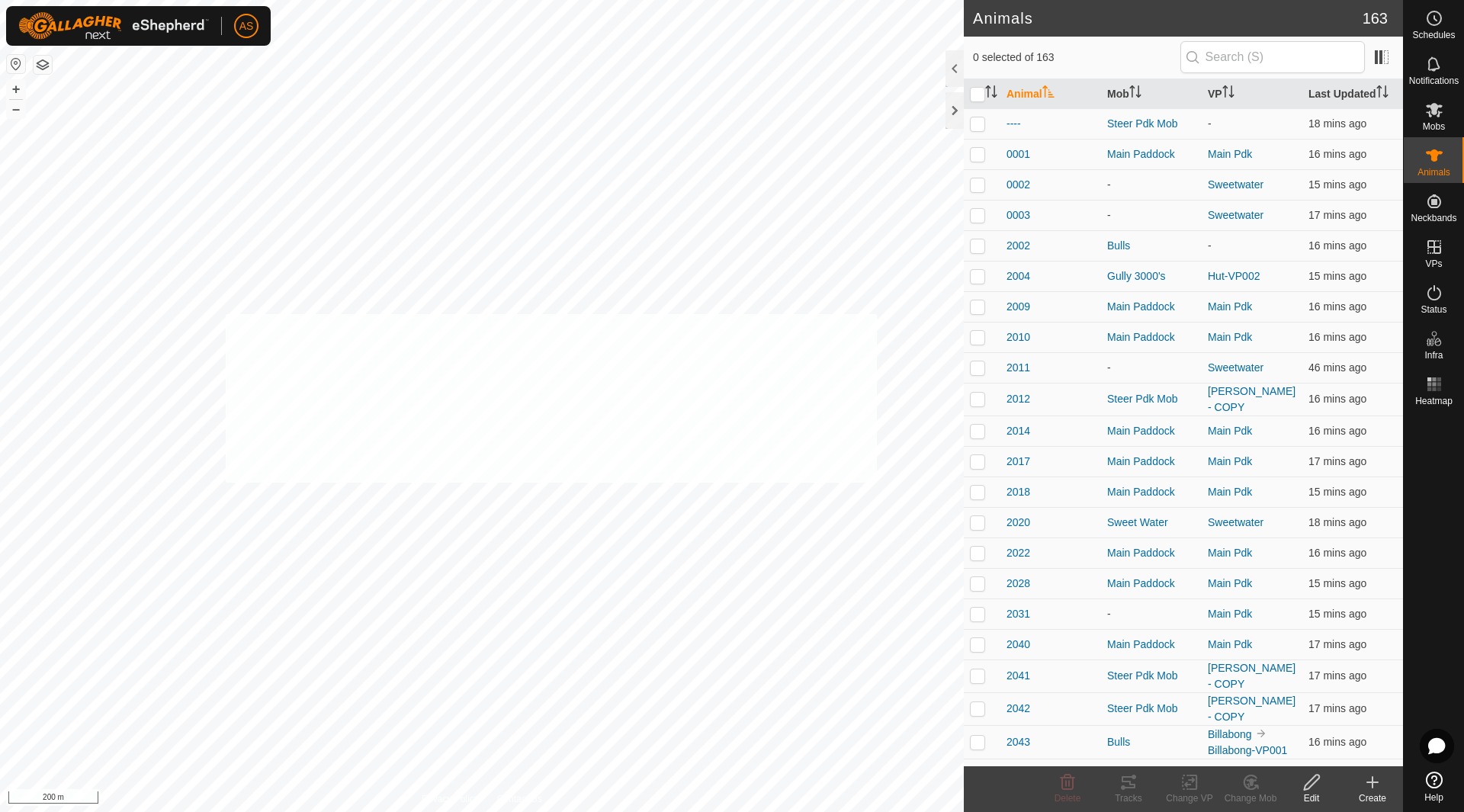
checkbox input "true"
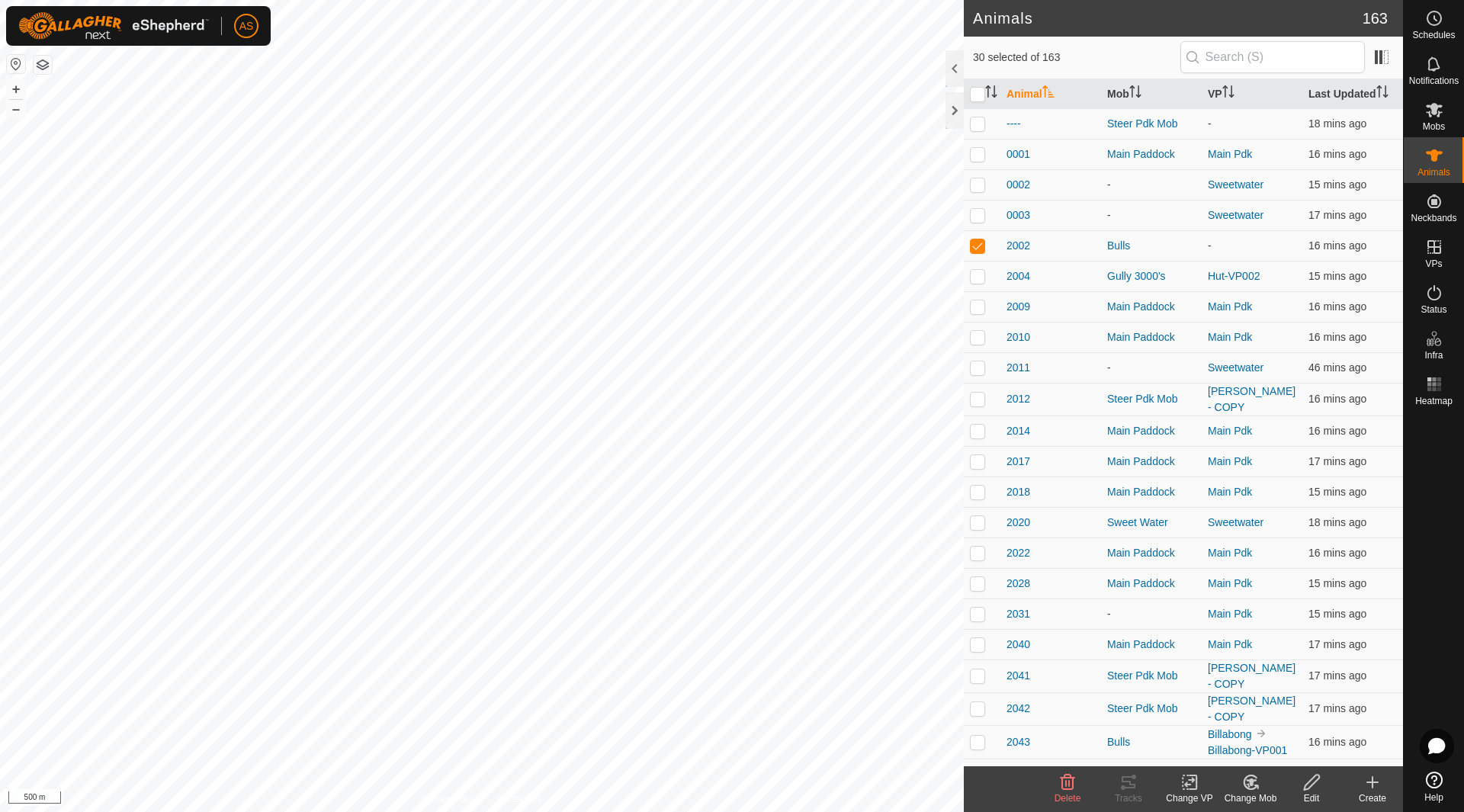
click at [1191, 793] on div "Change VP" at bounding box center [1190, 798] width 61 height 14
click at [1212, 724] on link "Choose VP..." at bounding box center [1235, 717] width 151 height 31
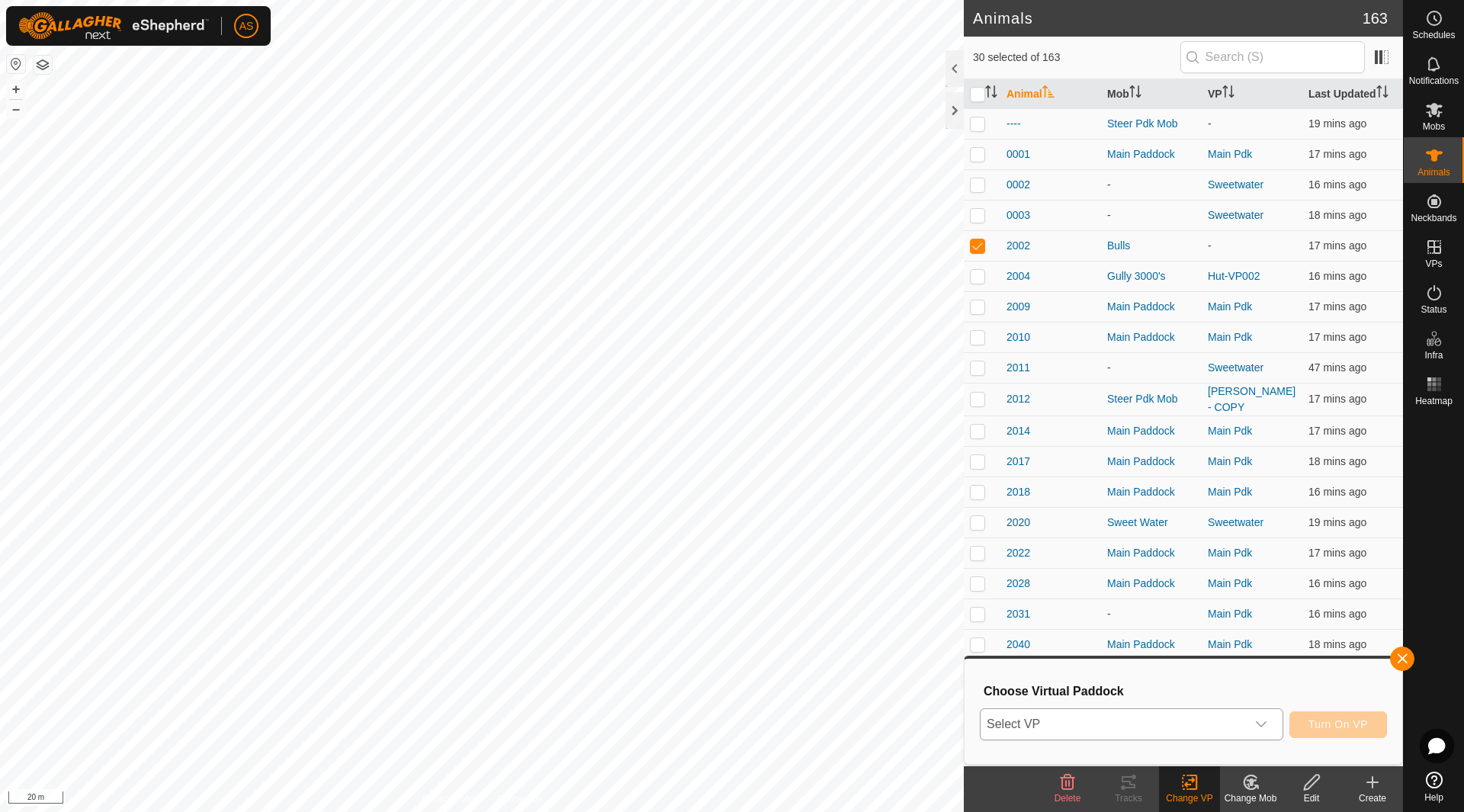
click at [1133, 721] on span "Select VP" at bounding box center [1112, 724] width 265 height 31
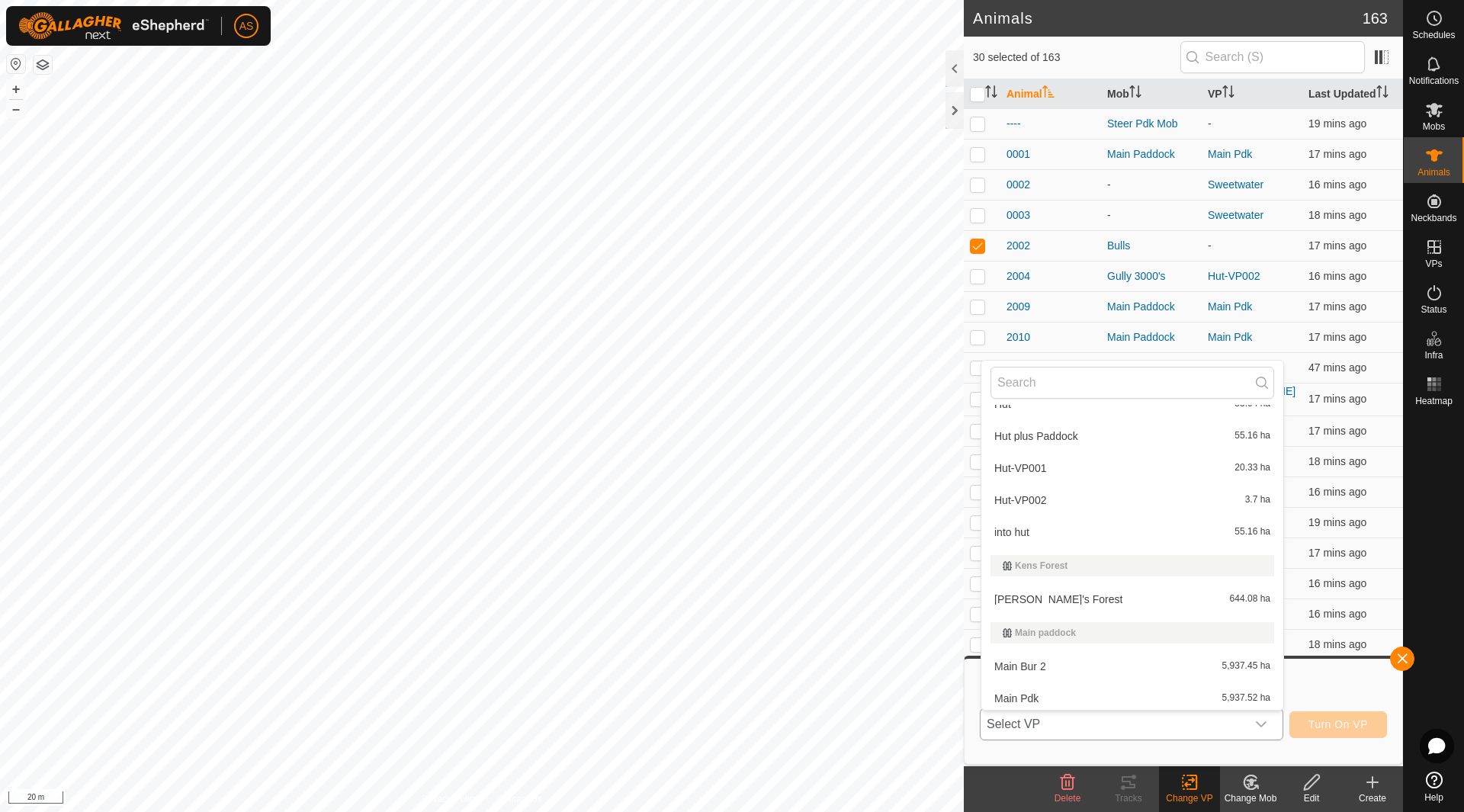
scroll to position [991, 0]
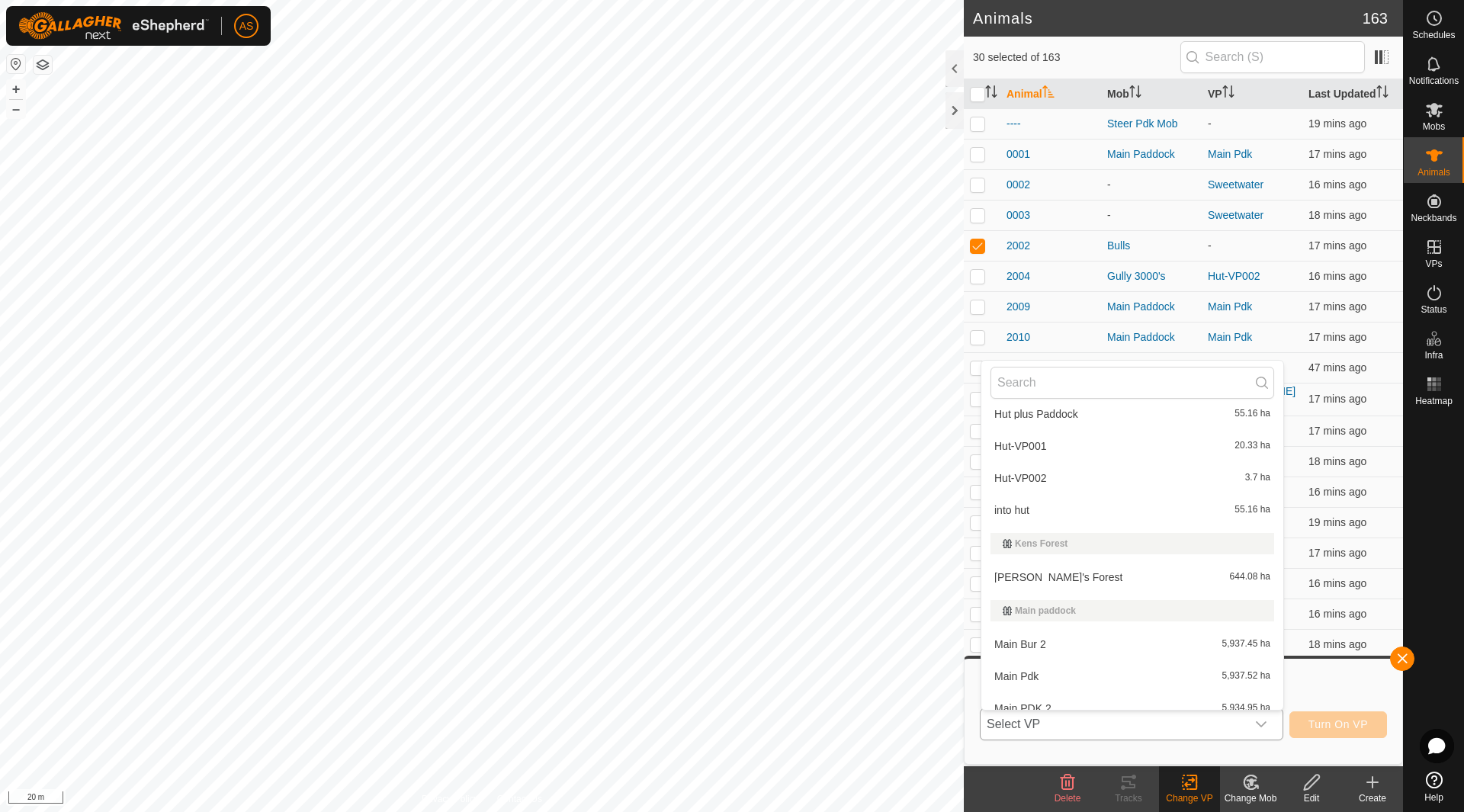
click at [988, 563] on li "Ken's Forest 644.08 ha" at bounding box center [1132, 577] width 302 height 31
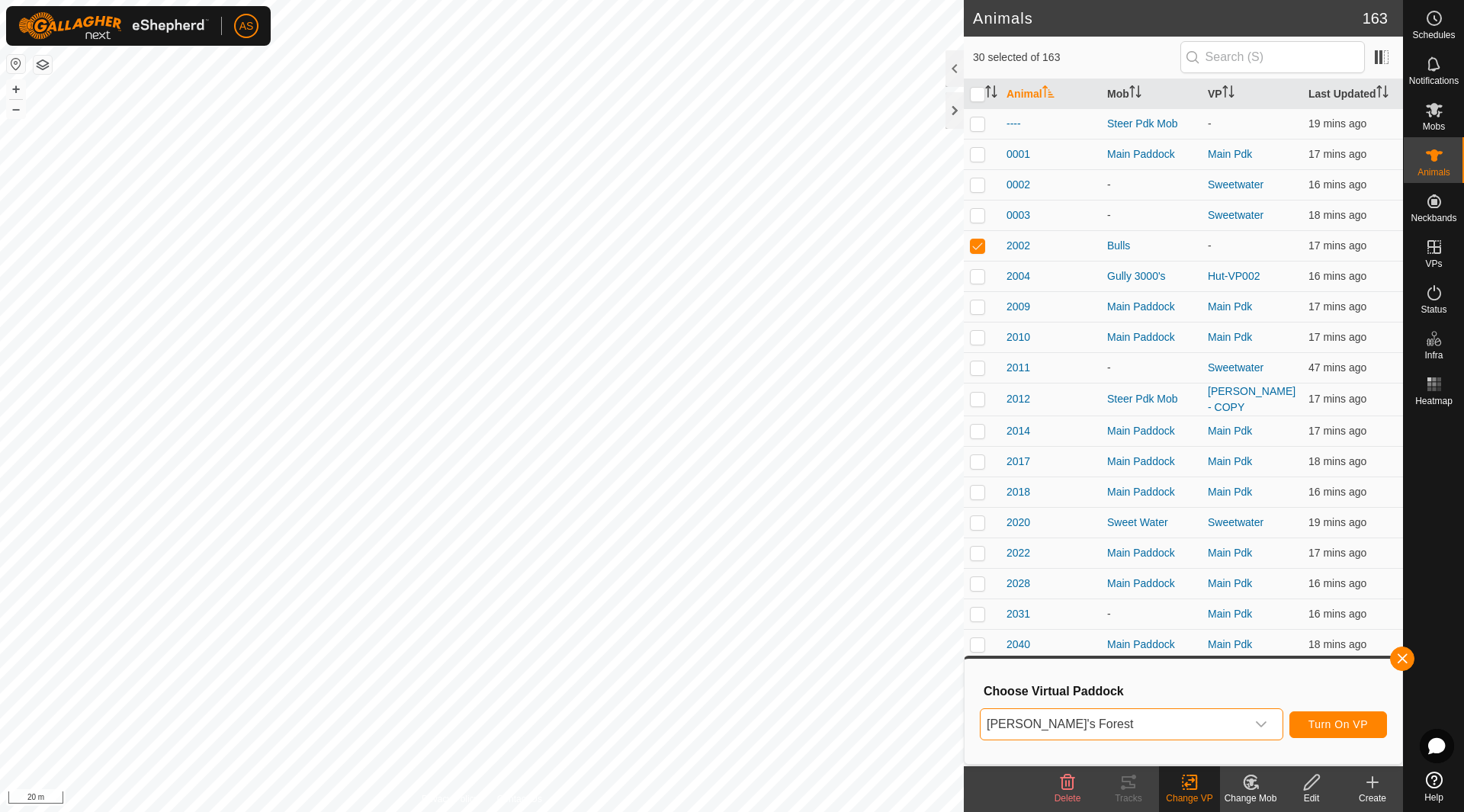
click at [1012, 567] on td "2022" at bounding box center [1051, 553] width 101 height 31
click at [1325, 716] on button "Turn On VP" at bounding box center [1338, 724] width 98 height 26
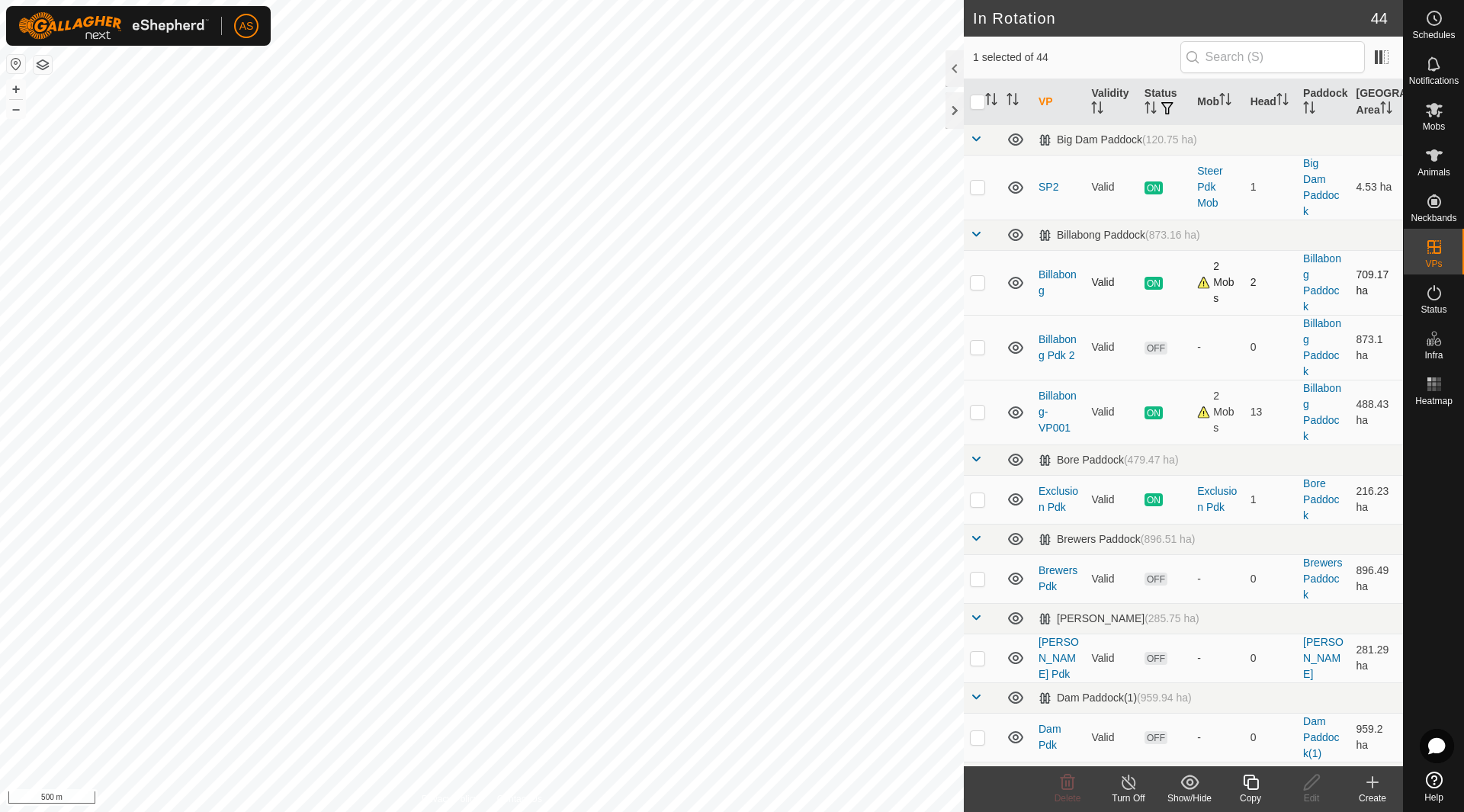
checkbox input "false"
click at [1426, 170] on span "Animals" at bounding box center [1433, 172] width 32 height 9
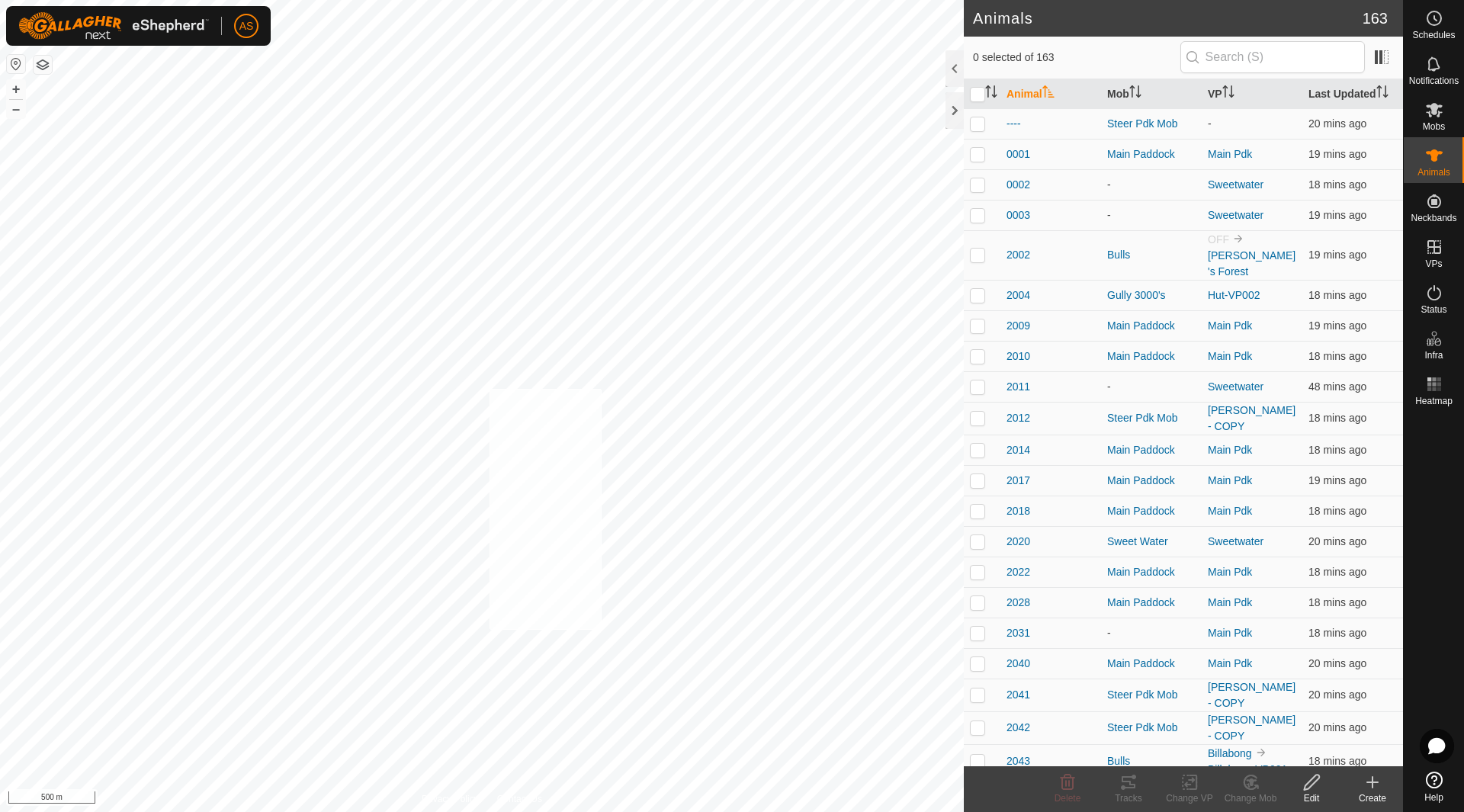
checkbox input "true"
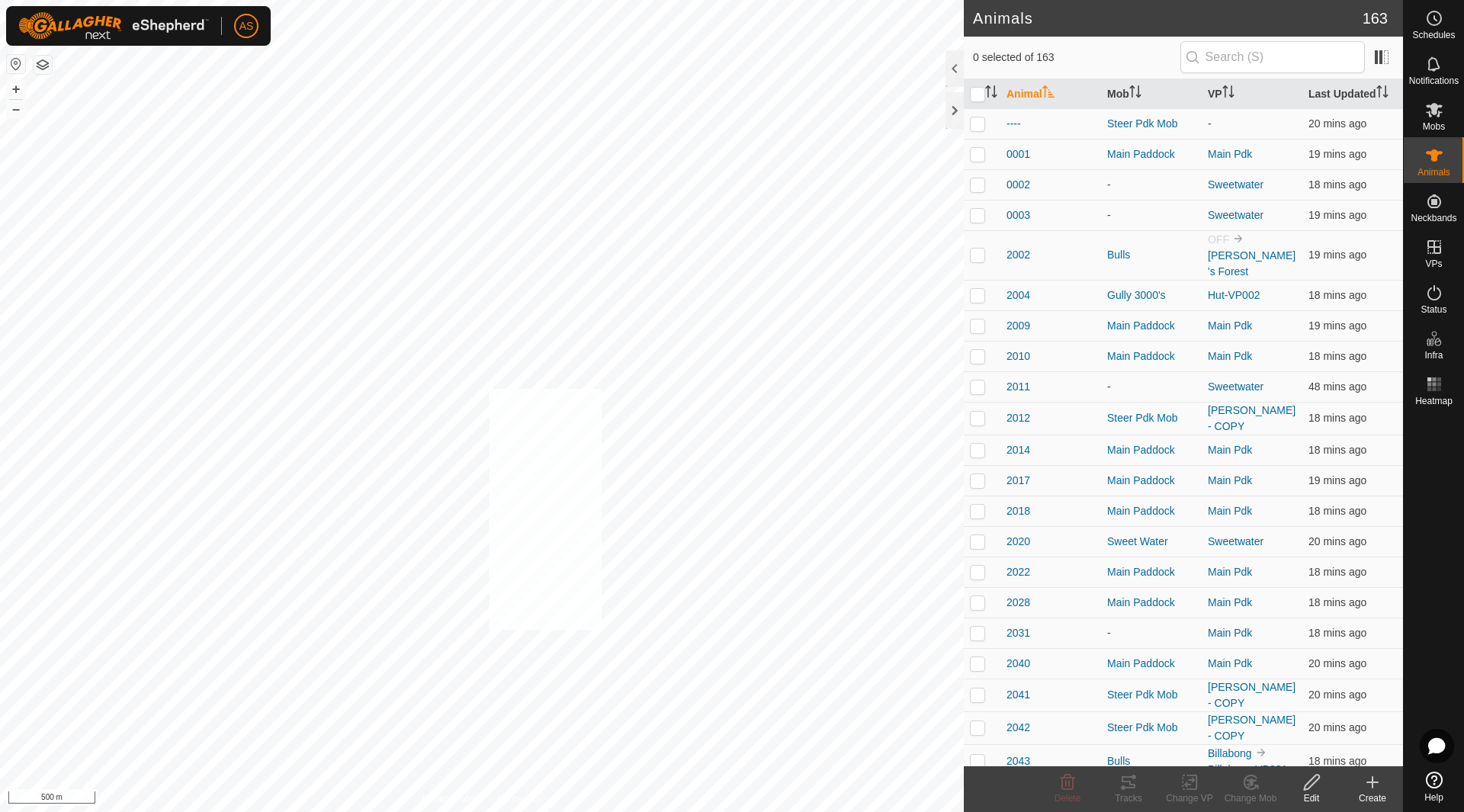
checkbox input "true"
click at [1254, 783] on icon at bounding box center [1250, 781] width 19 height 18
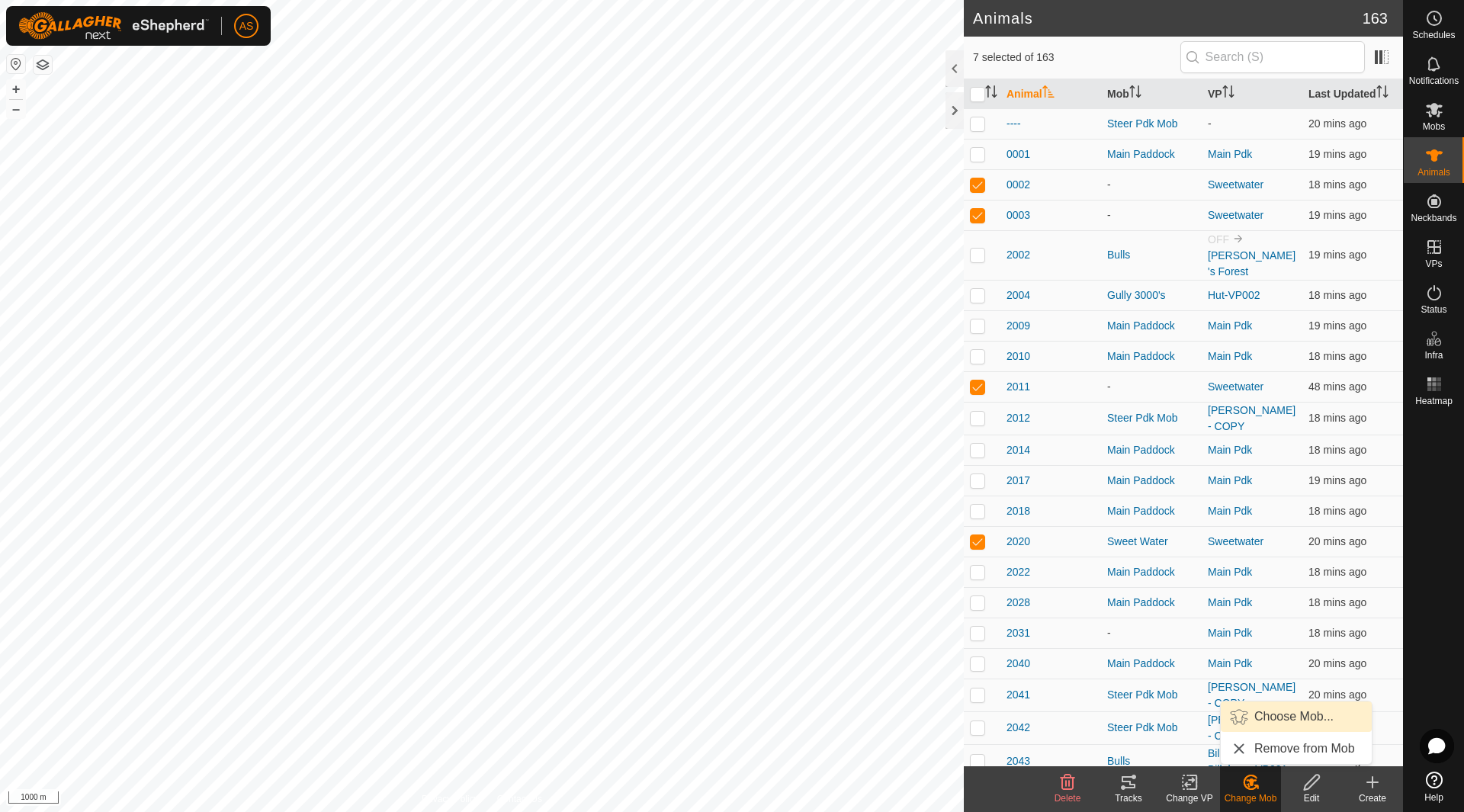
click at [1262, 719] on link "Choose Mob..." at bounding box center [1295, 717] width 151 height 31
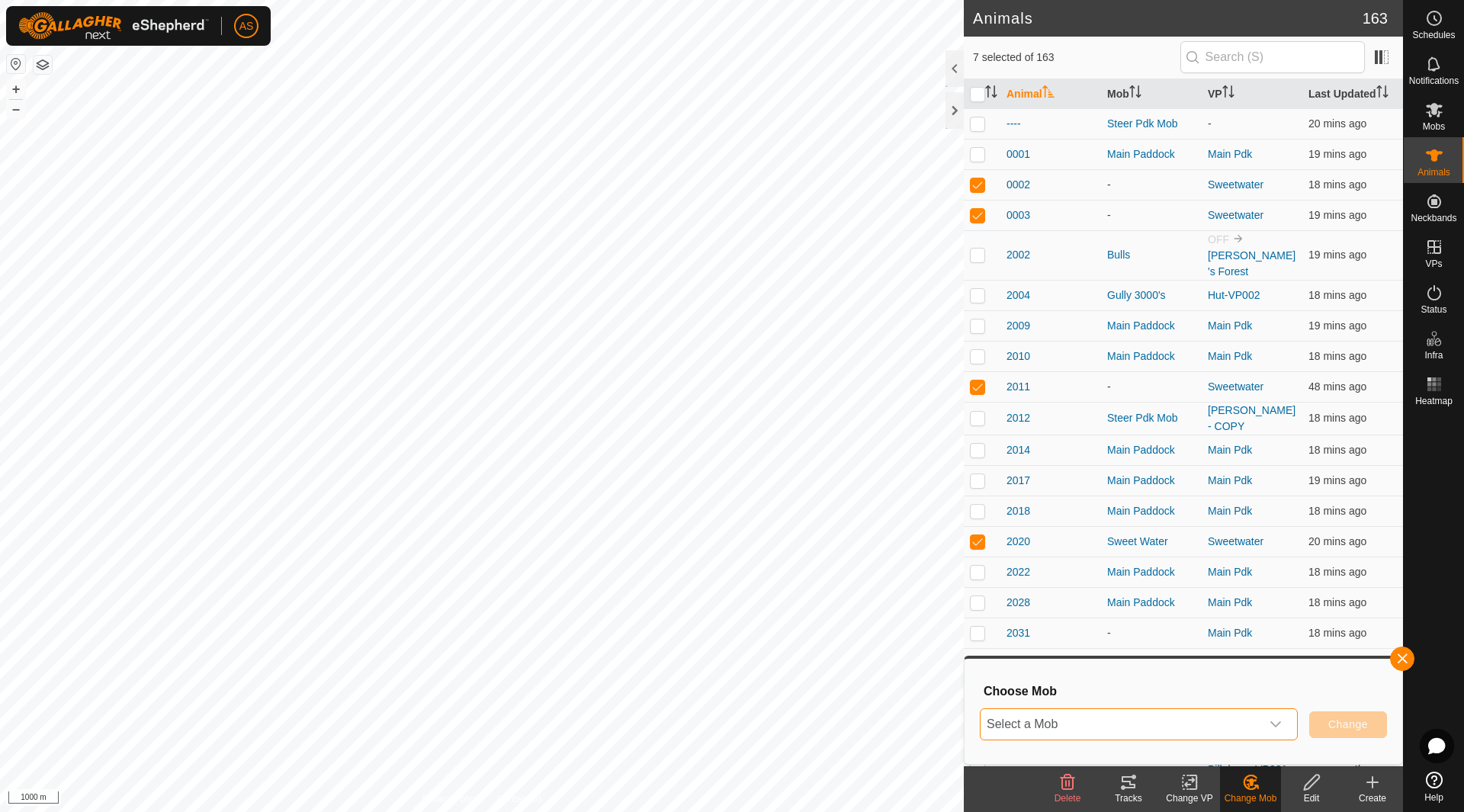
click at [1180, 728] on span "Select a Mob" at bounding box center [1120, 724] width 280 height 31
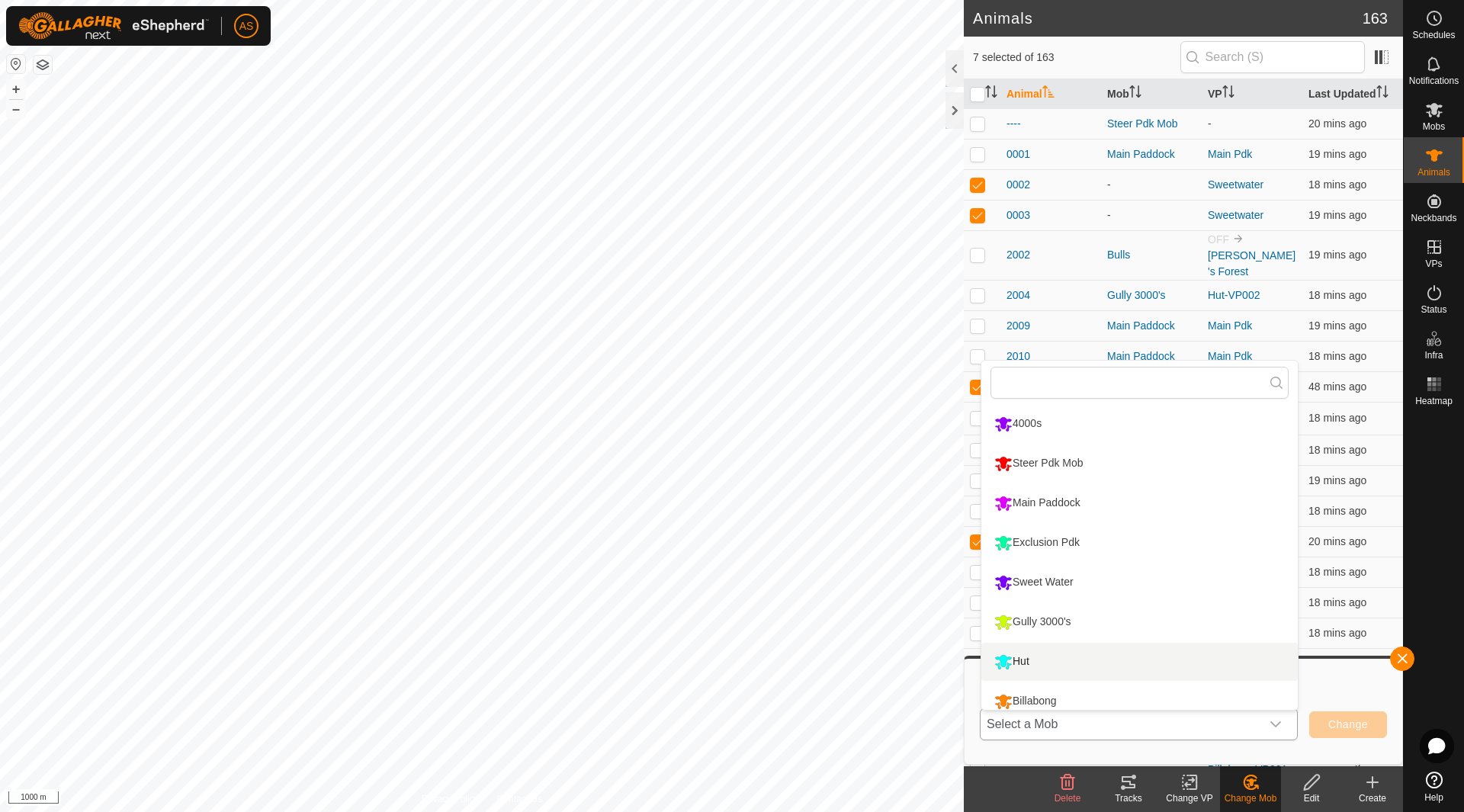
scroll to position [11, 0]
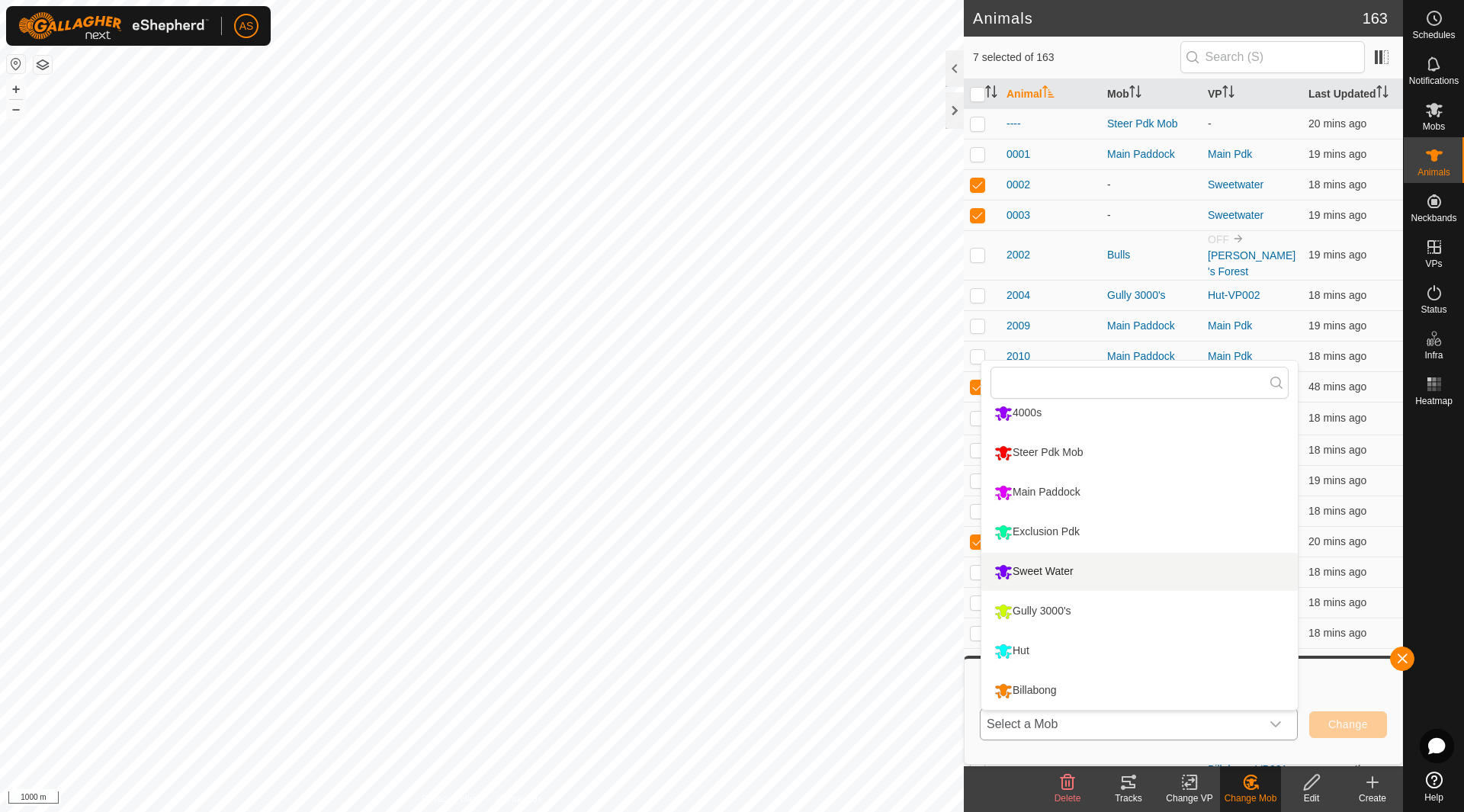
click at [1058, 571] on li "Sweet Water" at bounding box center [1138, 572] width 316 height 38
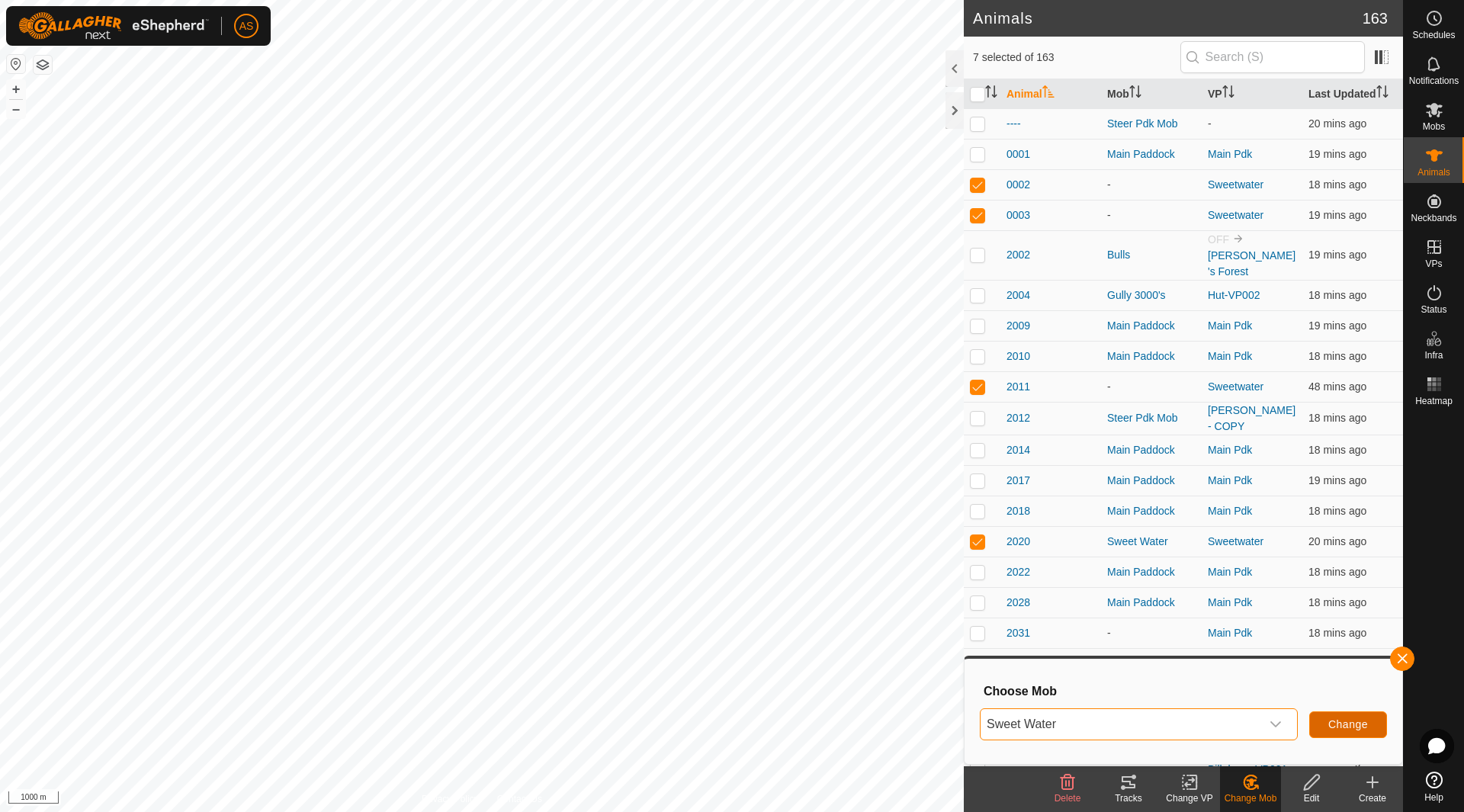
click at [1333, 726] on span "Change" at bounding box center [1347, 724] width 40 height 12
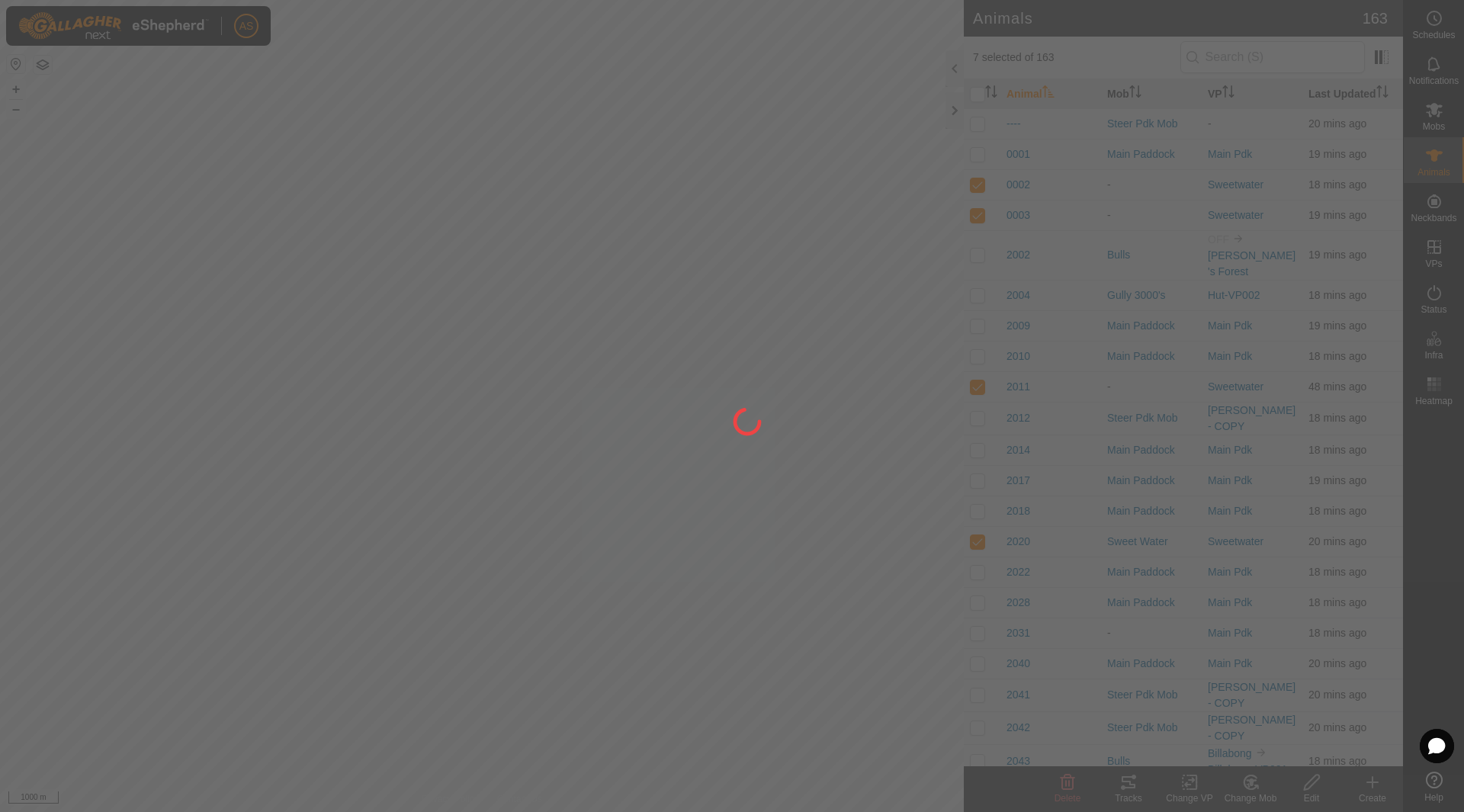
checkbox input "false"
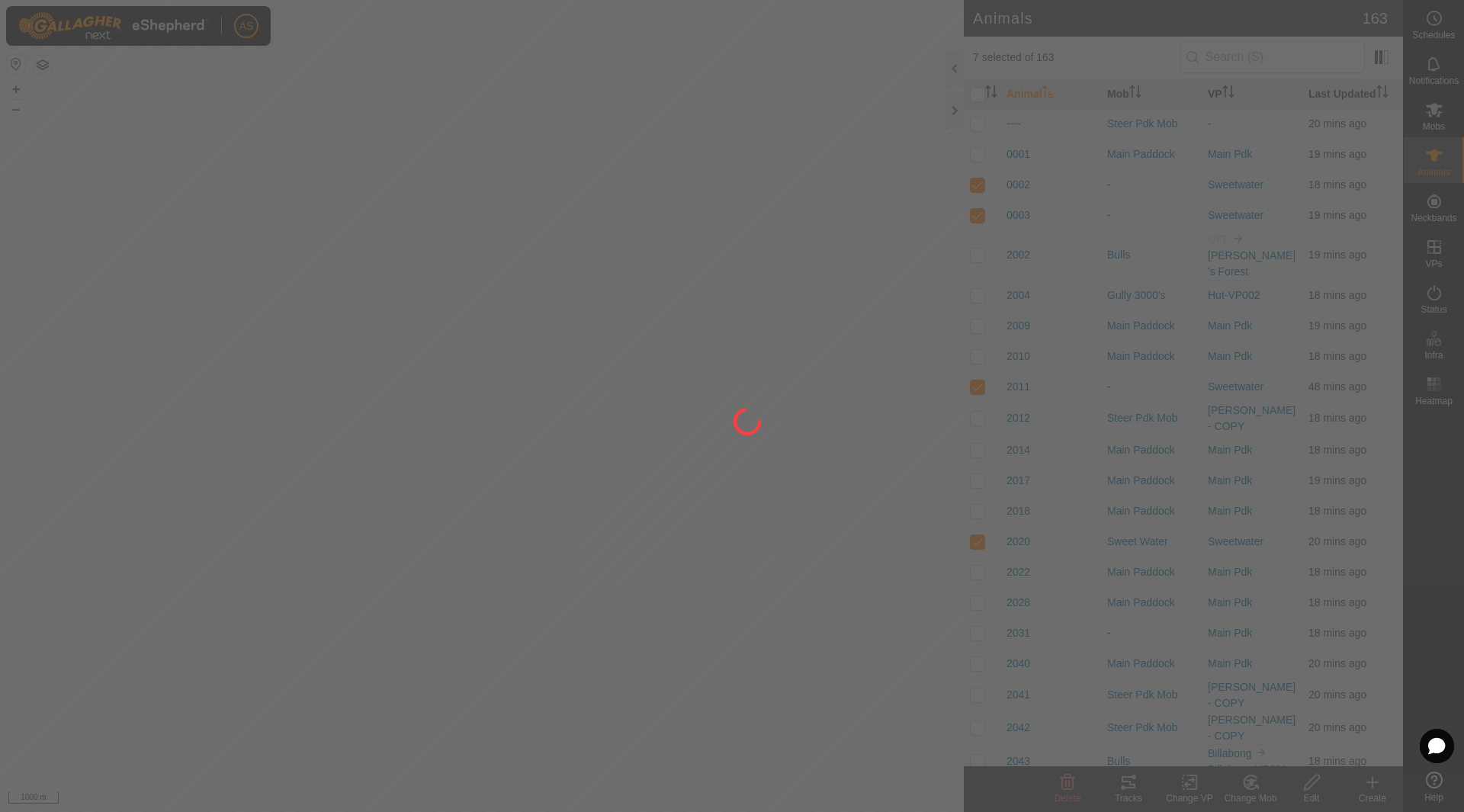
checkbox input "false"
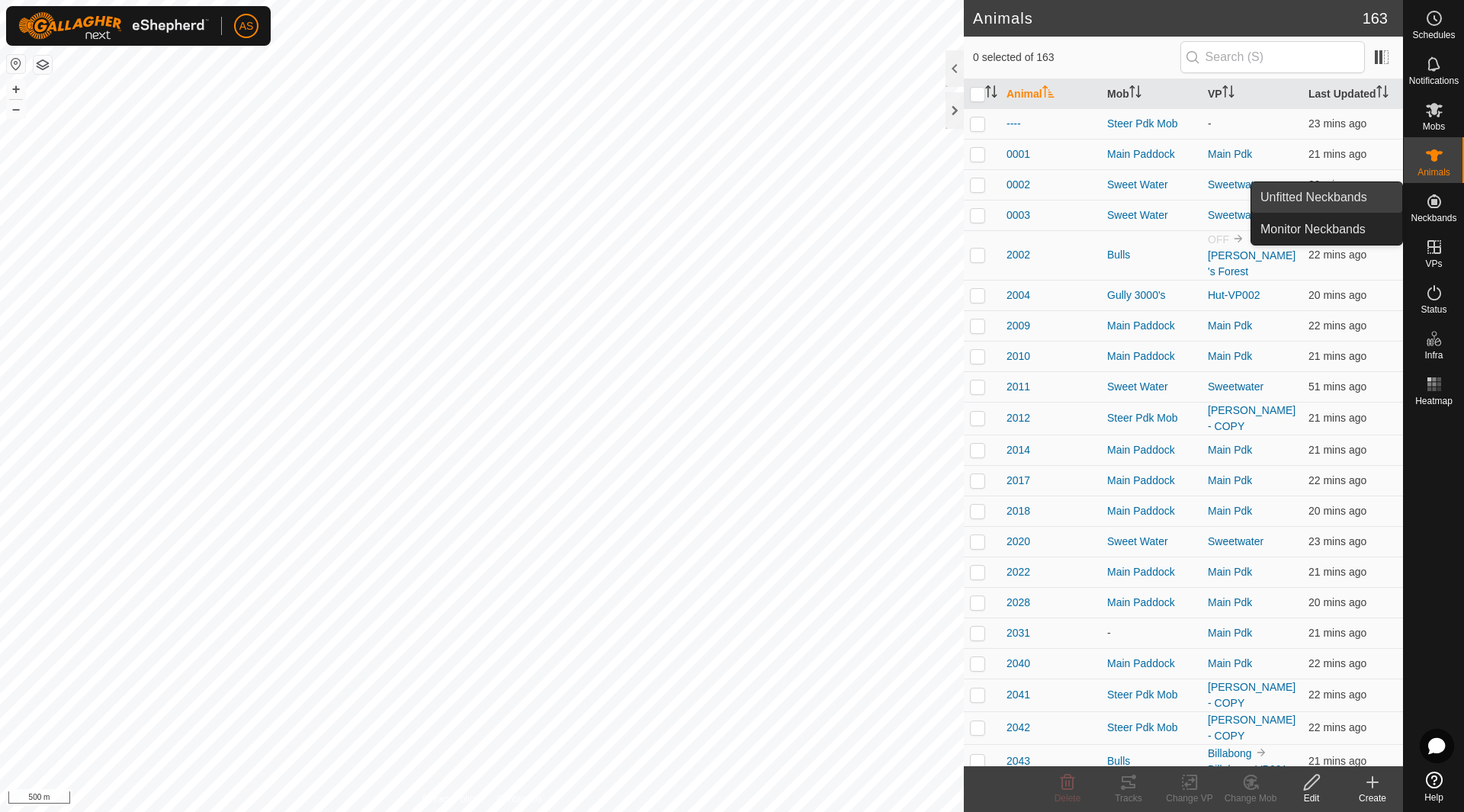
click at [1356, 207] on link "Unfitted Neckbands" at bounding box center [1326, 198] width 151 height 31
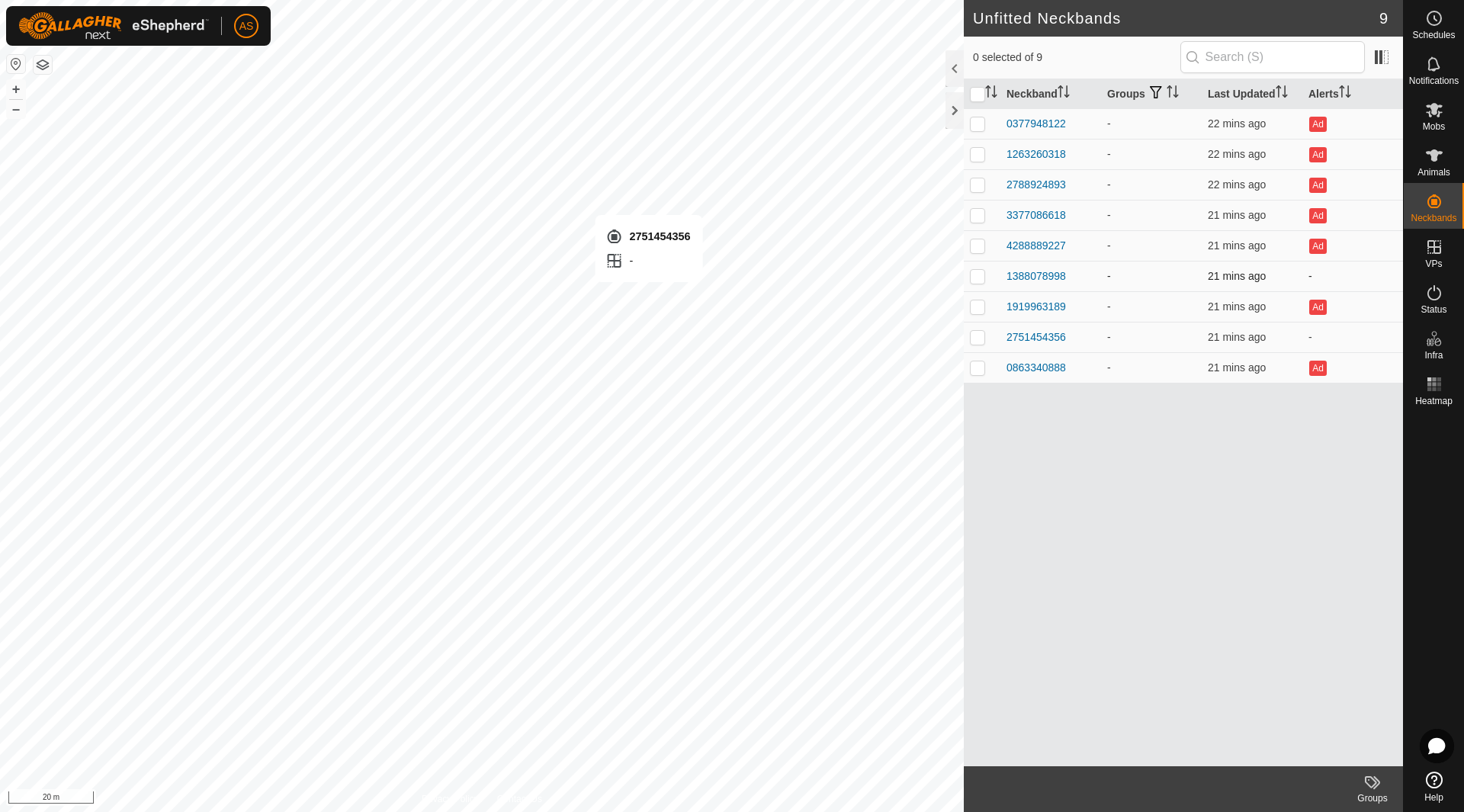
checkbox input "true"
click at [1438, 168] on span "Animals" at bounding box center [1433, 172] width 32 height 9
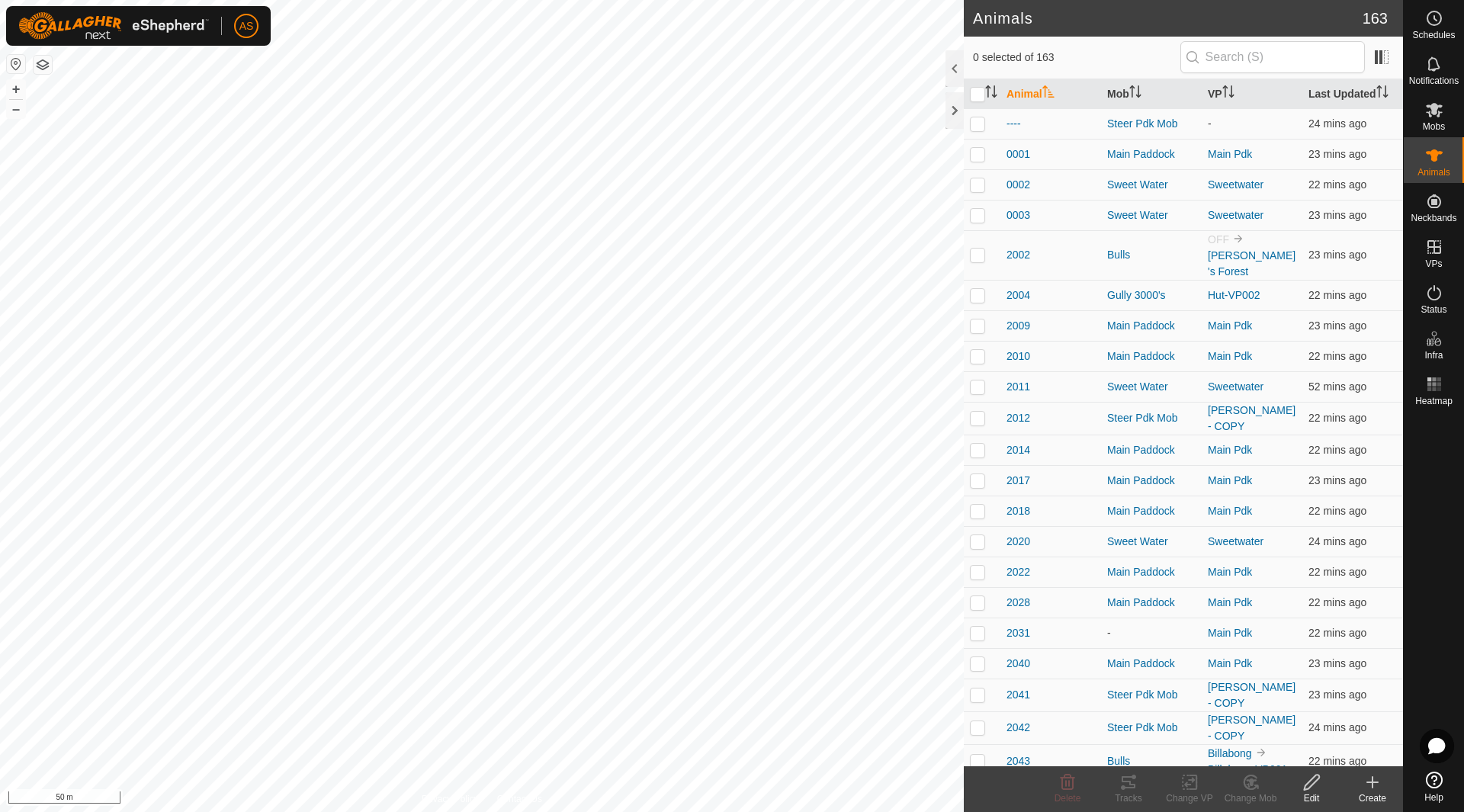
click at [1374, 785] on icon at bounding box center [1371, 781] width 18 height 18
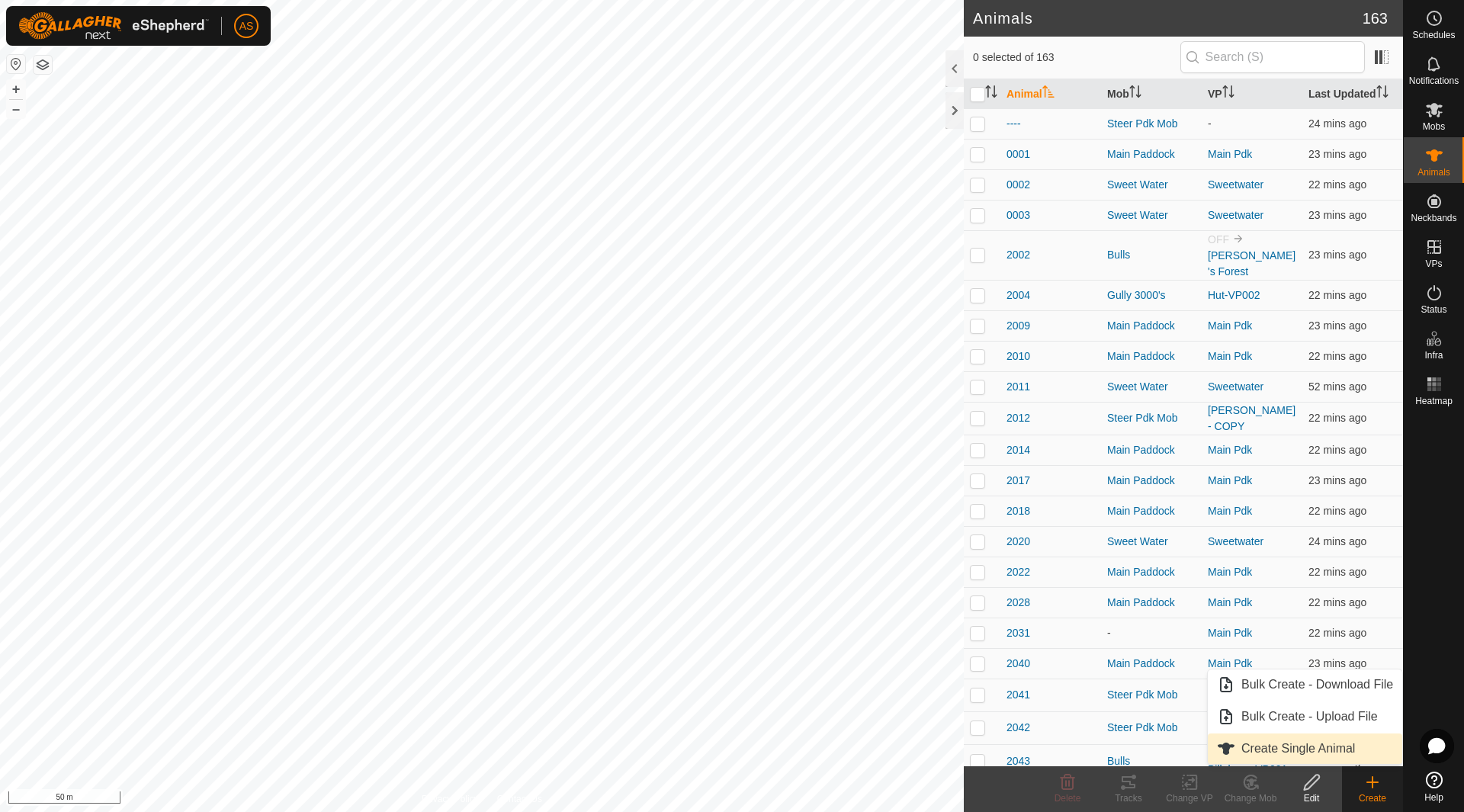
click at [1284, 748] on link "Create Single Animal" at bounding box center [1305, 749] width 194 height 31
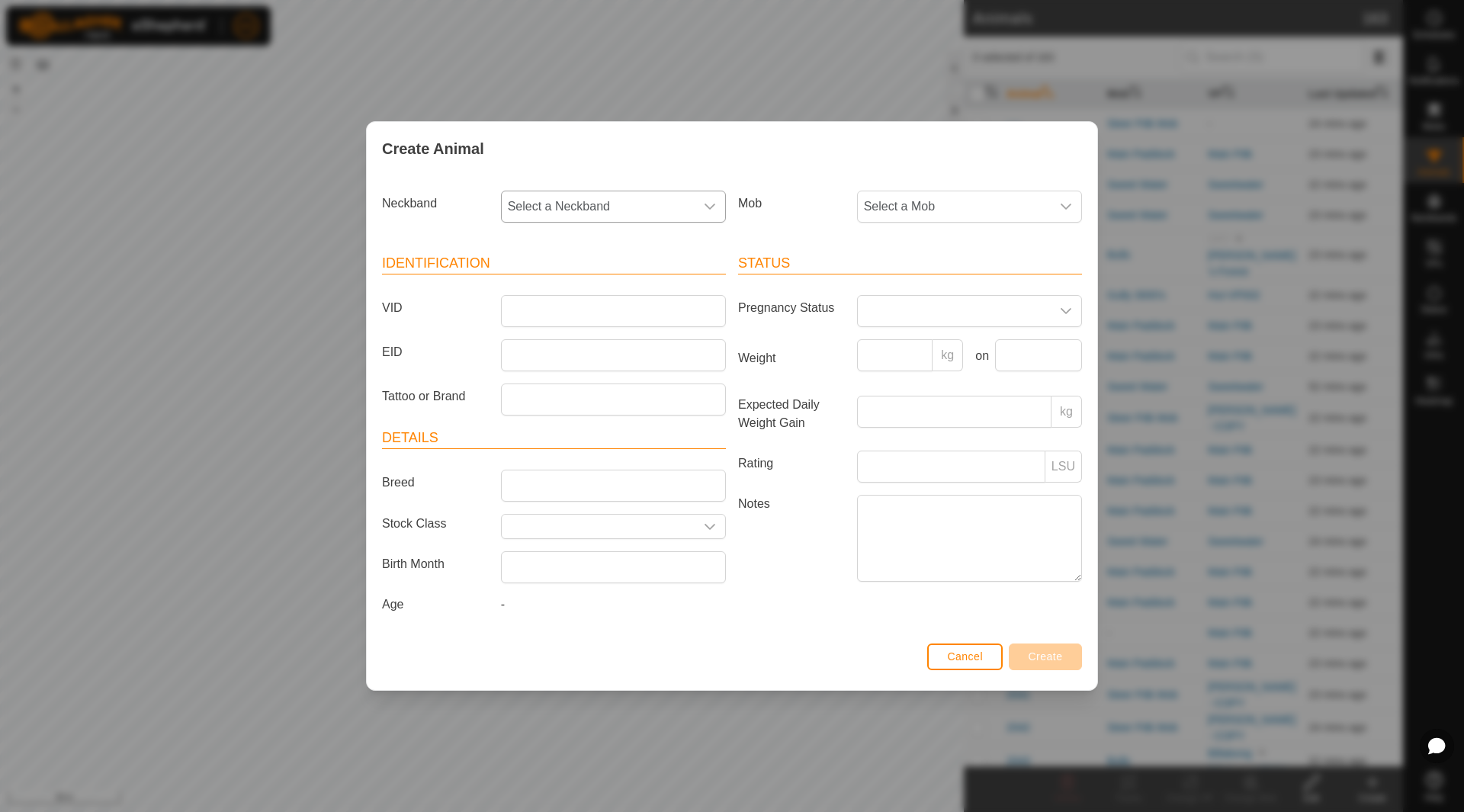
click at [600, 210] on span "Select a Neckband" at bounding box center [598, 207] width 193 height 31
type input "275"
click at [627, 281] on li "2751454356" at bounding box center [614, 285] width 223 height 31
click at [550, 309] on input "VID" at bounding box center [614, 311] width 225 height 32
type input "3247second"
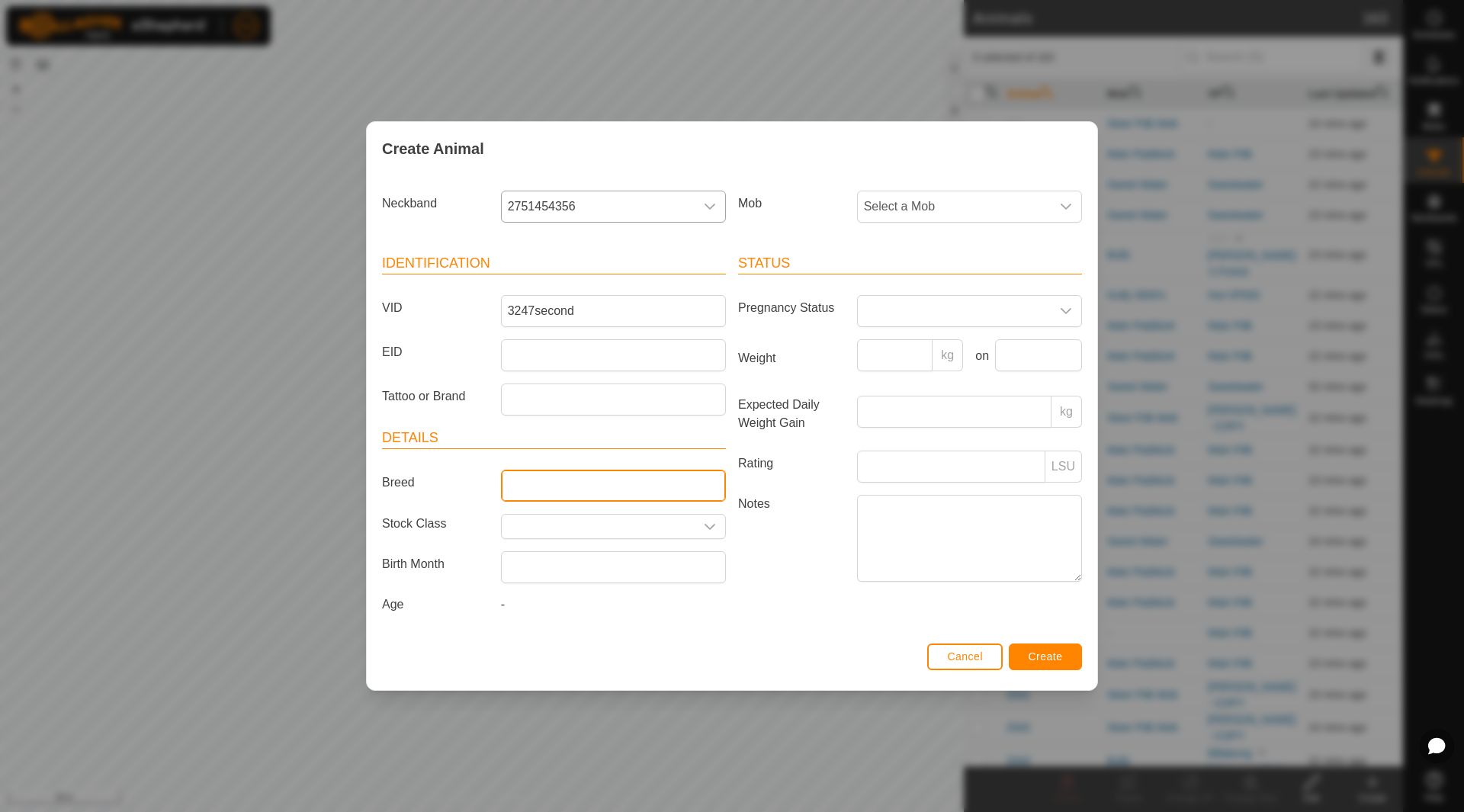
drag, startPoint x: 585, startPoint y: 498, endPoint x: 577, endPoint y: 488, distance: 12.8
click at [585, 498] on input "Breed" at bounding box center [614, 486] width 225 height 32
type input "Braford x"
click at [925, 204] on span "Select a Mob" at bounding box center [954, 207] width 193 height 31
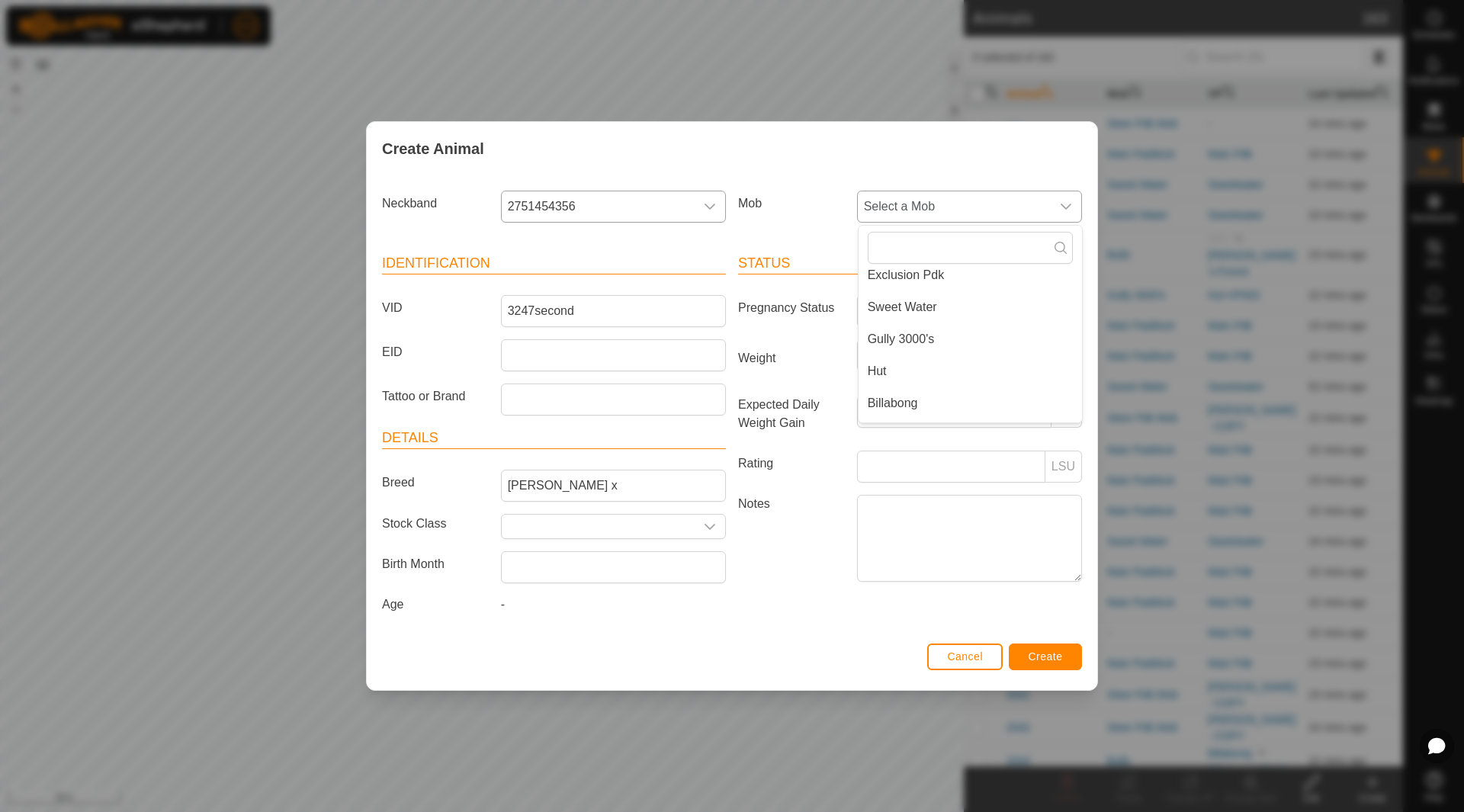
scroll to position [153, 0]
click at [922, 332] on li "Gully 3000's" at bounding box center [970, 325] width 223 height 31
click at [1038, 658] on span "Create" at bounding box center [1046, 656] width 34 height 12
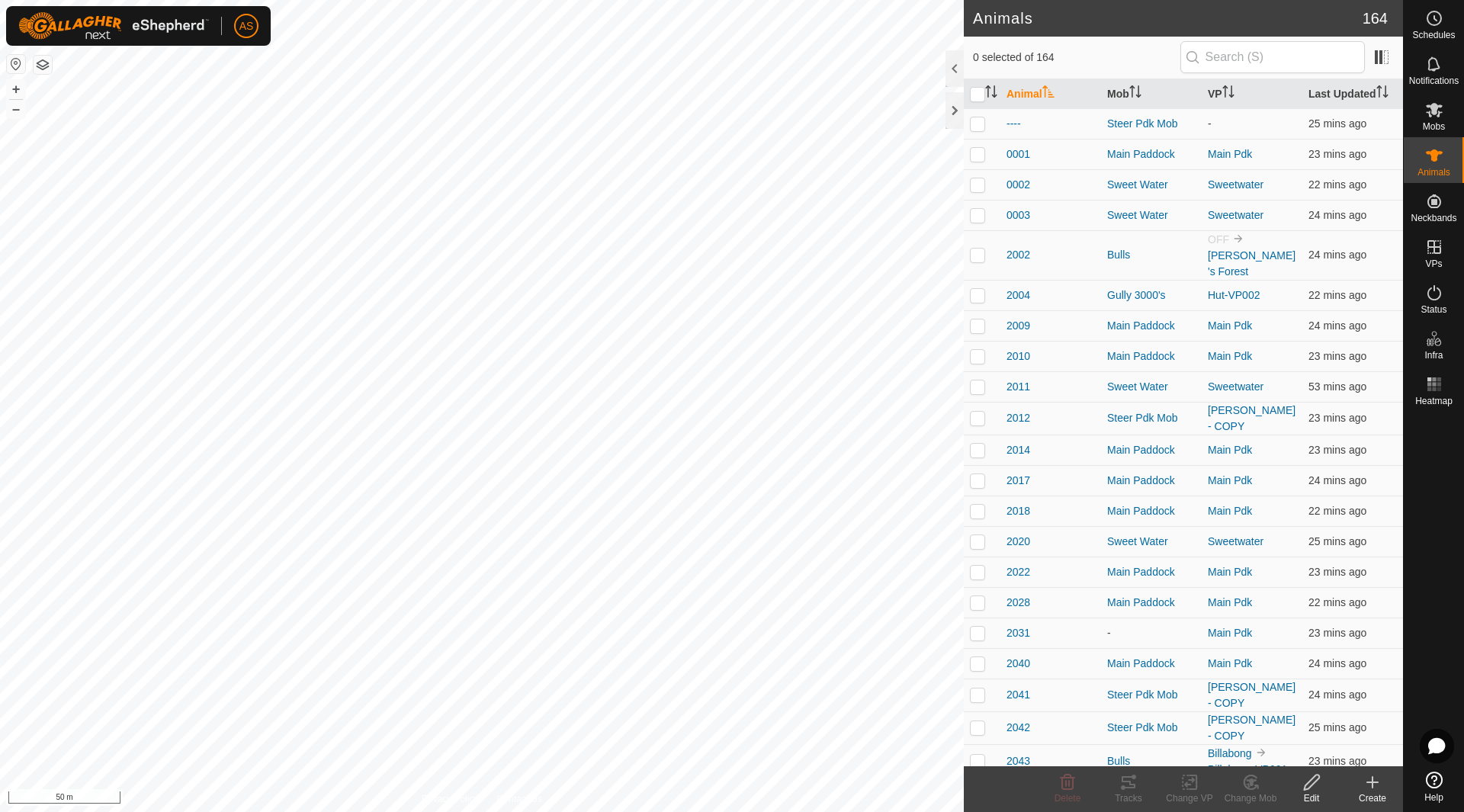
checkbox input "true"
click at [1196, 786] on icon at bounding box center [1193, 782] width 7 height 14
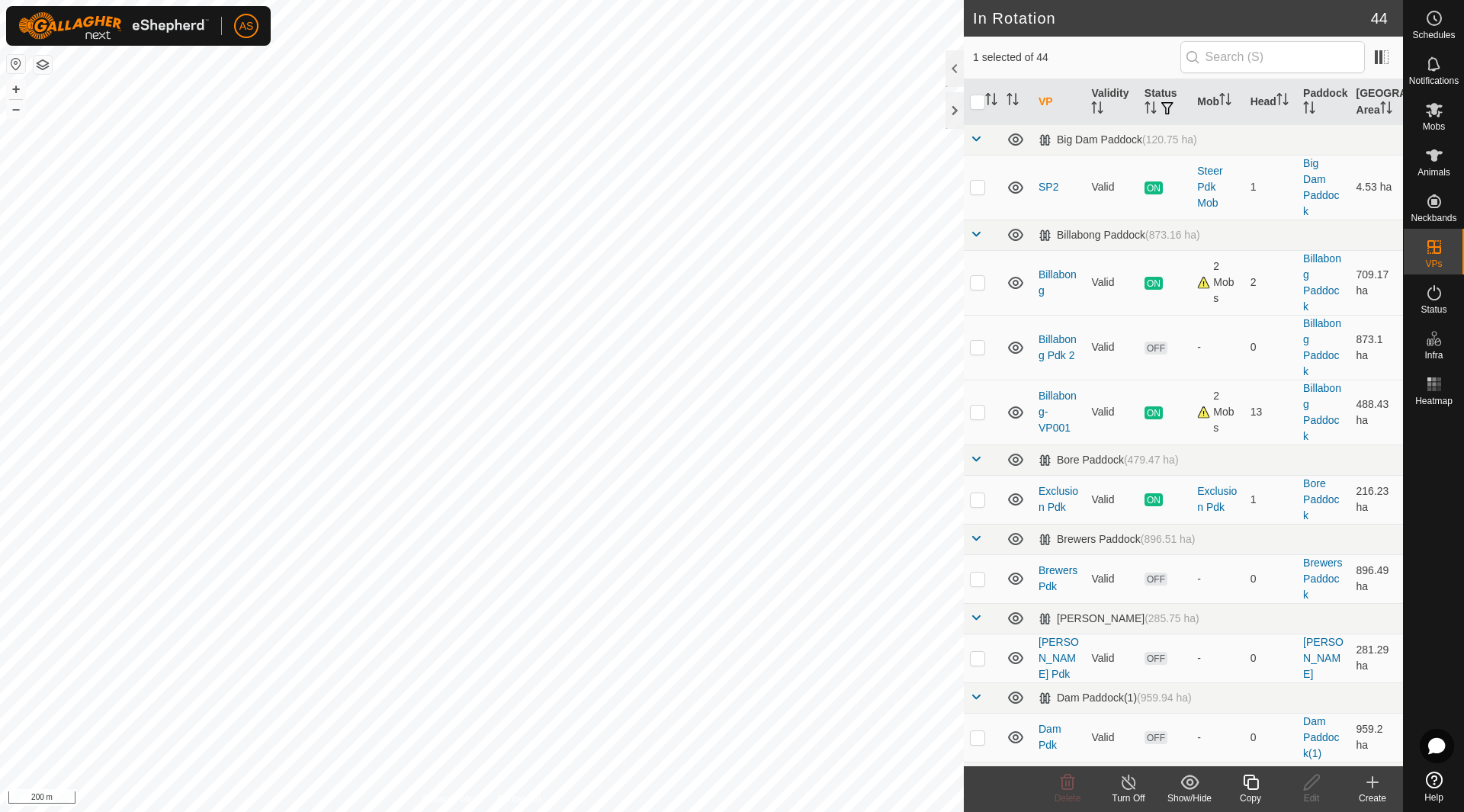
checkbox input "true"
checkbox input "false"
checkbox input "true"
checkbox input "false"
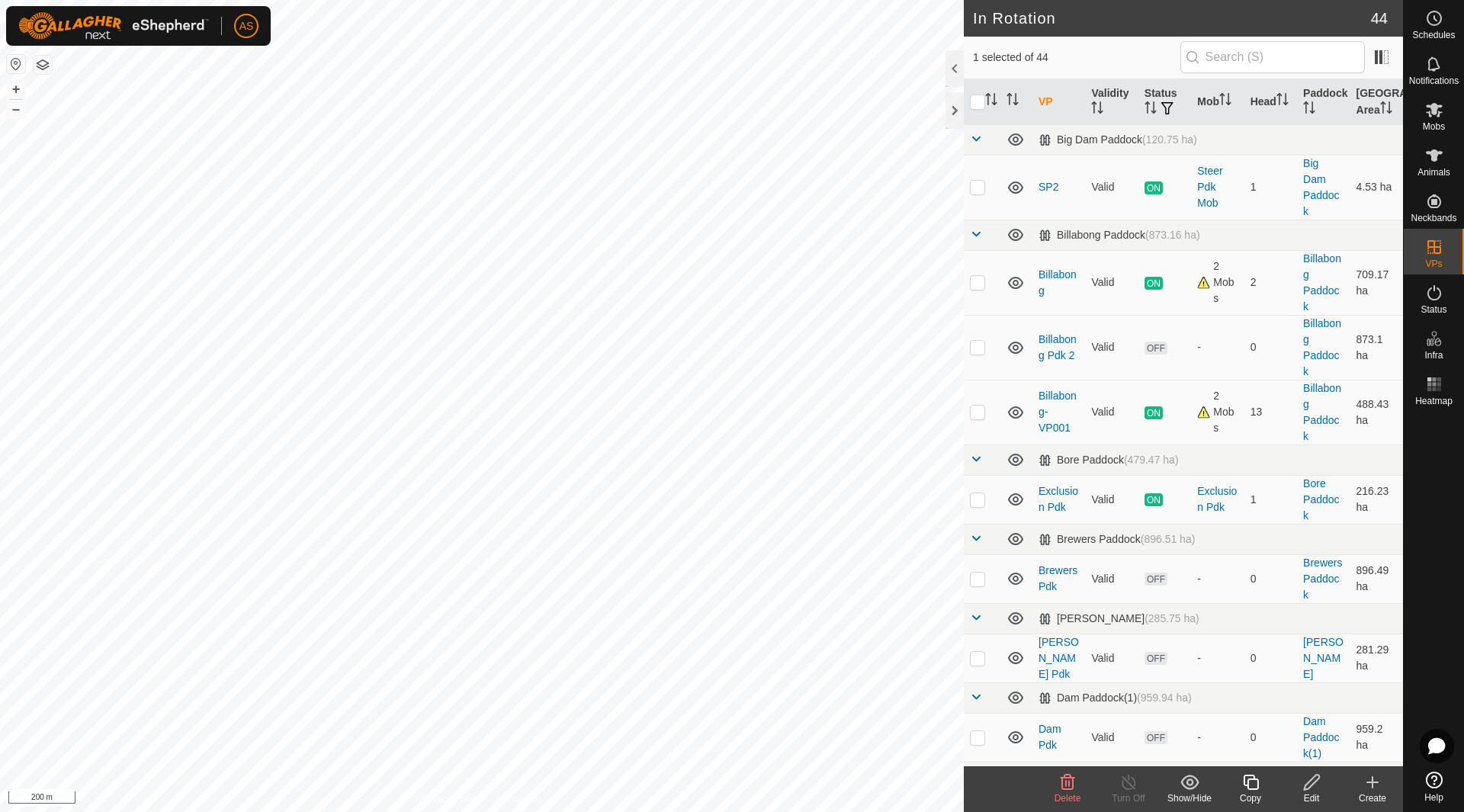
checkbox input "true"
click at [1311, 775] on icon at bounding box center [1311, 781] width 19 height 18
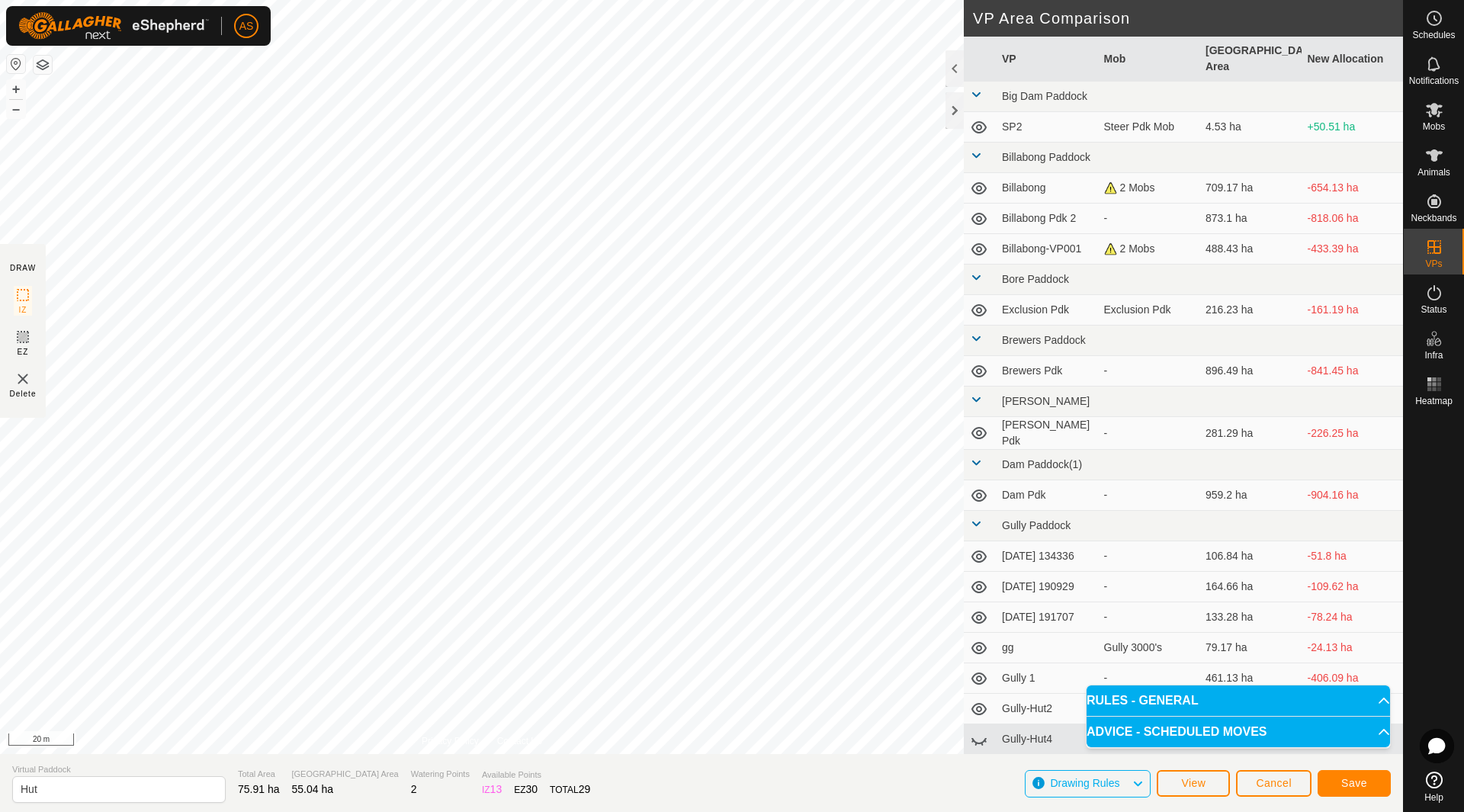
drag, startPoint x: 1298, startPoint y: 748, endPoint x: 1300, endPoint y: 763, distance: 15.1
click at [1300, 763] on body "AS Schedules Notifications Mobs Animals Neckbands VPs Status Infra Heatmap Help…" at bounding box center [732, 406] width 1464 height 812
click at [1331, 775] on button "Save" at bounding box center [1354, 783] width 73 height 26
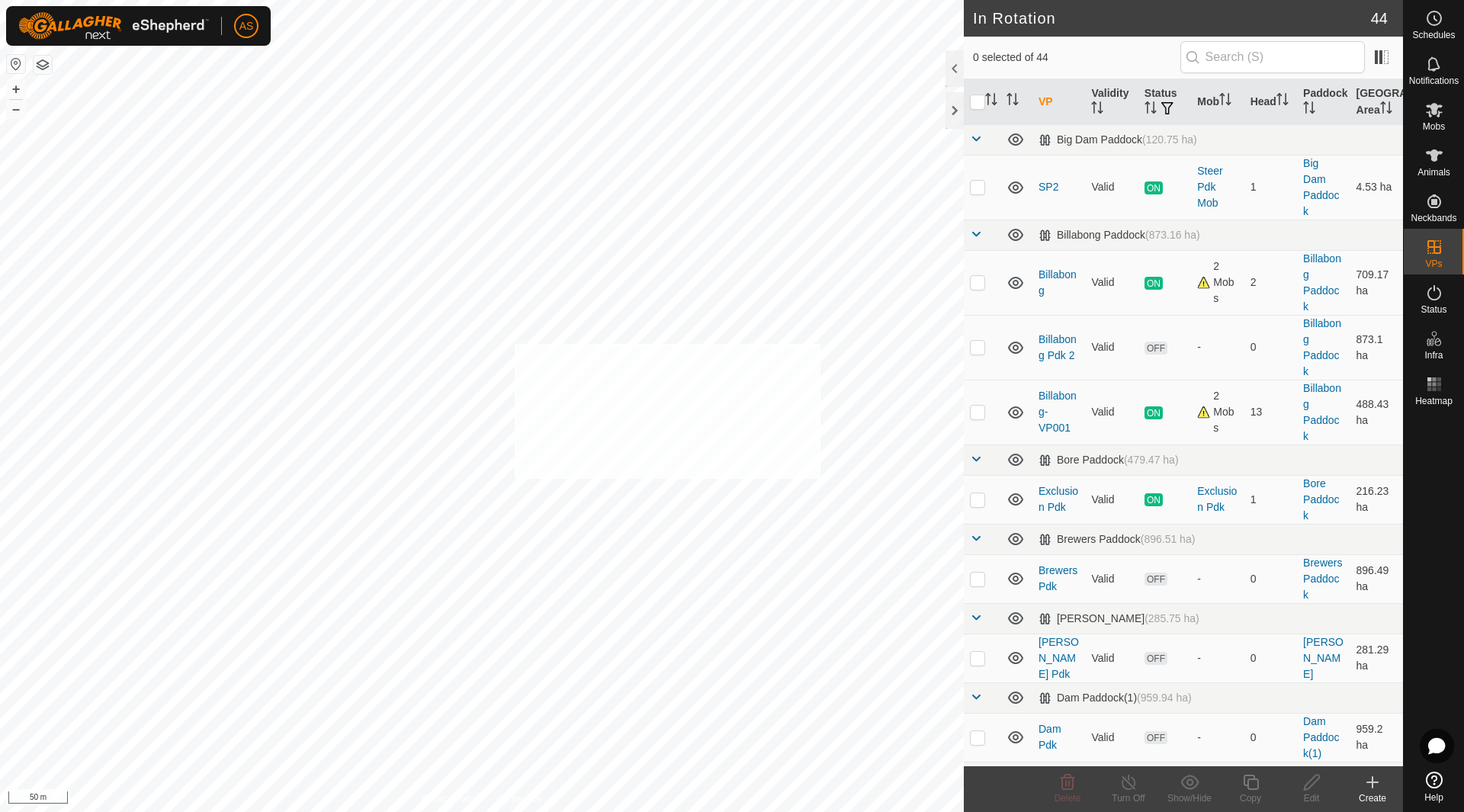
checkbox input "true"
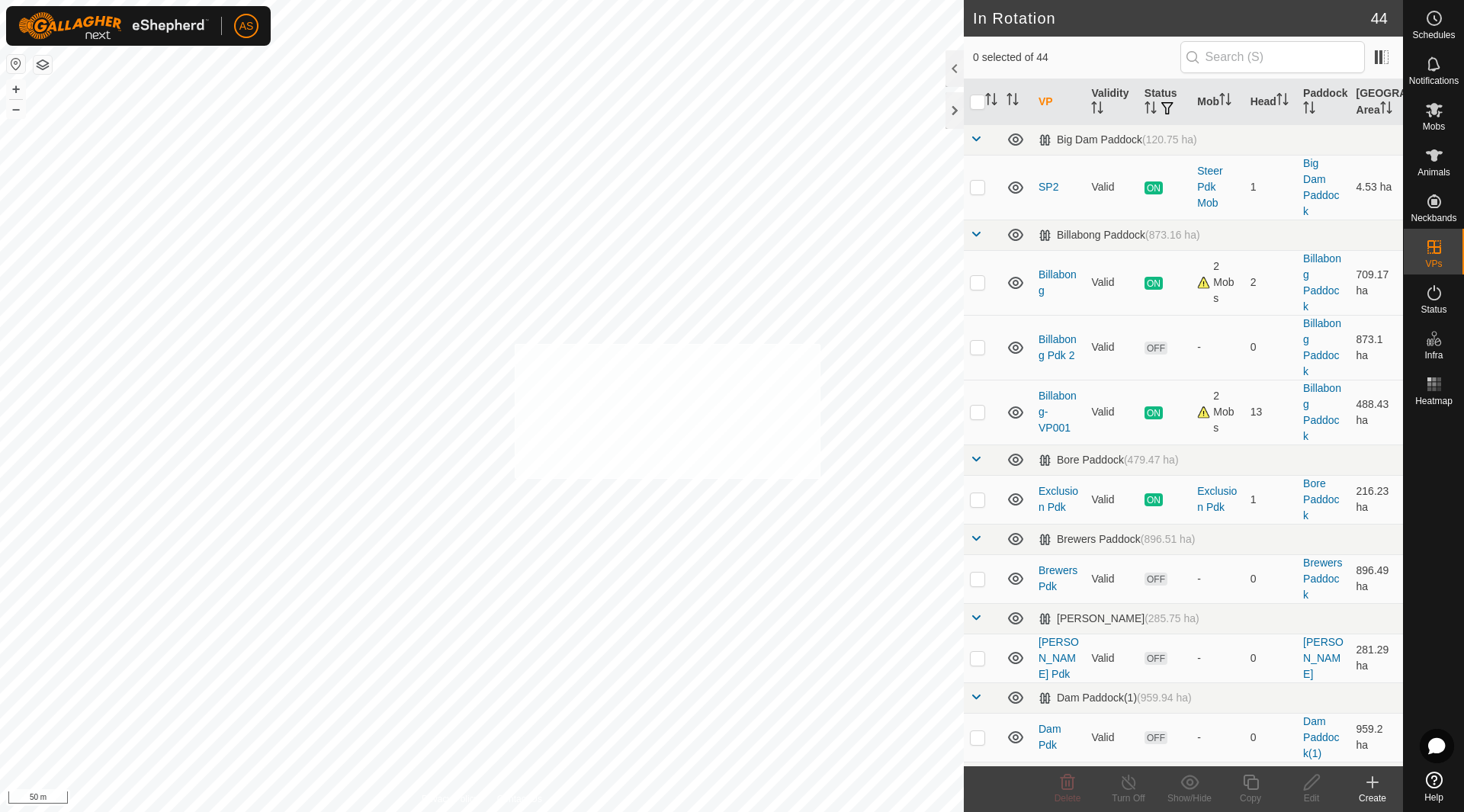
checkbox input "true"
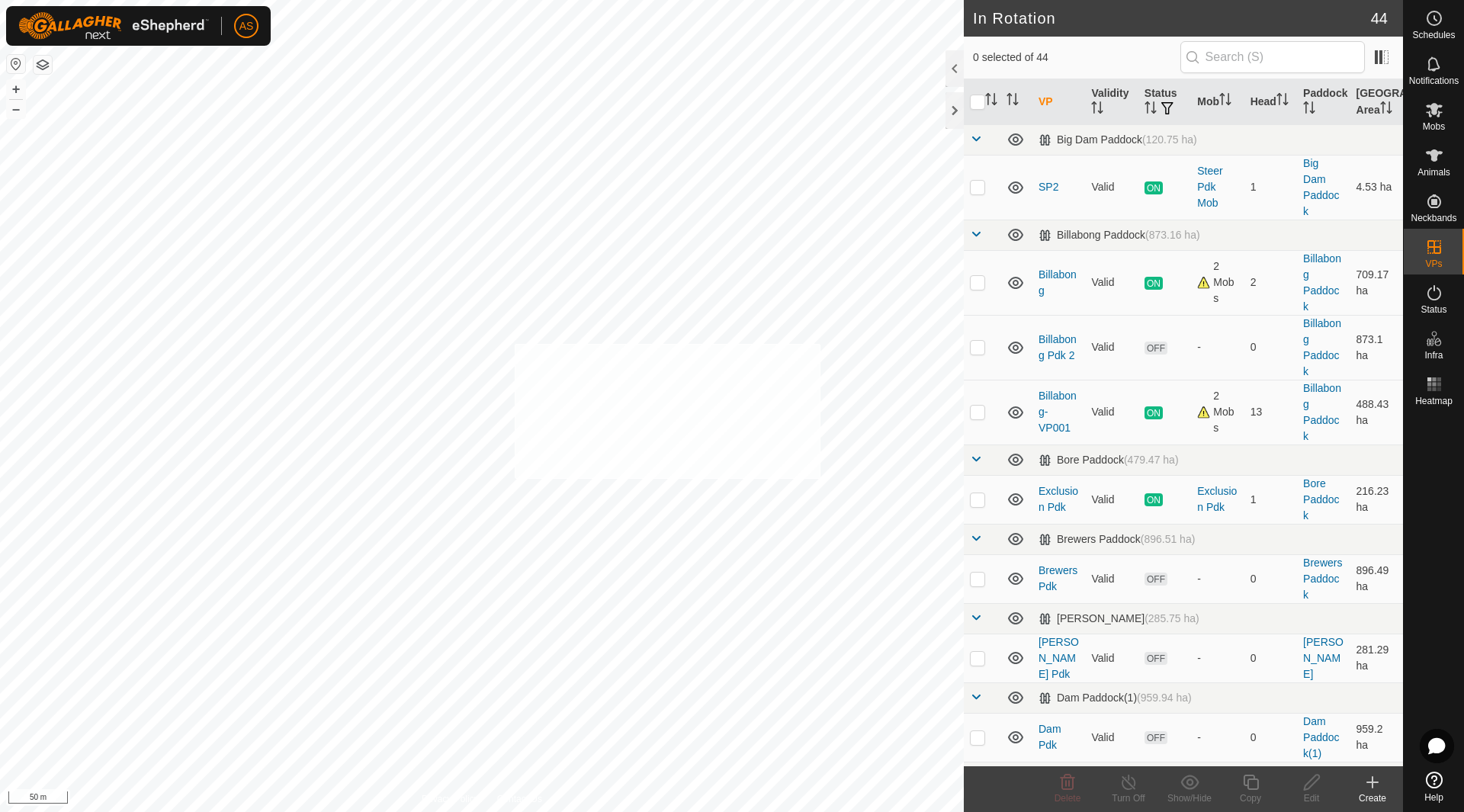
checkbox input "true"
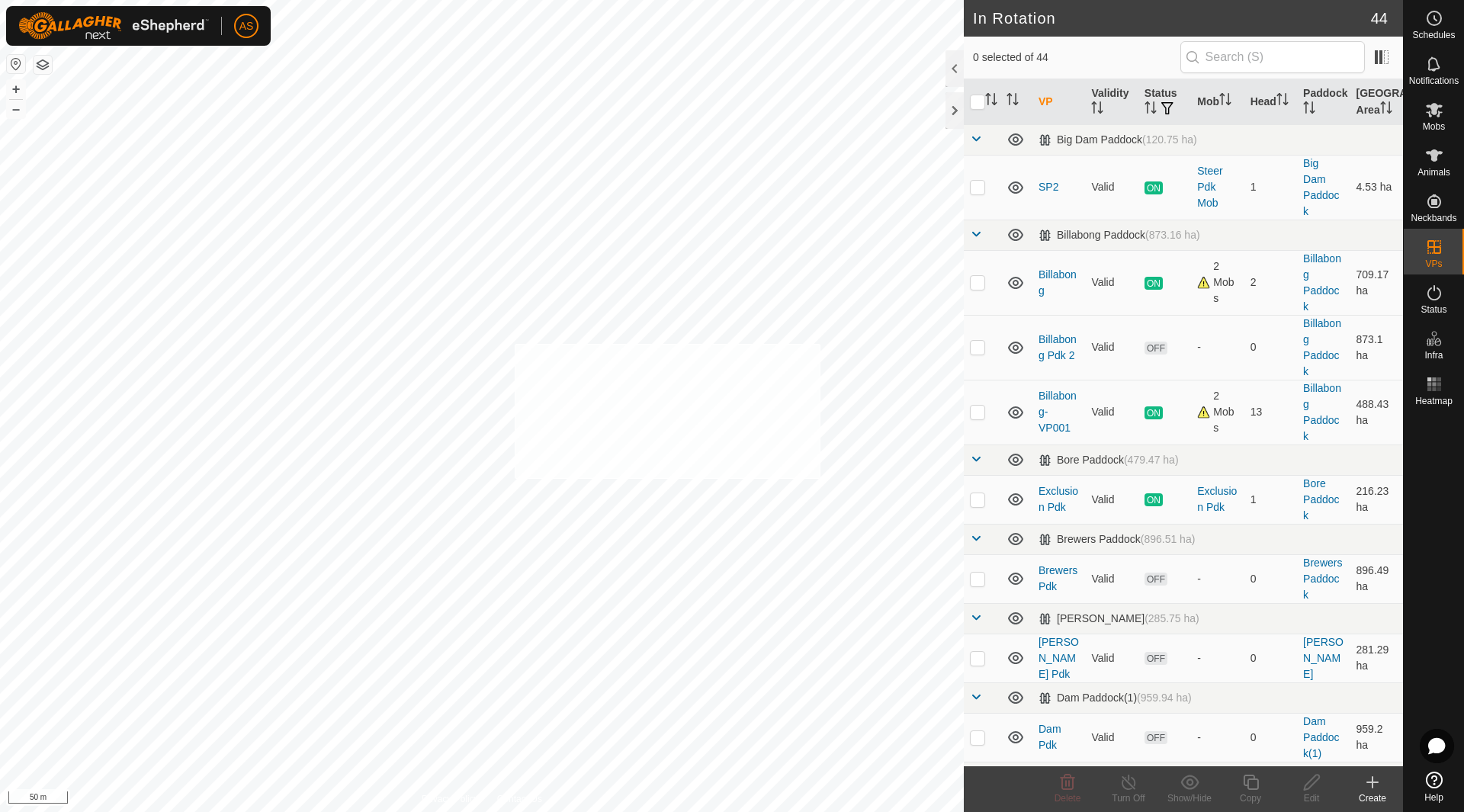
checkbox input "true"
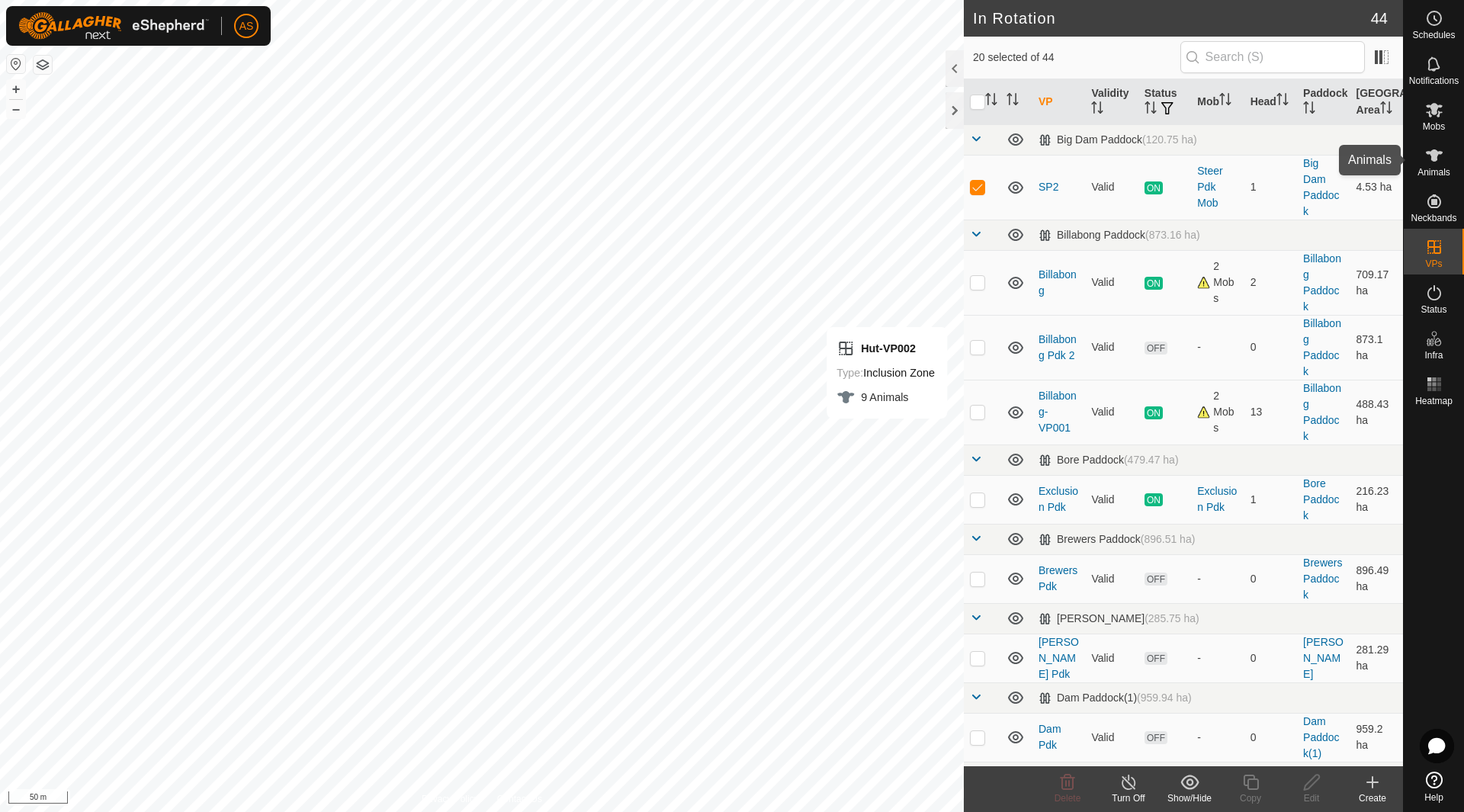
drag, startPoint x: 1436, startPoint y: 165, endPoint x: 941, endPoint y: 367, distance: 534.6
click at [1436, 165] on es-animals-svg-icon at bounding box center [1434, 155] width 27 height 25
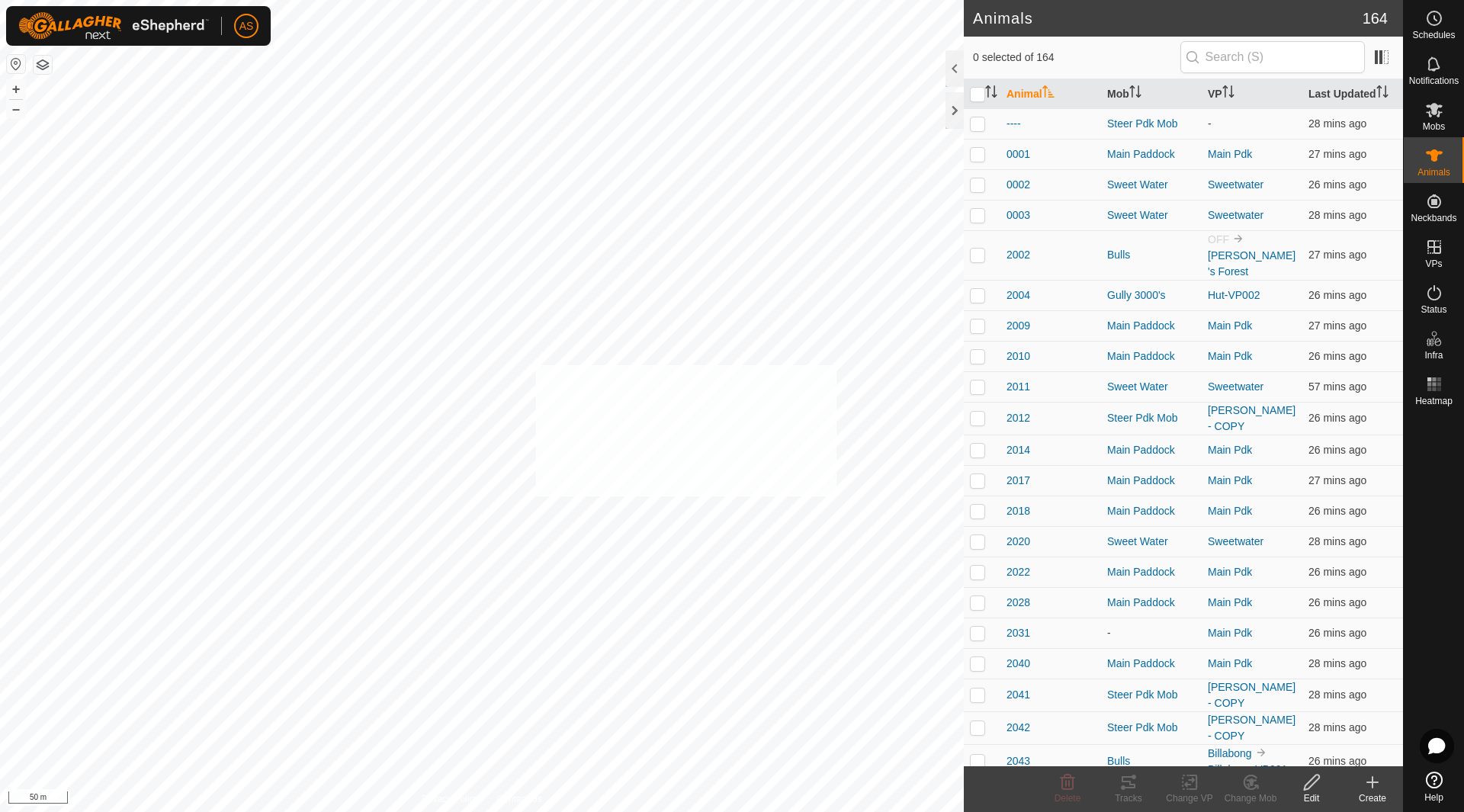
checkbox input "true"
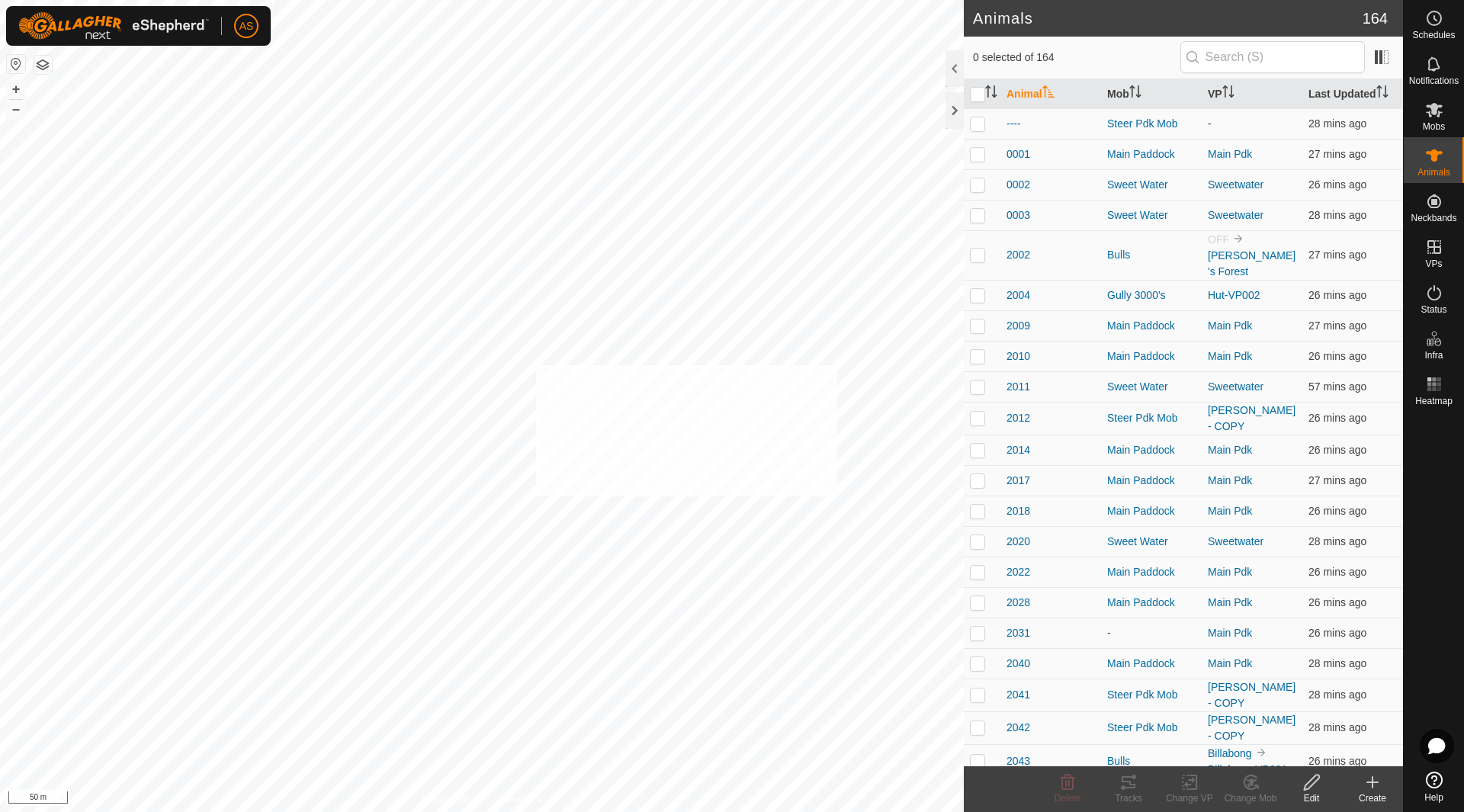
checkbox input "true"
click at [1187, 784] on icon at bounding box center [1189, 782] width 11 height 10
click at [1206, 725] on link "Choose VP..." at bounding box center [1235, 717] width 151 height 31
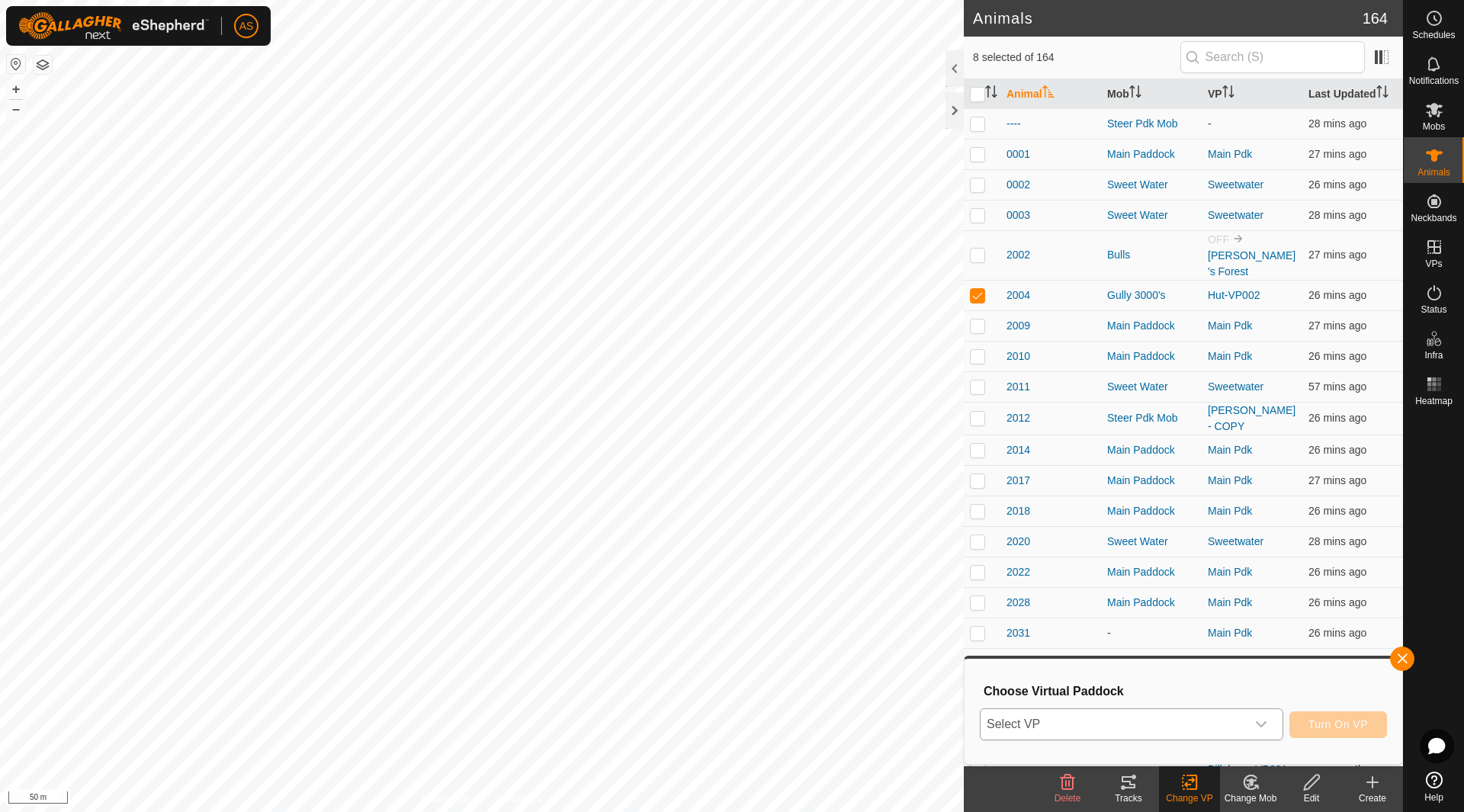
click at [1136, 726] on span "Select VP" at bounding box center [1112, 724] width 265 height 31
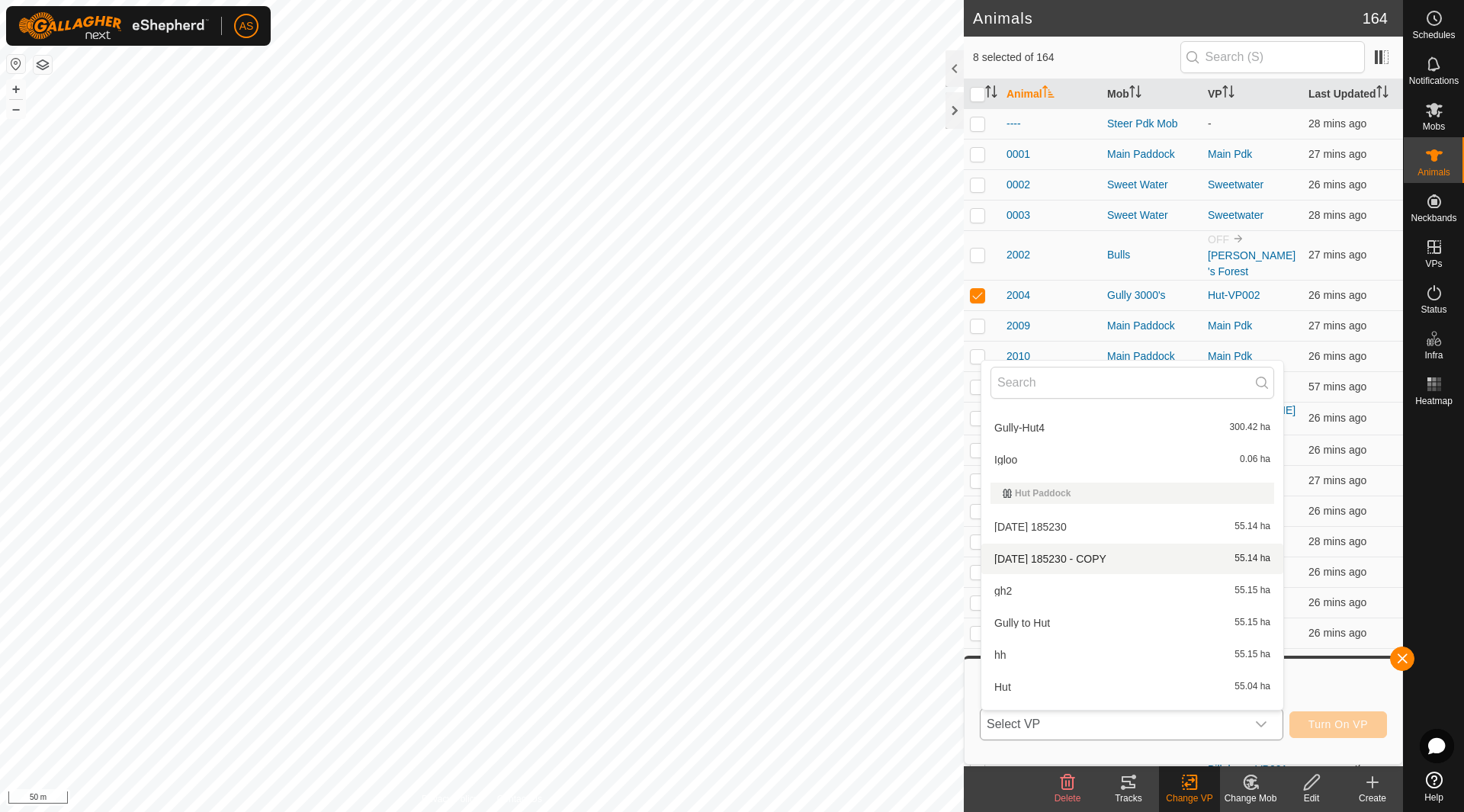
scroll to position [763, 0]
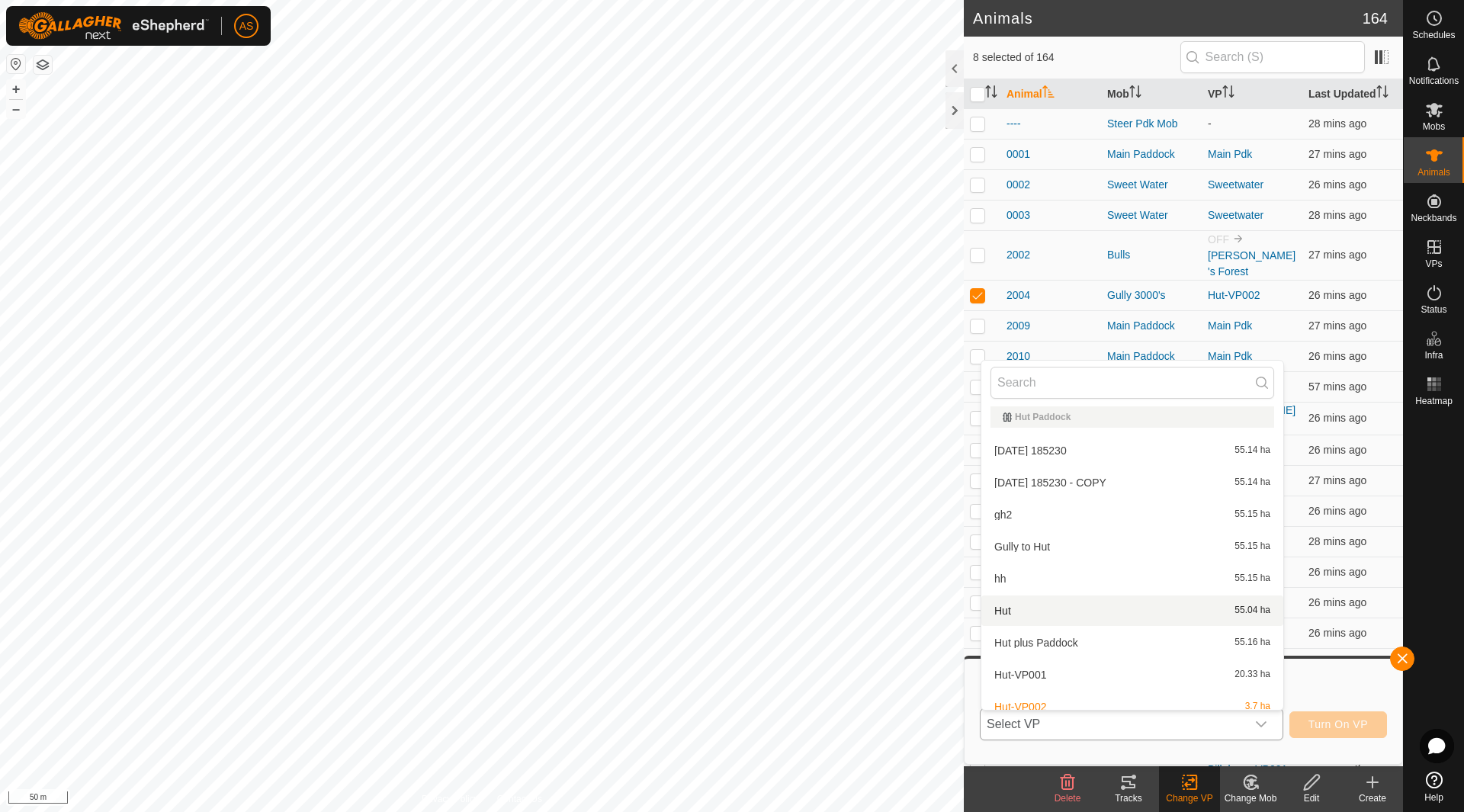
click at [1049, 611] on li "Hut 55.04 ha" at bounding box center [1132, 611] width 302 height 31
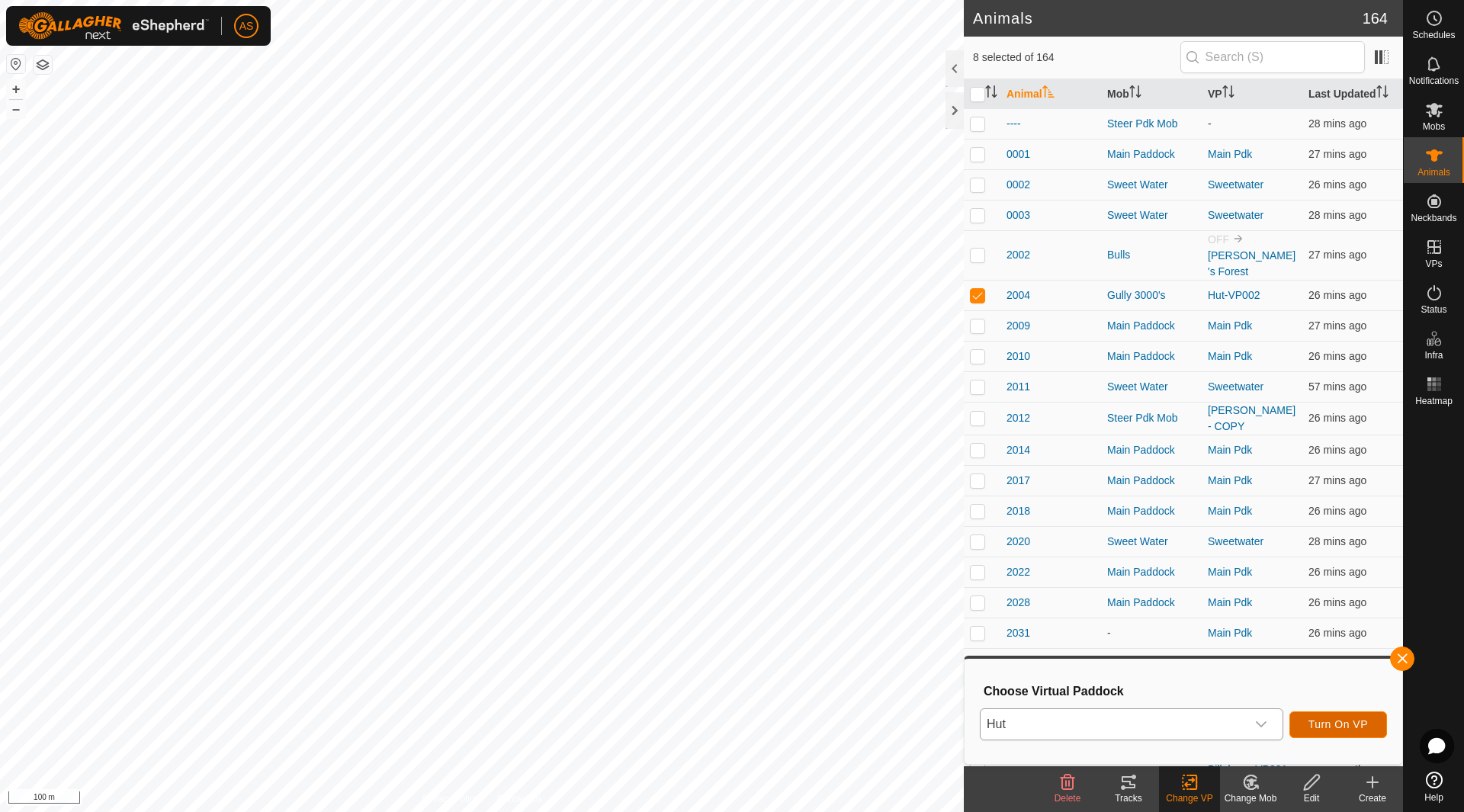
click at [1330, 719] on span "Turn On VP" at bounding box center [1338, 724] width 60 height 12
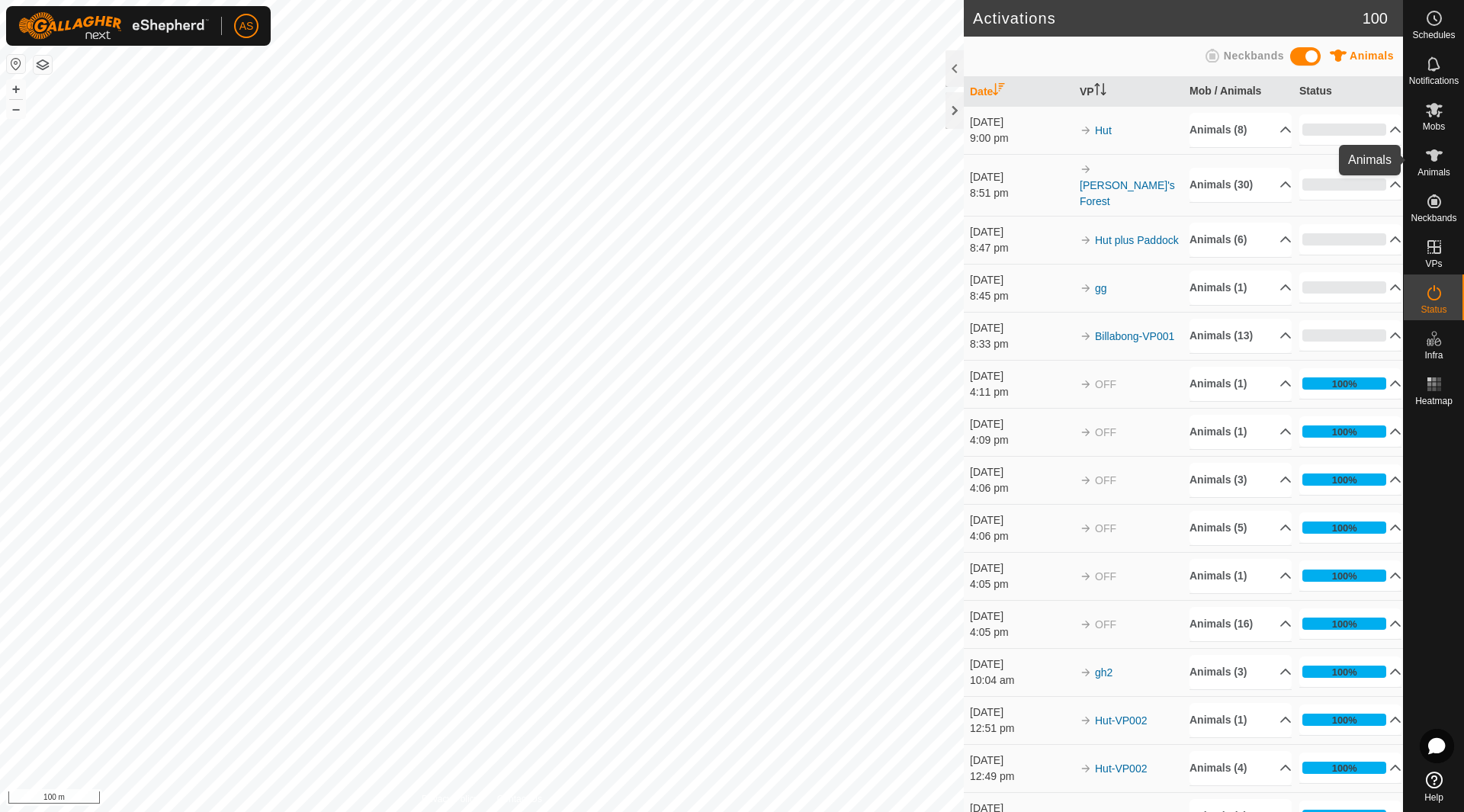
click at [1445, 164] on es-animals-svg-icon at bounding box center [1434, 155] width 27 height 25
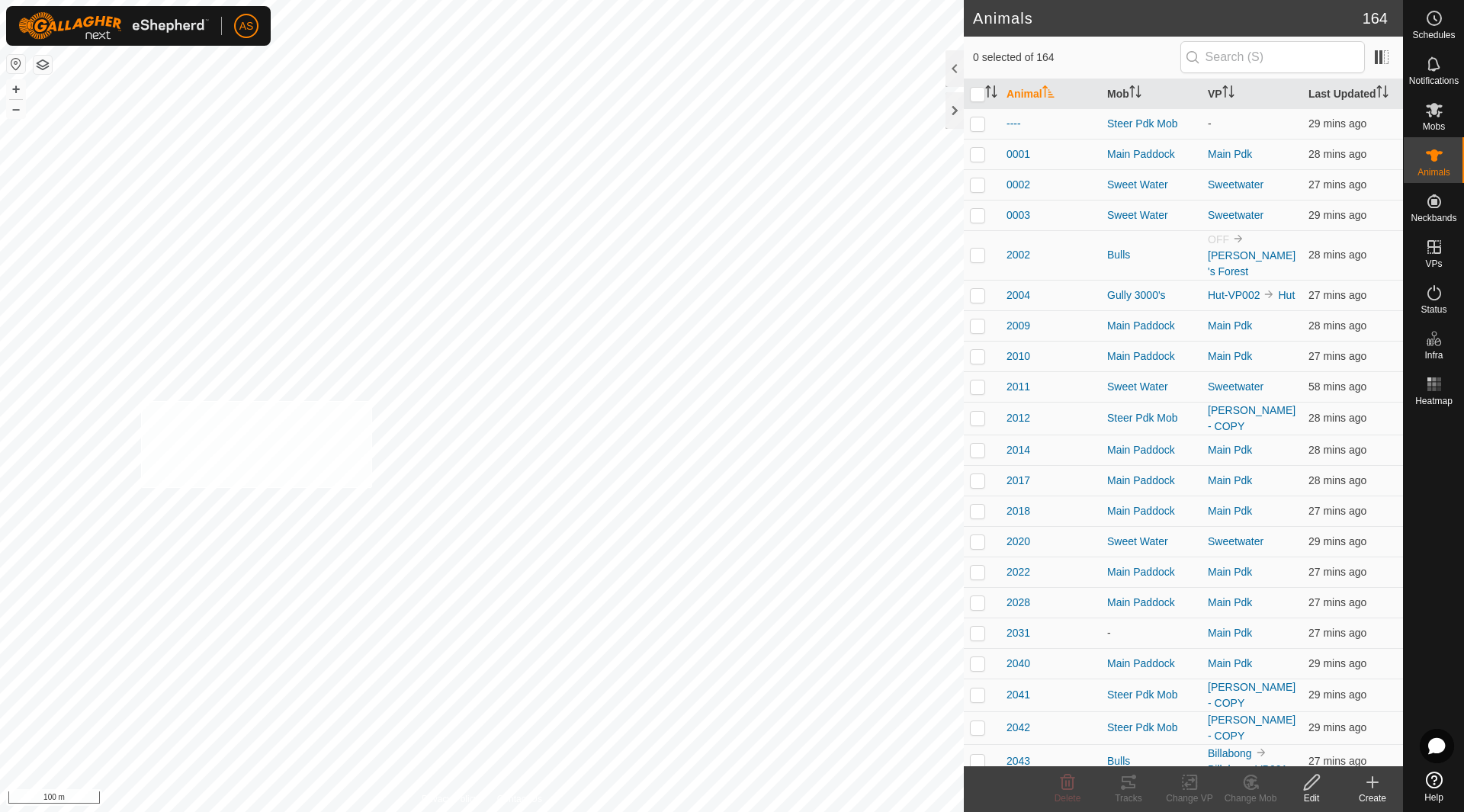
checkbox input "true"
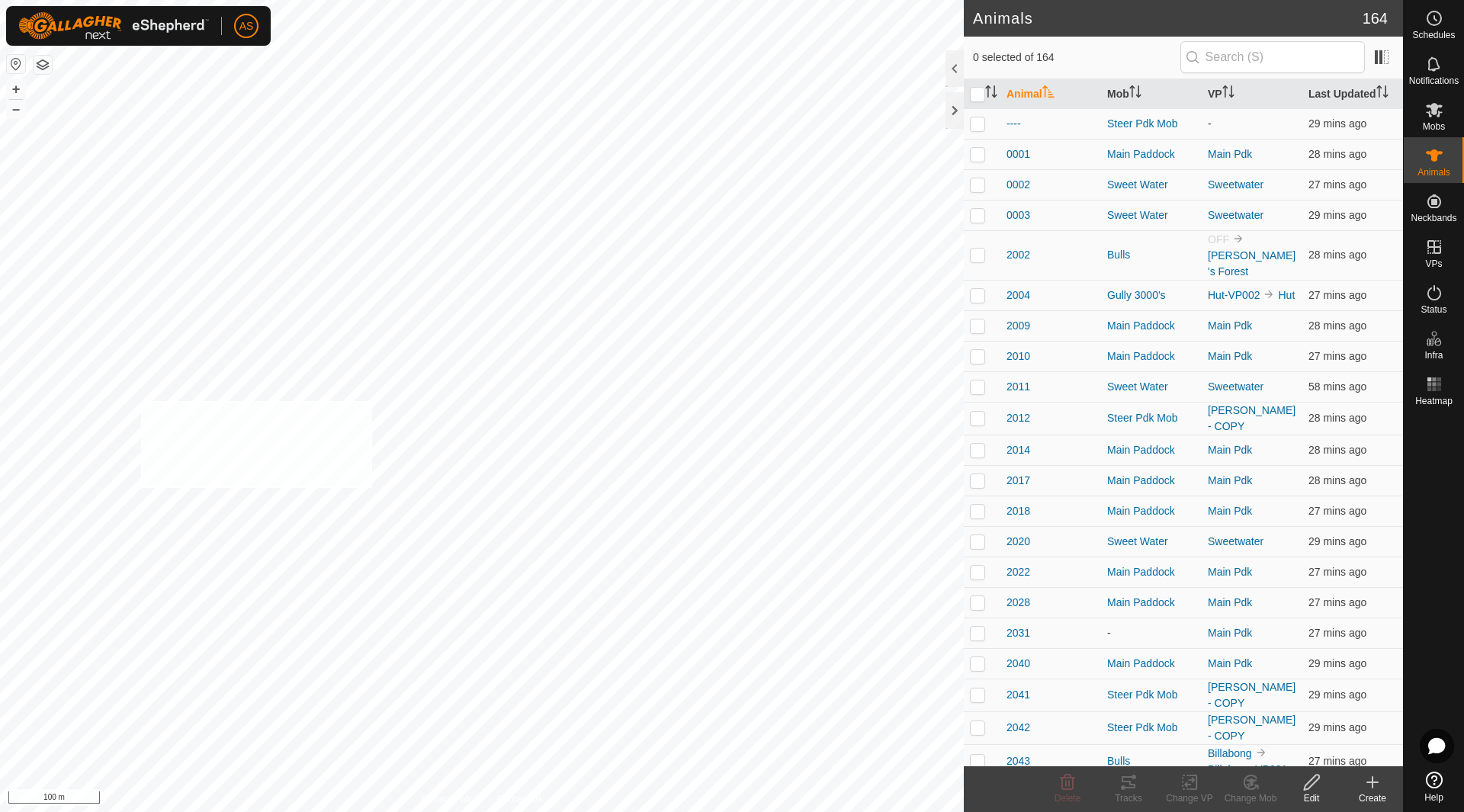
checkbox input "true"
click at [1252, 786] on icon at bounding box center [1250, 781] width 19 height 18
click at [1280, 727] on link "Choose Mob..." at bounding box center [1295, 717] width 151 height 31
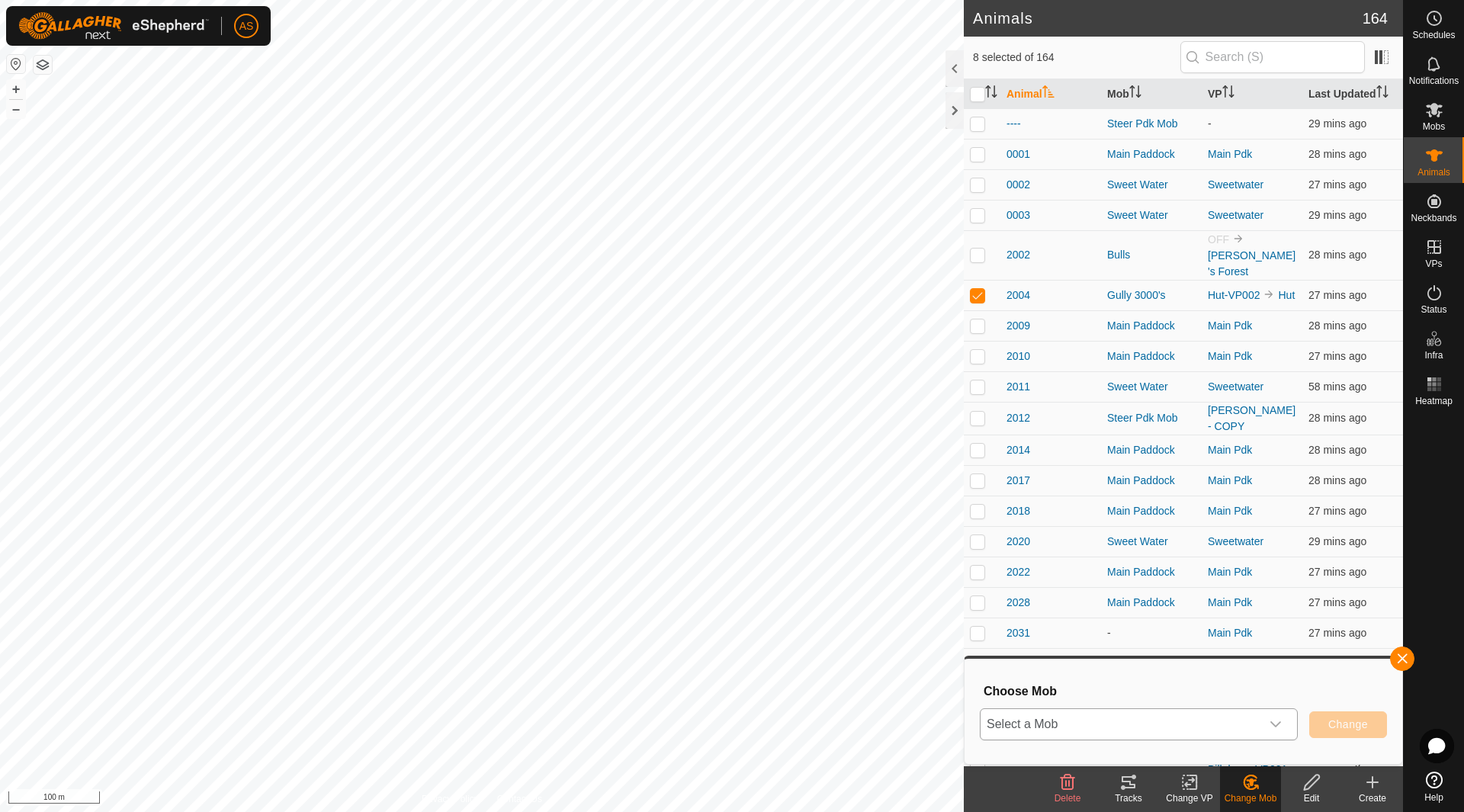
click at [1108, 724] on span "Select a Mob" at bounding box center [1120, 724] width 280 height 31
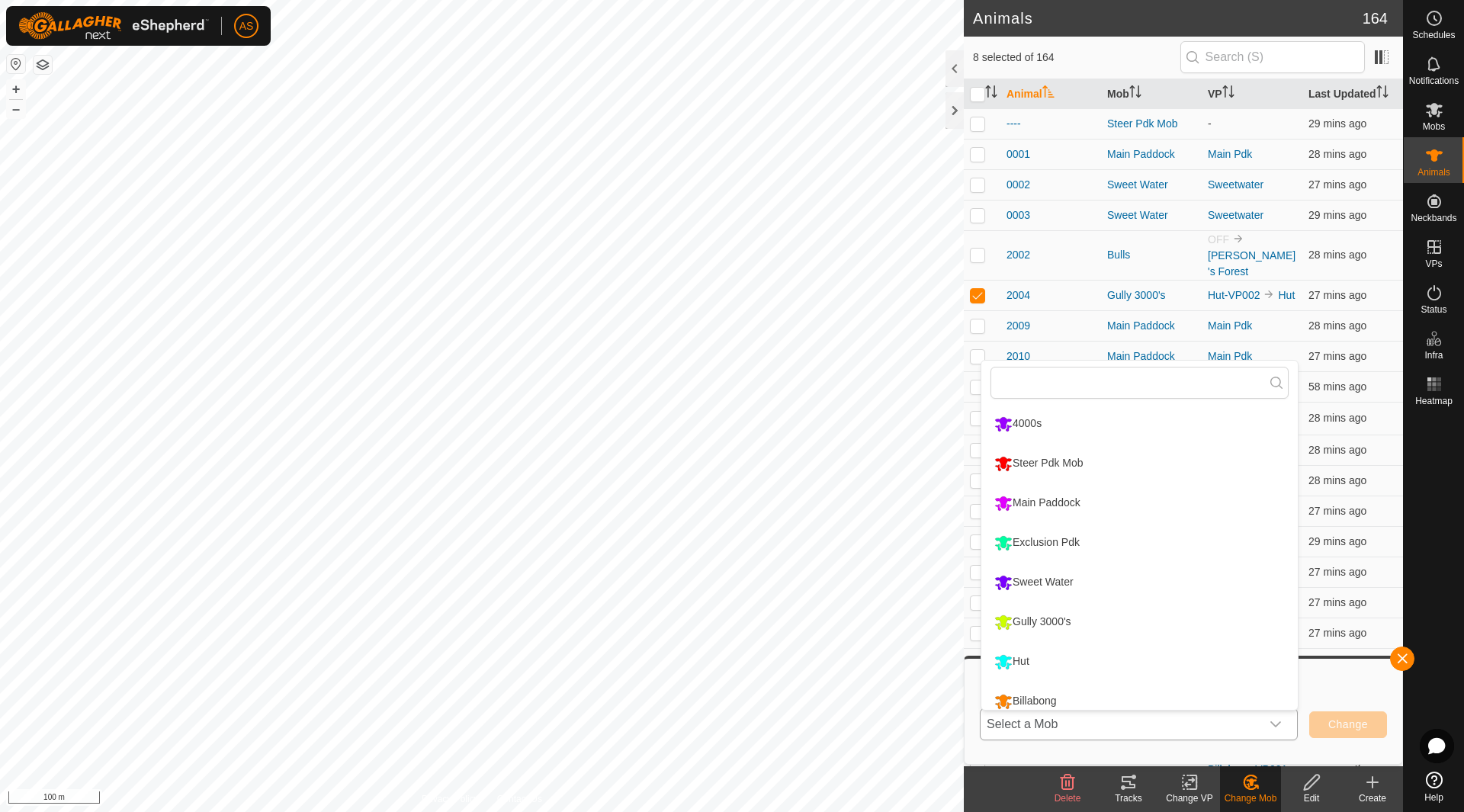
scroll to position [11, 0]
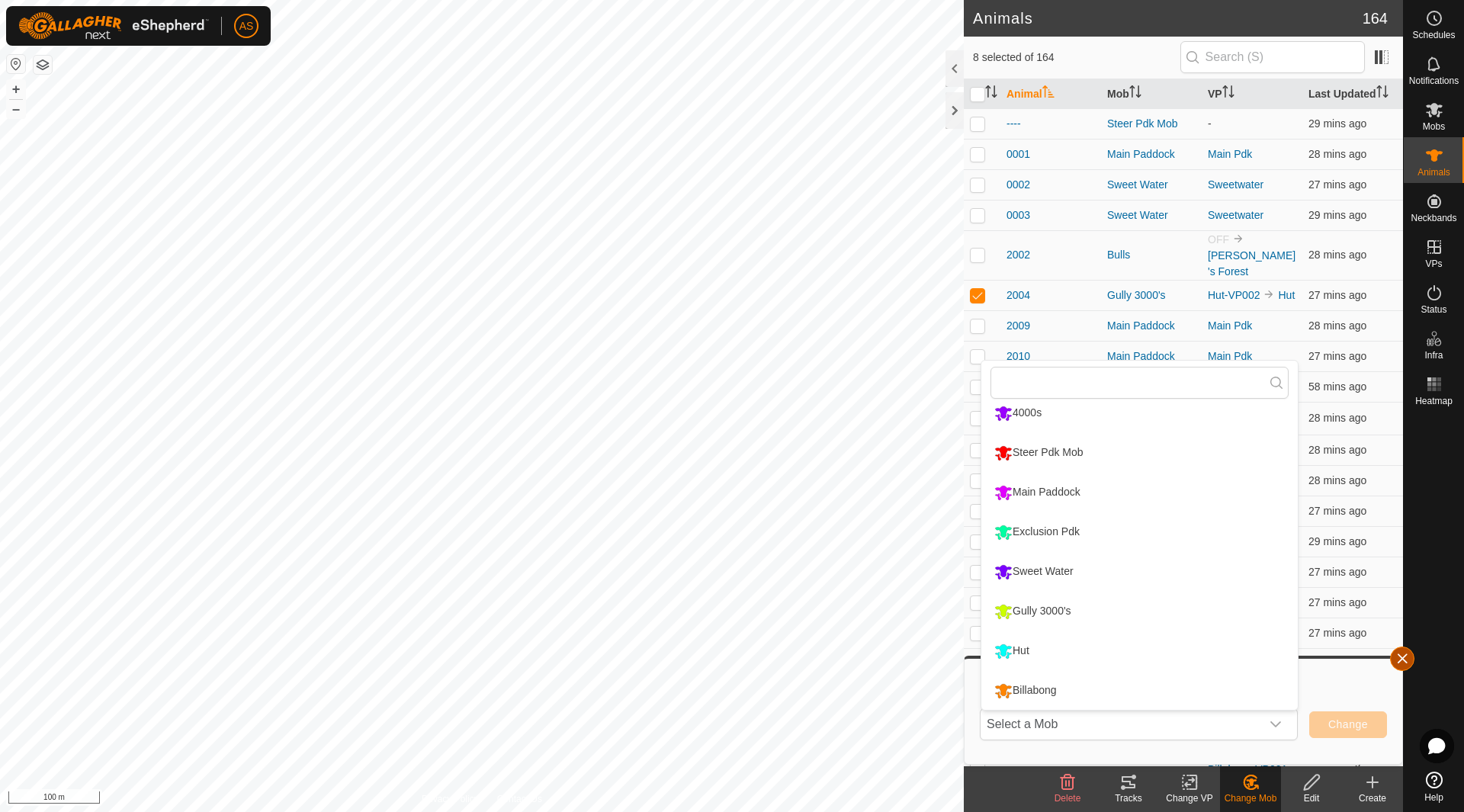
click at [1399, 661] on button "button" at bounding box center [1402, 659] width 25 height 25
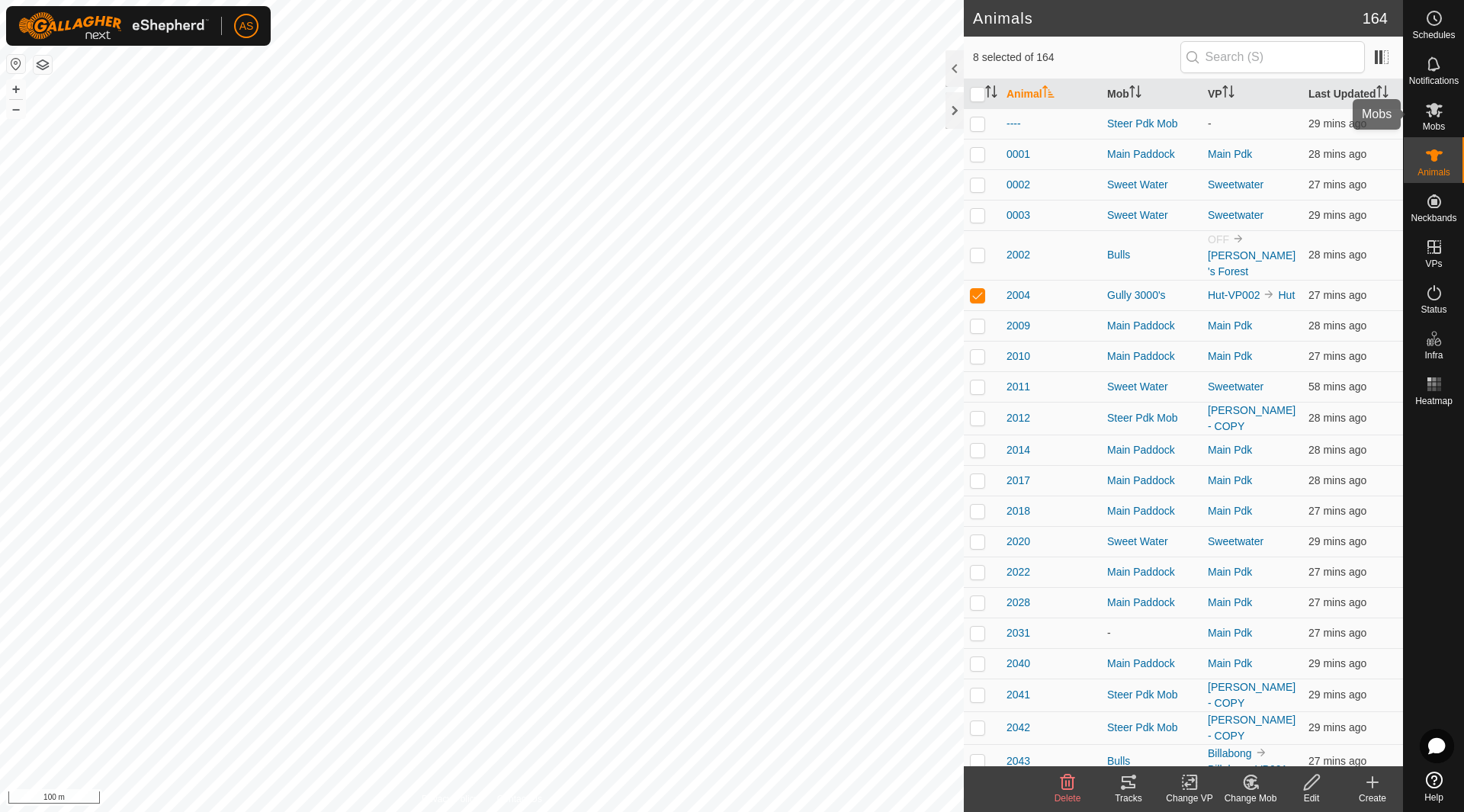
drag, startPoint x: 1433, startPoint y: 120, endPoint x: 1421, endPoint y: 120, distance: 12.0
click at [1433, 120] on es-mob-svg-icon at bounding box center [1434, 110] width 27 height 25
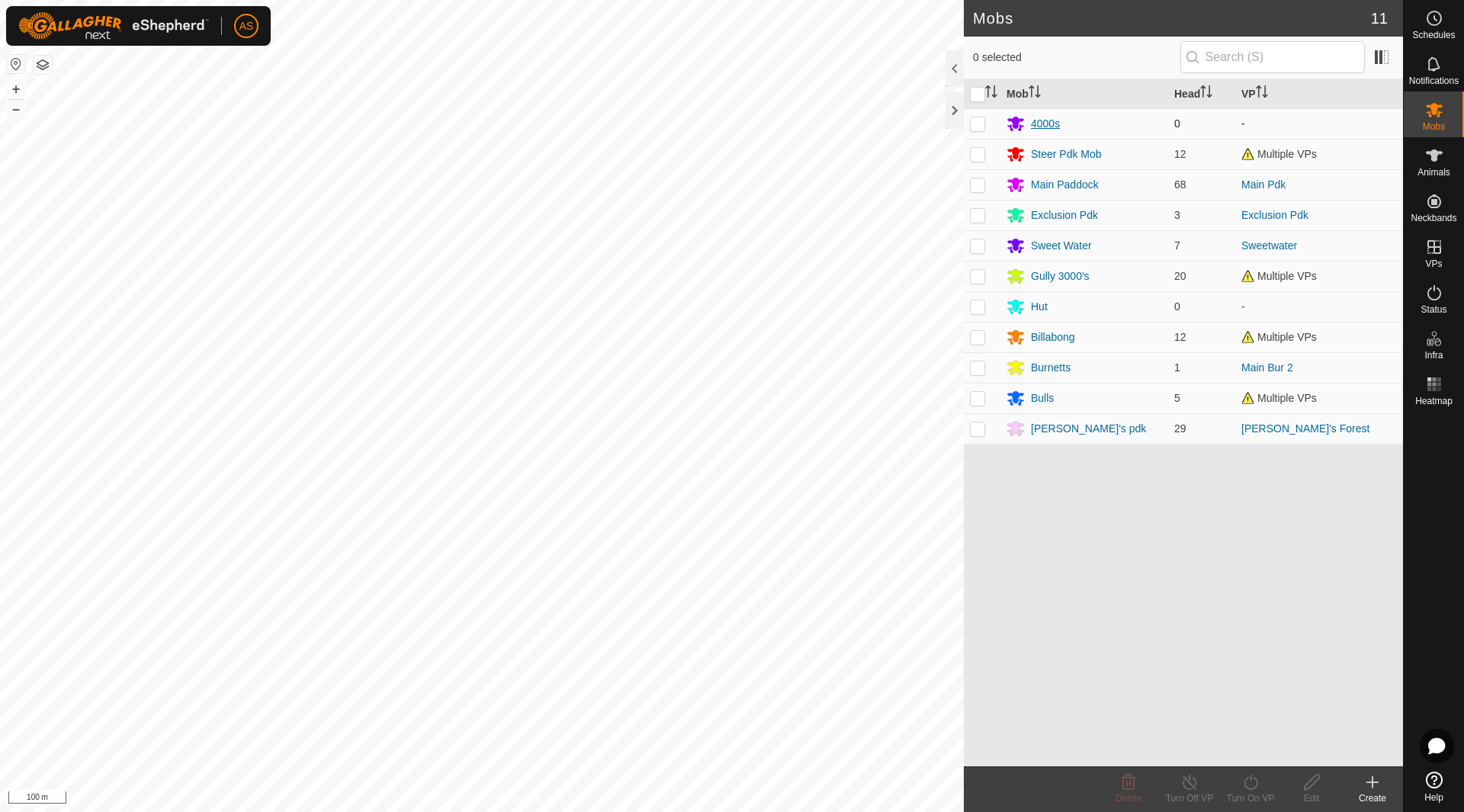
click at [1044, 126] on div "4000s" at bounding box center [1045, 124] width 29 height 16
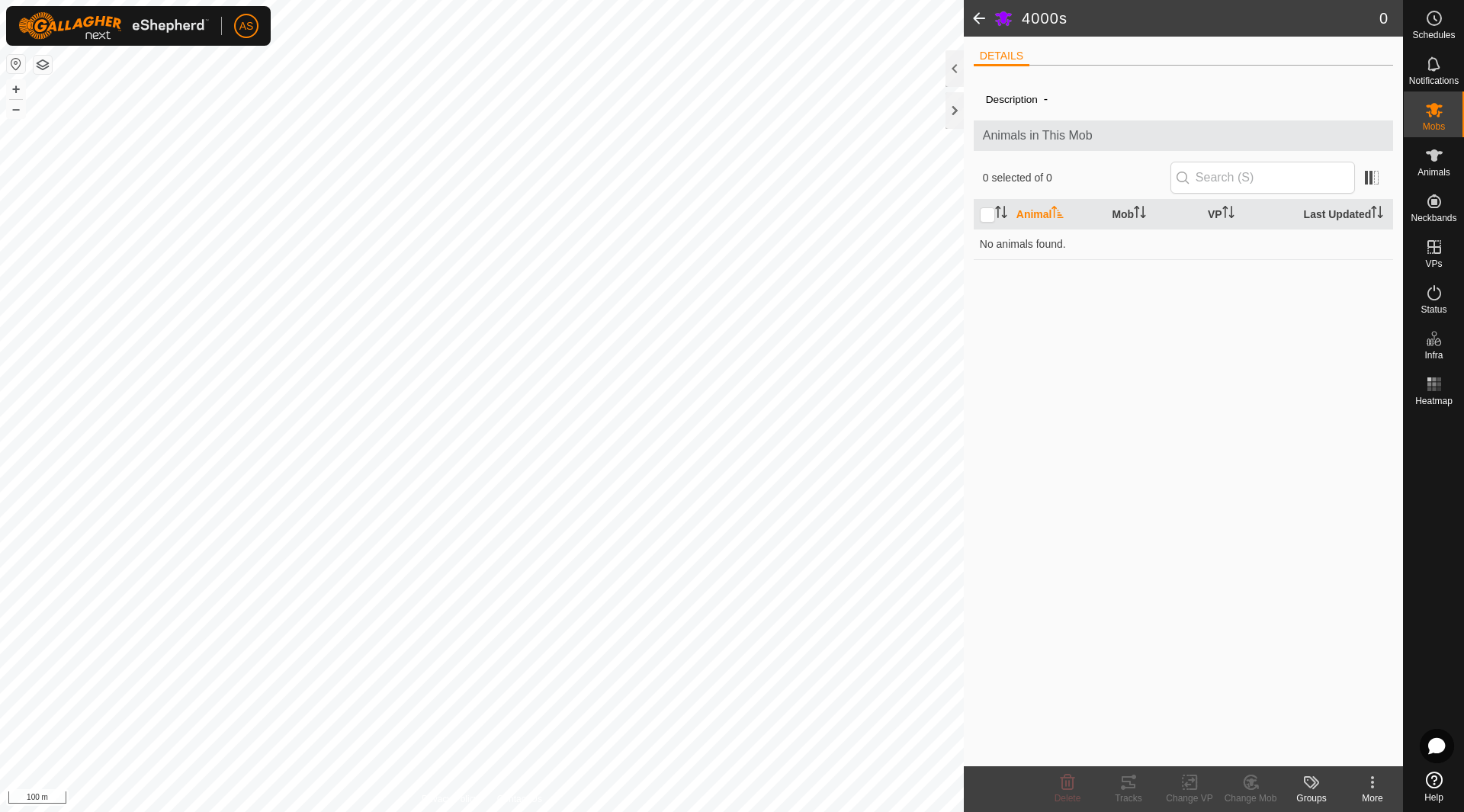
click at [1371, 786] on icon at bounding box center [1372, 786] width 3 height 3
click at [1322, 746] on link "Edit Mob Detail" at bounding box center [1326, 749] width 151 height 31
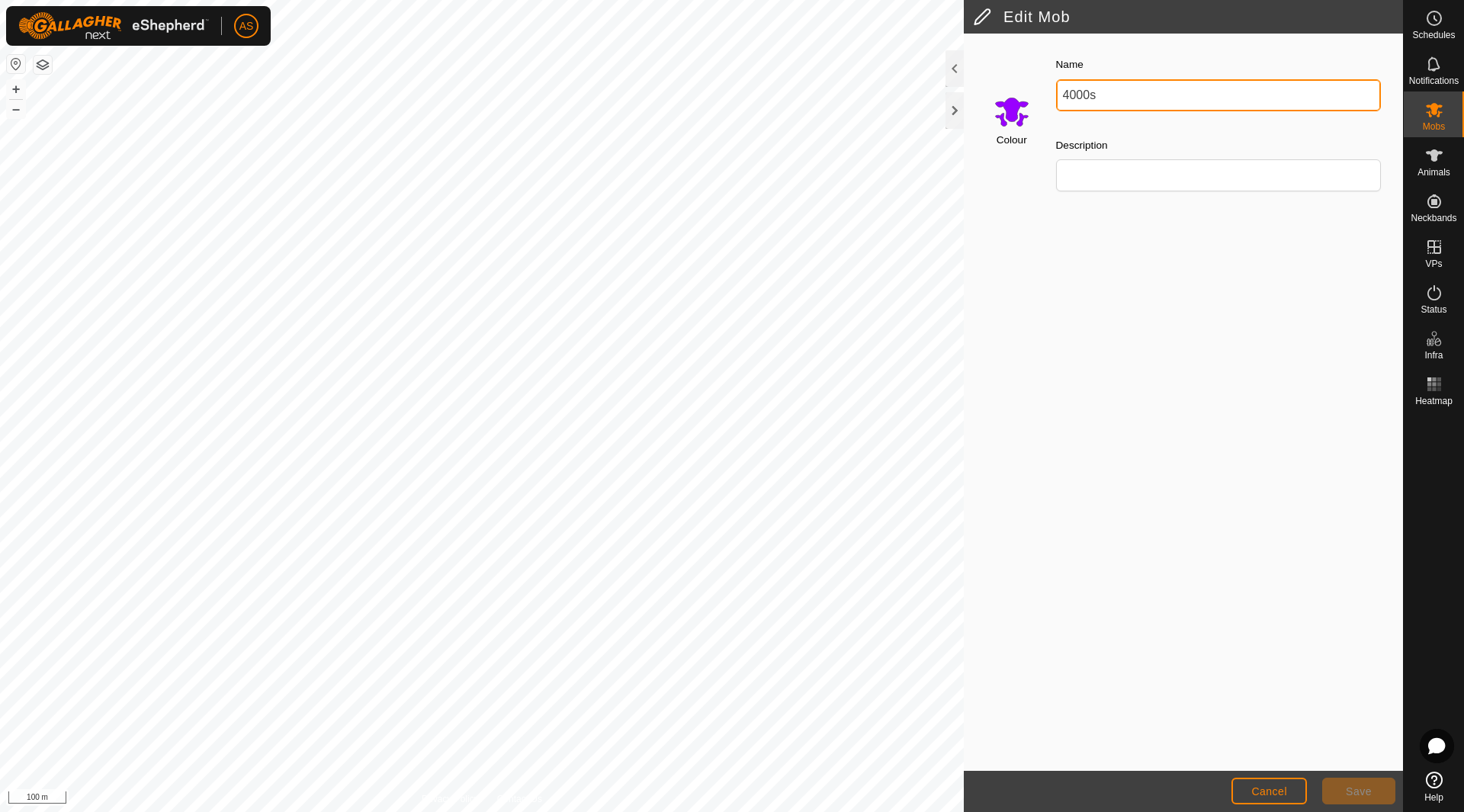
click at [841, 75] on div "Edit Mob Colour Name 4000s Description Cancel Save Privacy Policy Contact Us + …" at bounding box center [701, 406] width 1403 height 812
type input "wets"
click at [1360, 781] on button "Save" at bounding box center [1358, 790] width 73 height 26
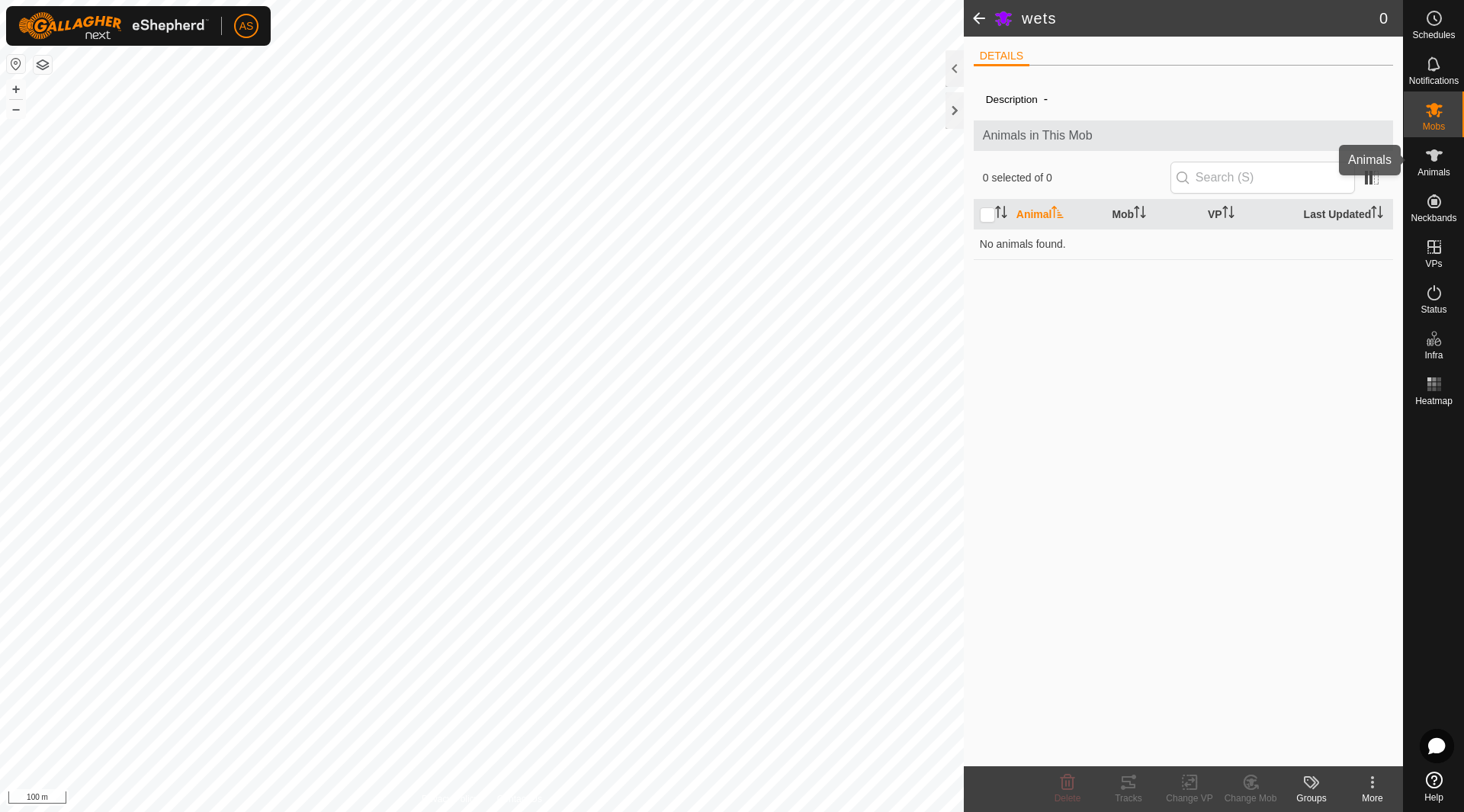
click at [1436, 170] on span "Animals" at bounding box center [1433, 172] width 32 height 9
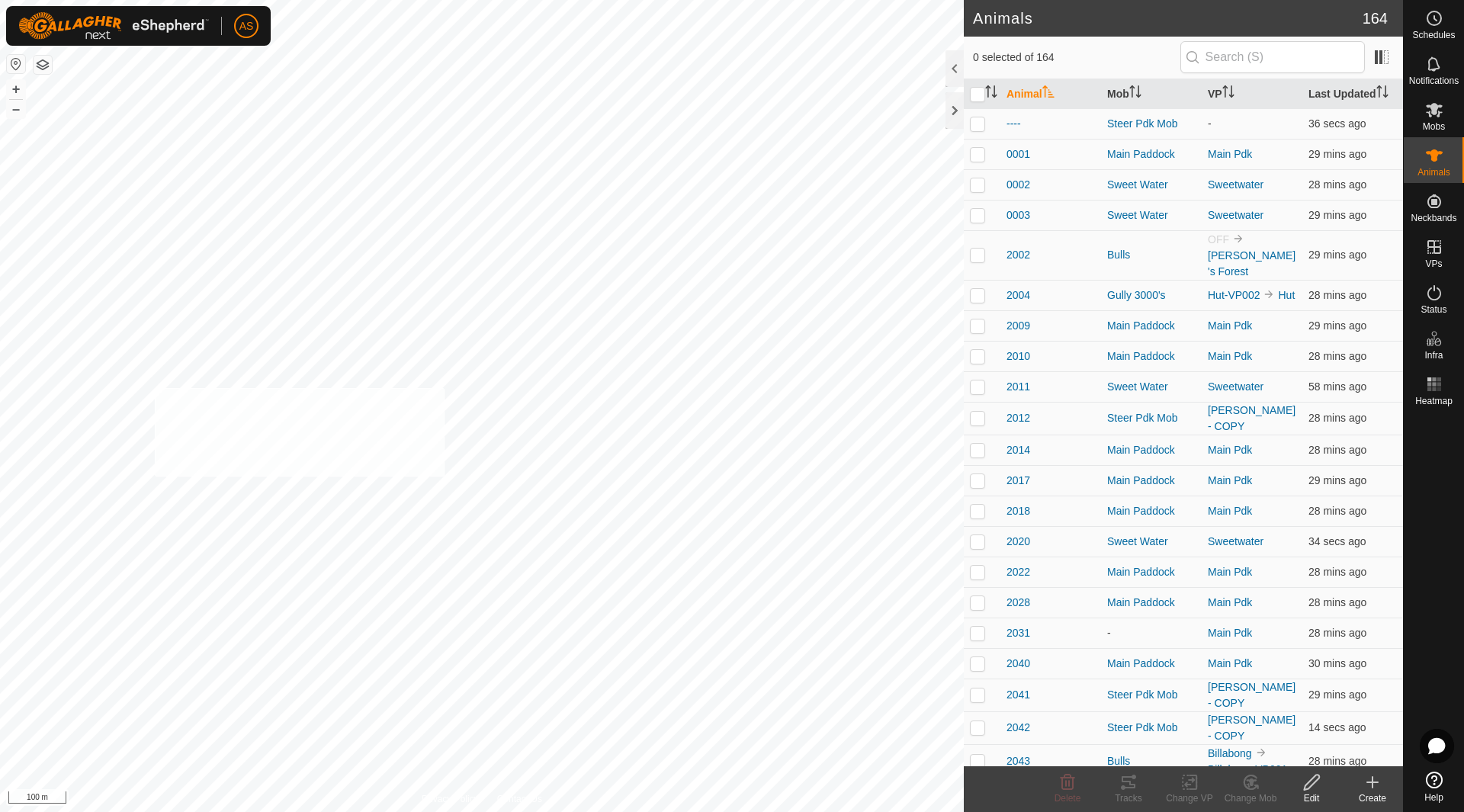
checkbox input "true"
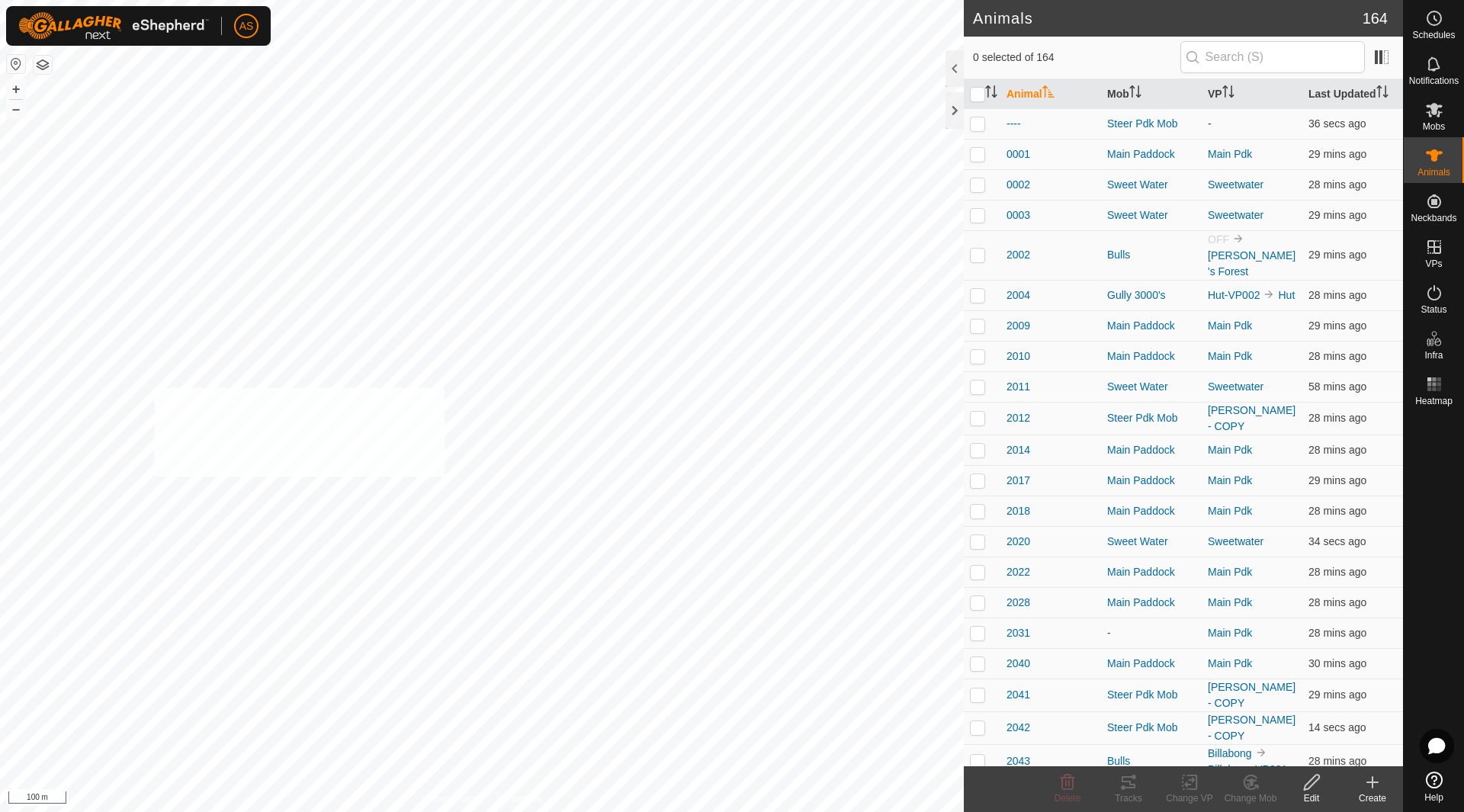
checkbox input "true"
click at [1250, 786] on icon at bounding box center [1250, 781] width 19 height 18
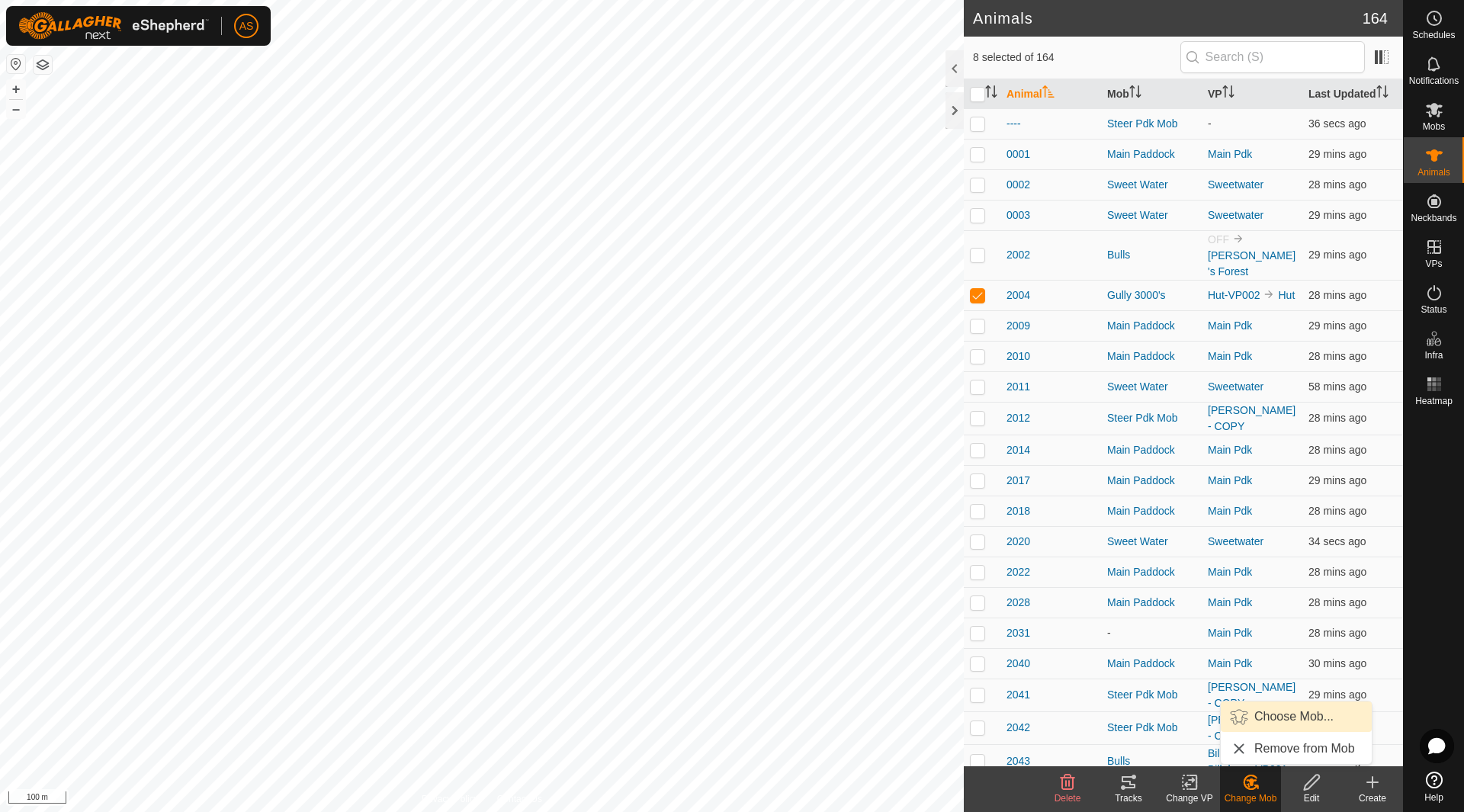
click at [1260, 720] on link "Choose Mob..." at bounding box center [1295, 717] width 151 height 31
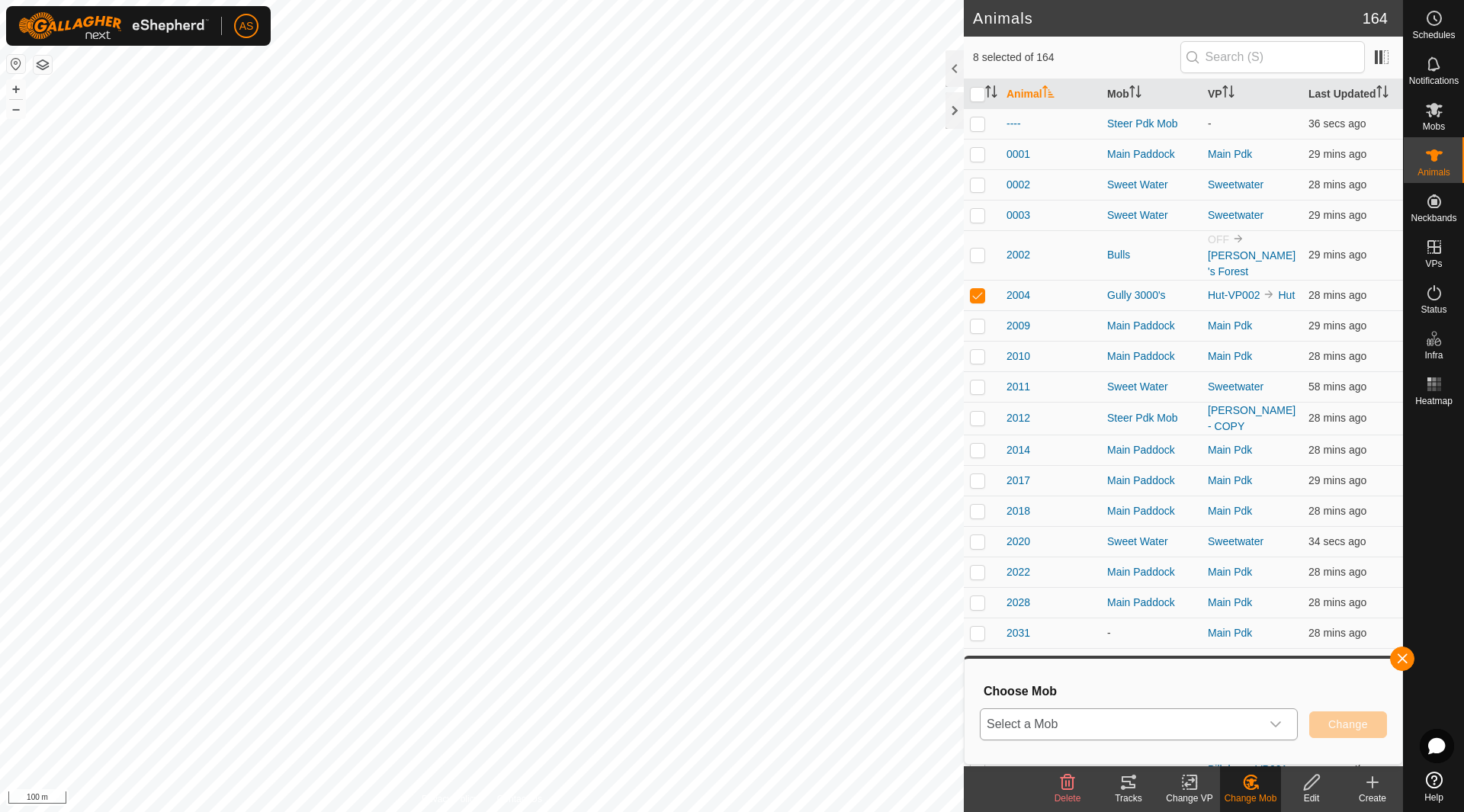
click at [1173, 730] on span "Select a Mob" at bounding box center [1120, 724] width 280 height 31
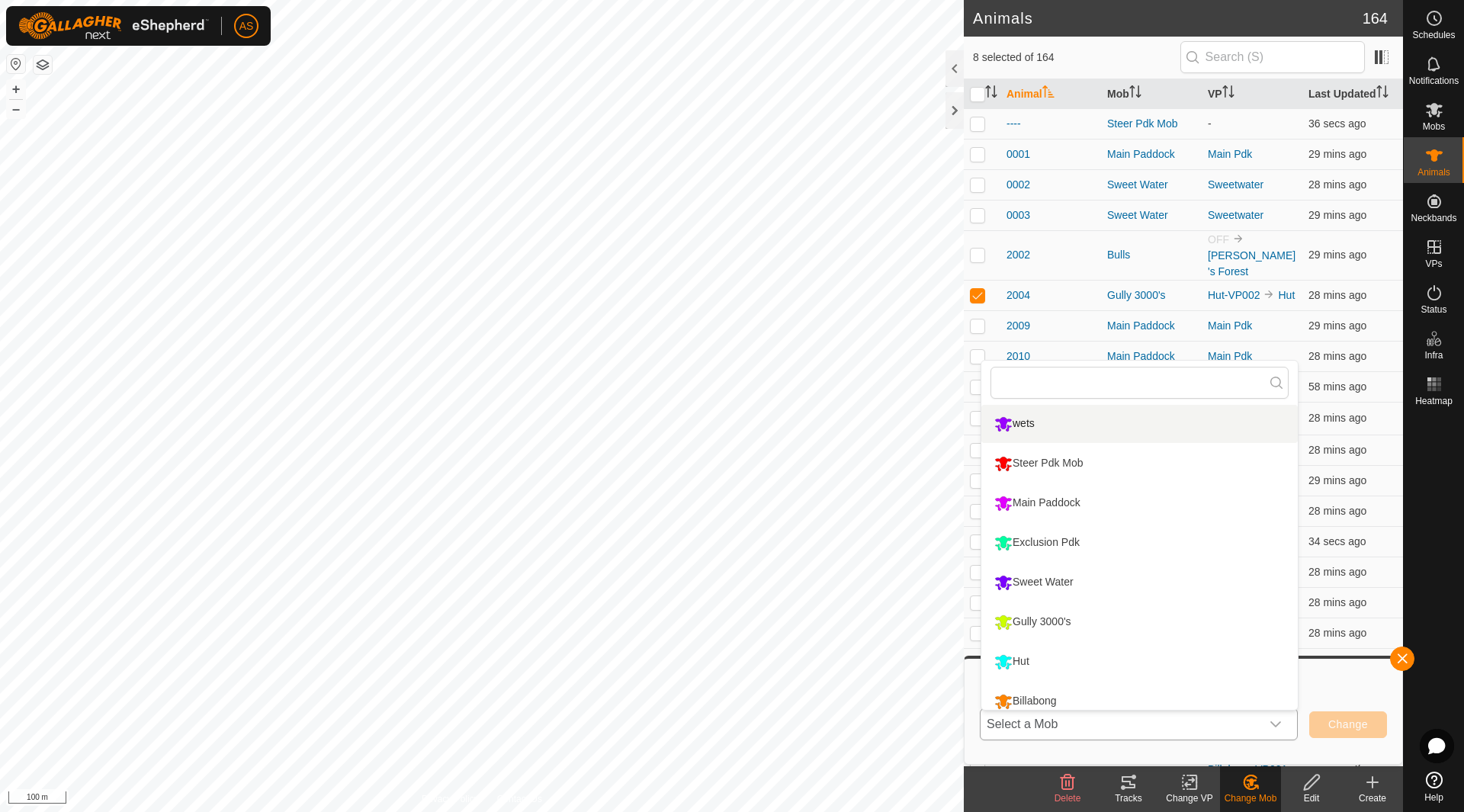
click at [1037, 423] on li "wets" at bounding box center [1138, 423] width 316 height 38
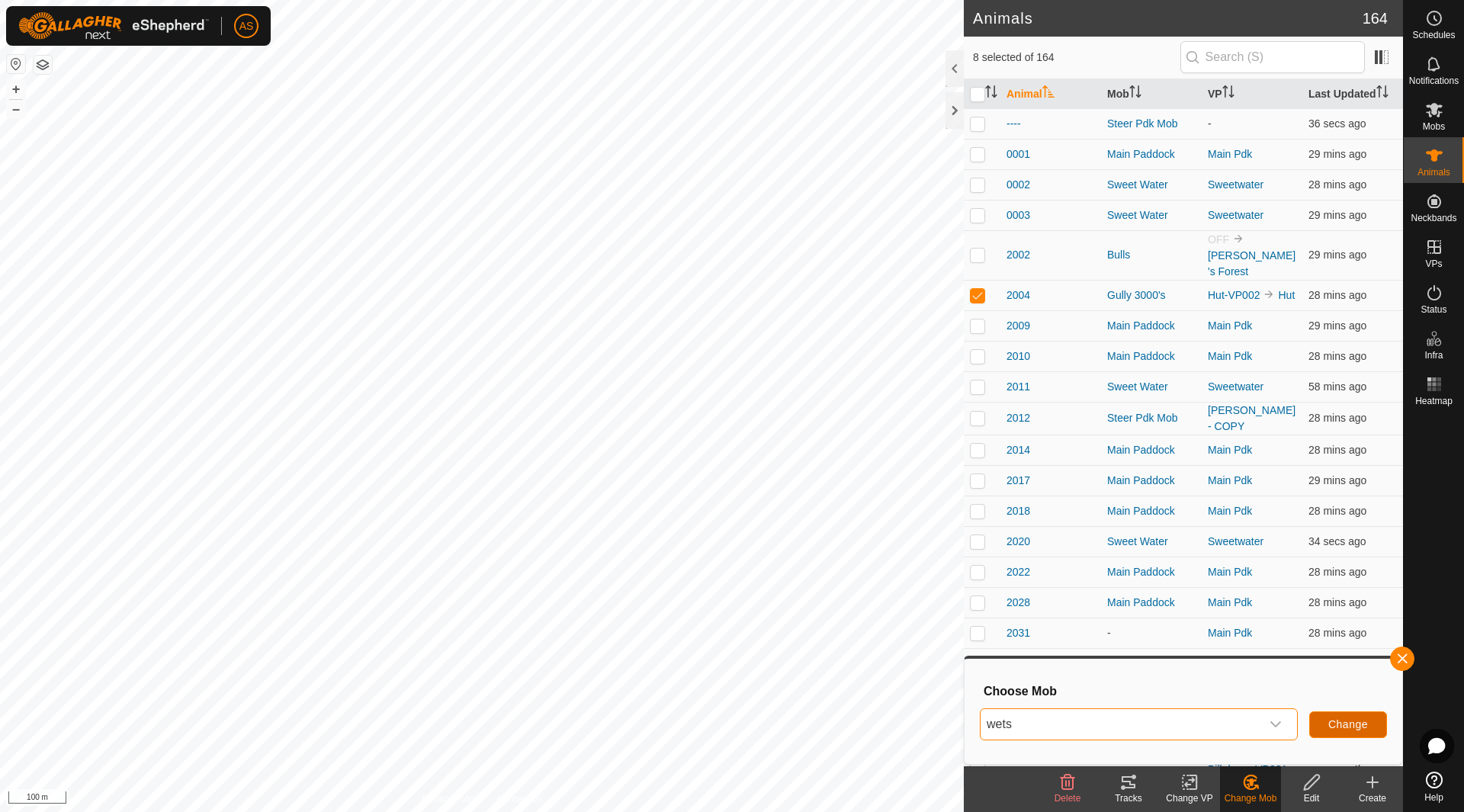
click at [1343, 723] on span "Change" at bounding box center [1347, 724] width 40 height 12
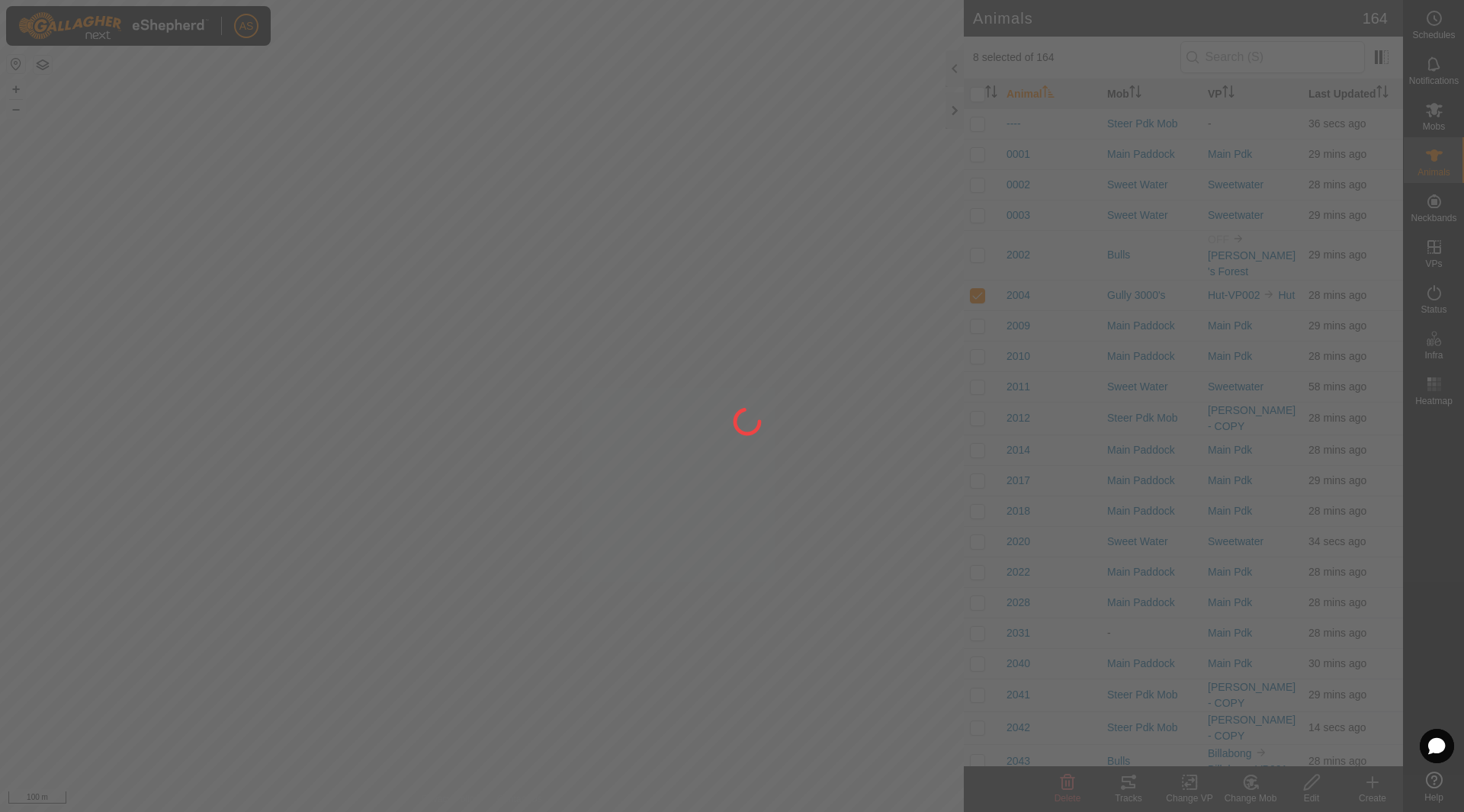
checkbox input "false"
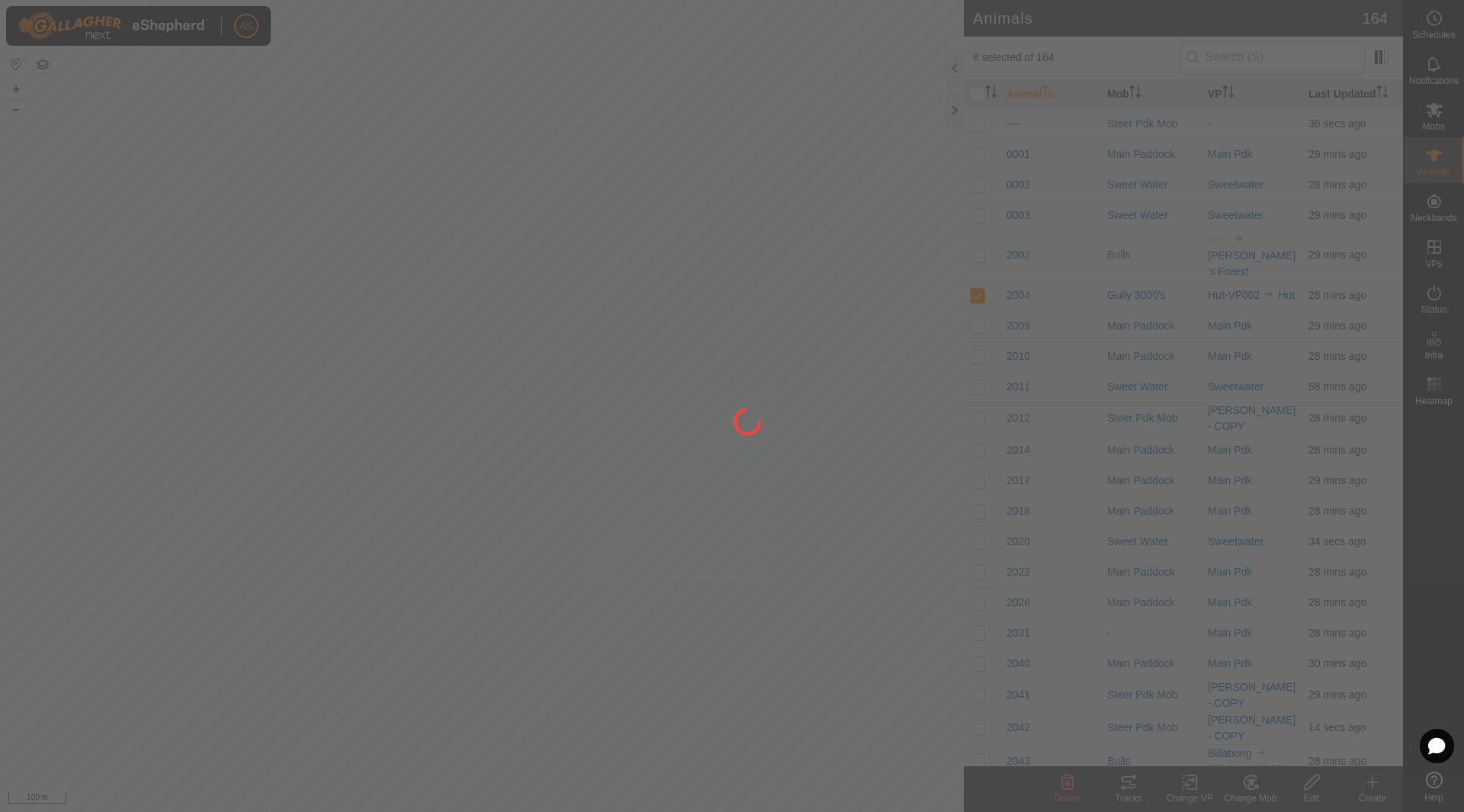
checkbox input "false"
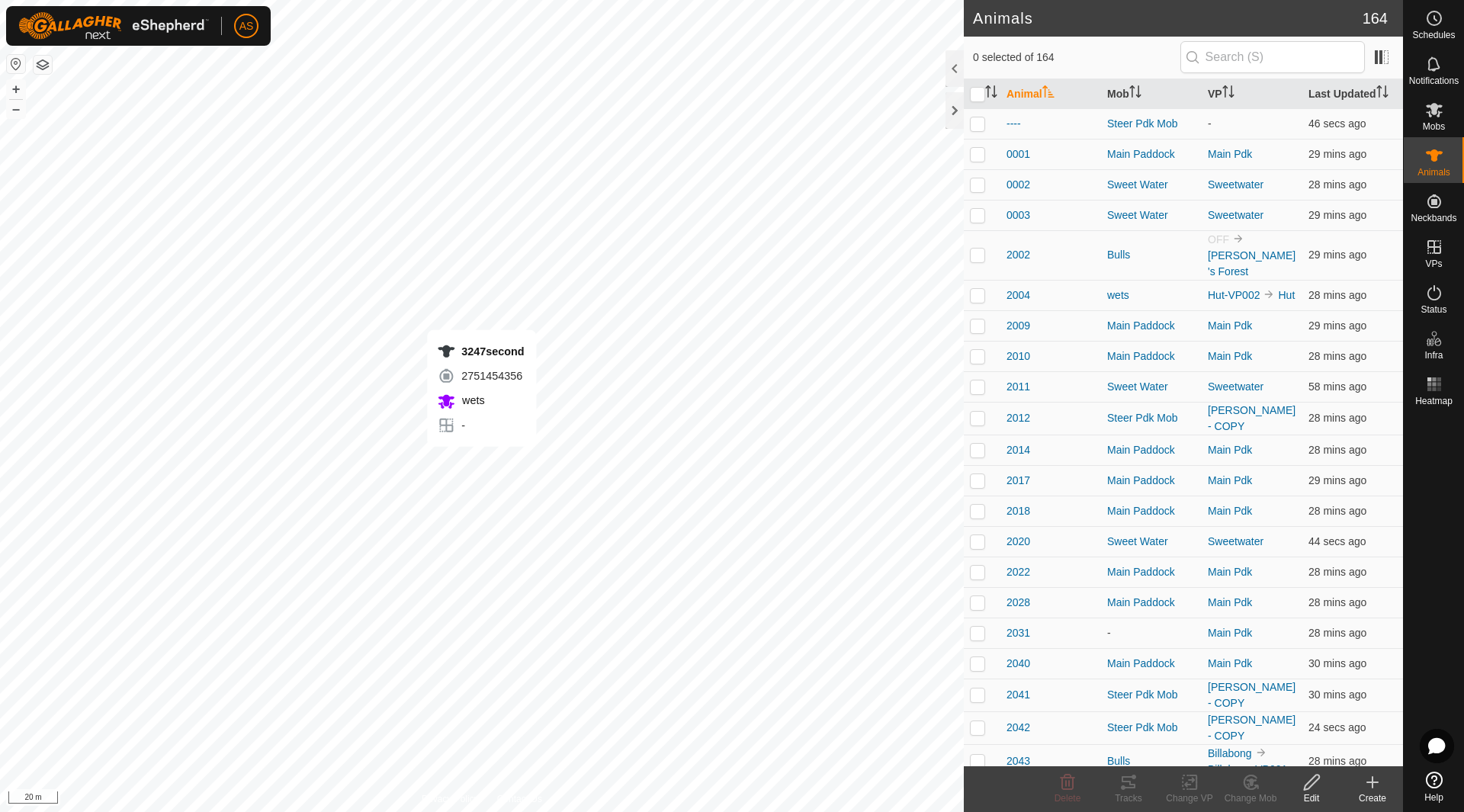
checkbox input "true"
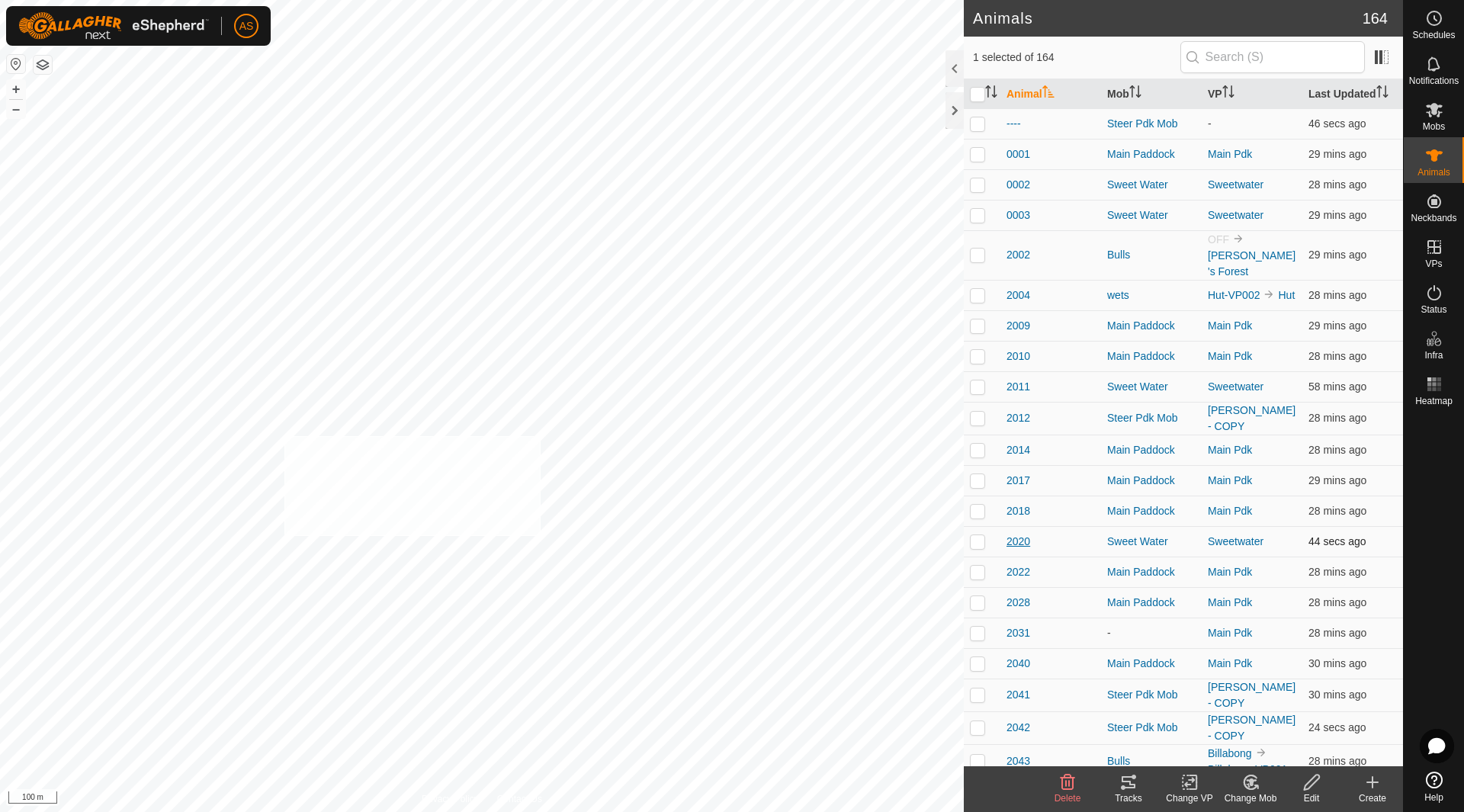
checkbox input "true"
click at [988, 95] on icon "Activate to sort" at bounding box center [991, 91] width 12 height 12
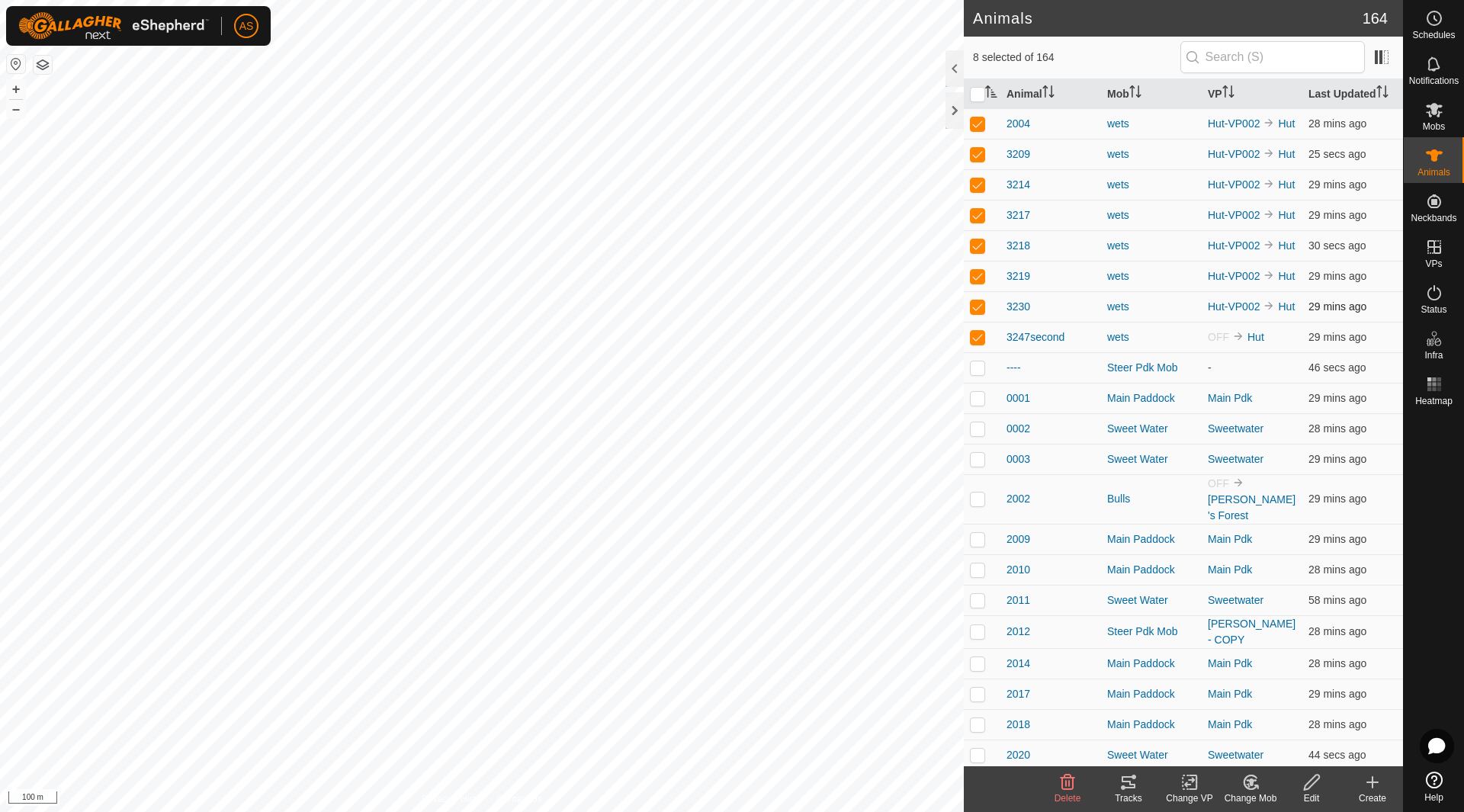
checkbox input "false"
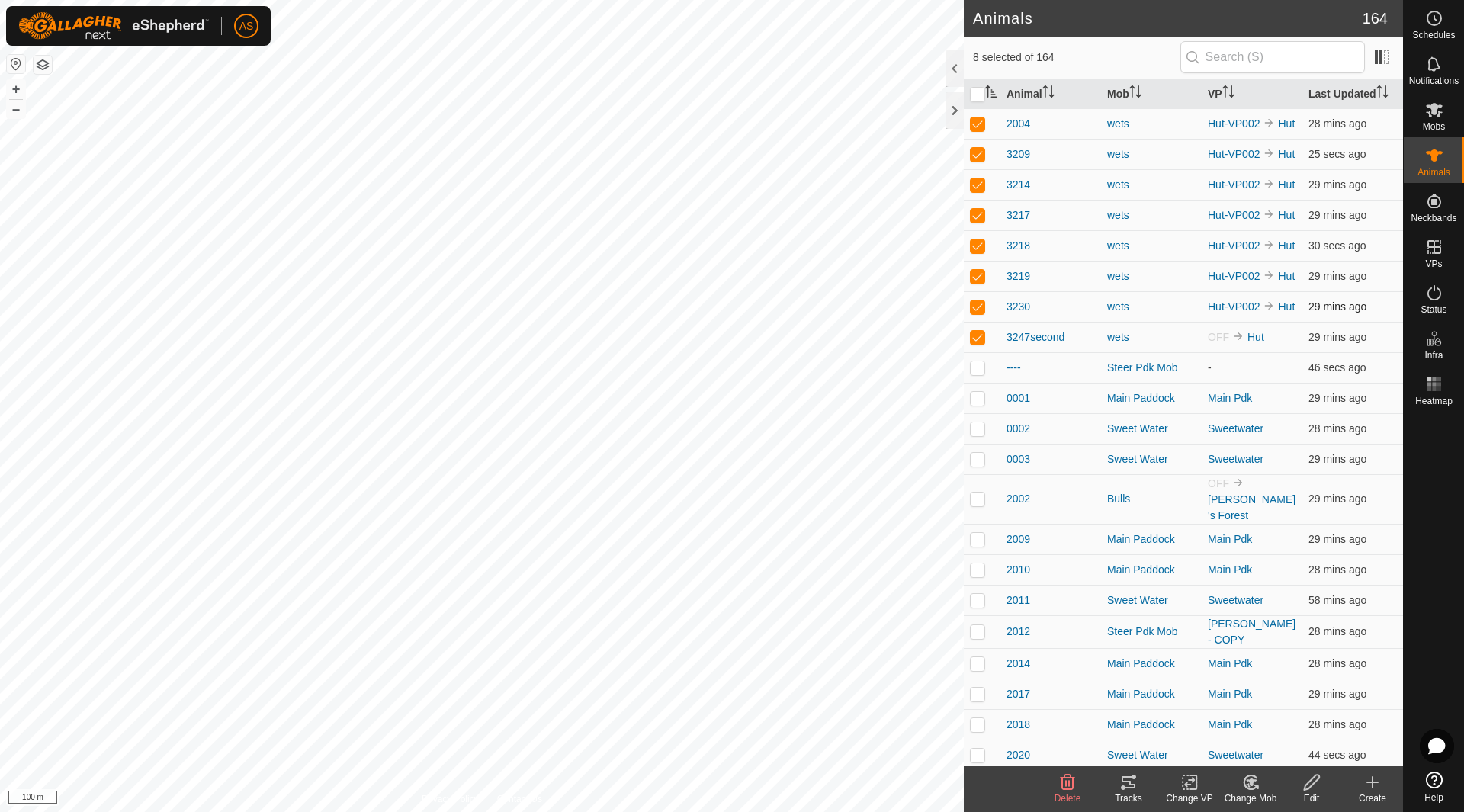
checkbox input "false"
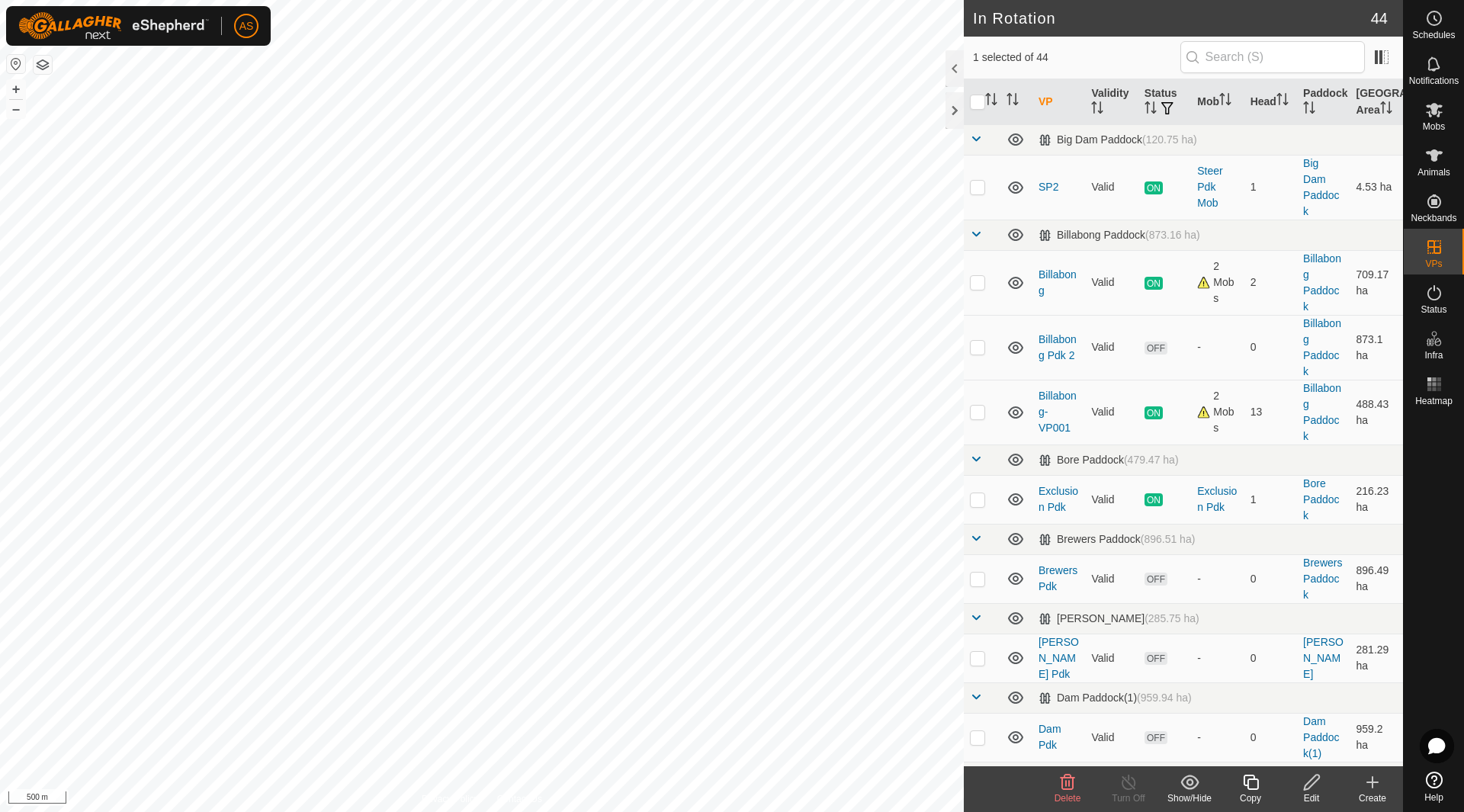
click at [1312, 790] on icon at bounding box center [1311, 781] width 19 height 18
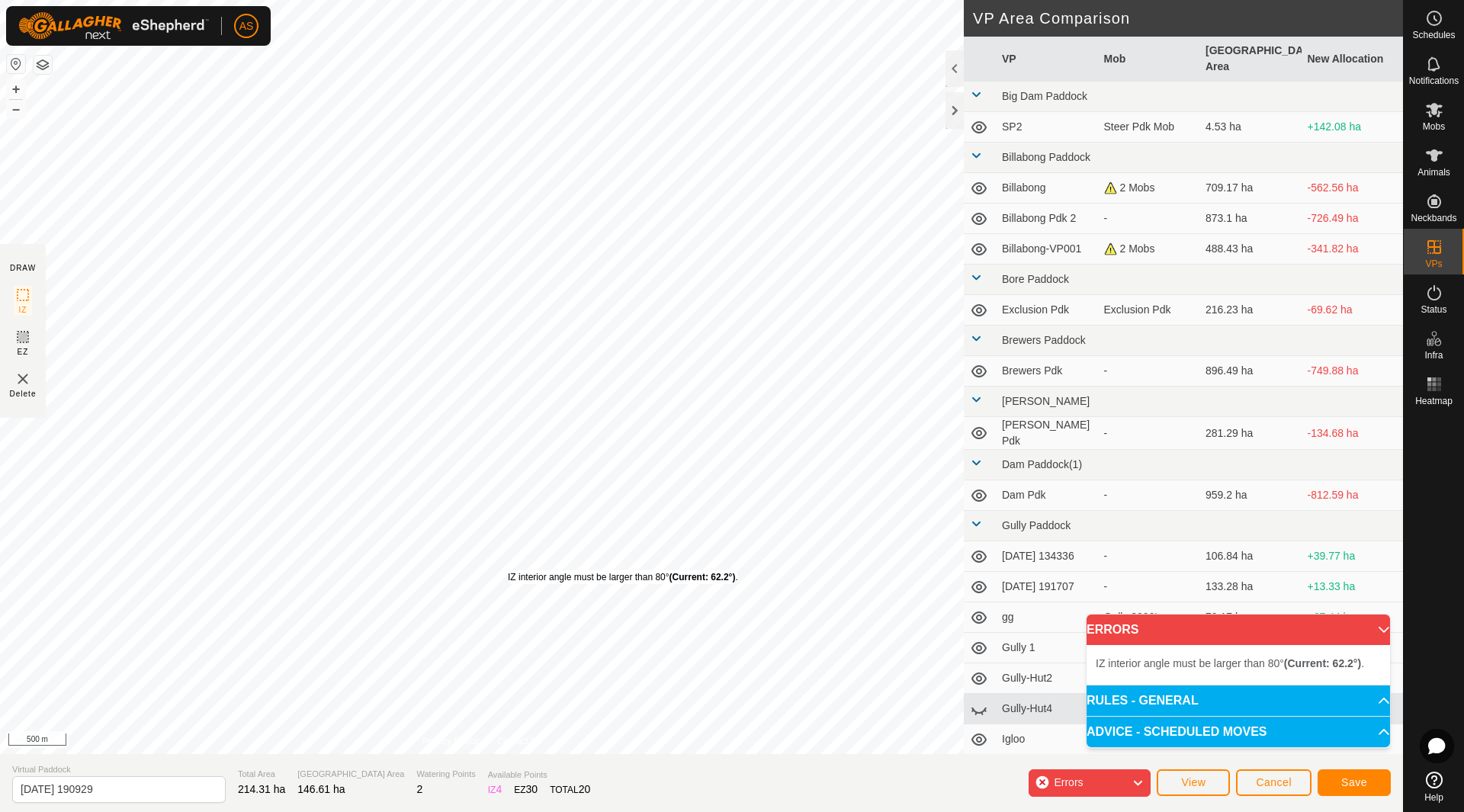
click at [508, 570] on div "IZ interior angle must be larger than 80° (Current: 62.2°) ." at bounding box center [623, 577] width 230 height 14
click at [486, 504] on div "IZ interior angle must be larger than 80° (Current: 45.7°) ." at bounding box center [601, 511] width 230 height 14
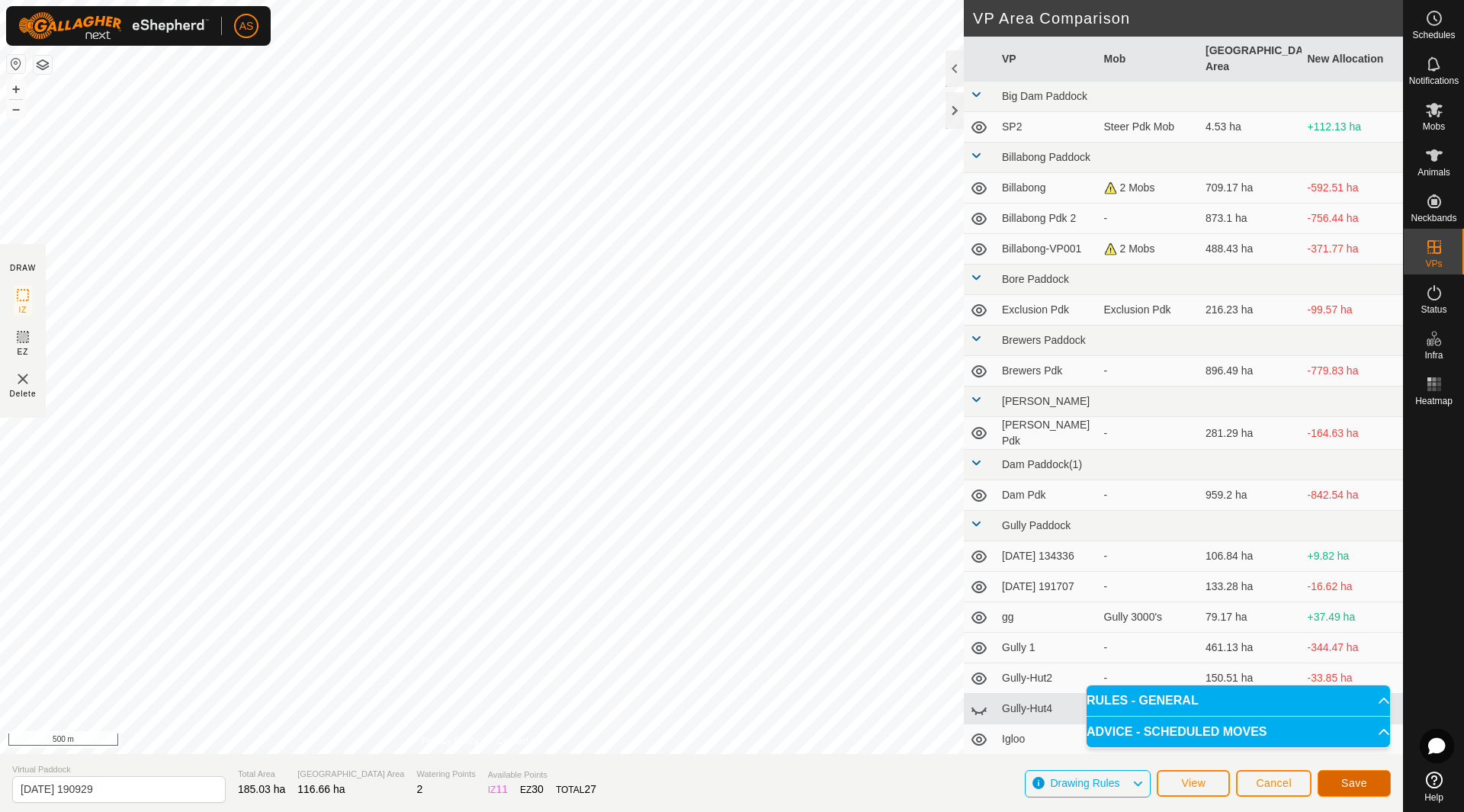
click at [1356, 789] on button "Save" at bounding box center [1354, 783] width 73 height 26
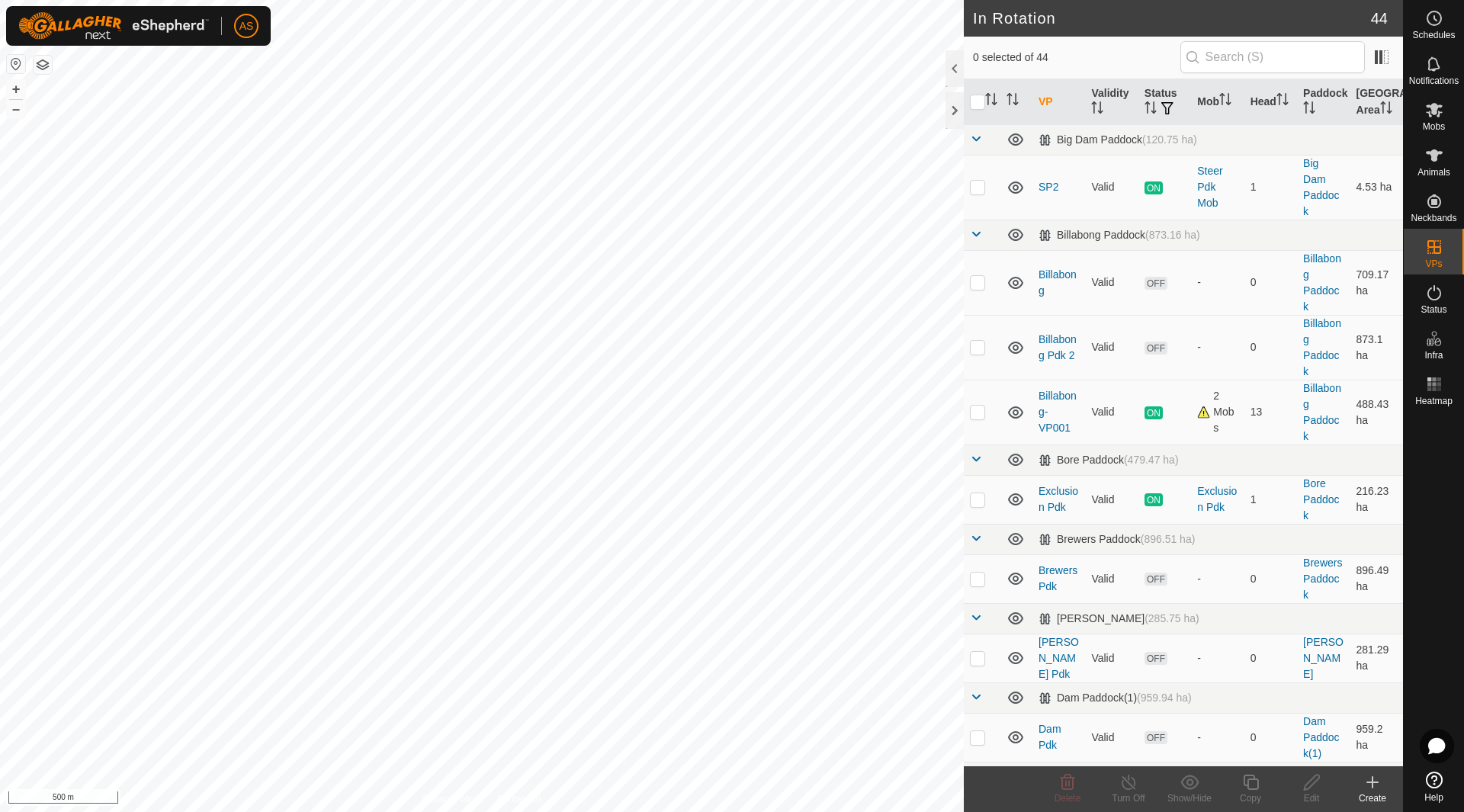
checkbox input "true"
click at [1321, 789] on edit-svg-icon at bounding box center [1311, 781] width 61 height 18
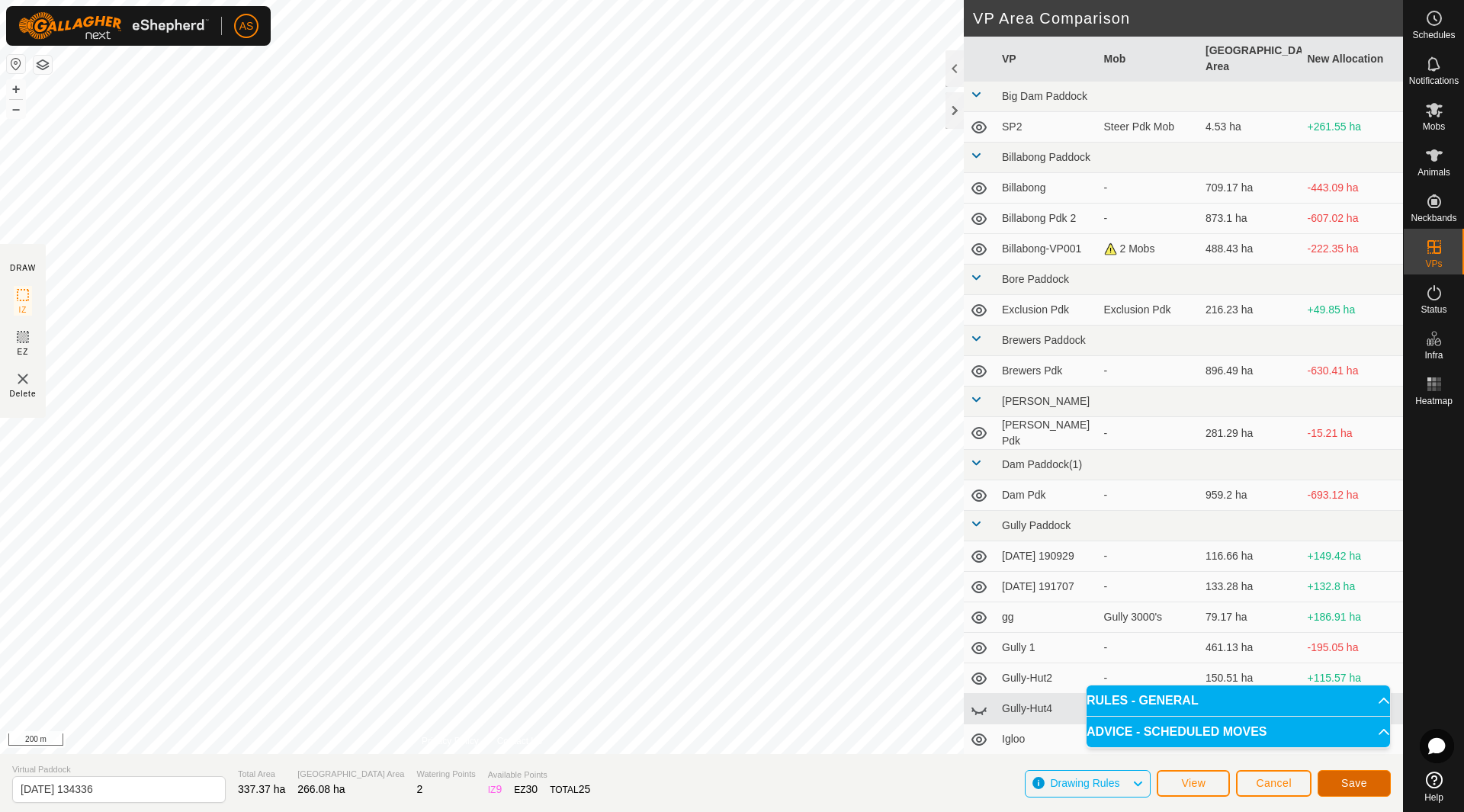
click at [1327, 787] on button "Save" at bounding box center [1354, 783] width 73 height 26
